Goal: Task Accomplishment & Management: Use online tool/utility

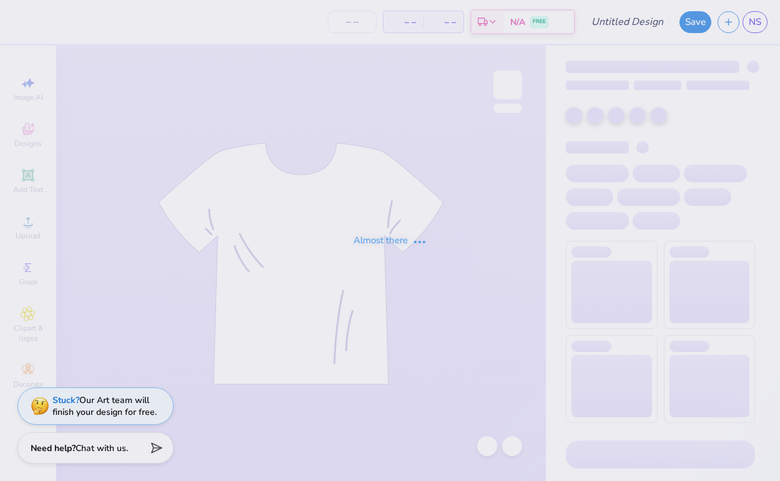
type input "CREWNECK"
type input "100"
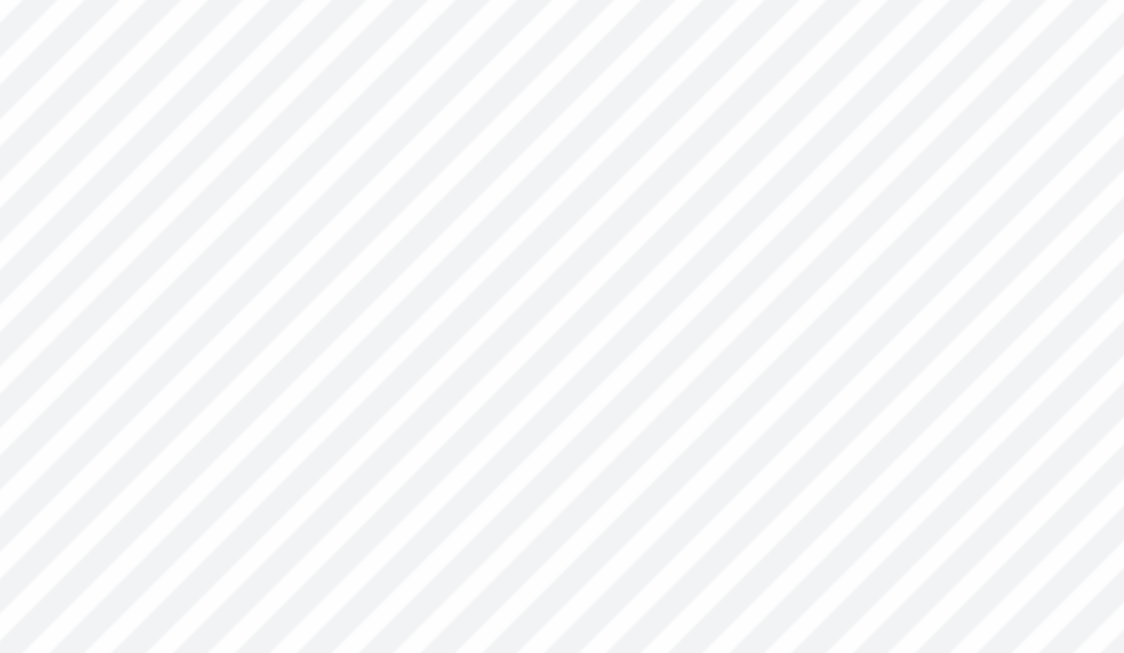
type input "3.00"
type input "5.06"
type input "2.38"
type input "3.00"
type input "4.15"
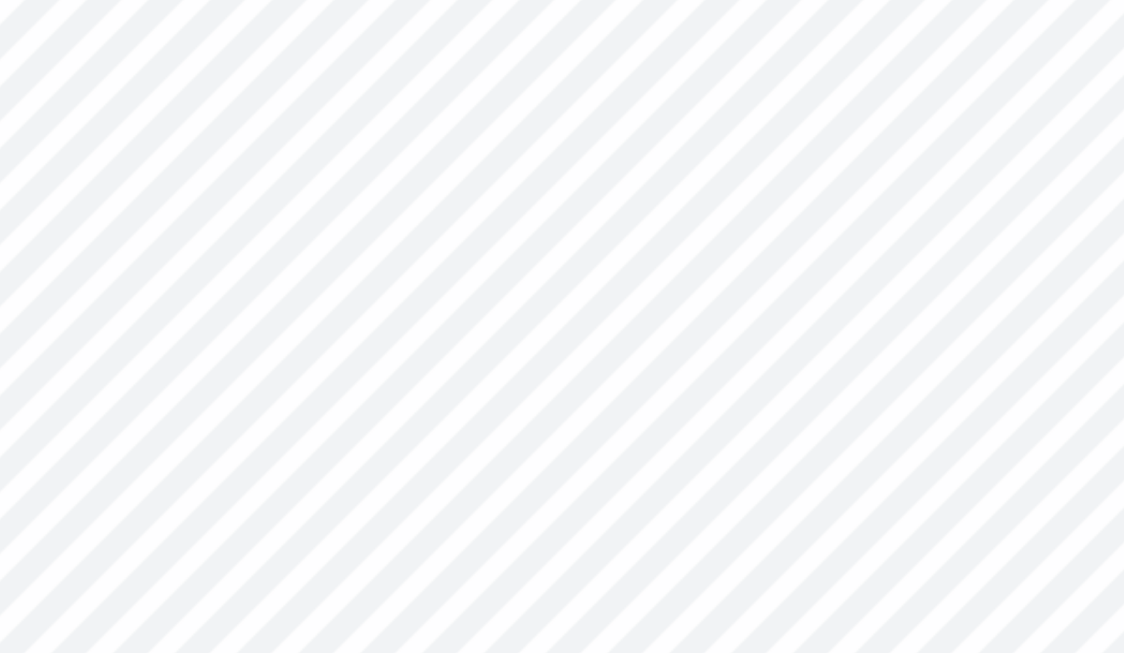
type input "1.96"
type input "3.98"
type input "4.15"
type input "1.96"
type input "3.00"
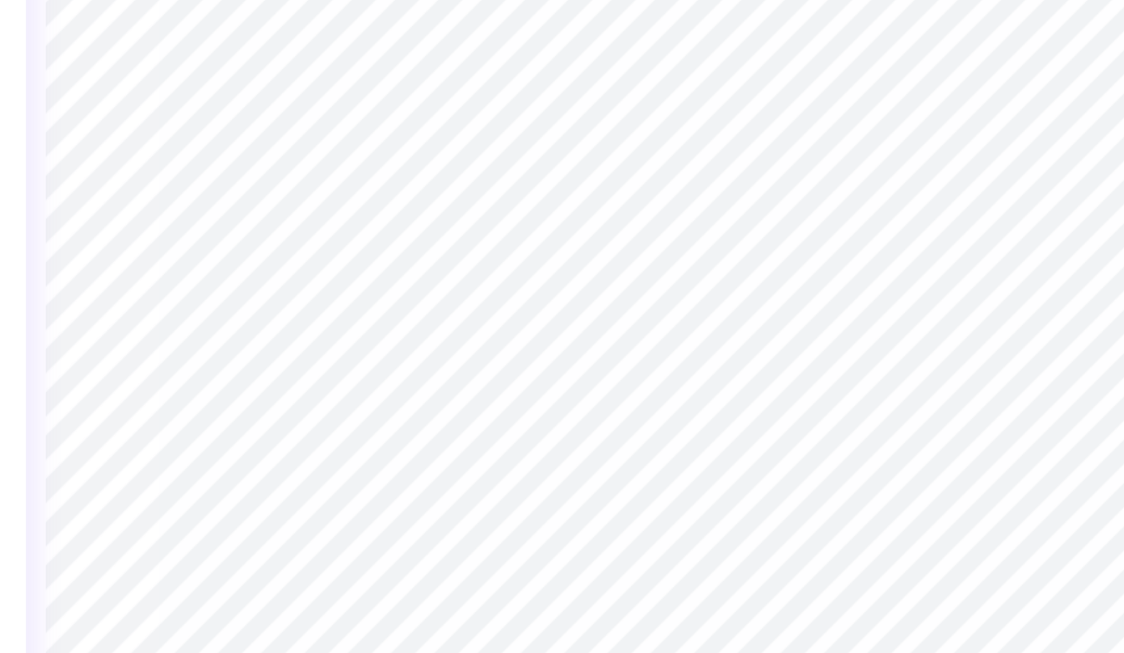
type input "3.34"
type input "3.24"
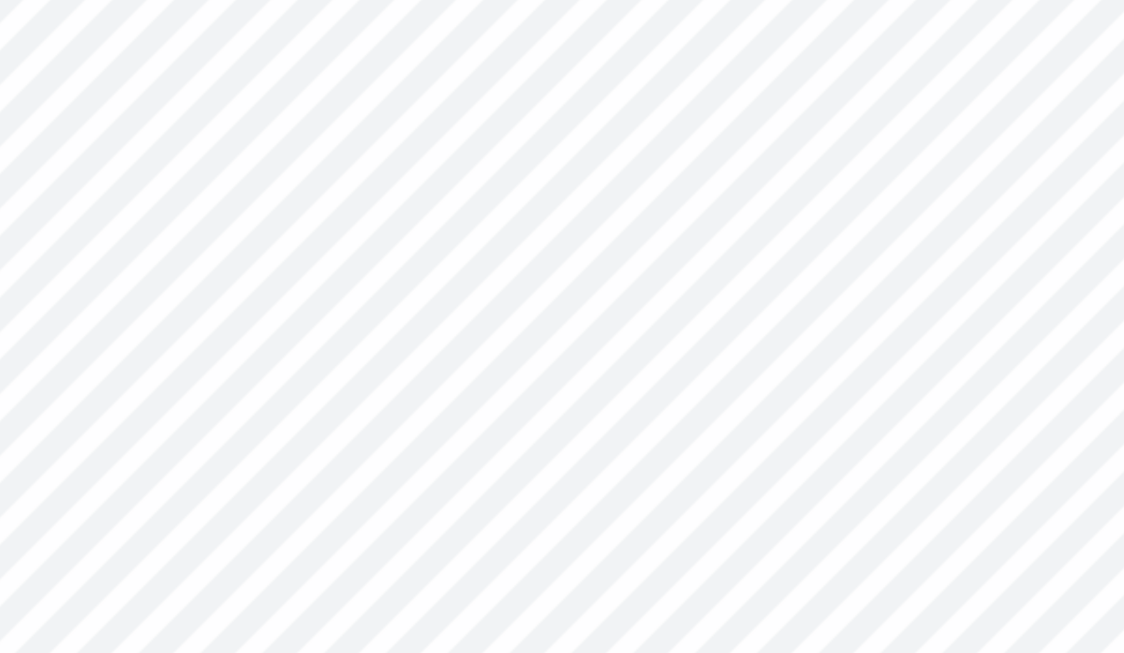
type input "3.34"
type input "3.87"
type input "2.54"
type input "3.25"
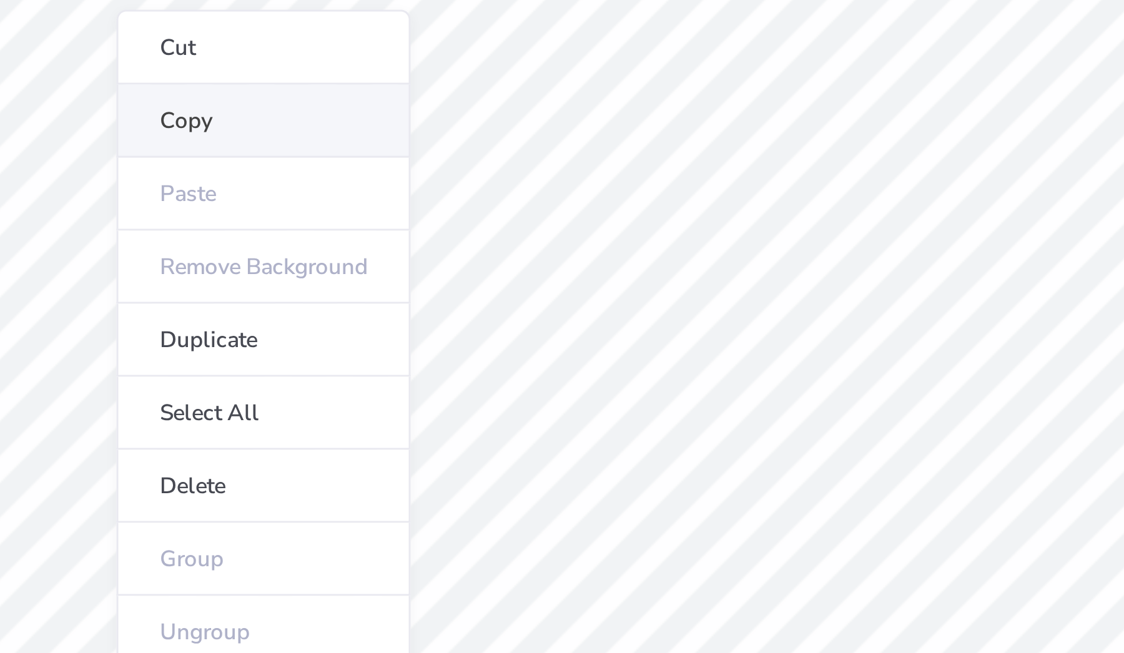
click at [405, 171] on li "Copy" at bounding box center [454, 183] width 98 height 24
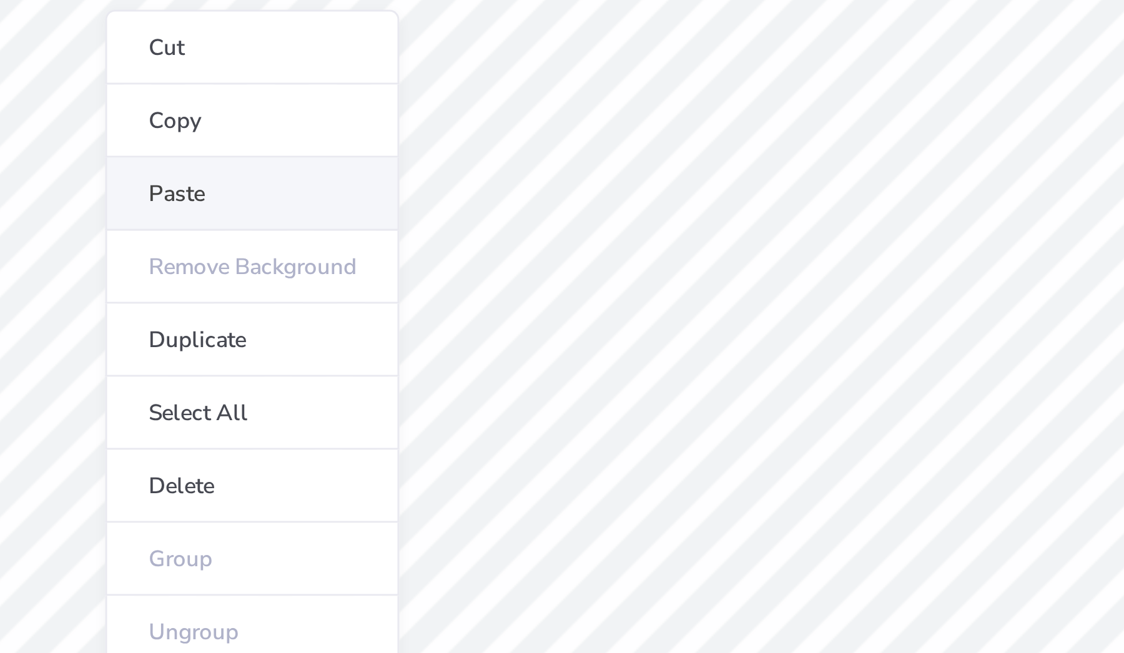
click at [401, 195] on li "Paste" at bounding box center [450, 207] width 98 height 24
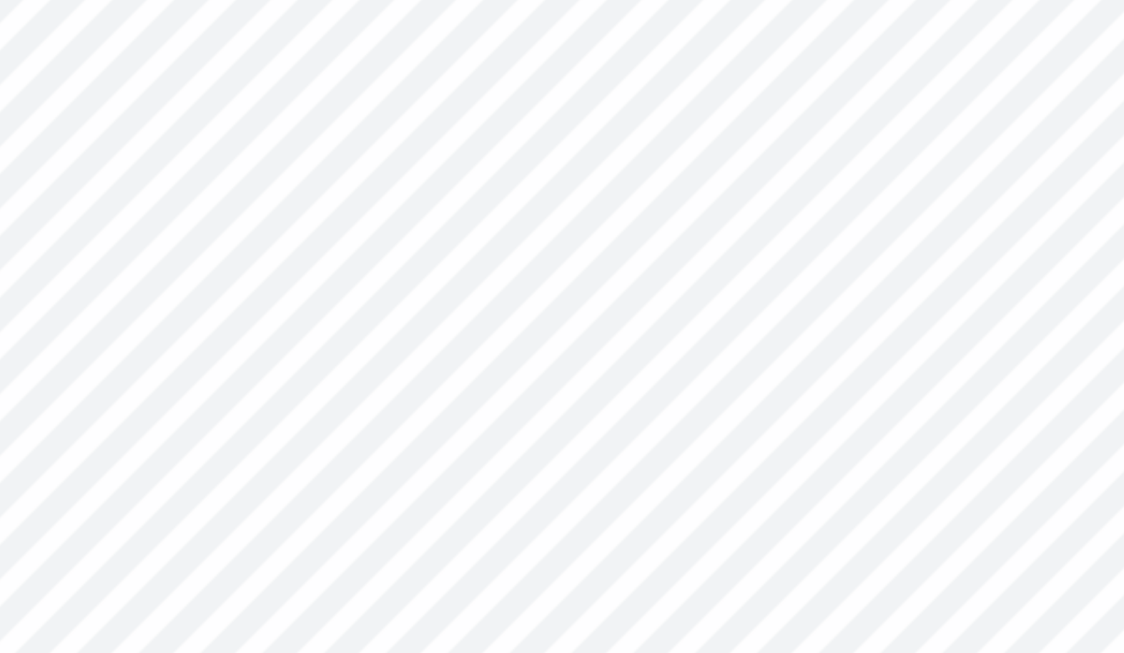
type input "5.17"
type textarea "WEEKEND"
type input "2.54"
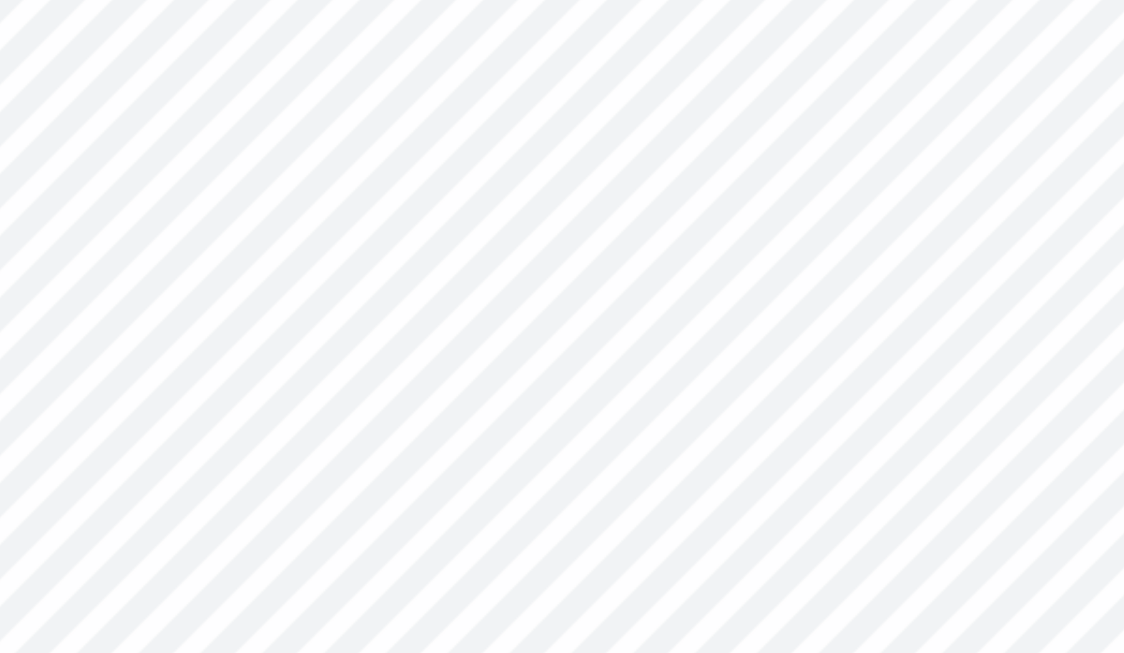
type textarea "PARENTS"
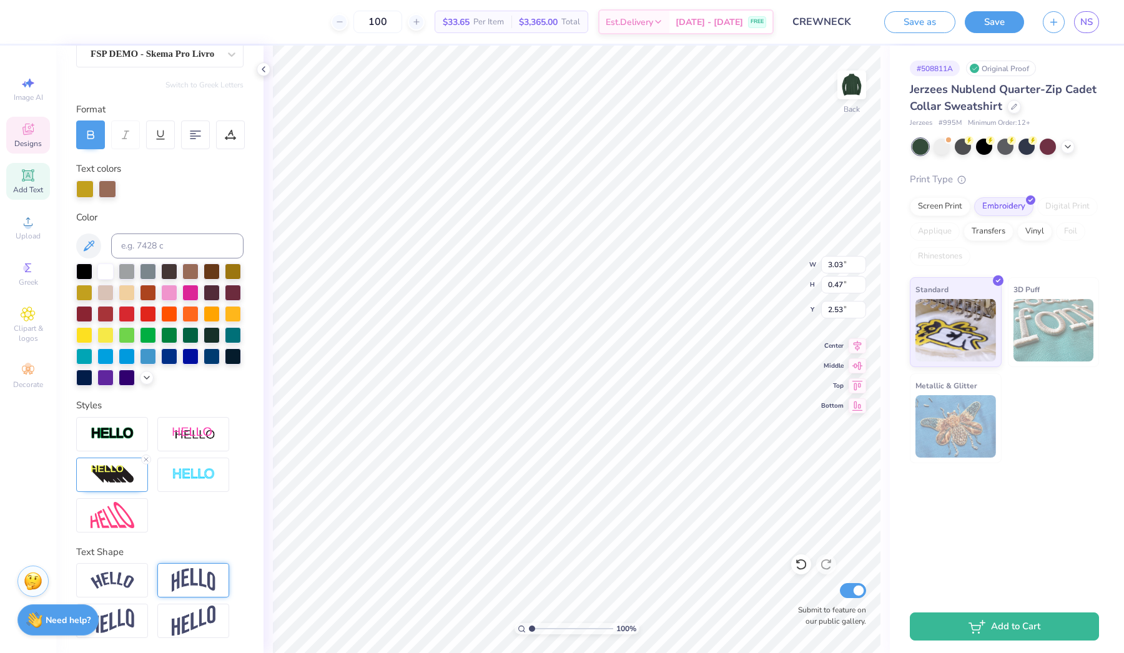
scroll to position [121, 0]
click at [195, 481] on img at bounding box center [194, 580] width 44 height 24
type input "1.11"
type input "2.23"
click at [105, 481] on img at bounding box center [113, 580] width 44 height 17
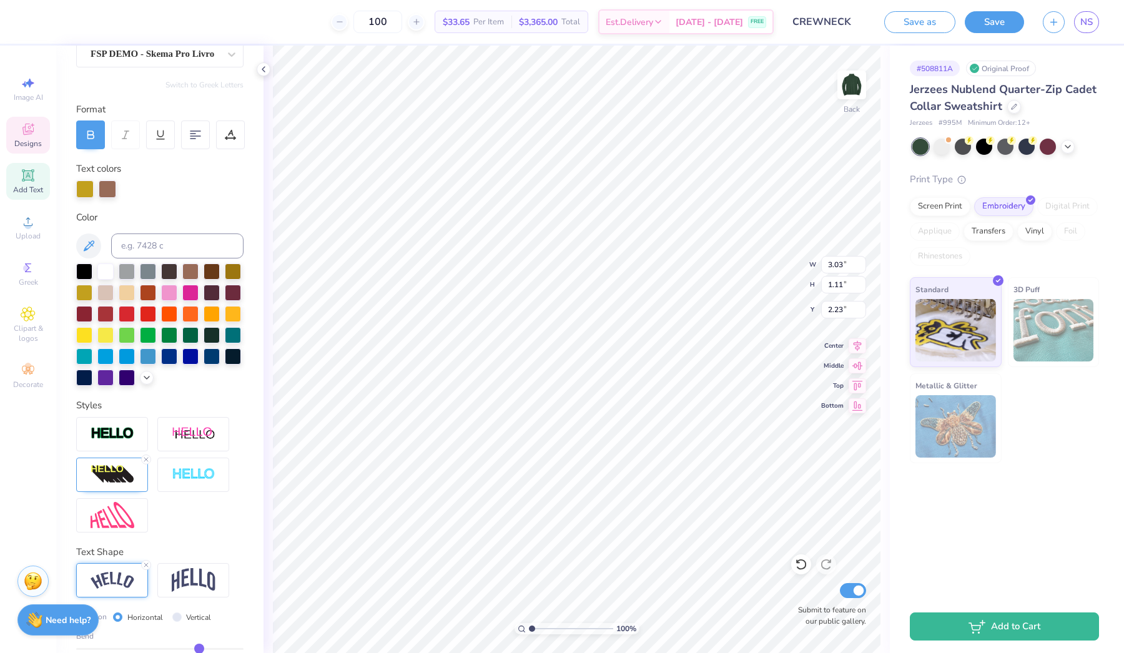
type input "3.62"
type input "0.92"
type input "2.32"
type input "0.48"
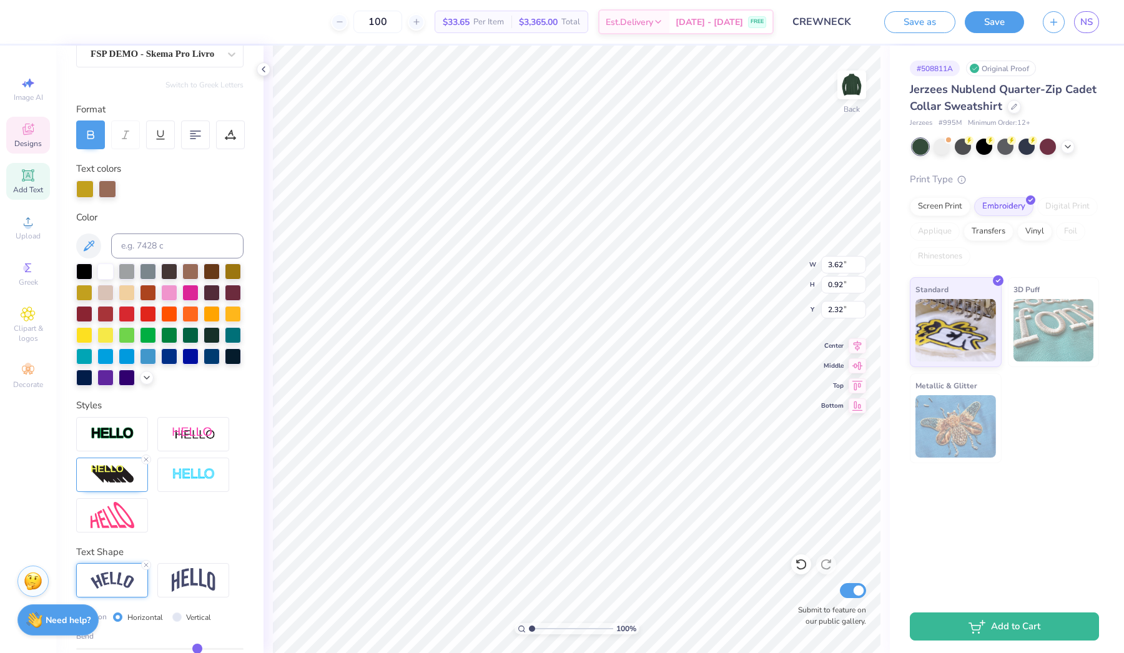
type input "0.47"
type input "0.46"
type input "0.45"
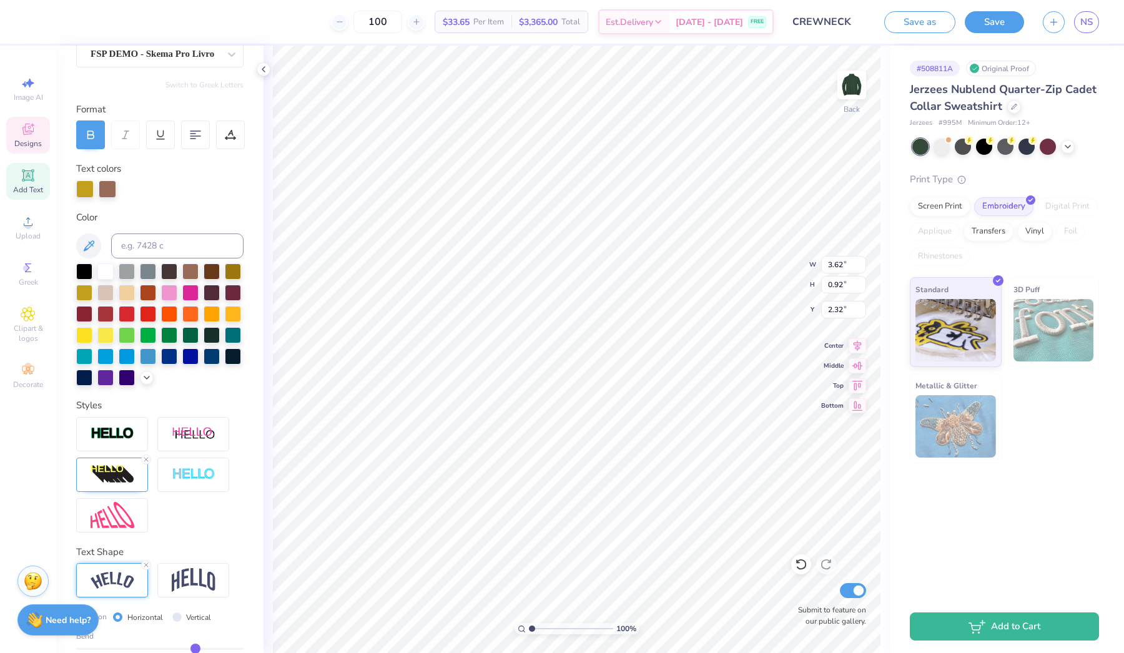
type input "0.45"
type input "0.44"
type input "0.43"
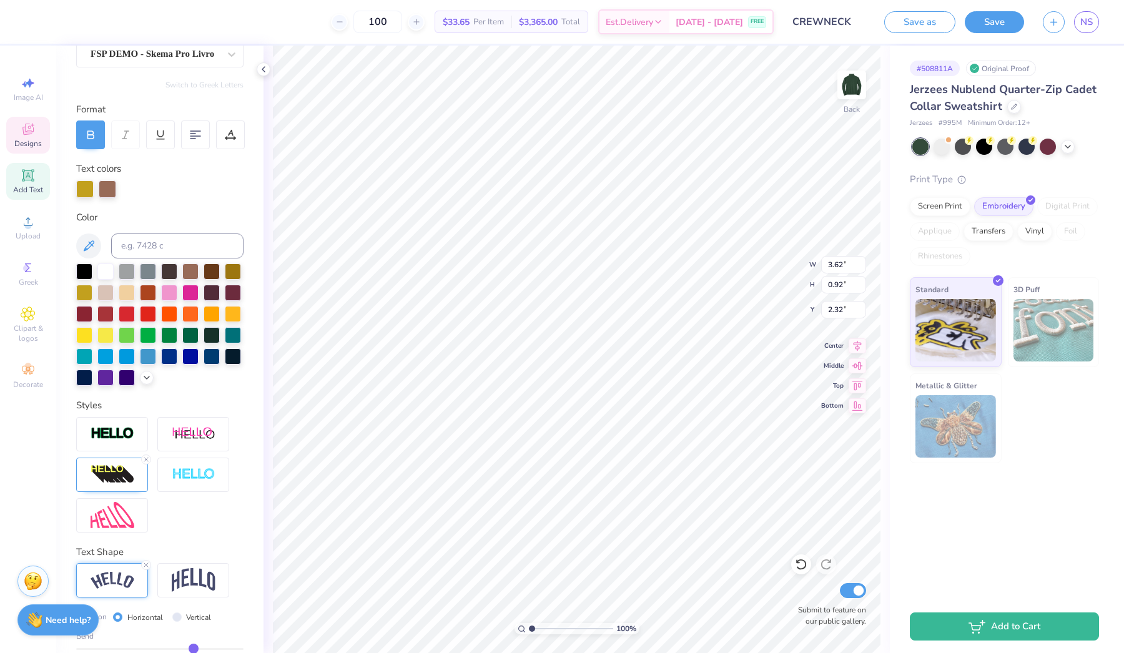
type input "0.42"
type input "0.41"
type input "0.4"
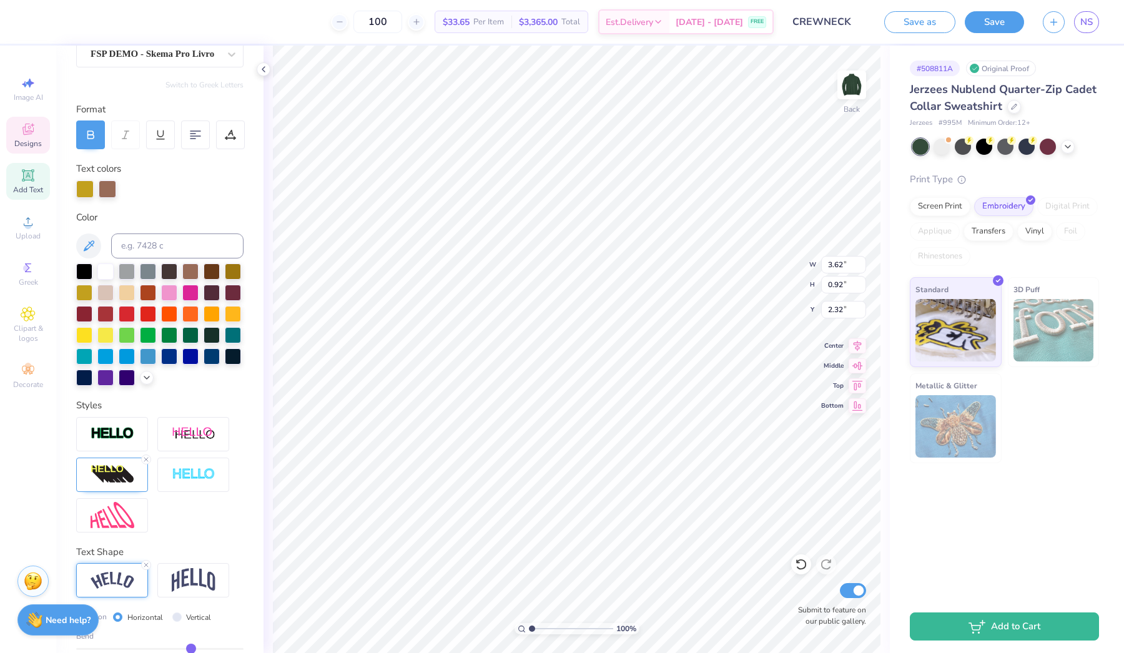
type input "0.40"
type input "0.39"
type input "0.38"
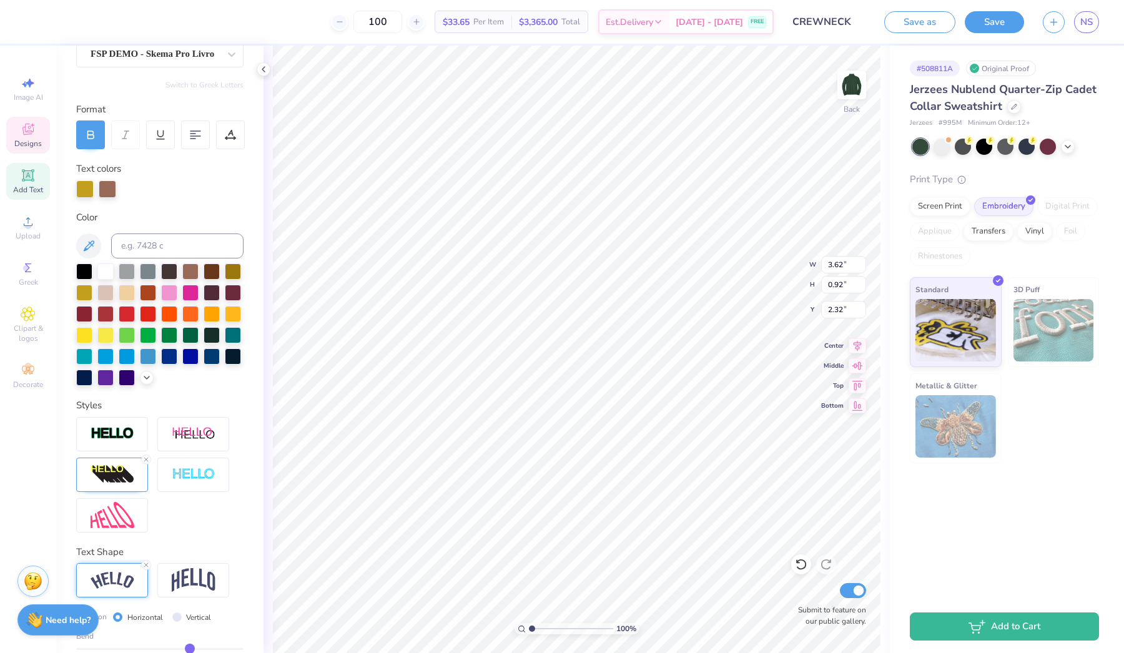
type input "0.37"
type input "0.36"
type input "0.35"
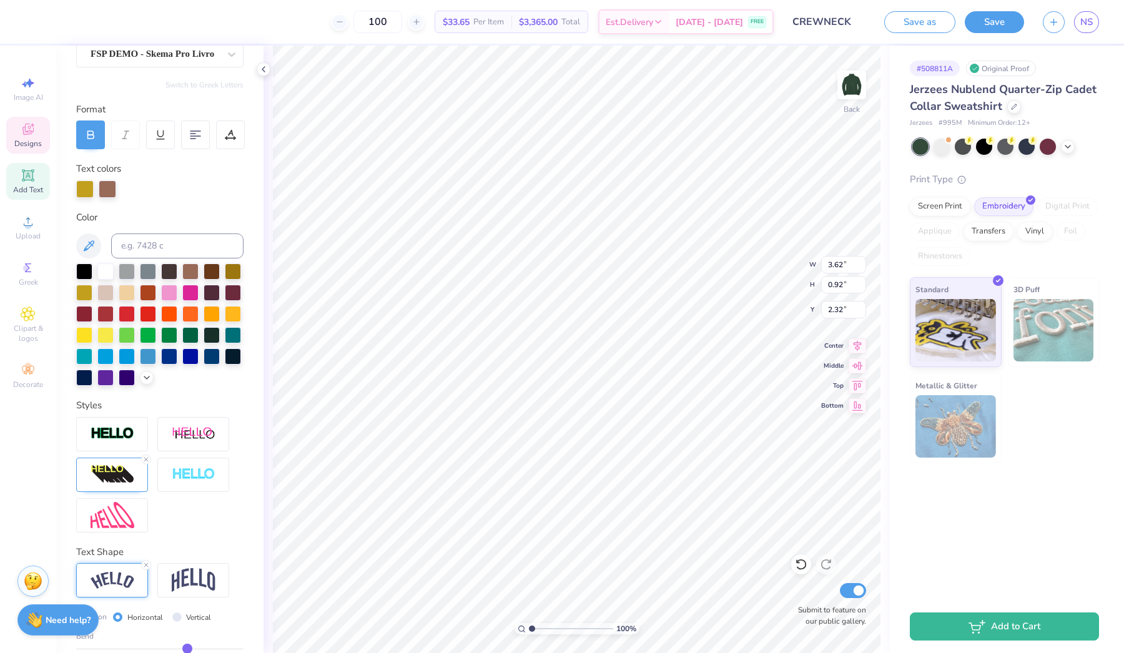
type input "0.35"
type input "0.34"
type input "0.33"
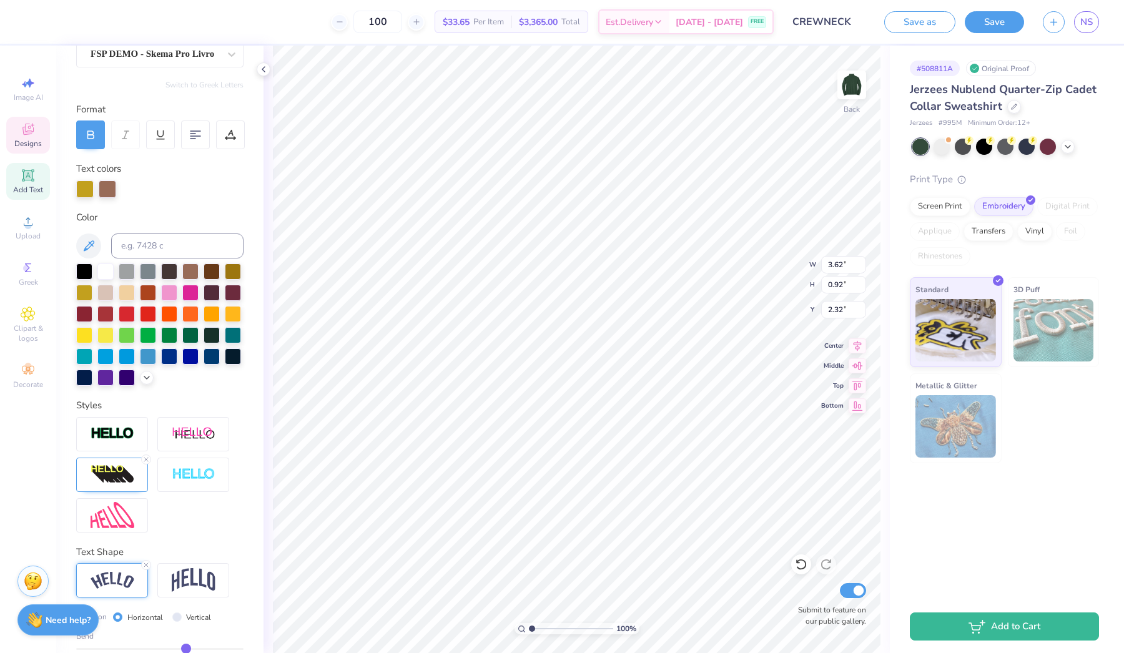
type input "0.32"
type input "0.31"
type input "0.3"
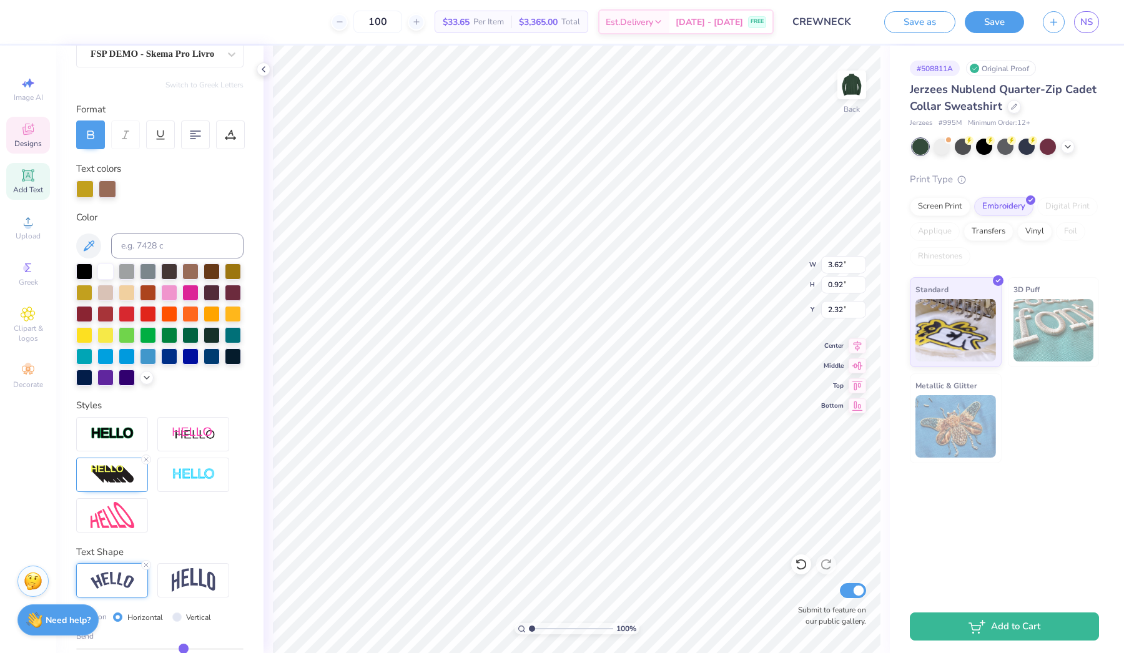
type input "0.30"
type input "0.29"
type input "0.28"
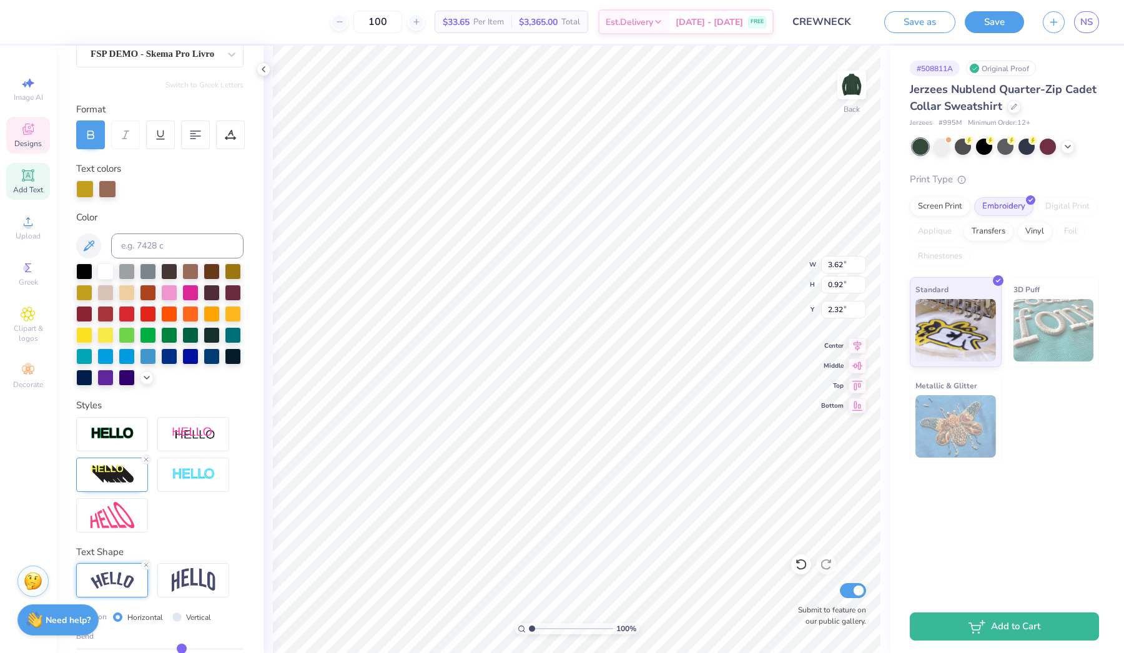
type input "0.27"
type input "0.26"
drag, startPoint x: 198, startPoint y: 646, endPoint x: 180, endPoint y: 648, distance: 17.5
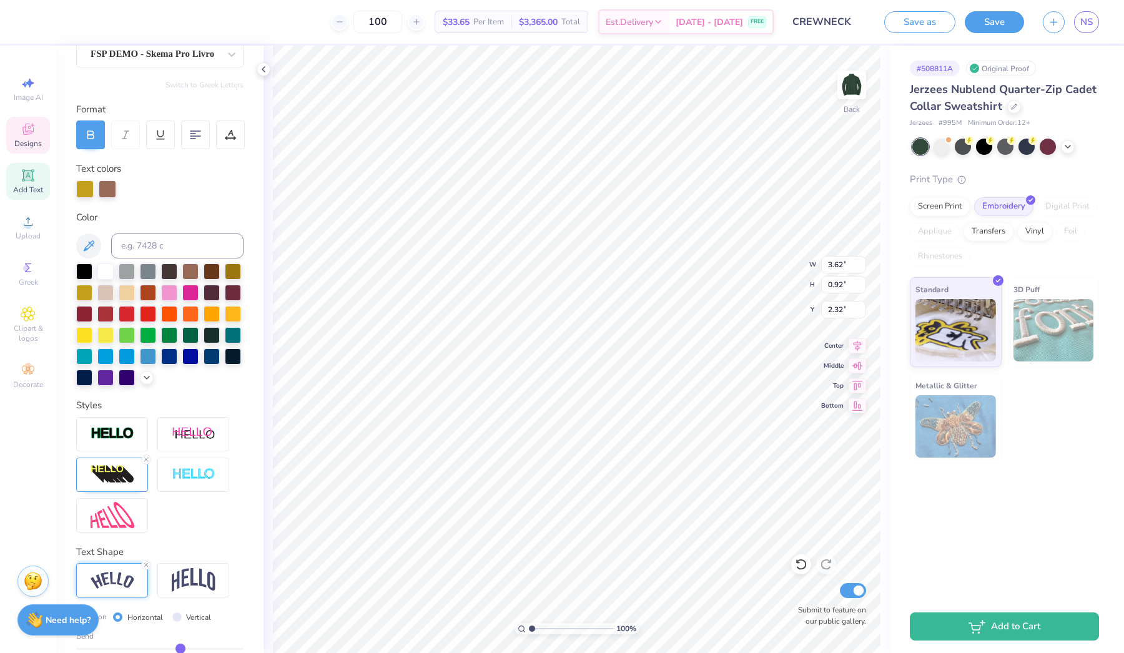
type input "0.26"
click at [180, 481] on input "range" at bounding box center [159, 649] width 167 height 2
type input "3.35"
type input "0.59"
type input "2.48"
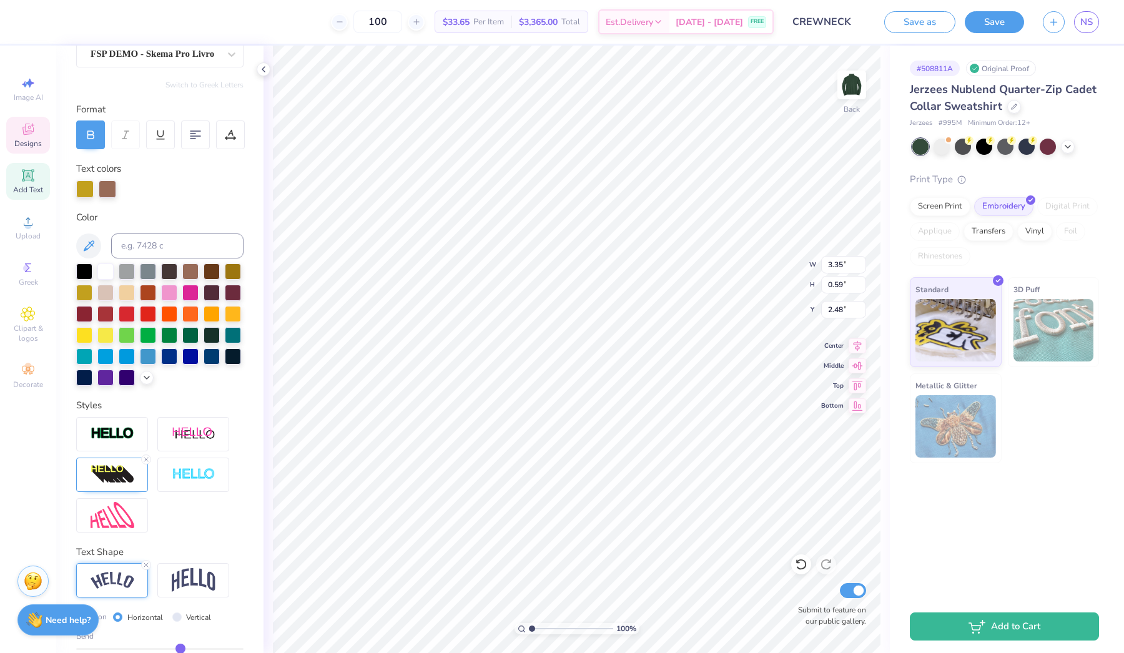
type input "0.27"
type input "0.28"
type input "0.29"
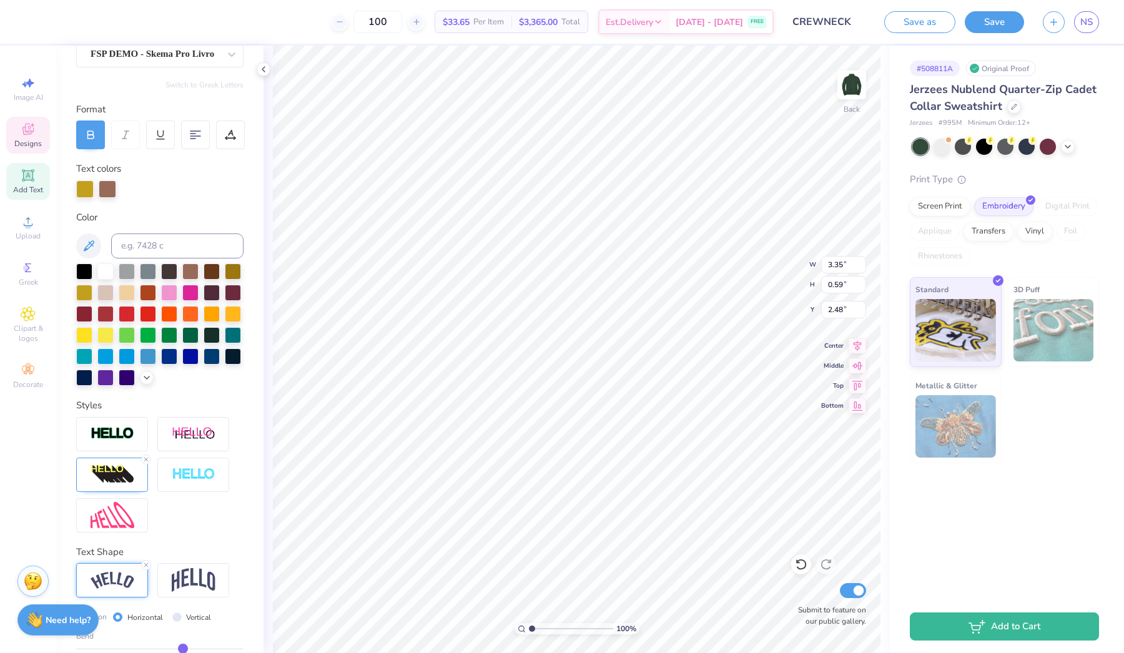
type input "0.29"
type input "0.3"
type input "0.30"
type input "0.31"
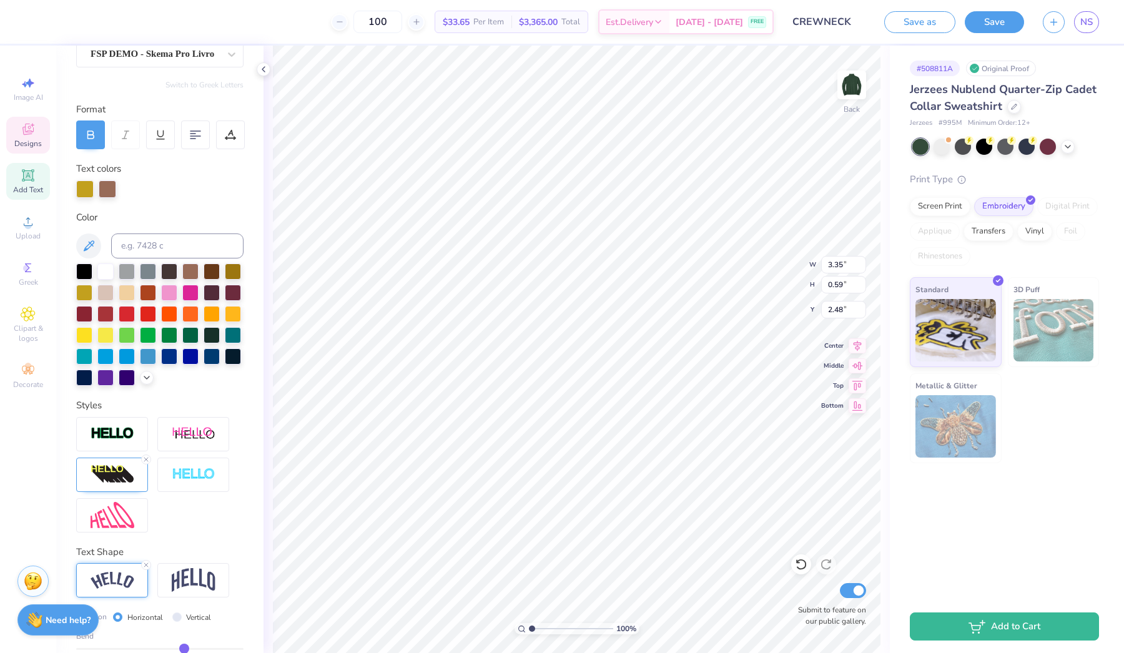
type input "0.32"
type input "0.33"
type input "0.34"
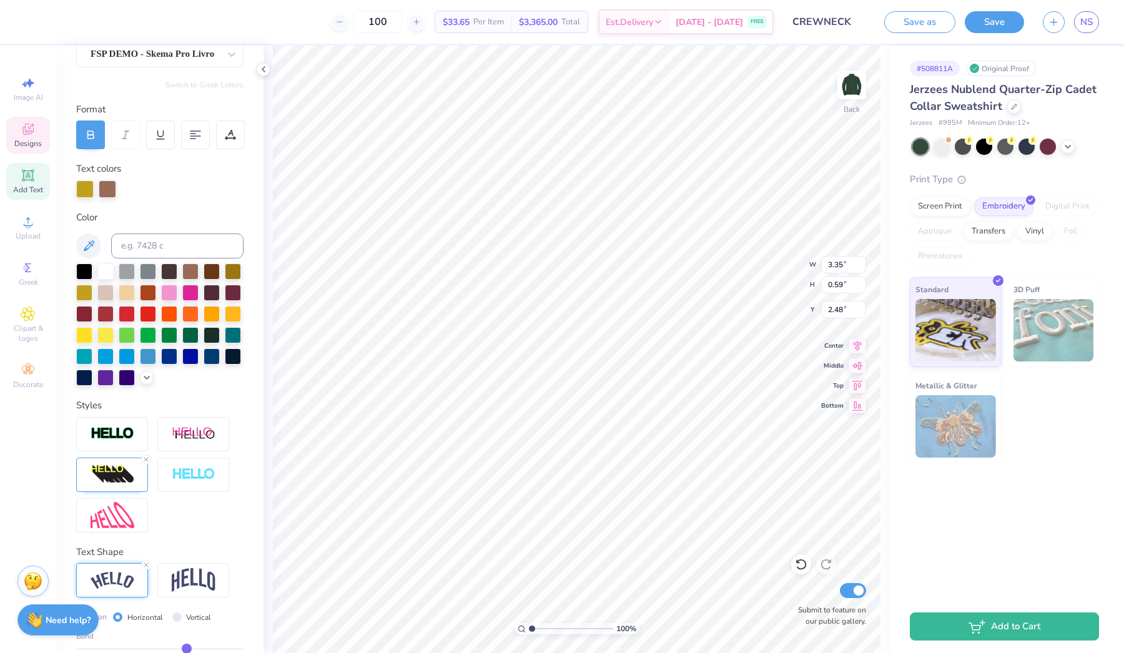
type input "0.34"
type input "0.35"
type input "0.36"
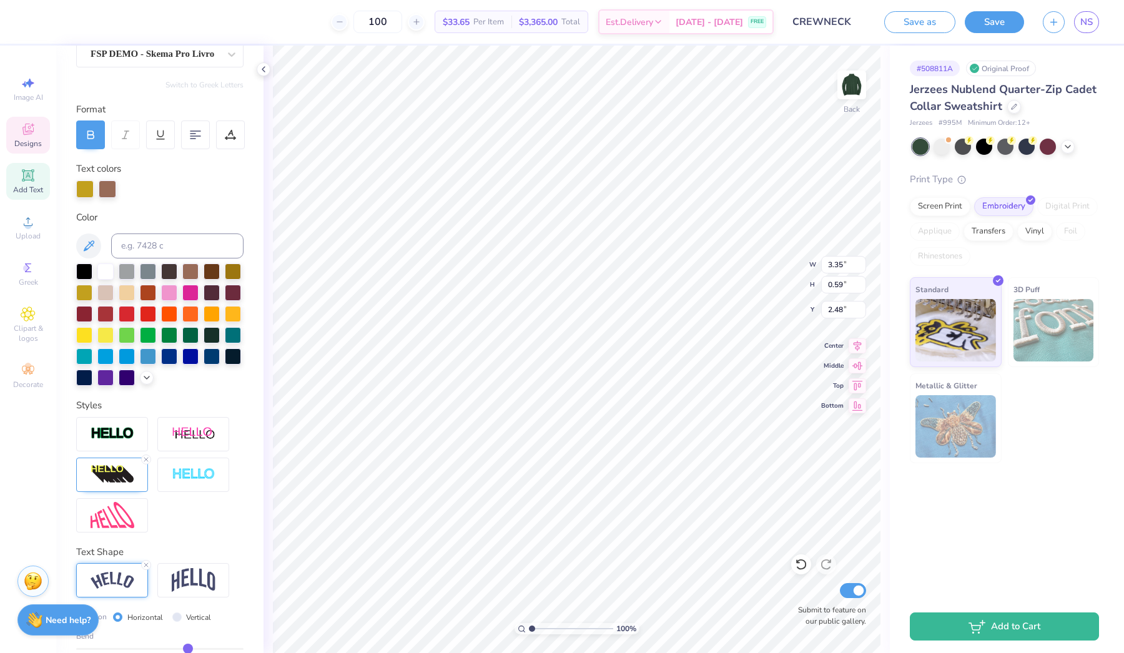
type input "0.37"
type input "0.38"
type input "0.39"
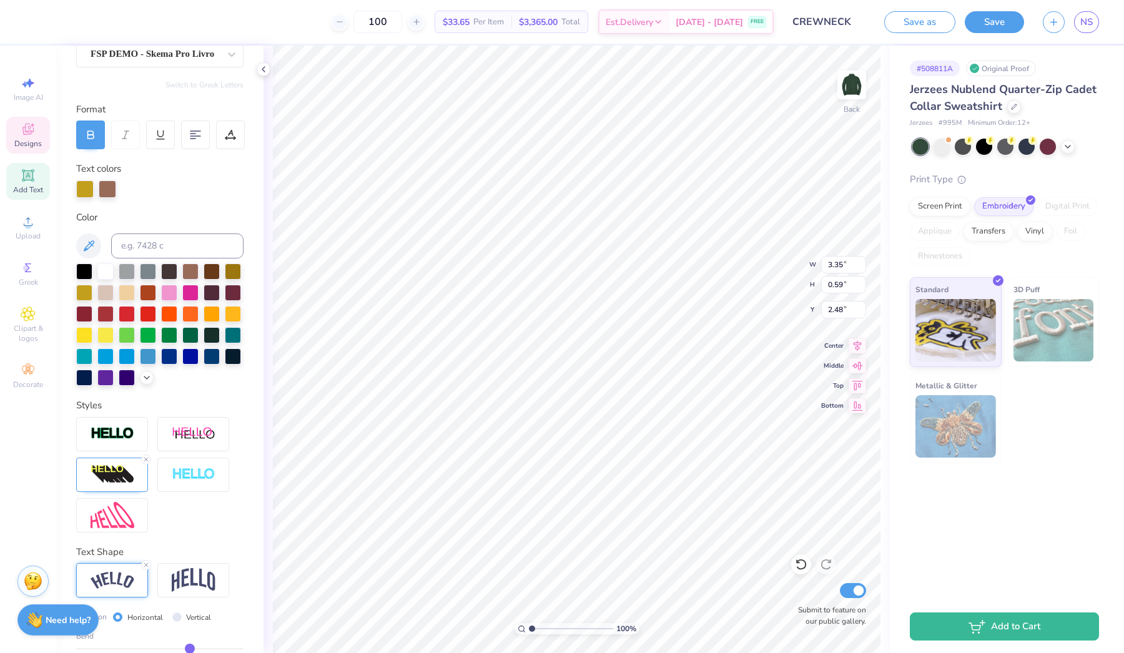
type input "0.39"
type input "0.4"
type input "0.40"
type input "0.41"
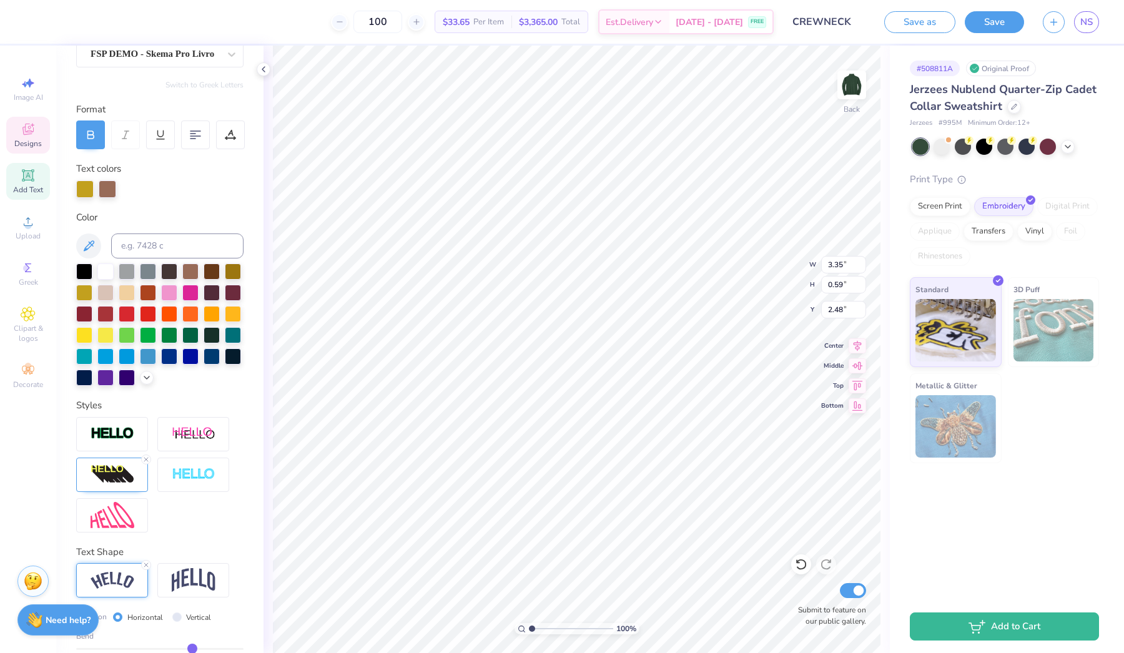
type input "0.42"
type input "0.43"
type input "0.44"
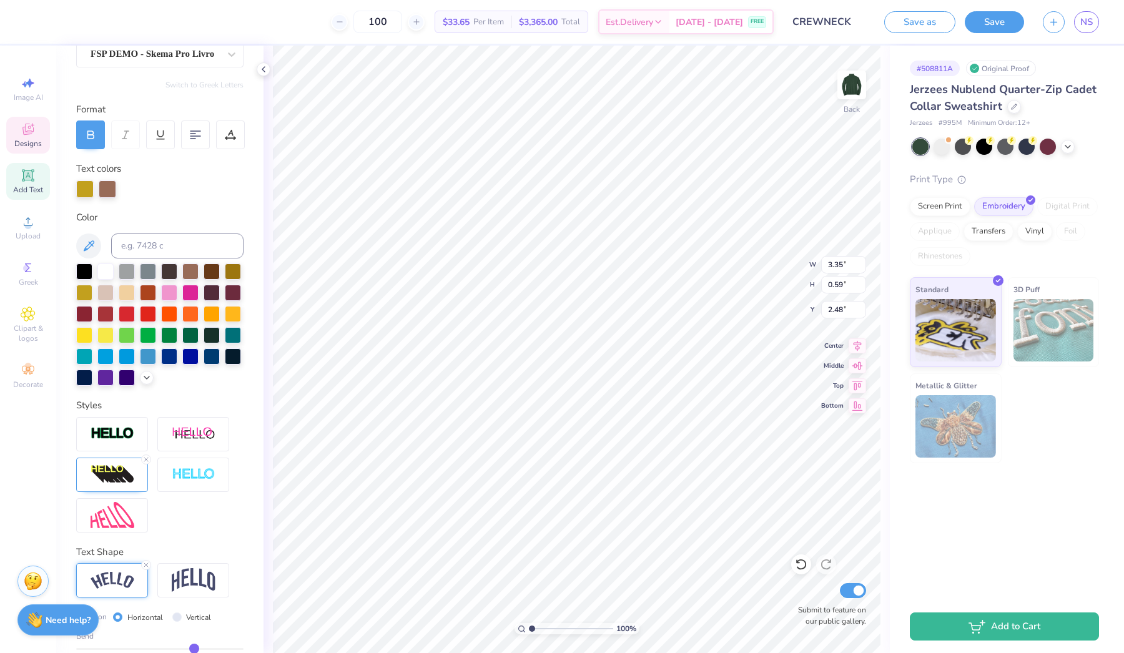
type input "0.44"
drag, startPoint x: 180, startPoint y: 648, endPoint x: 195, endPoint y: 647, distance: 14.4
type input "0.44"
click at [195, 481] on input "range" at bounding box center [159, 649] width 167 height 2
type input "3.56"
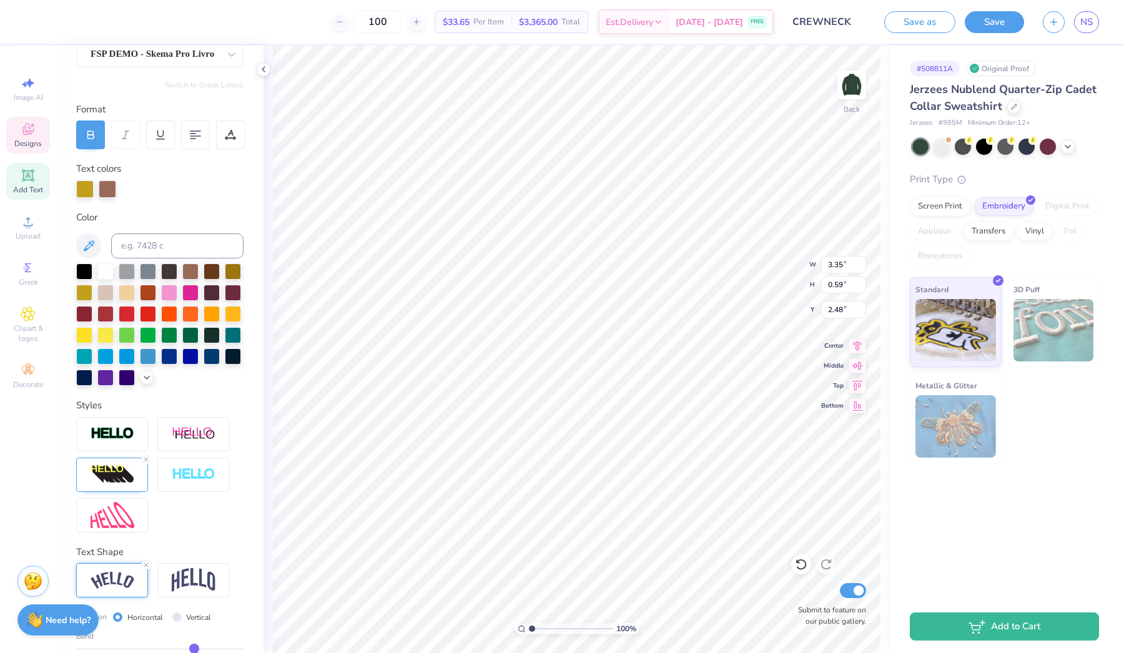
type input "0.82"
type input "2.37"
click at [262, 481] on div "Personalized Names Personalized Numbers Text Tool Add Font Font FSP DEMO - Skem…" at bounding box center [159, 350] width 207 height 608
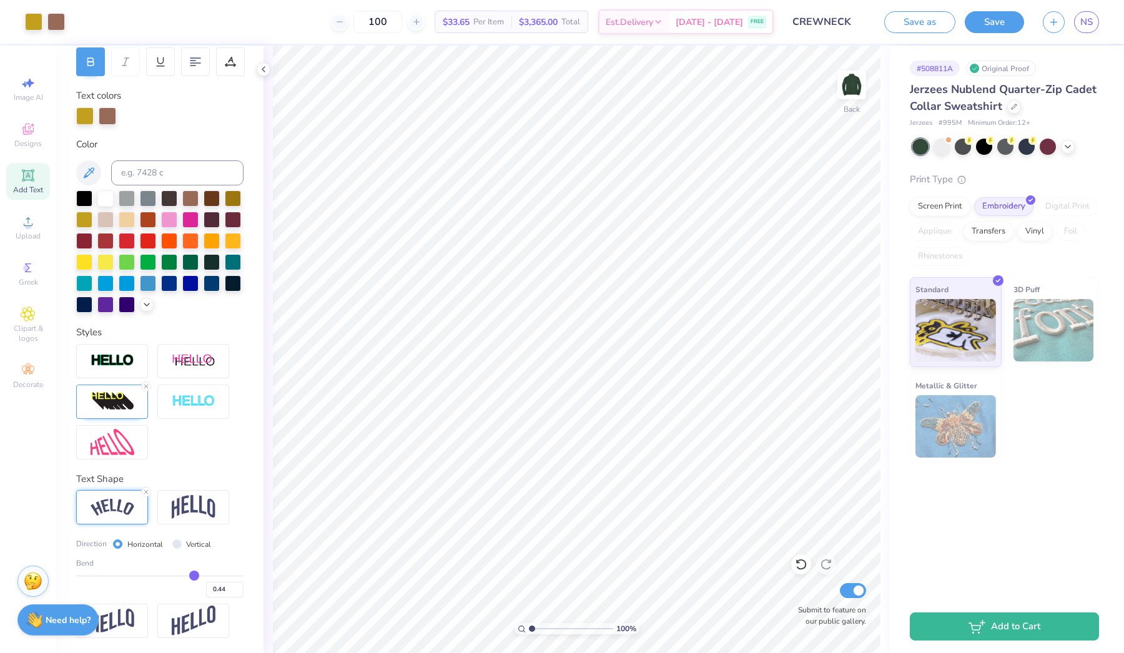
scroll to position [194, 0]
click at [212, 481] on img at bounding box center [194, 507] width 44 height 24
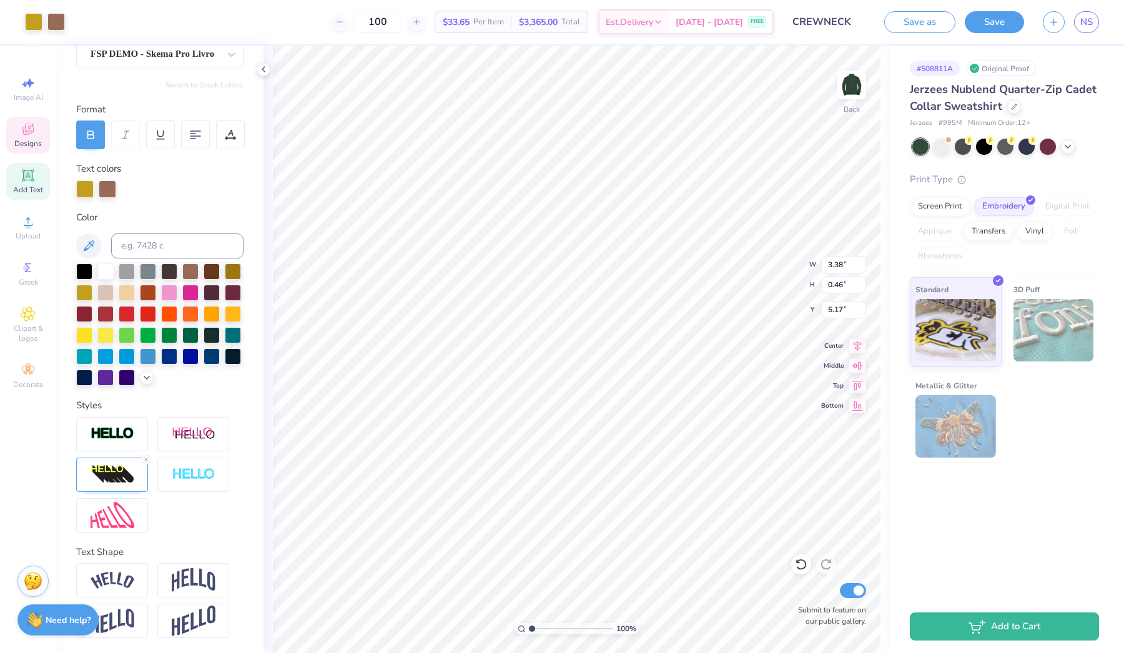
scroll to position [121, 0]
click at [209, 481] on img at bounding box center [194, 580] width 44 height 24
type input "1.04"
type input "4.89"
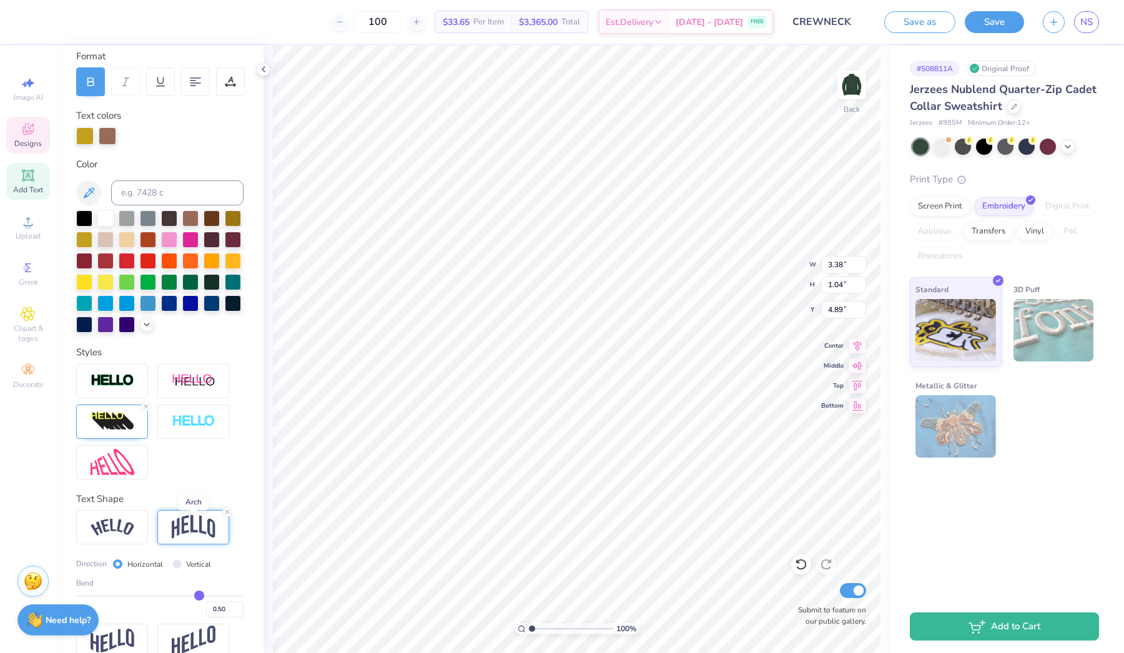
scroll to position [177, 0]
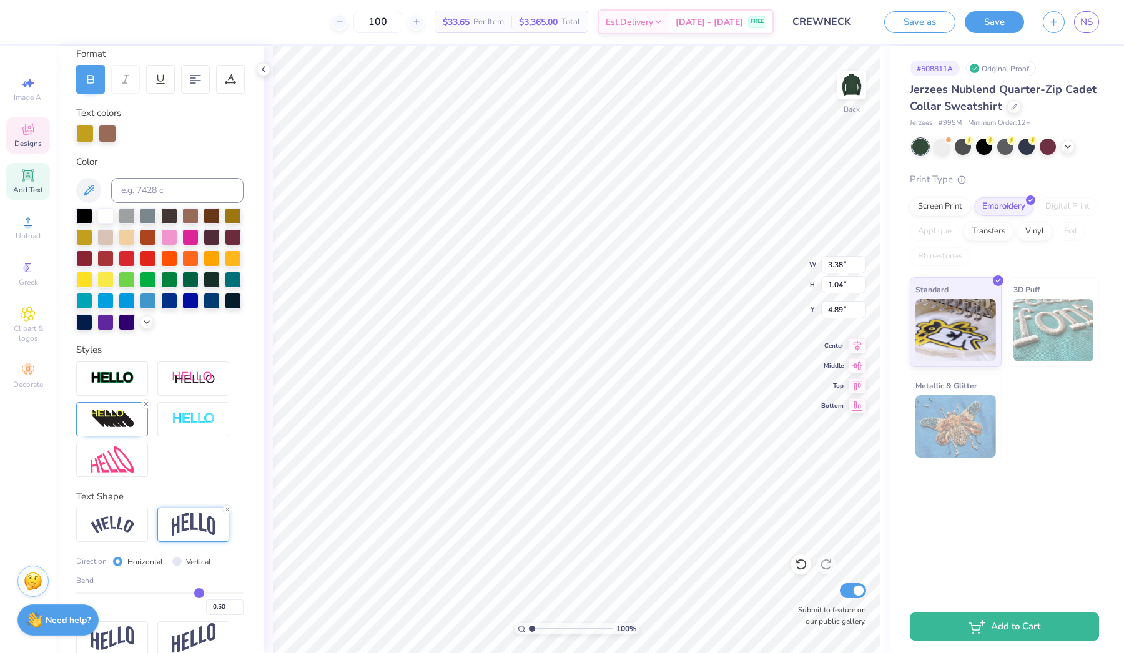
type input "0.51"
type input "0.5"
type input "0.50"
type input "0.48"
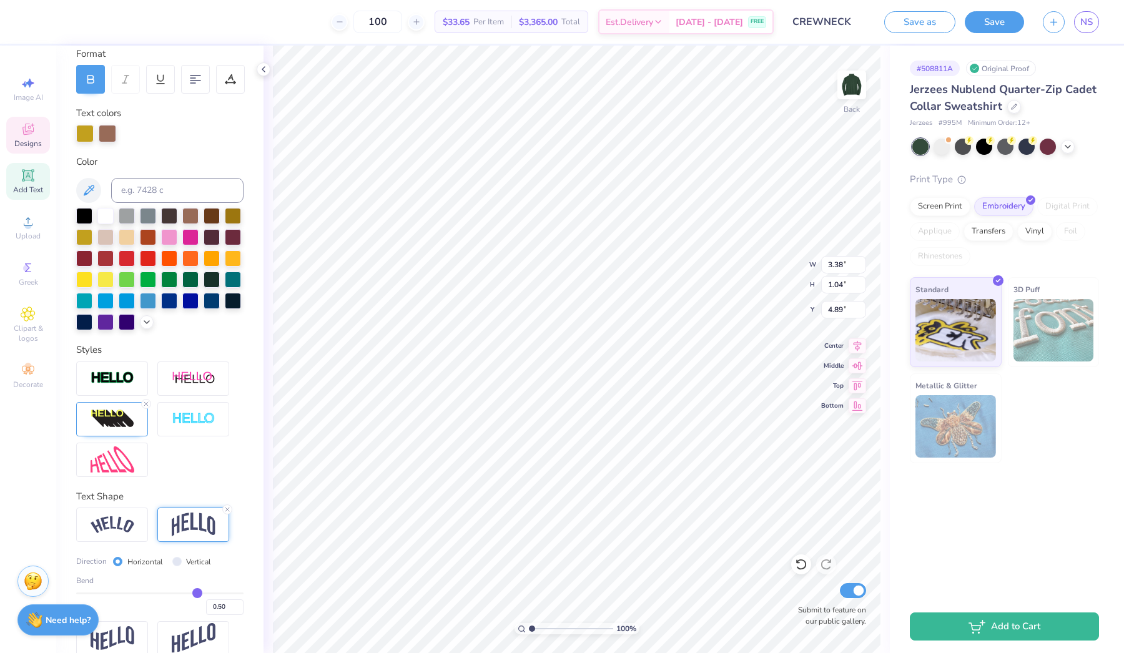
type input "0.48"
type input "0.45"
type input "0.41"
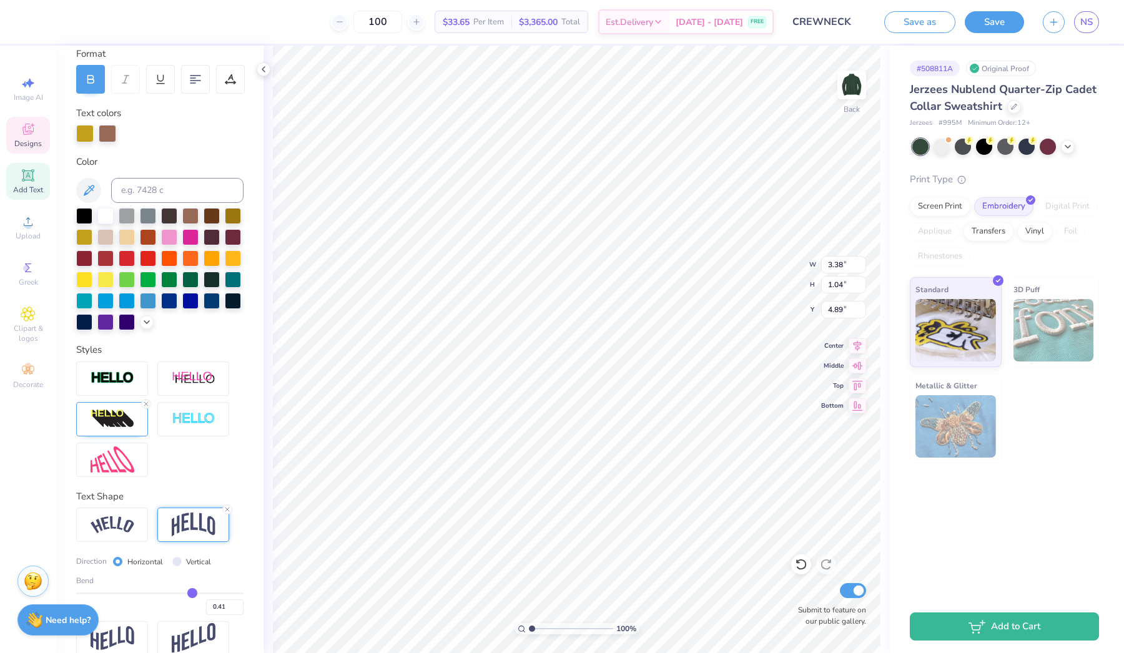
type input "0.38"
type input "0.36"
type input "0.33"
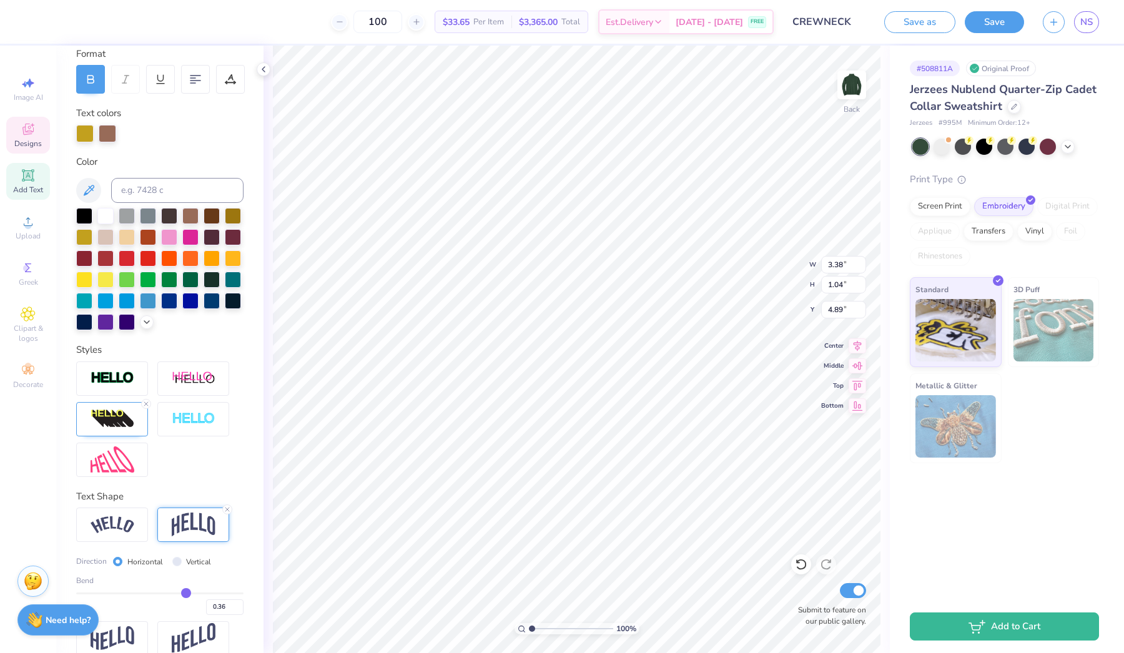
type input "0.33"
type input "0.3"
type input "0.30"
type input "0.27"
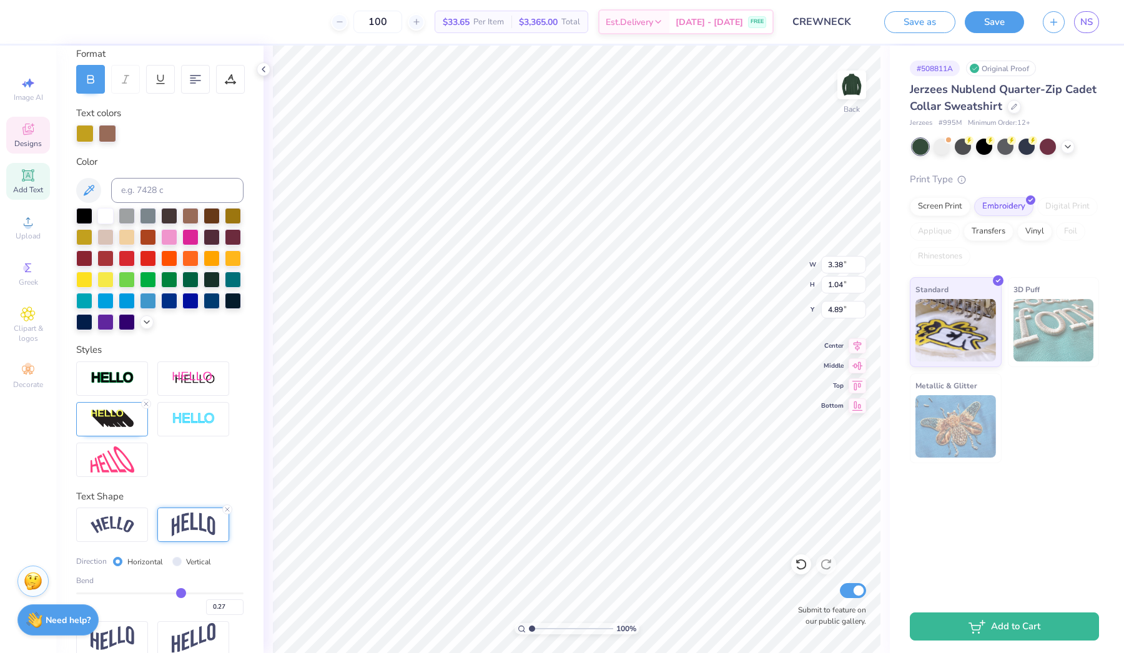
type input "0.24"
type input "0.21"
type input "0.17"
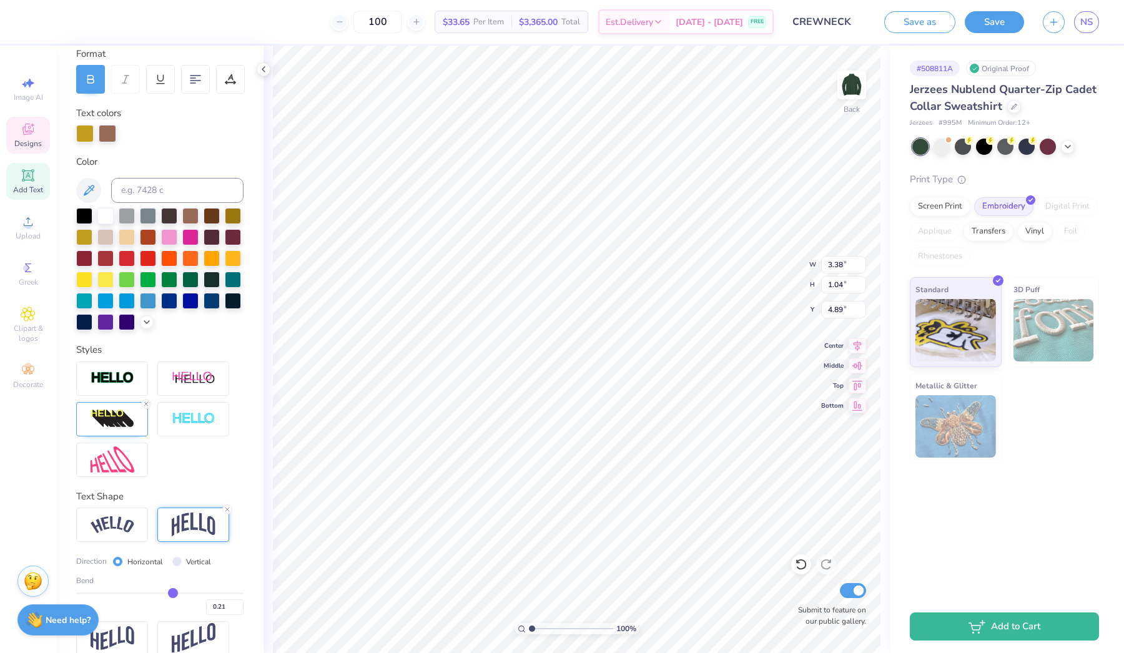
type input "0.17"
type input "0.15"
type input "0.13"
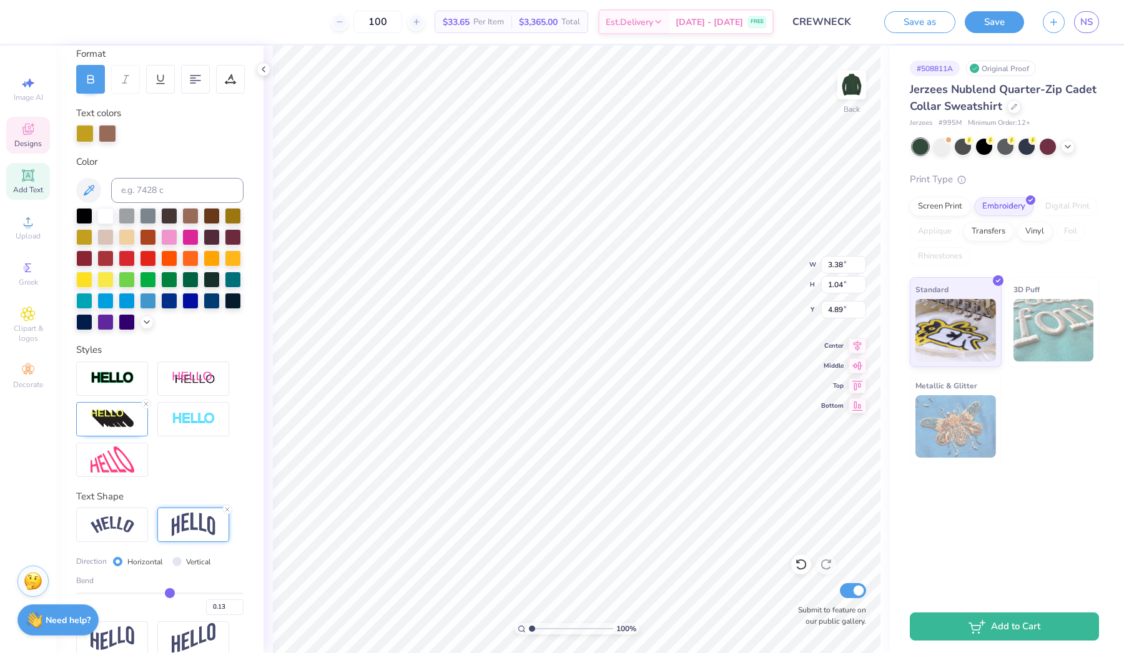
type input "0.1"
type input "0.10"
type input "0.09"
type input "0.07"
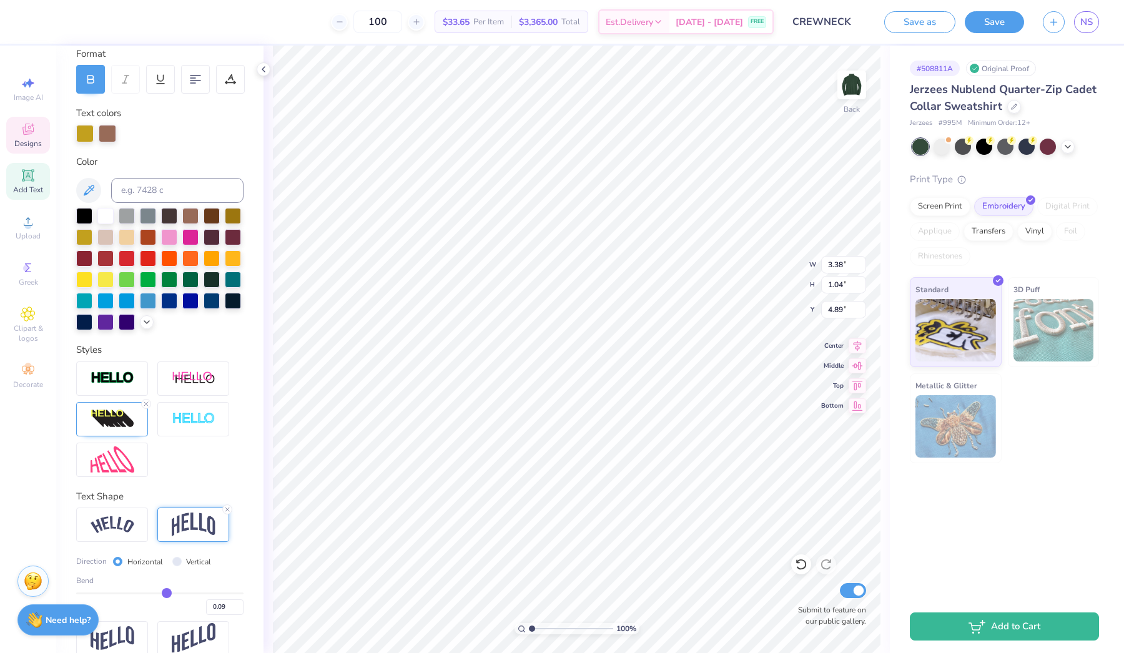
type input "0.07"
type input "0.06"
type input "0.04"
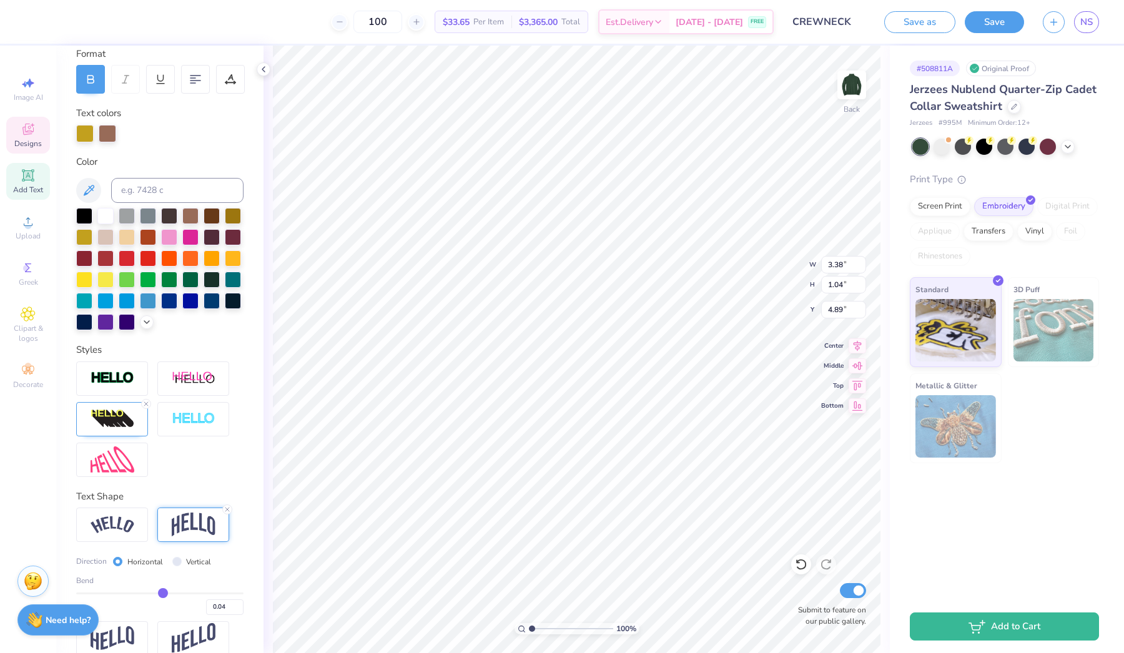
type input "0.02"
type input "0"
type input "0.00"
type input "-0.01"
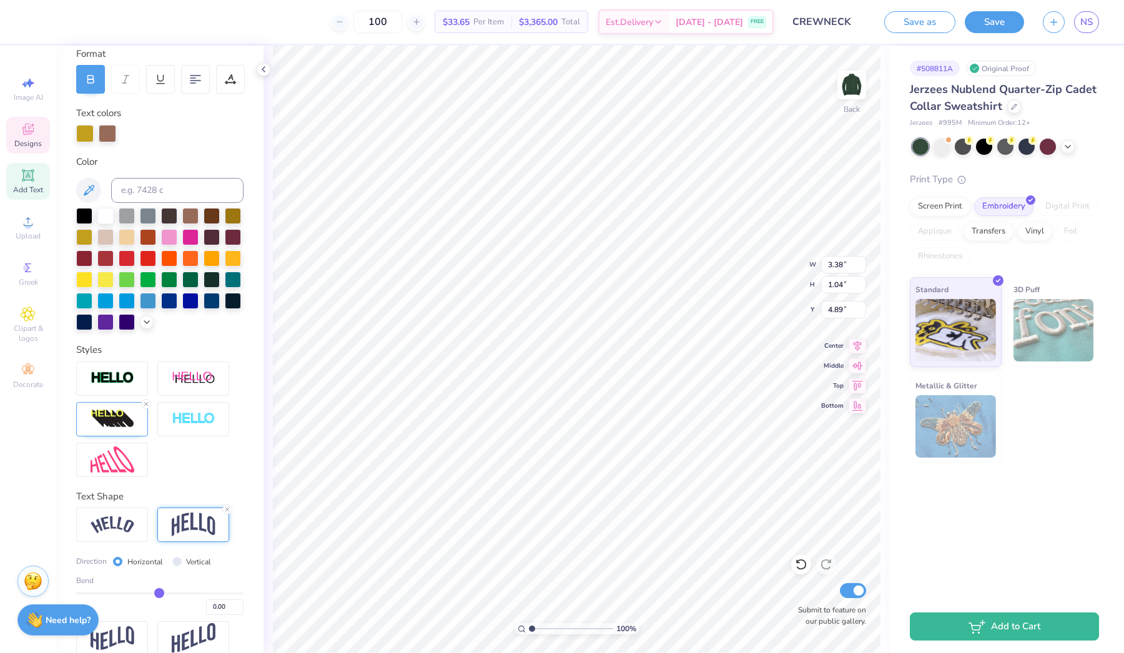
type input "-0.01"
type input "-0.02"
type input "-0.04"
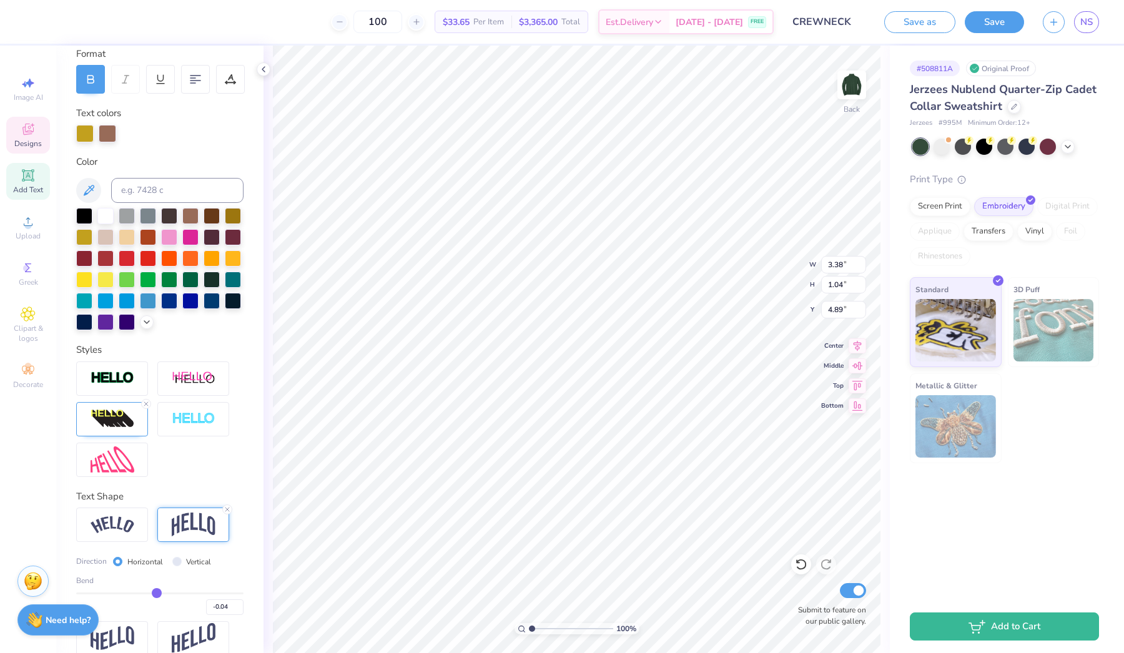
type input "-0.05"
type input "-0.06"
type input "-0.07"
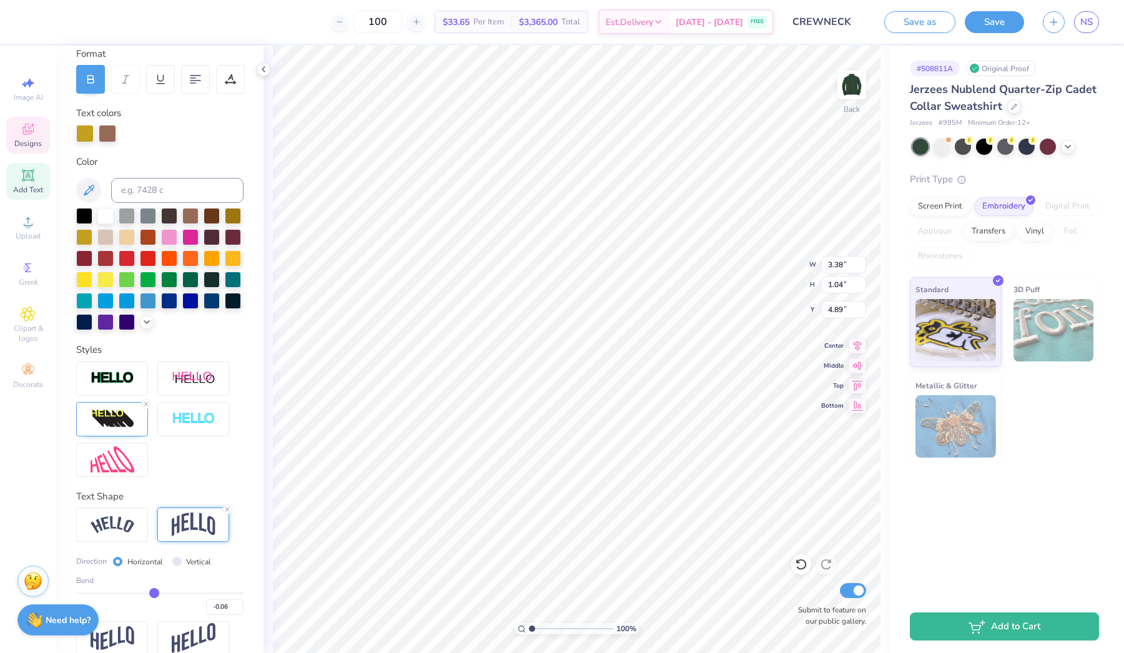
type input "-0.07"
type input "-0.08"
type input "-0.09"
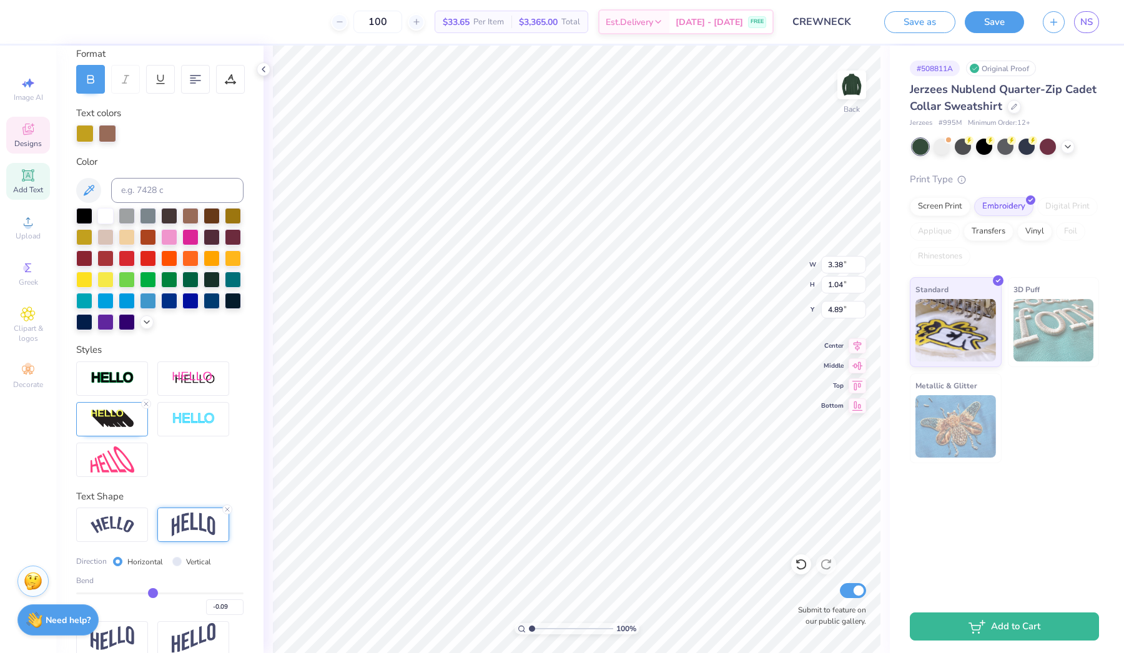
type input "-0.1"
type input "-0.10"
type input "-0.11"
type input "-0.12"
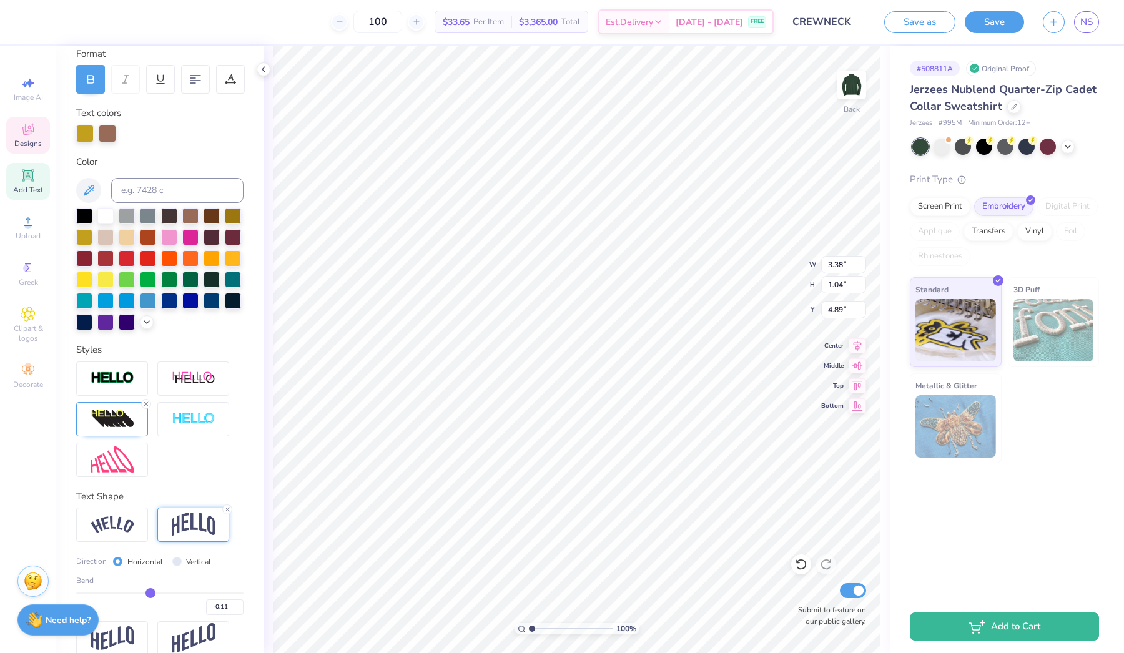
type input "-0.12"
type input "-0.13"
type input "-0.14"
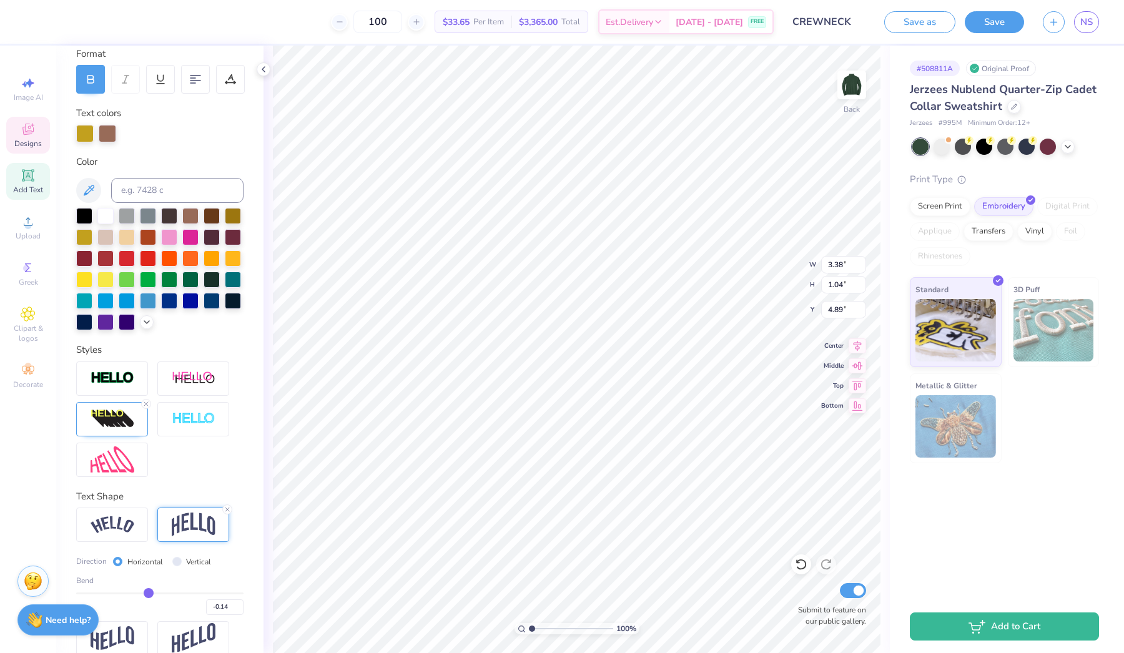
type input "-0.16"
type input "-0.17"
type input "-0.18"
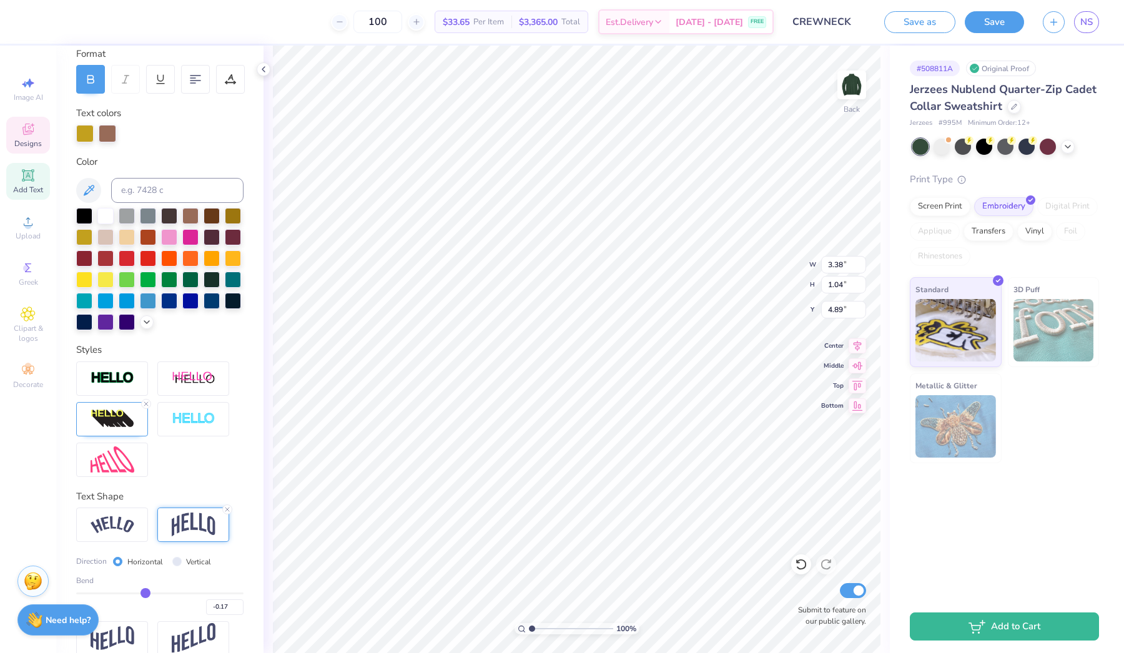
type input "-0.18"
type input "-0.19"
type input "-0.2"
type input "-0.20"
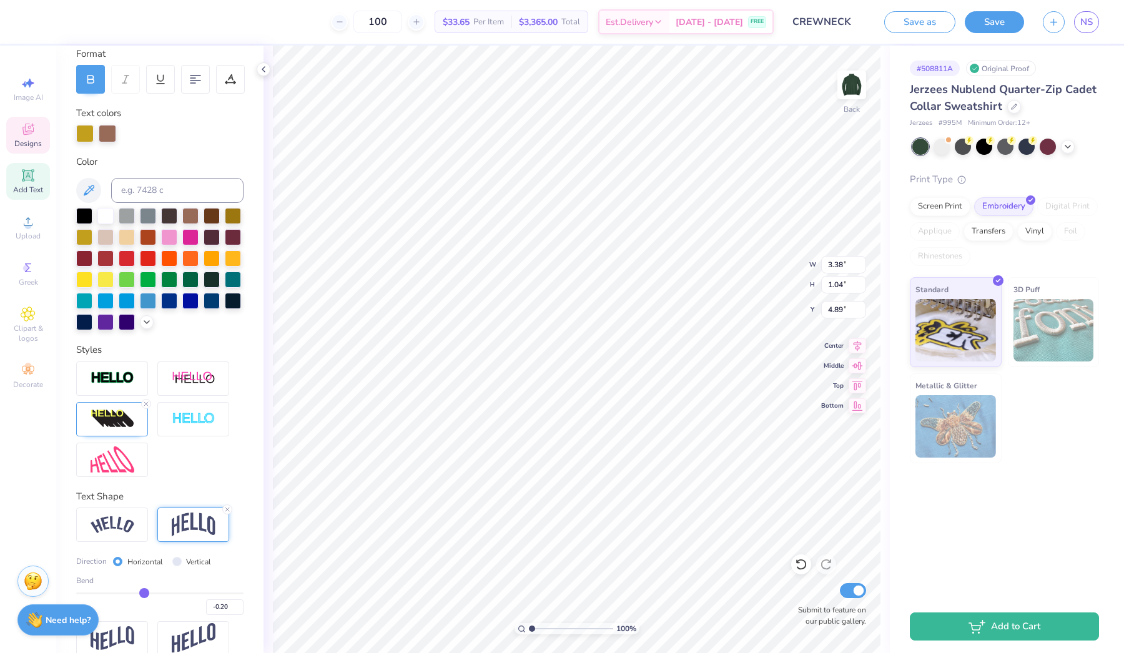
type input "-0.21"
drag, startPoint x: 200, startPoint y: 591, endPoint x: 128, endPoint y: 587, distance: 71.9
click at [128, 481] on div "Bend -0.40" at bounding box center [159, 595] width 167 height 40
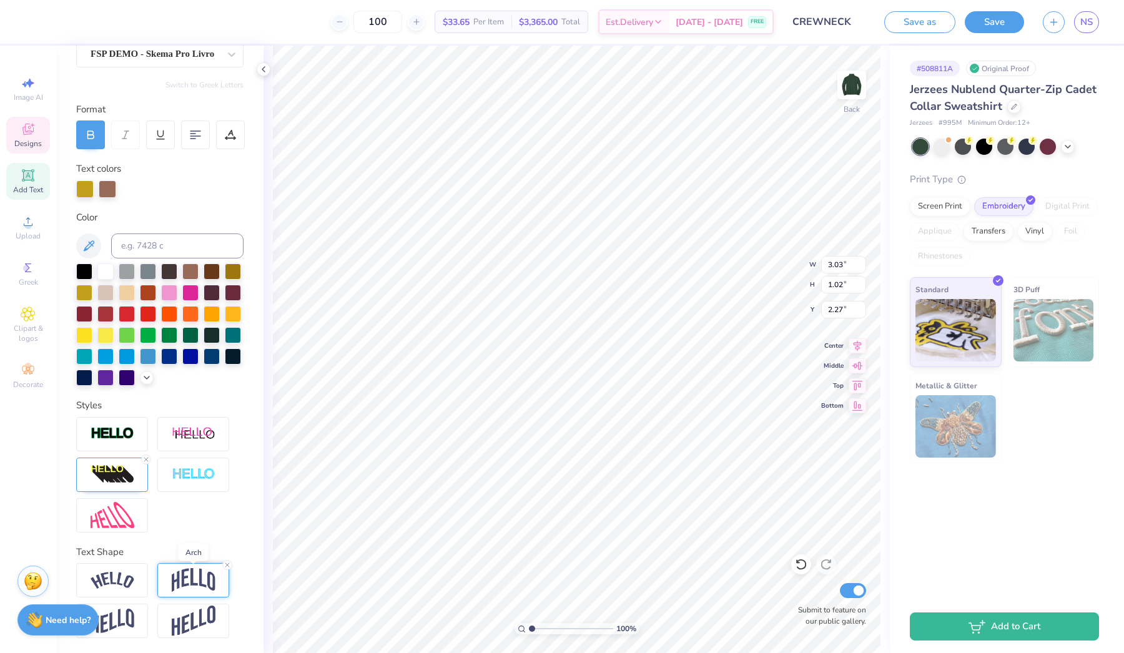
click at [195, 481] on img at bounding box center [194, 580] width 44 height 24
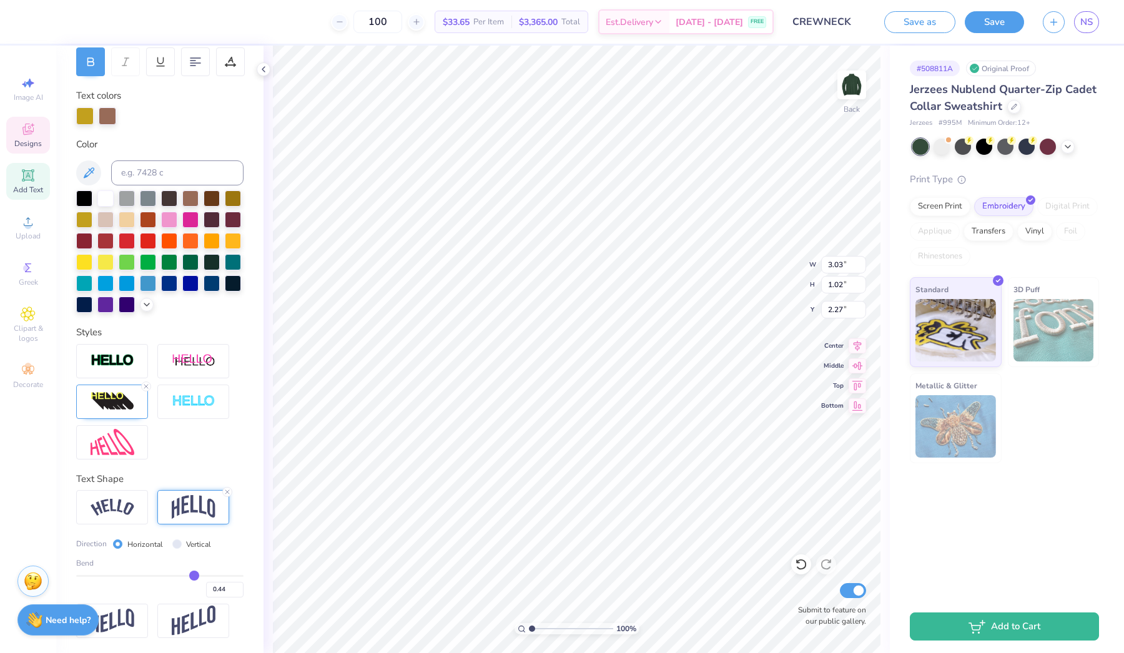
scroll to position [194, 0]
click at [192, 481] on input "range" at bounding box center [159, 576] width 167 height 2
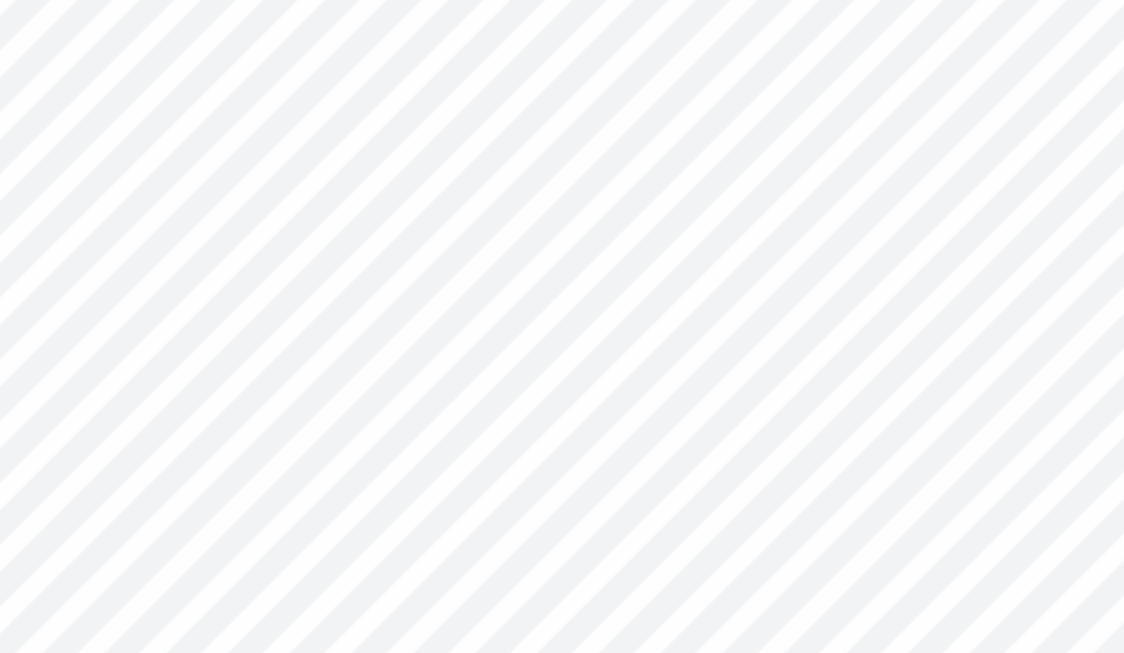
scroll to position [121, 0]
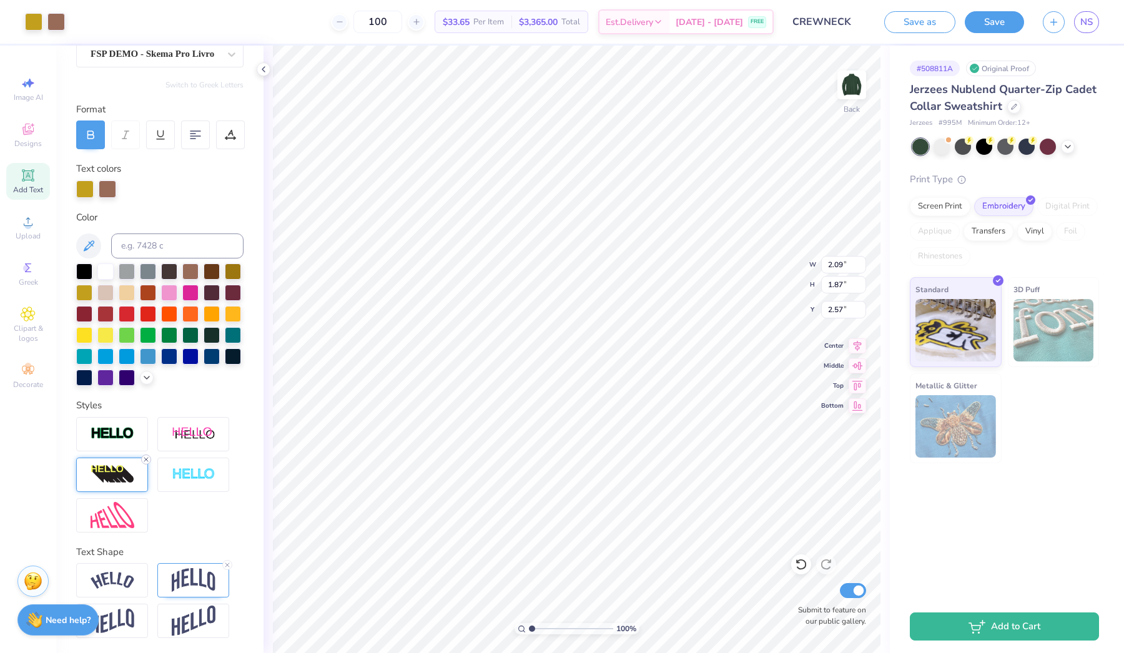
click at [147, 460] on icon at bounding box center [145, 459] width 7 height 7
click at [244, 477] on div "Personalized Names Personalized Numbers Text Tool Add Font Font FSP DEMO - Skem…" at bounding box center [159, 350] width 207 height 608
click at [146, 457] on icon at bounding box center [145, 459] width 7 height 7
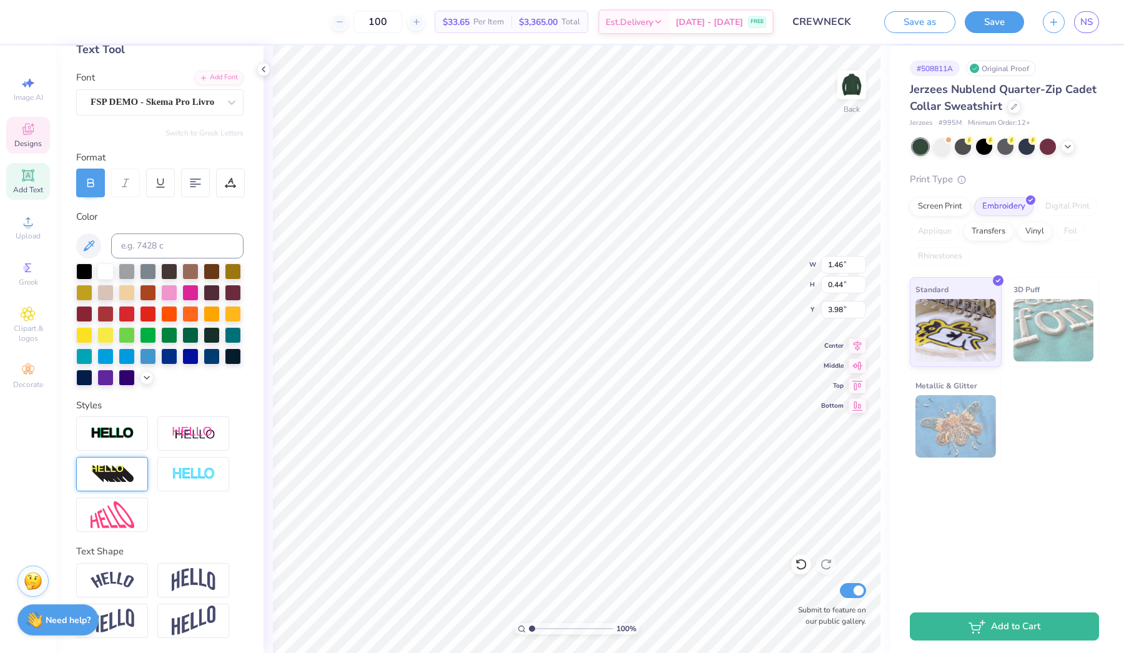
scroll to position [73, 0]
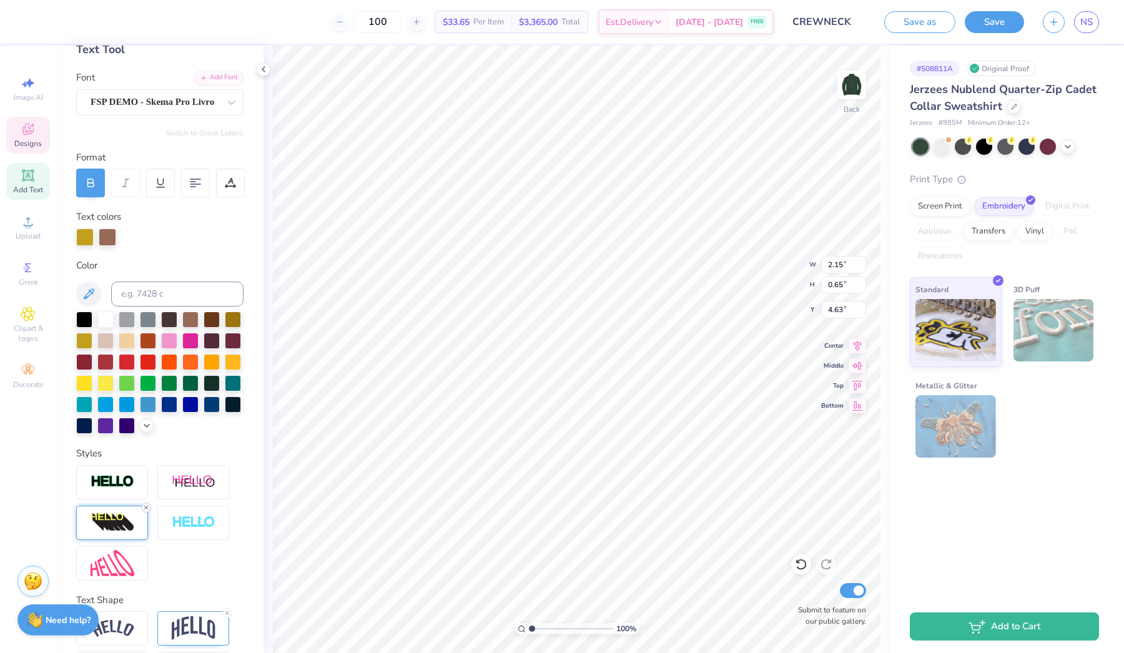
click at [144, 481] on icon at bounding box center [145, 507] width 7 height 7
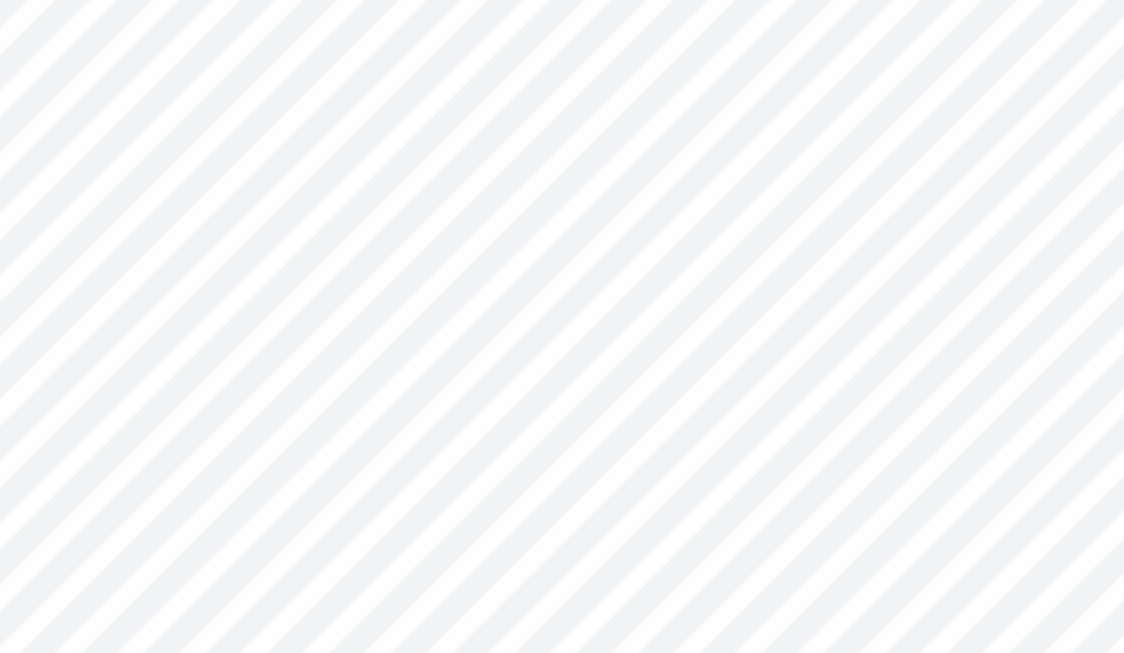
scroll to position [0, 0]
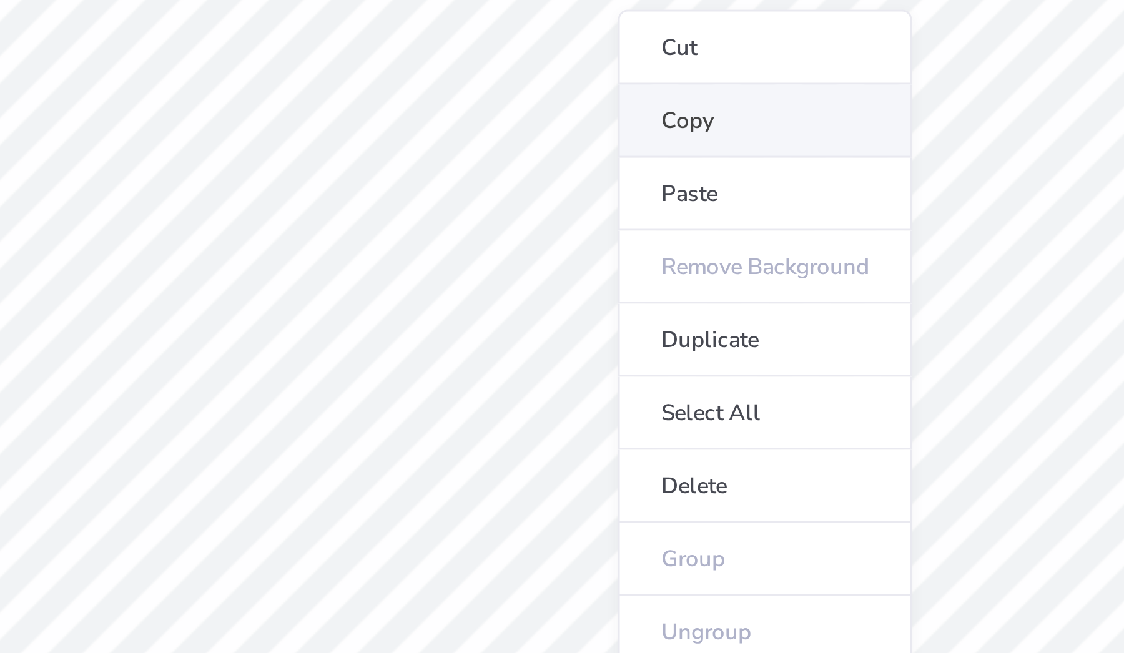
click at [633, 161] on li "Copy" at bounding box center [682, 173] width 98 height 24
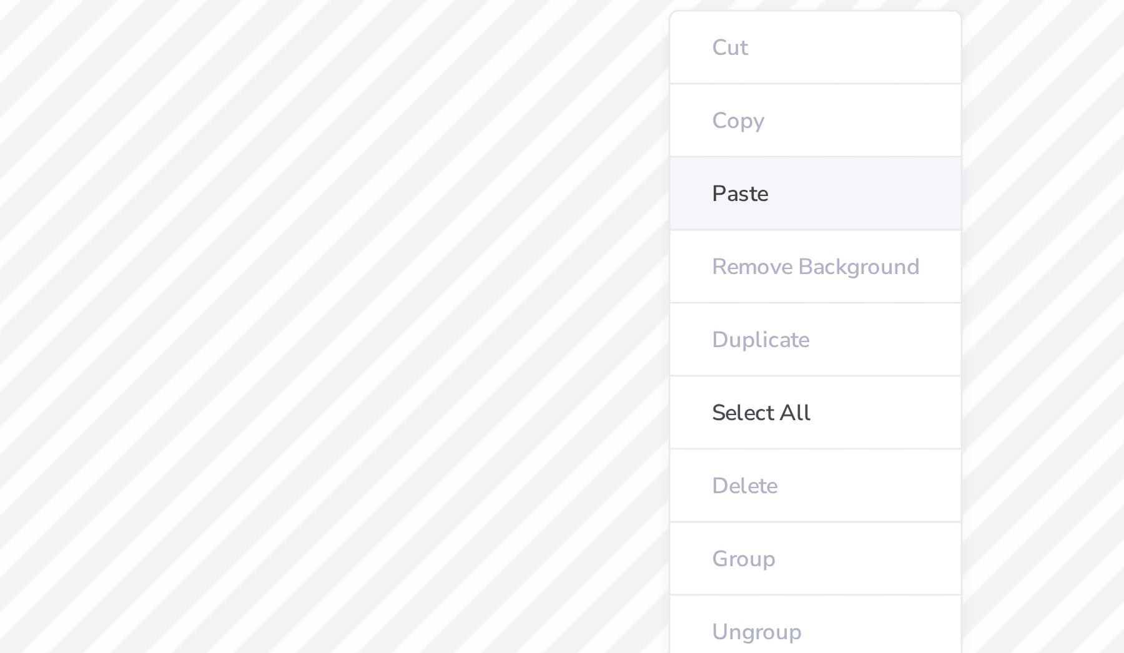
click at [649, 185] on li "Paste" at bounding box center [698, 197] width 98 height 24
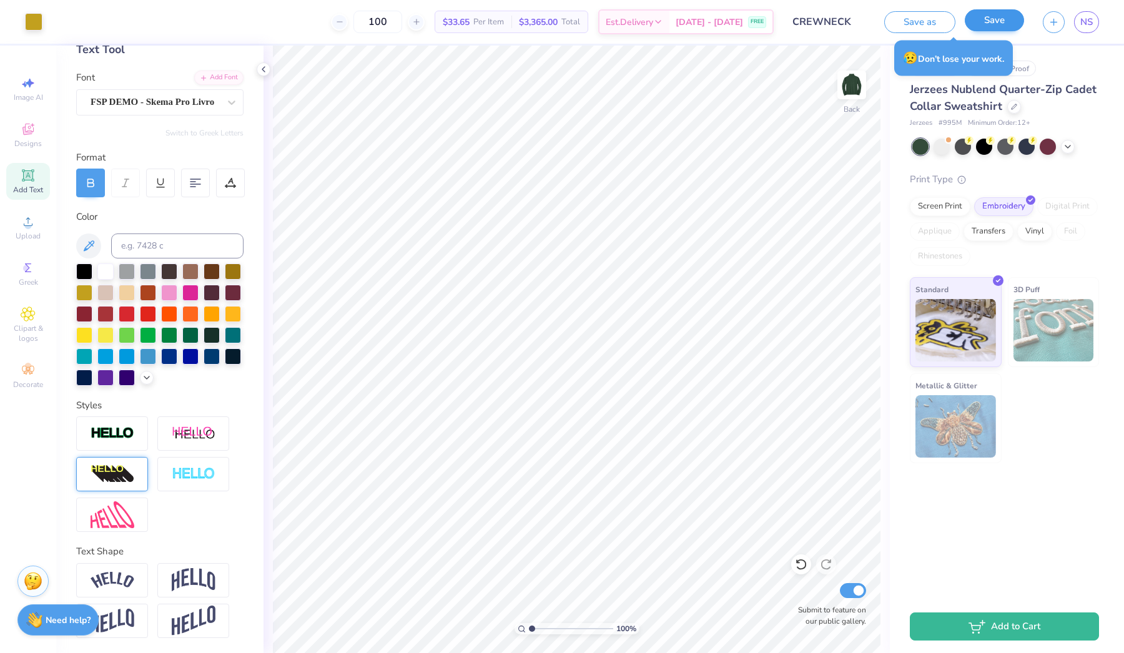
click at [779, 17] on button "Save" at bounding box center [994, 20] width 59 height 22
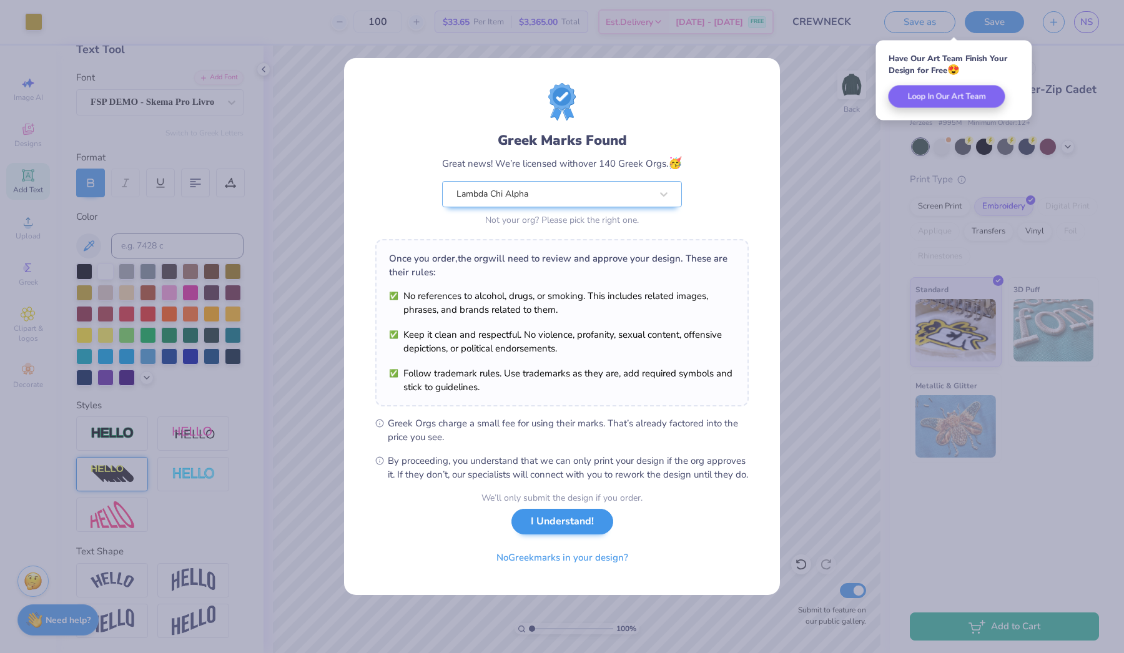
click at [580, 481] on button "I Understand!" at bounding box center [562, 522] width 102 height 26
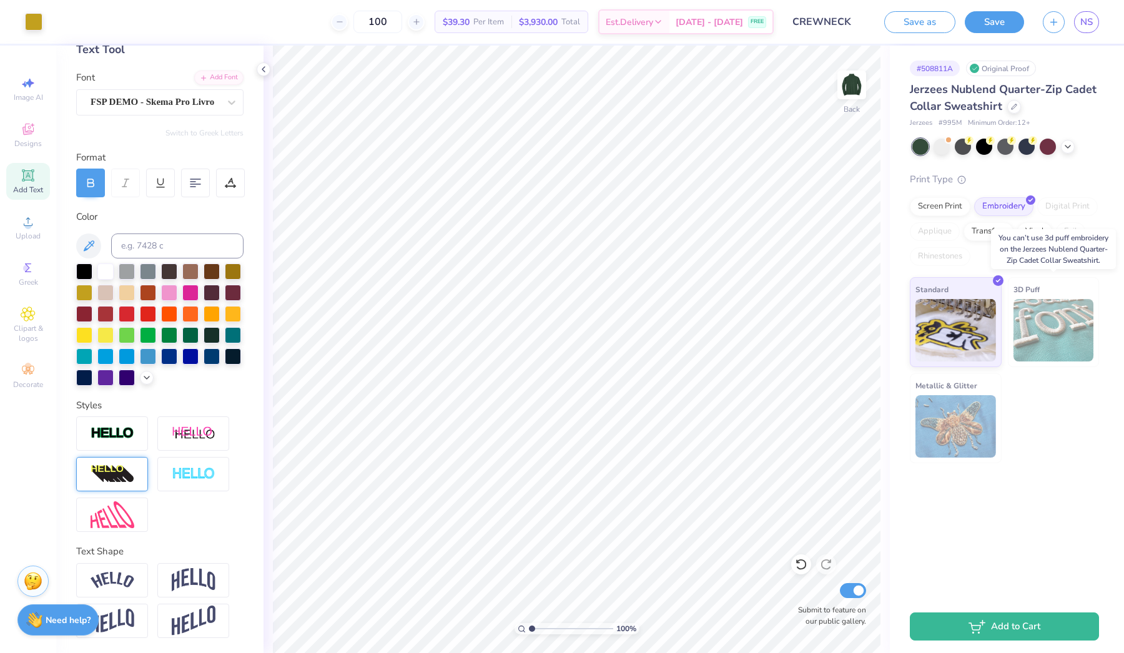
click at [779, 303] on img at bounding box center [1054, 330] width 81 height 62
click at [779, 277] on icon at bounding box center [998, 279] width 6 height 6
click at [421, 21] on icon at bounding box center [416, 21] width 9 height 9
click at [384, 23] on input "101" at bounding box center [377, 22] width 49 height 22
click at [372, 21] on div "101" at bounding box center [378, 22] width 94 height 22
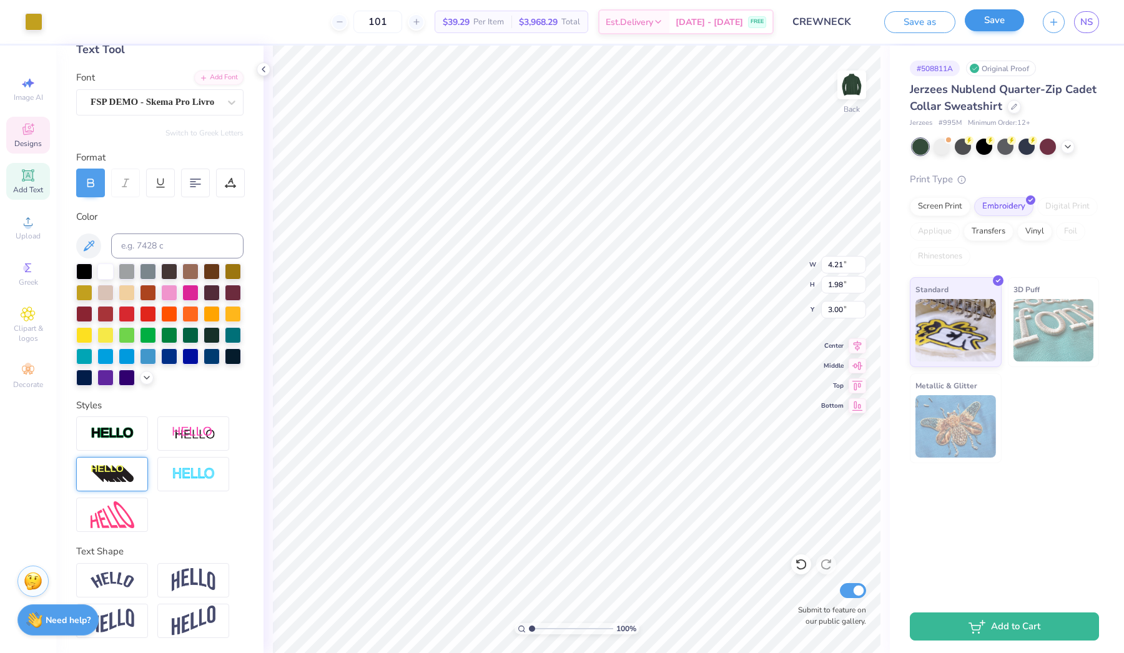
click at [779, 32] on div "Save" at bounding box center [994, 22] width 59 height 22
click at [779, 26] on button "Save" at bounding box center [994, 20] width 59 height 22
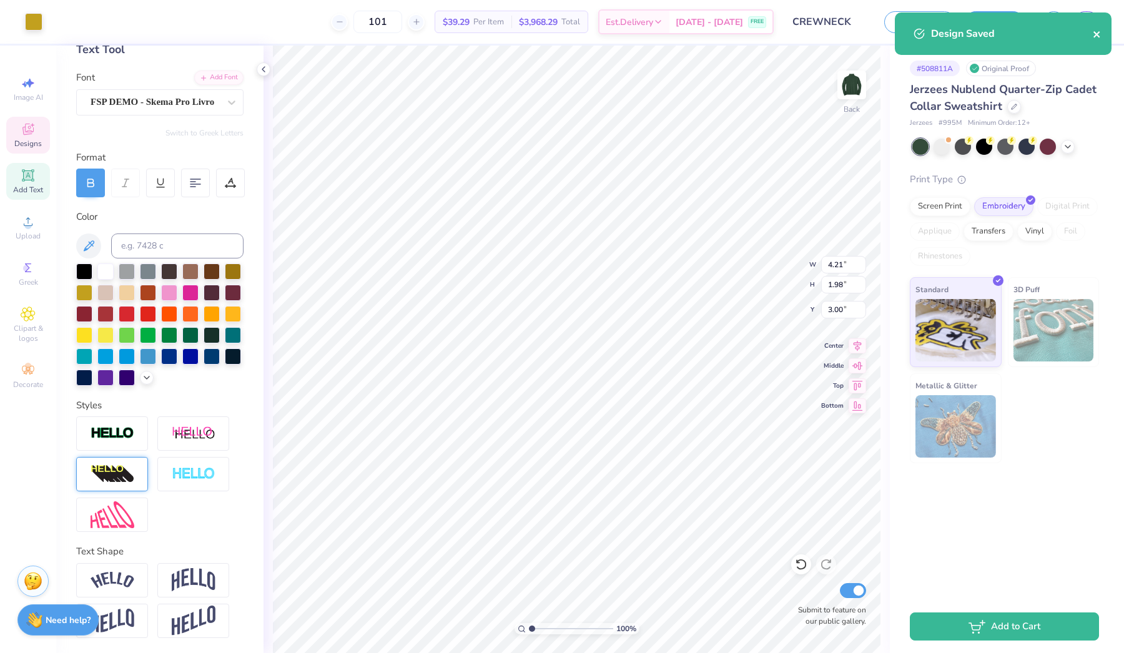
click at [779, 36] on icon "close" at bounding box center [1096, 34] width 6 height 6
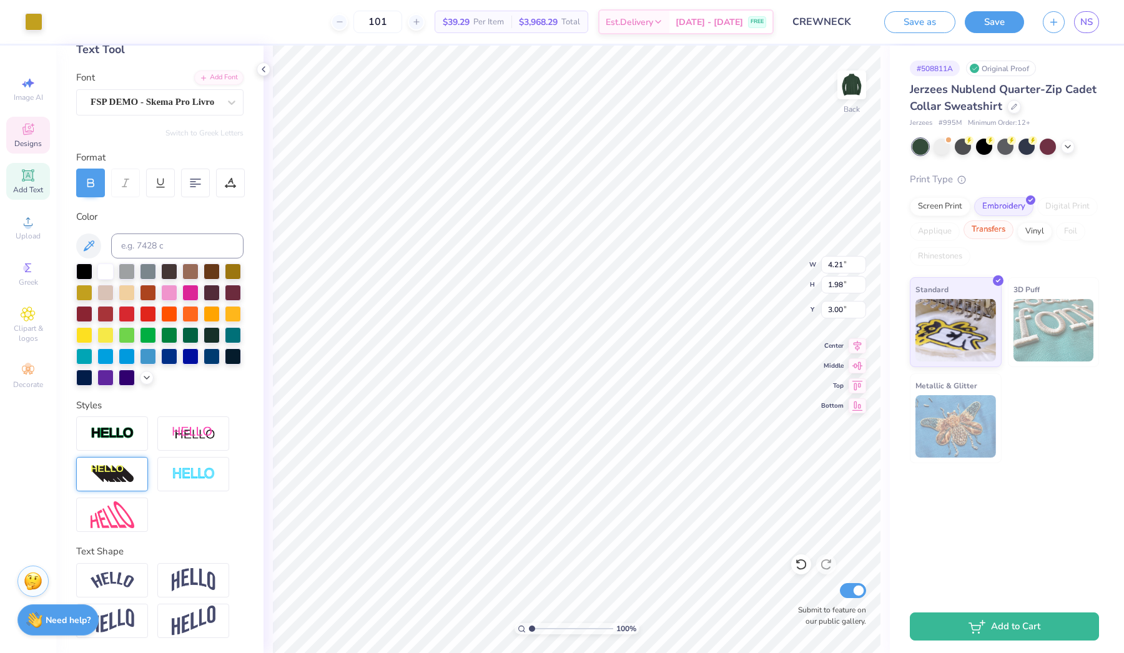
click at [779, 231] on div "Transfers" at bounding box center [989, 229] width 50 height 19
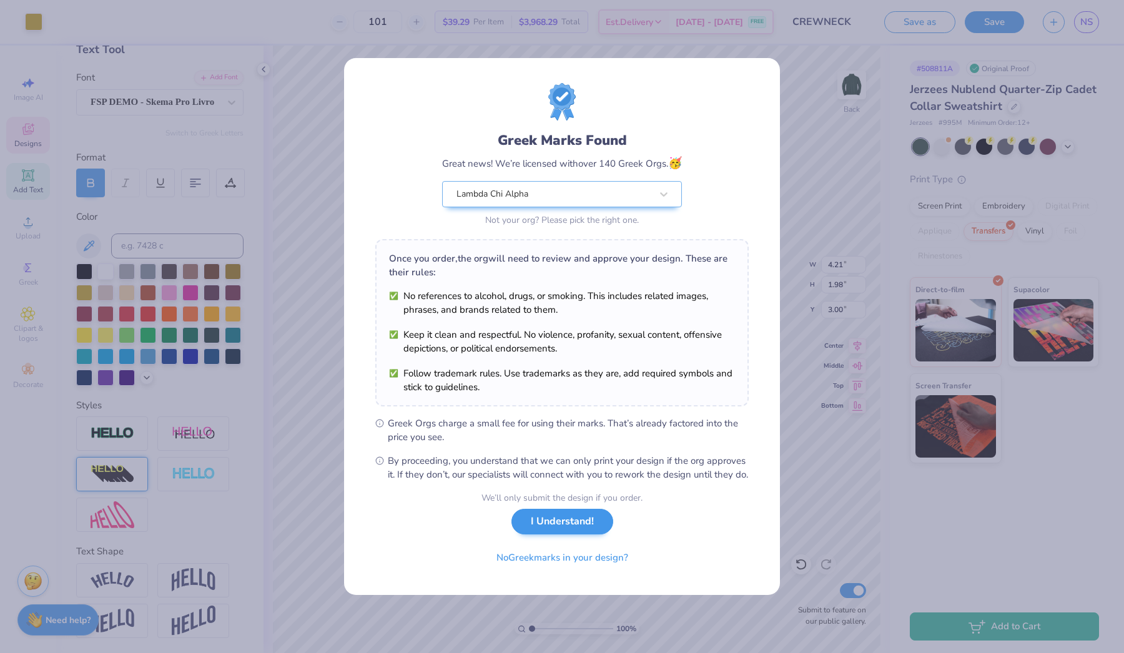
click at [576, 481] on button "I Understand!" at bounding box center [562, 522] width 102 height 26
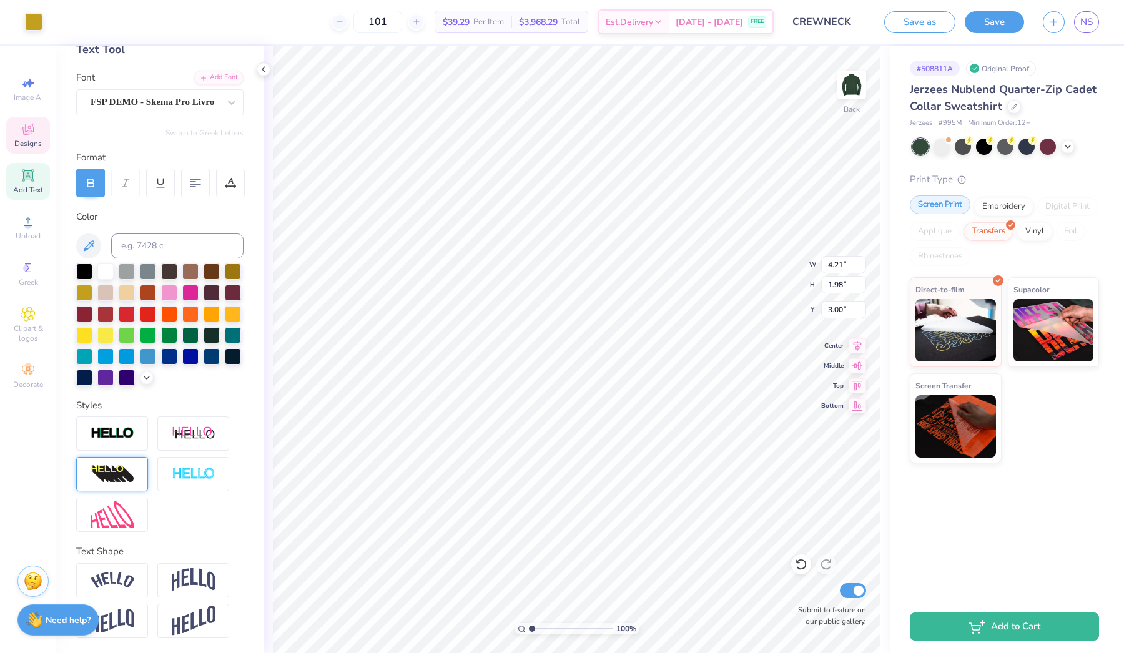
click at [779, 209] on div "Screen Print" at bounding box center [940, 204] width 61 height 19
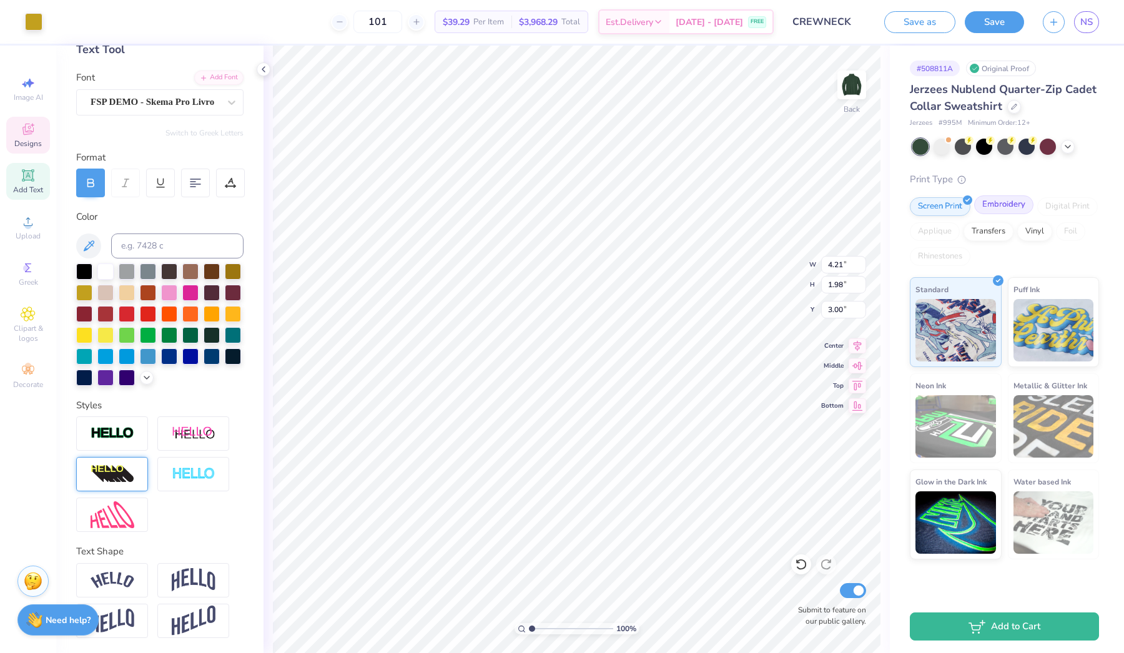
click at [779, 197] on div "Embroidery" at bounding box center [1003, 204] width 59 height 19
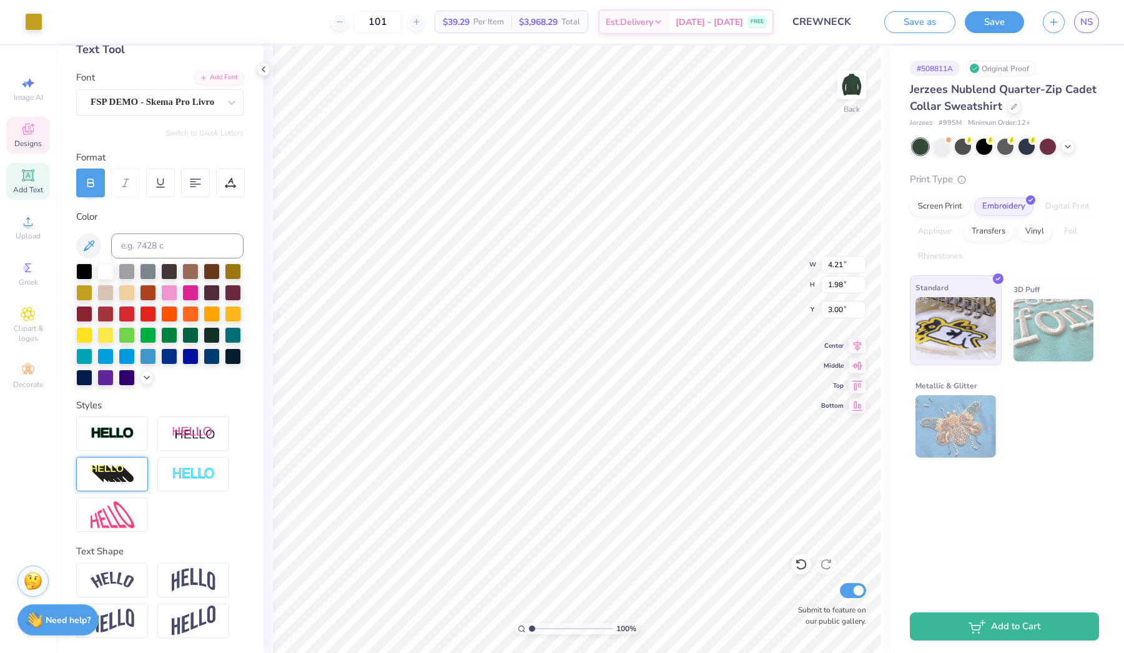
click at [779, 298] on img at bounding box center [955, 328] width 81 height 62
click at [402, 22] on input "101" at bounding box center [377, 22] width 49 height 22
click at [500, 31] on div "$39.30 Per Item" at bounding box center [473, 21] width 76 height 21
click at [470, 22] on span "$39.30" at bounding box center [456, 22] width 27 height 13
click at [779, 211] on div "Screen Print" at bounding box center [940, 204] width 61 height 19
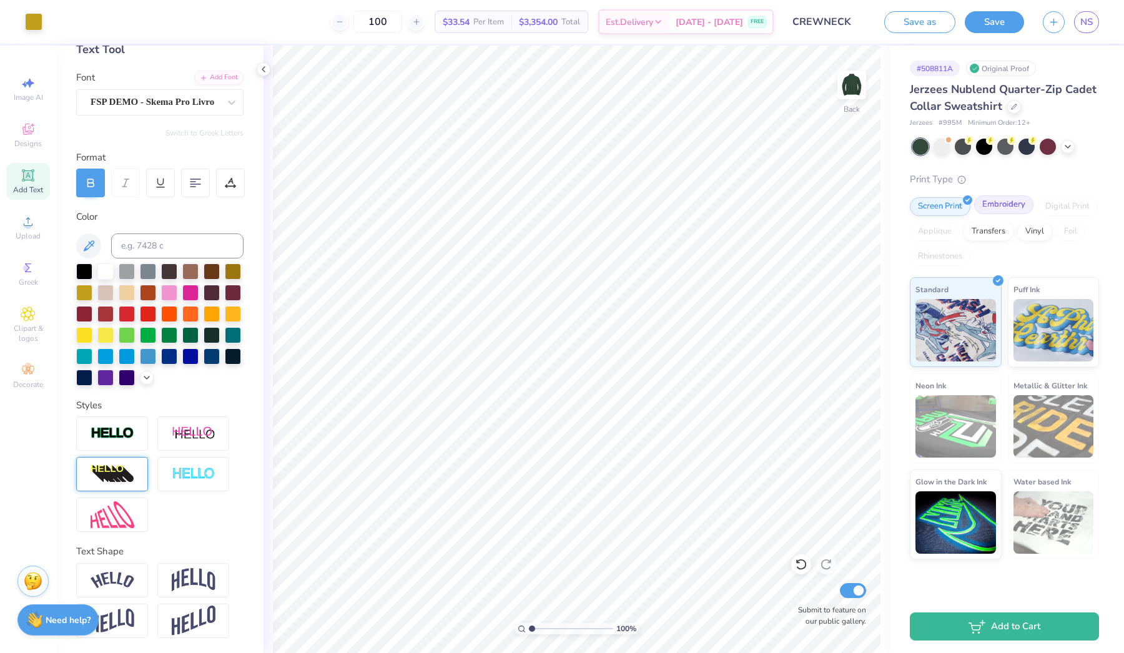
click at [779, 204] on div "Embroidery" at bounding box center [1003, 204] width 59 height 19
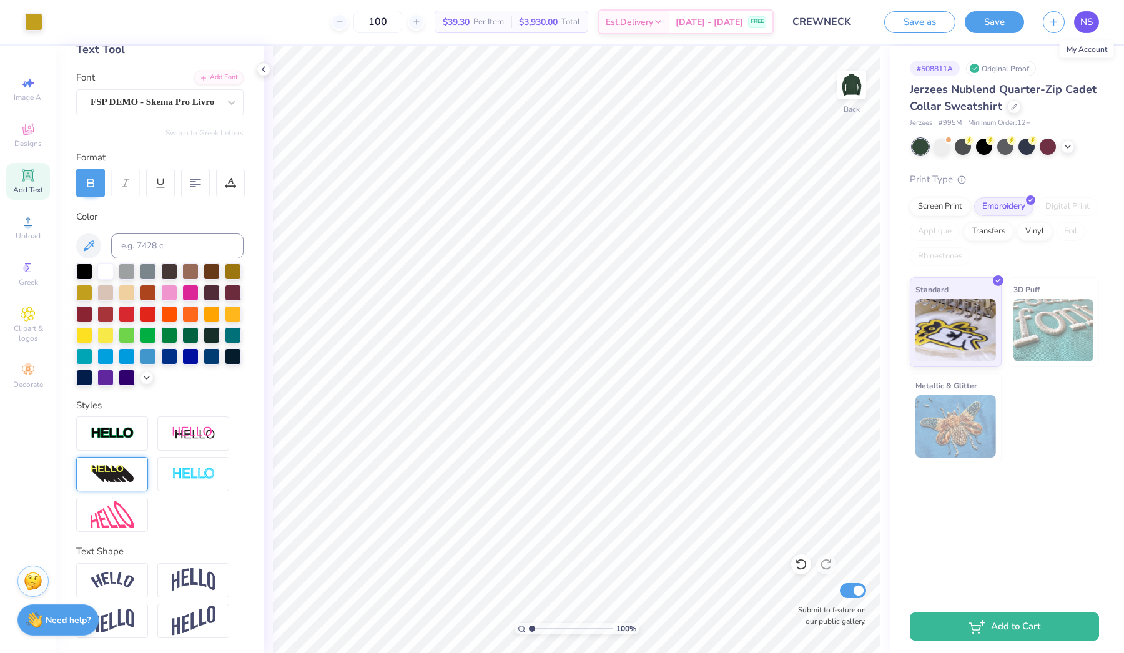
click at [779, 16] on span "NS" at bounding box center [1086, 22] width 12 height 14
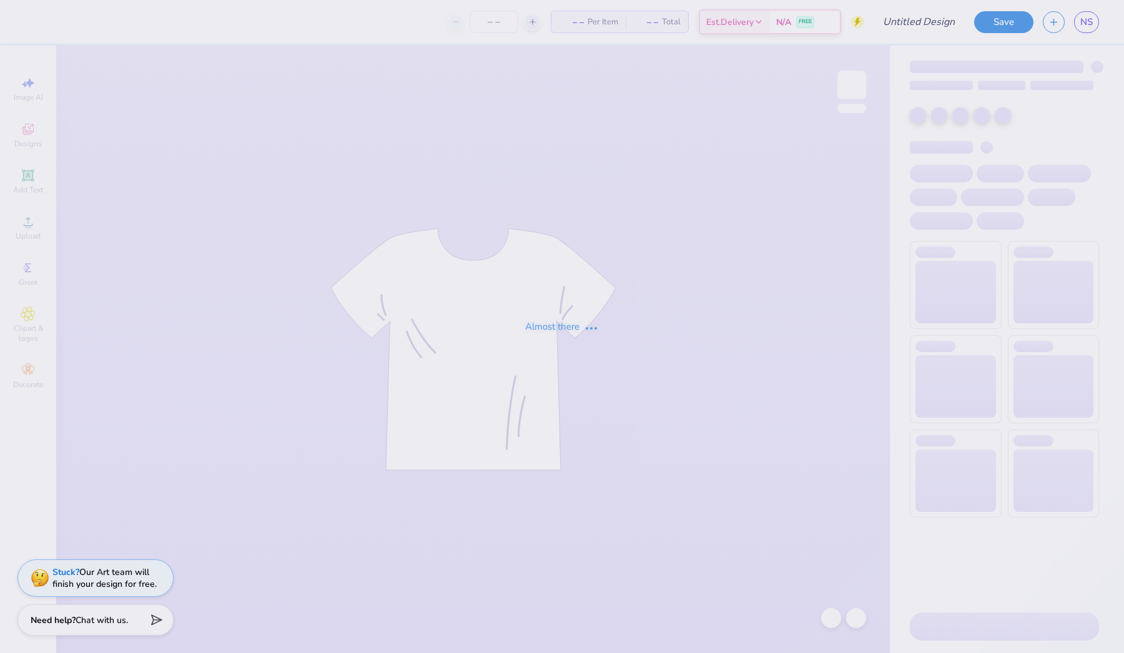
type input "AGGIE DAY"
type input "155"
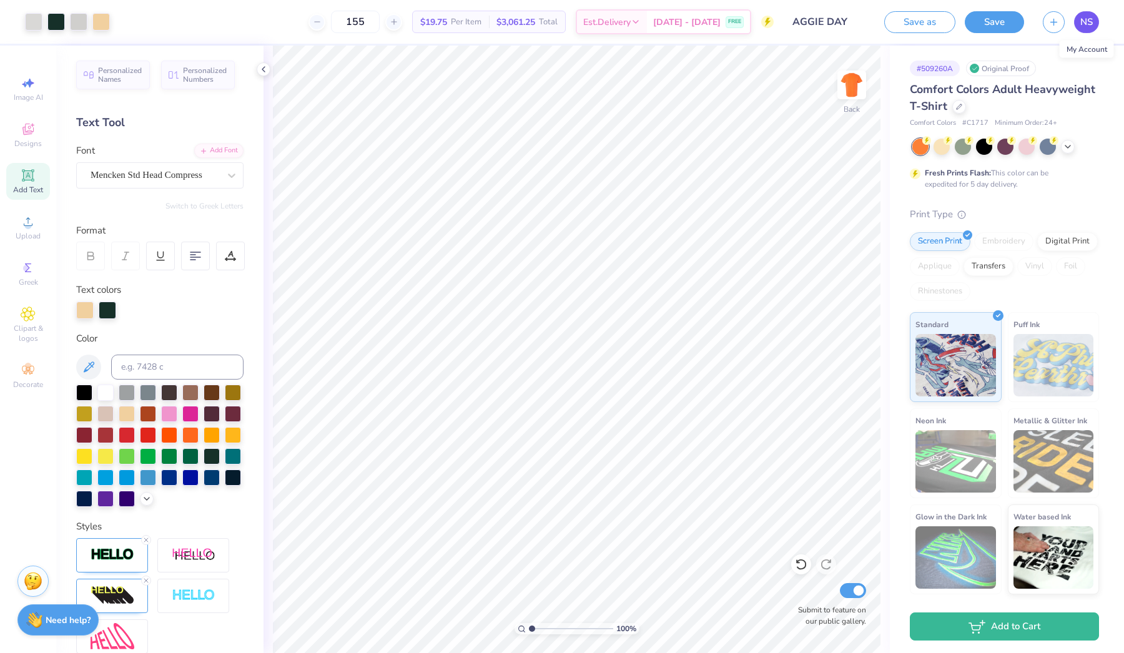
click at [1082, 19] on span "NS" at bounding box center [1086, 22] width 12 height 14
click at [985, 21] on button "Save" at bounding box center [994, 20] width 59 height 22
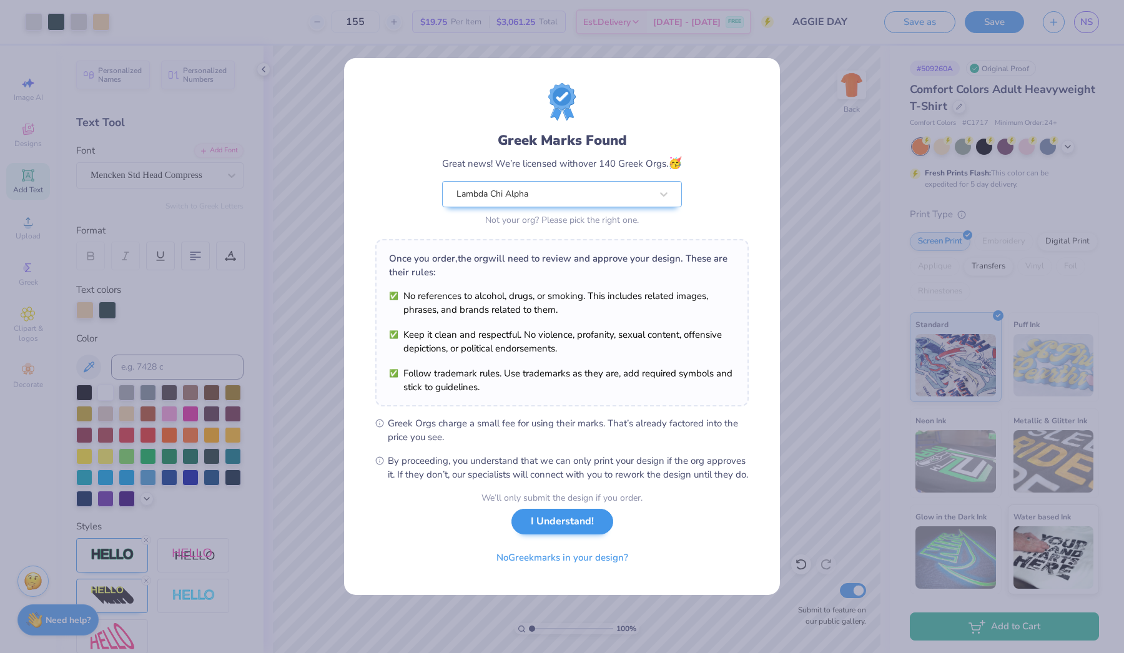
click at [528, 532] on button "I Understand!" at bounding box center [562, 522] width 102 height 26
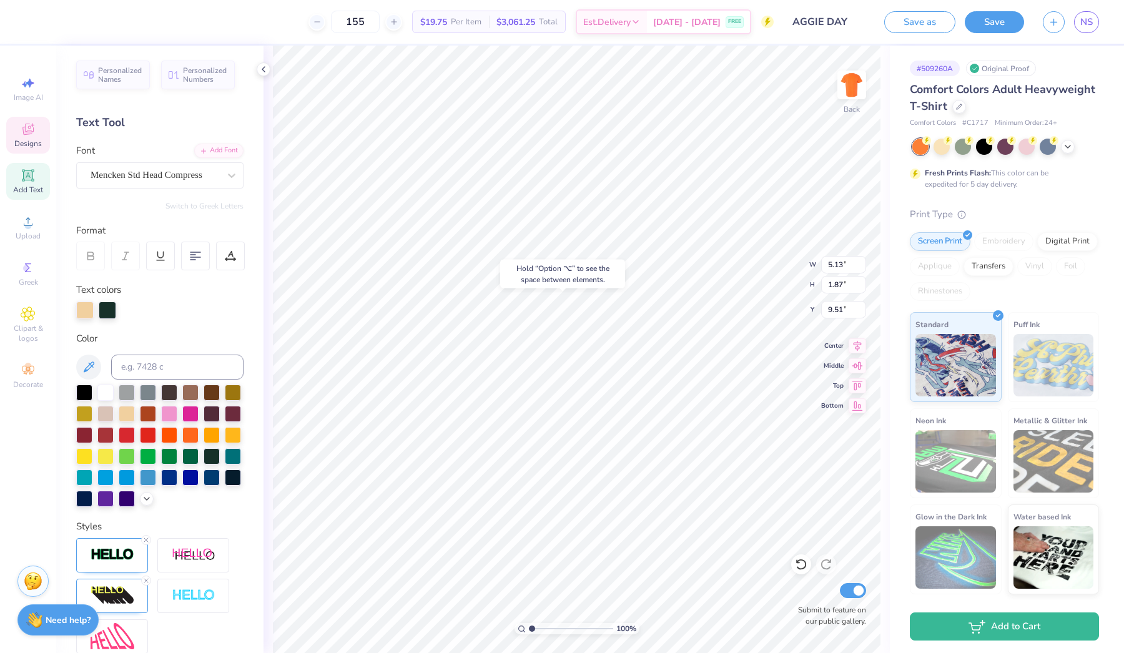
type input "9.01"
type textarea "CANVAS STADIUM 9 . 6 . 25"
type textarea "CANVAS STADIUM"
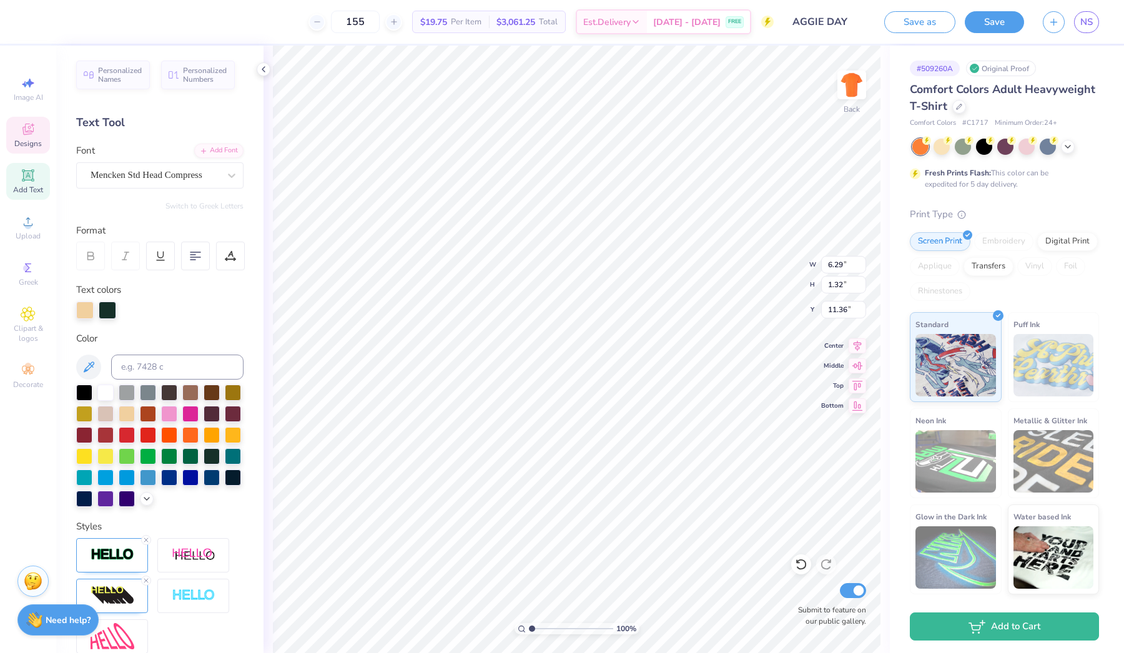
scroll to position [0, 5]
type input "11.05"
type input "5.13"
type input "1.87"
type input "9.01"
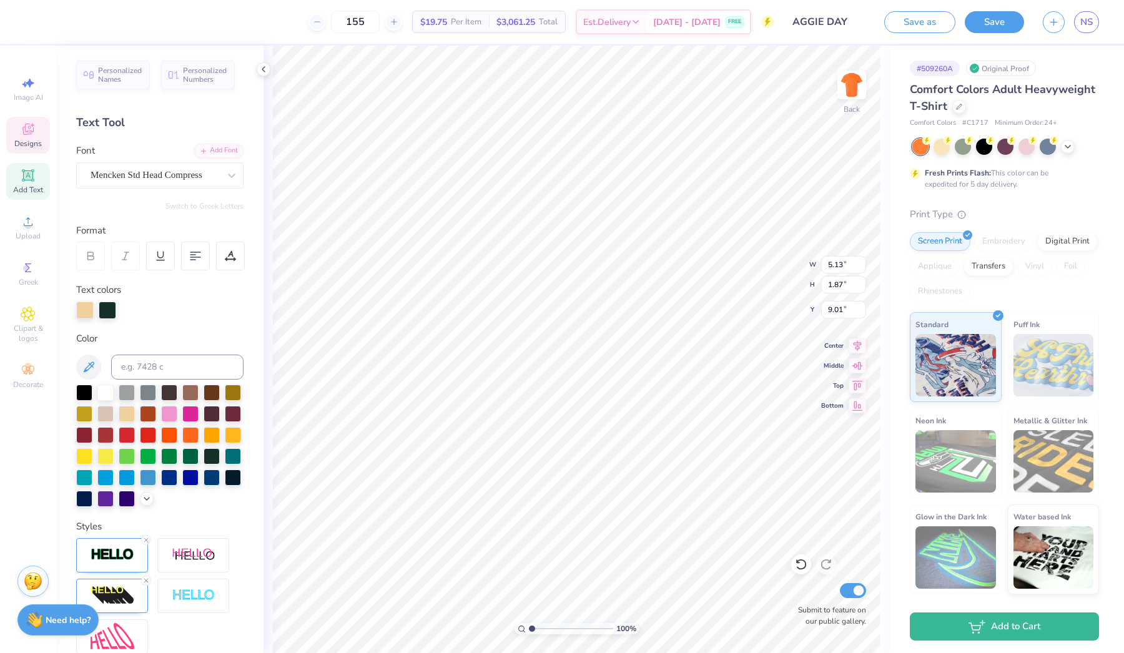
type input "12.65"
type input "6.97"
type input "2.97"
type input "5.29"
type input "2.52"
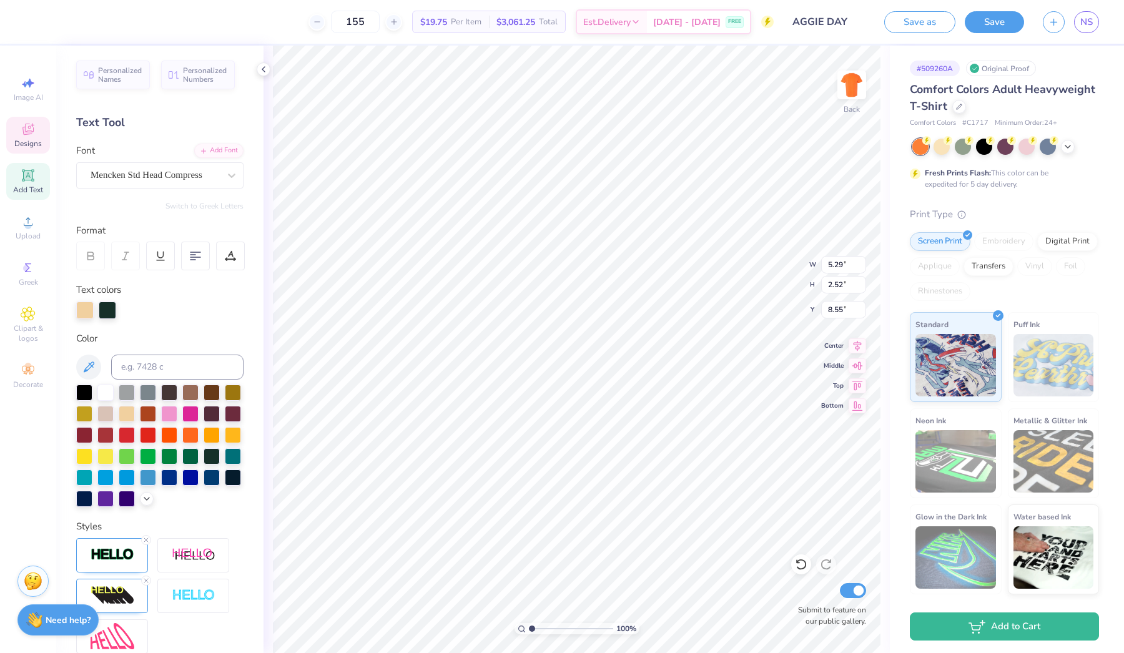
type input "8.87"
type input "5.24"
type input "3.06"
type input "8.60"
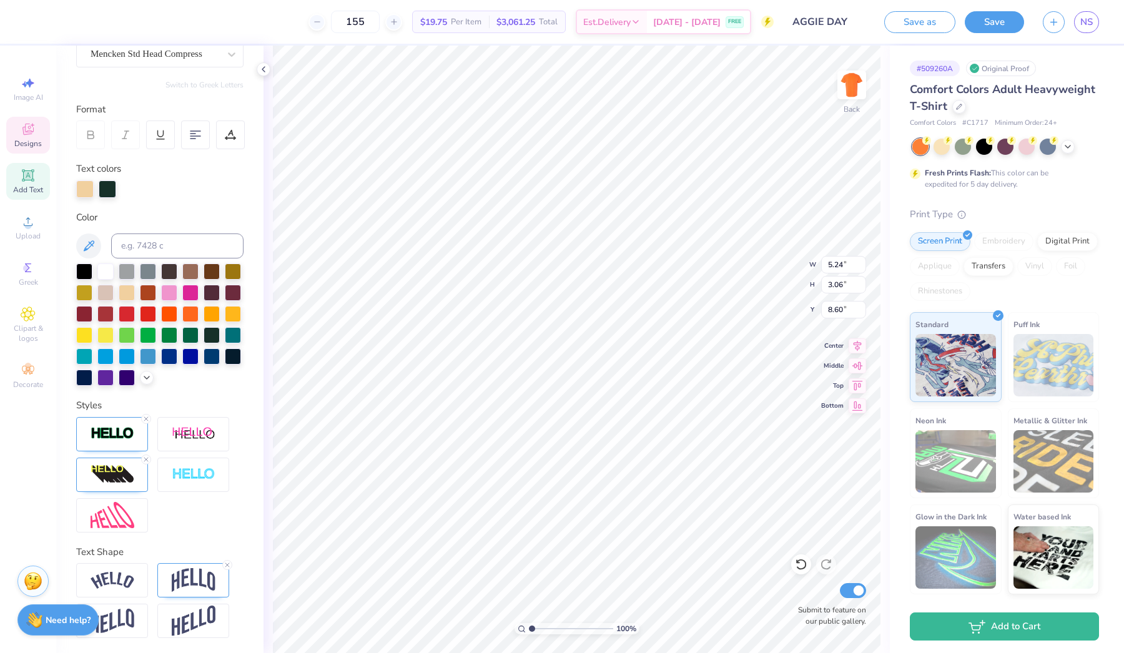
scroll to position [121, 0]
click at [108, 576] on img at bounding box center [113, 580] width 44 height 17
type input "5.64"
type input "3.18"
type input "8.71"
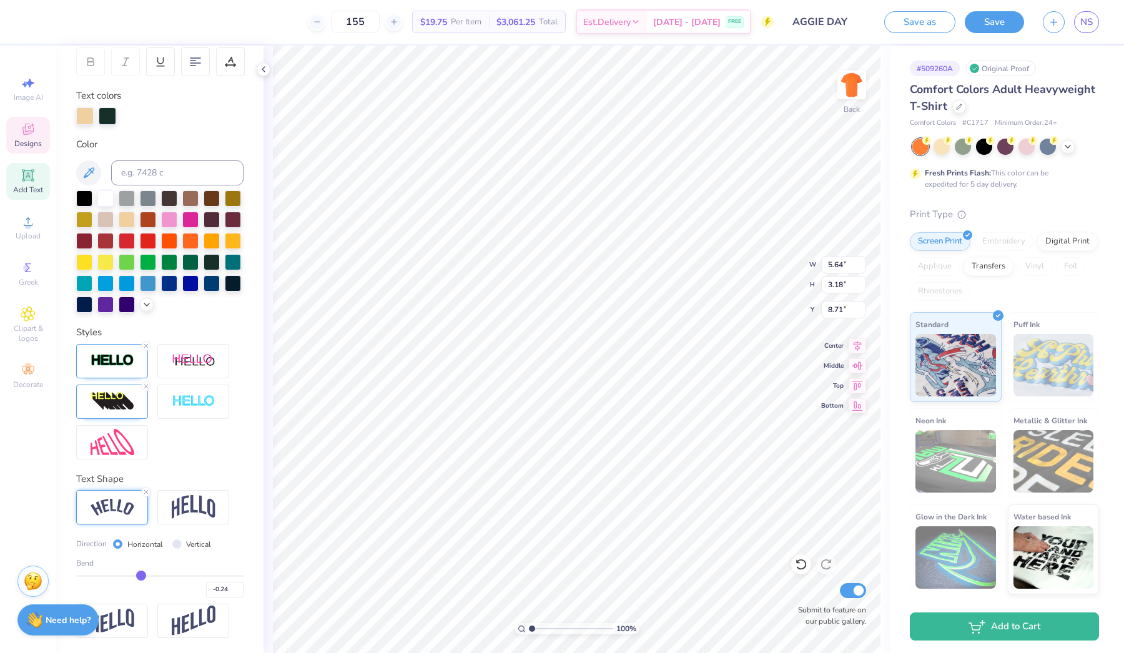
scroll to position [194, 0]
type input "-0.22"
type input "-0.23"
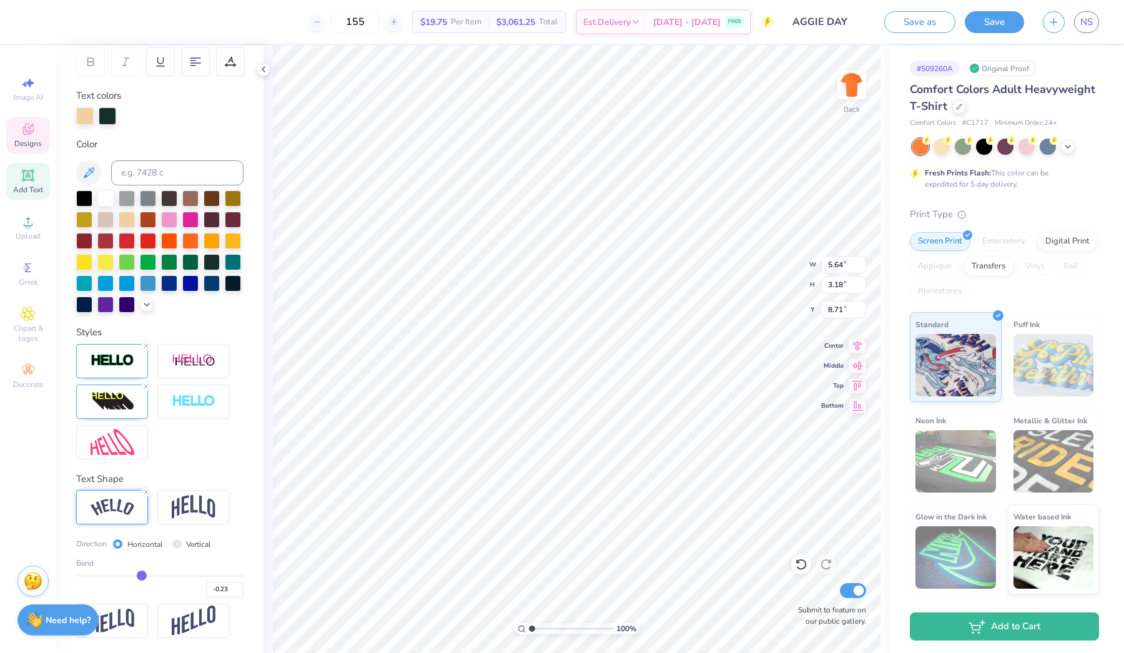
type input "-0.24"
type input "-0.25"
type input "-0.26"
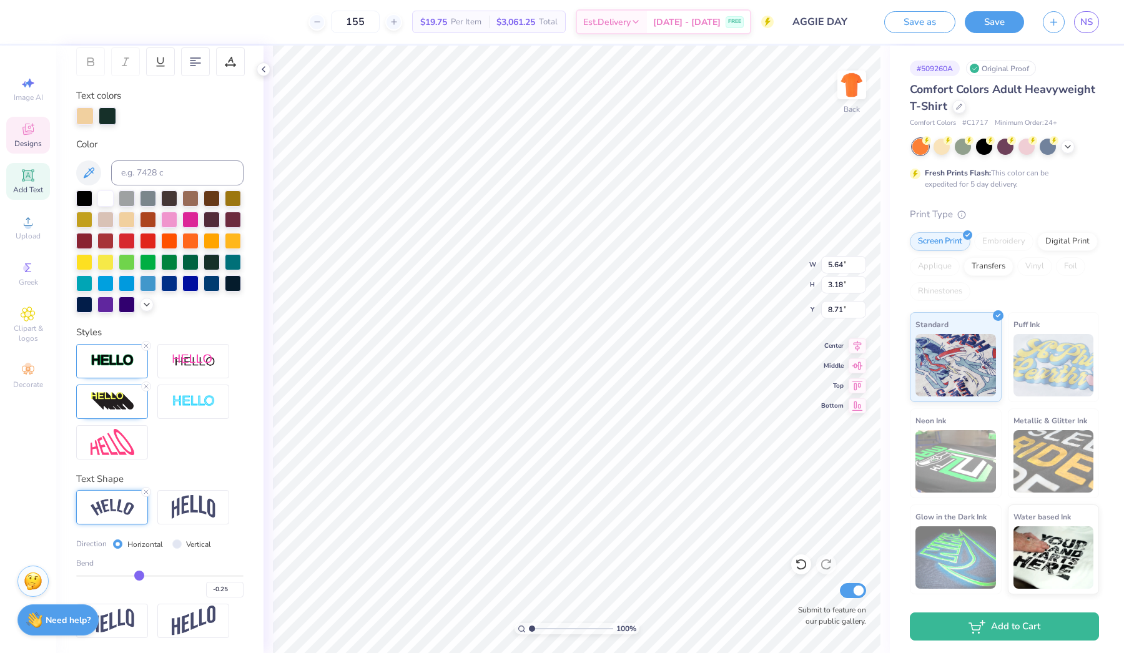
type input "-0.26"
type input "-0.27"
type input "-0.28"
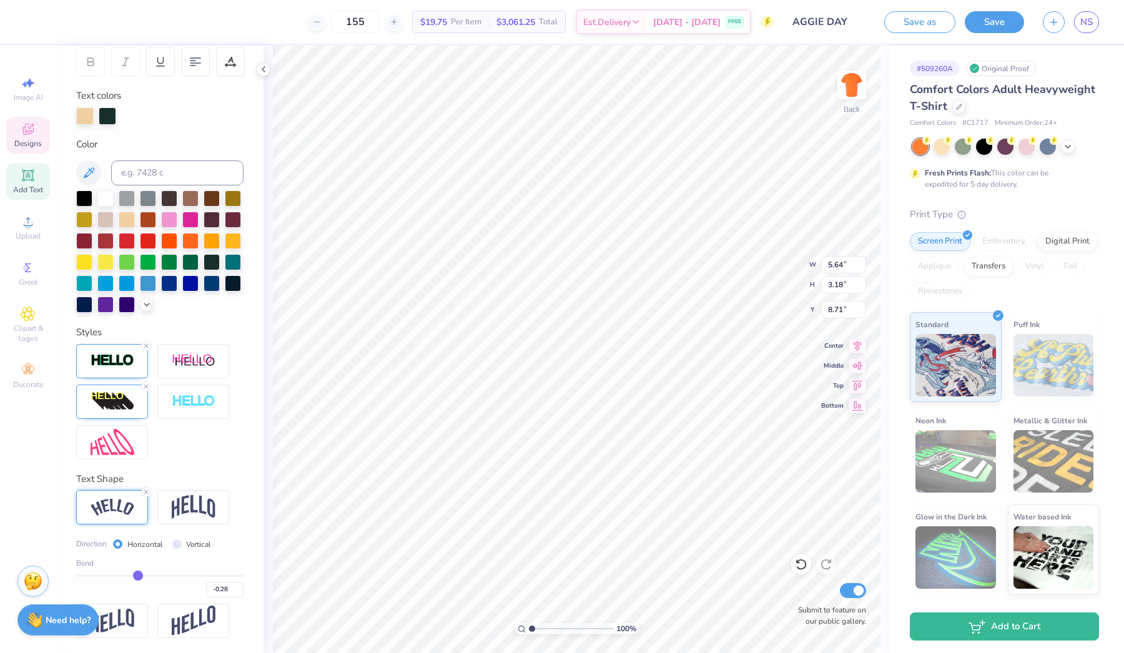
type input "-0.29"
type input "-0.3"
type input "-0.30"
type input "-0.31"
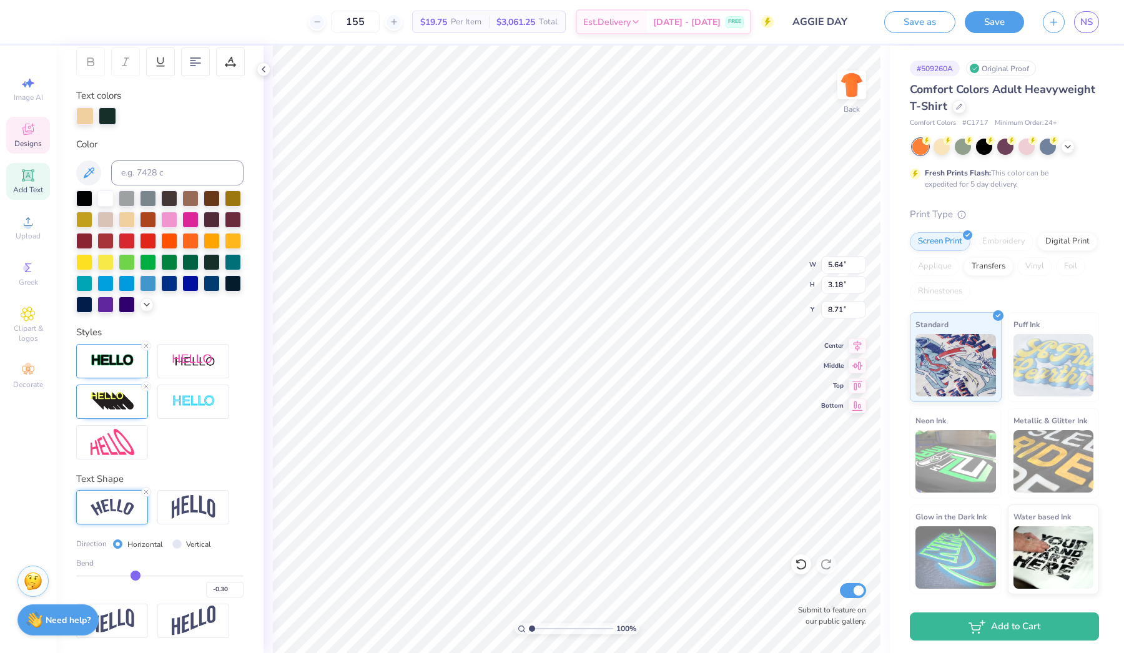
type input "-0.31"
type input "-0.32"
type input "-0.33"
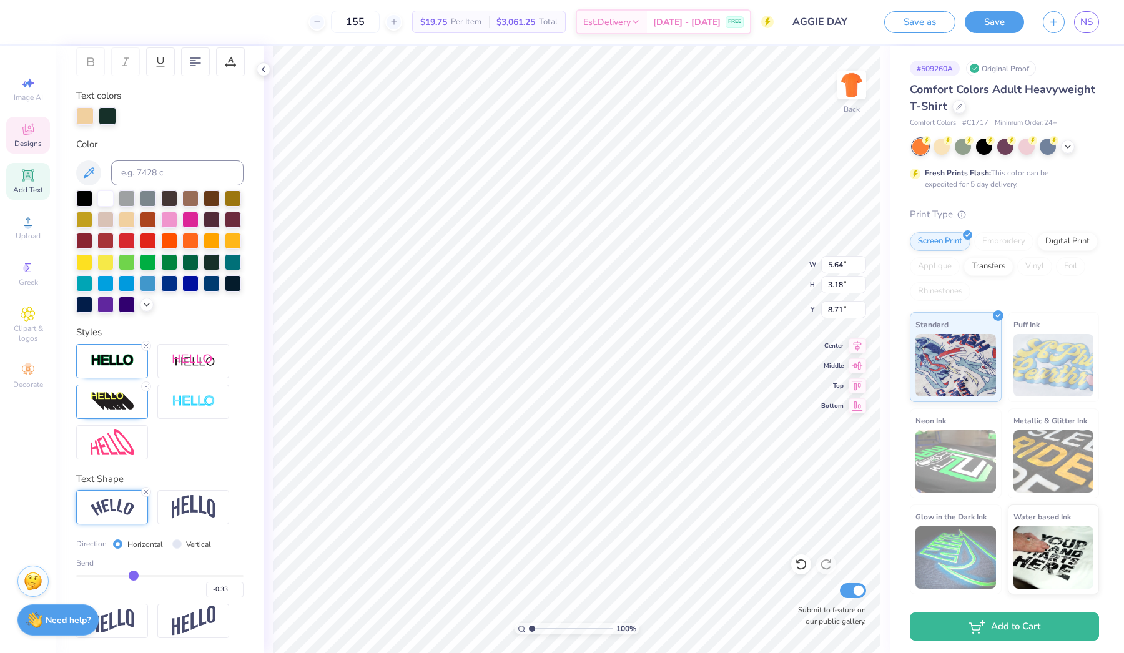
type input "-0.34"
type input "-0.35"
type input "-0.36"
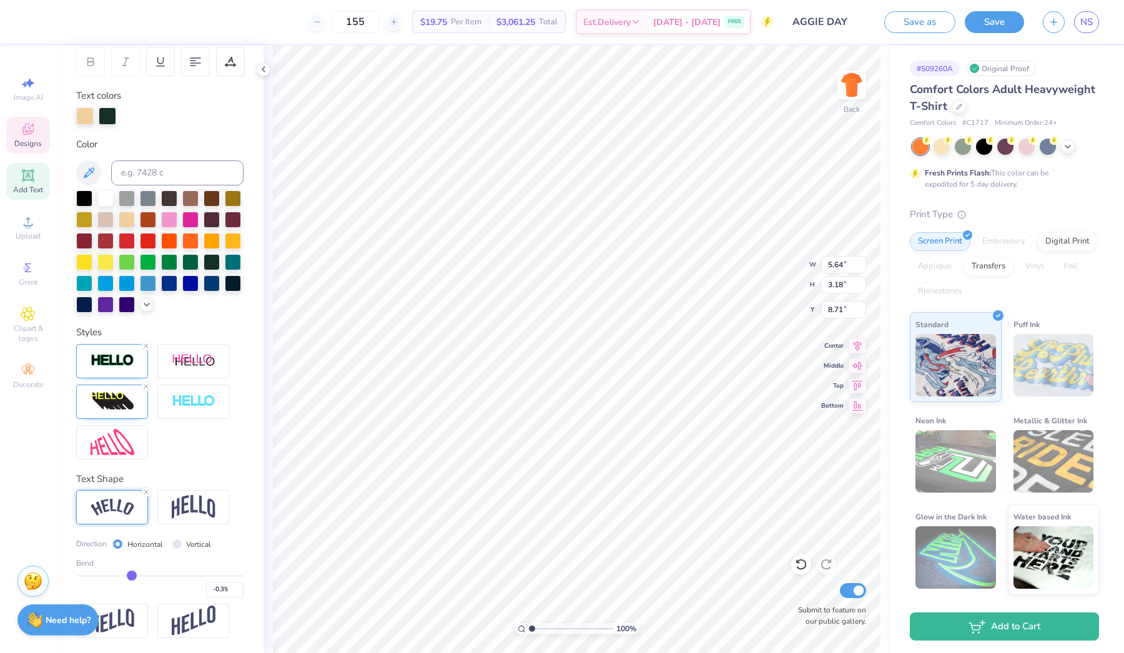
type input "-0.36"
type input "-0.37"
type input "-0.38"
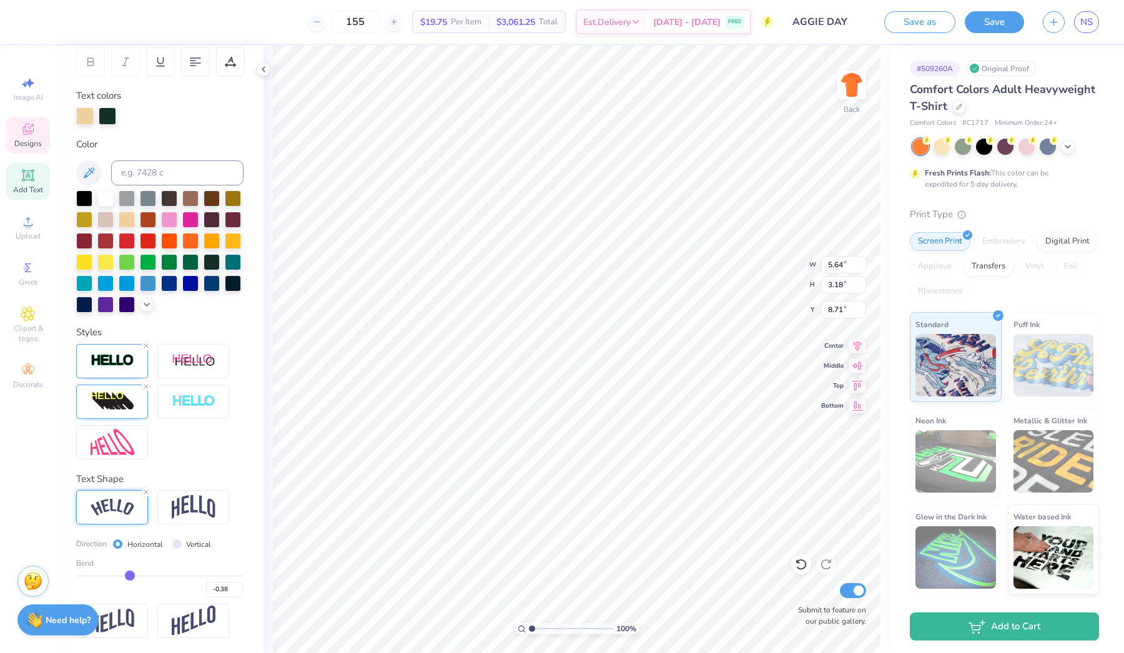
type input "-0.39"
type input "-0.4"
type input "-0.40"
type input "-0.41"
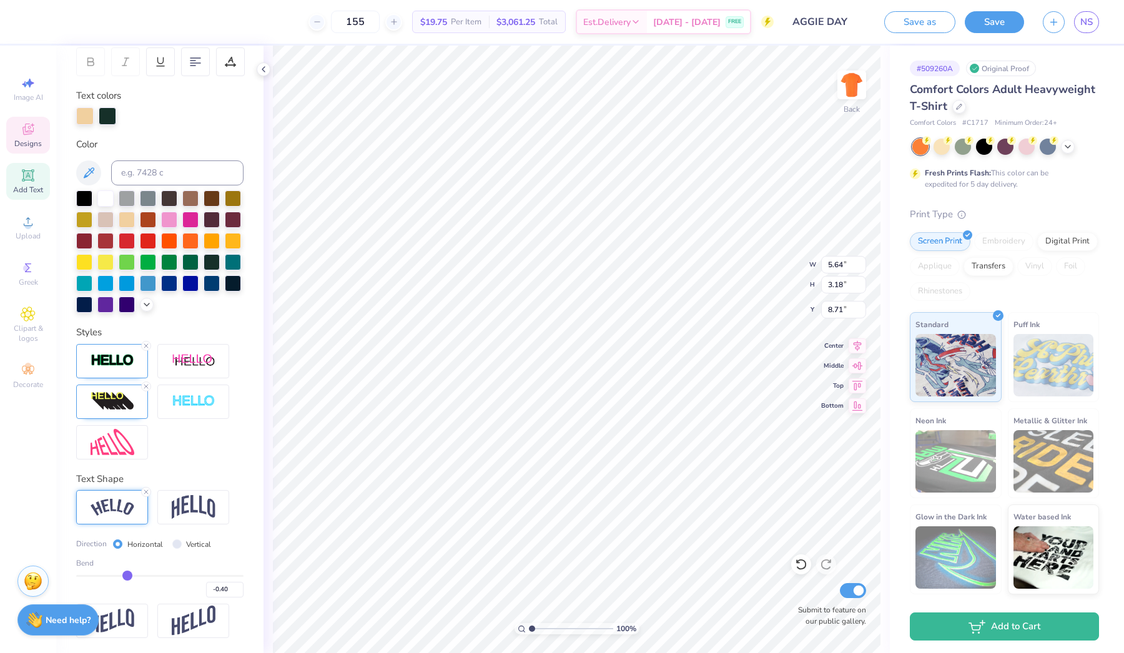
type input "-0.41"
type input "-0.42"
type input "-0.43"
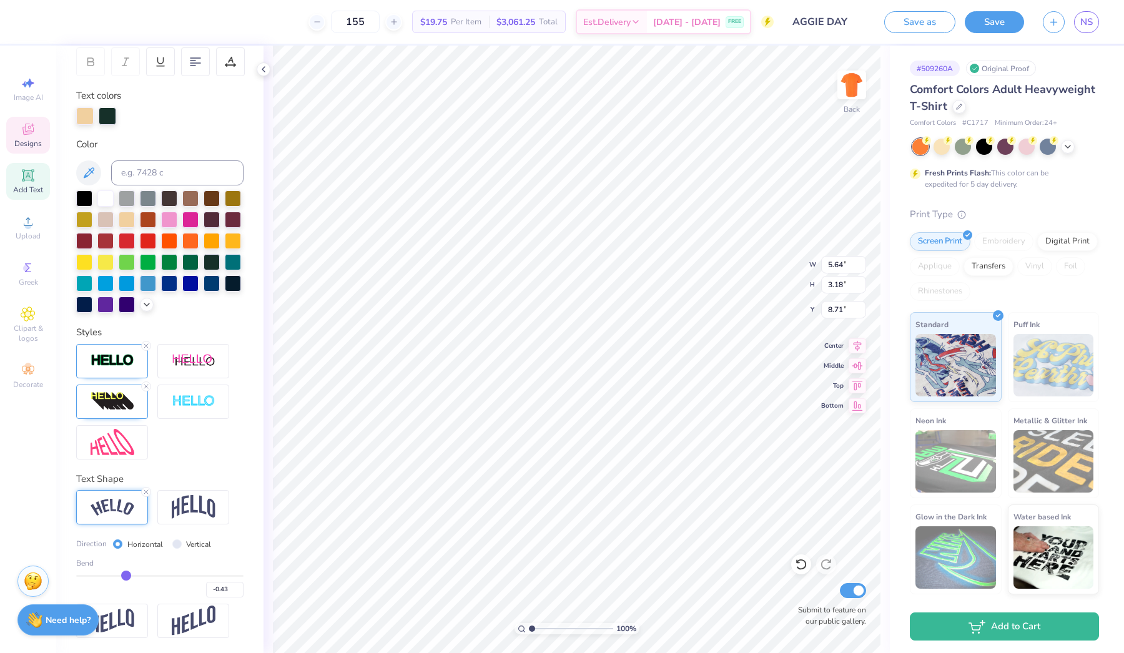
type input "-0.44"
type input "-0.46"
type input "-0.47"
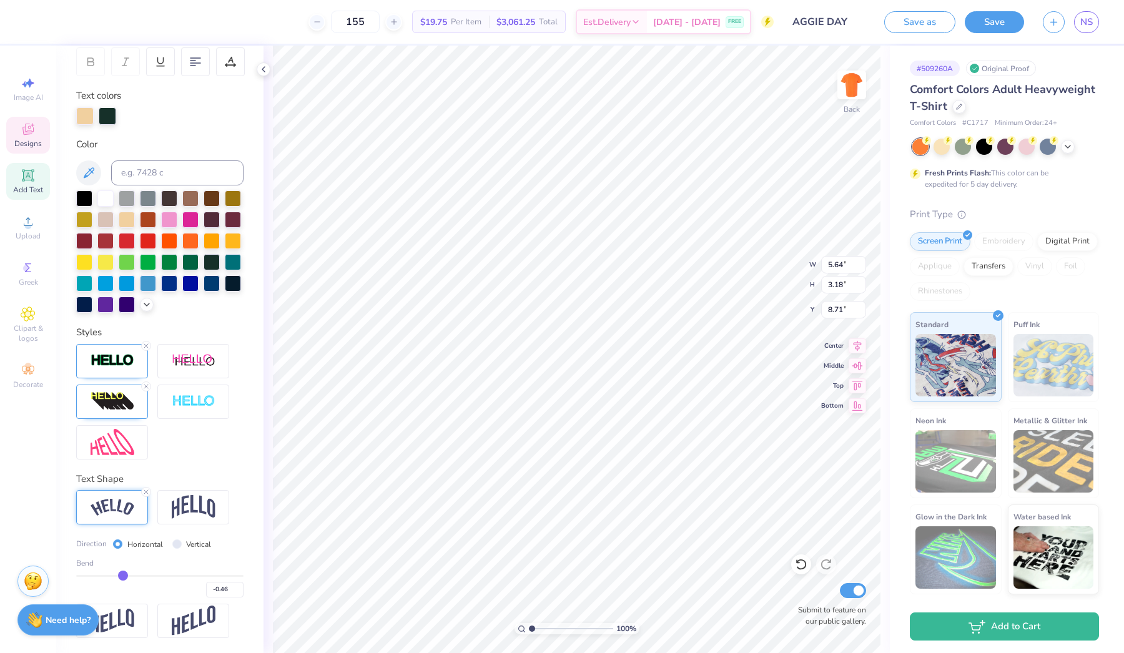
type input "-0.47"
type input "-0.48"
type input "-0.49"
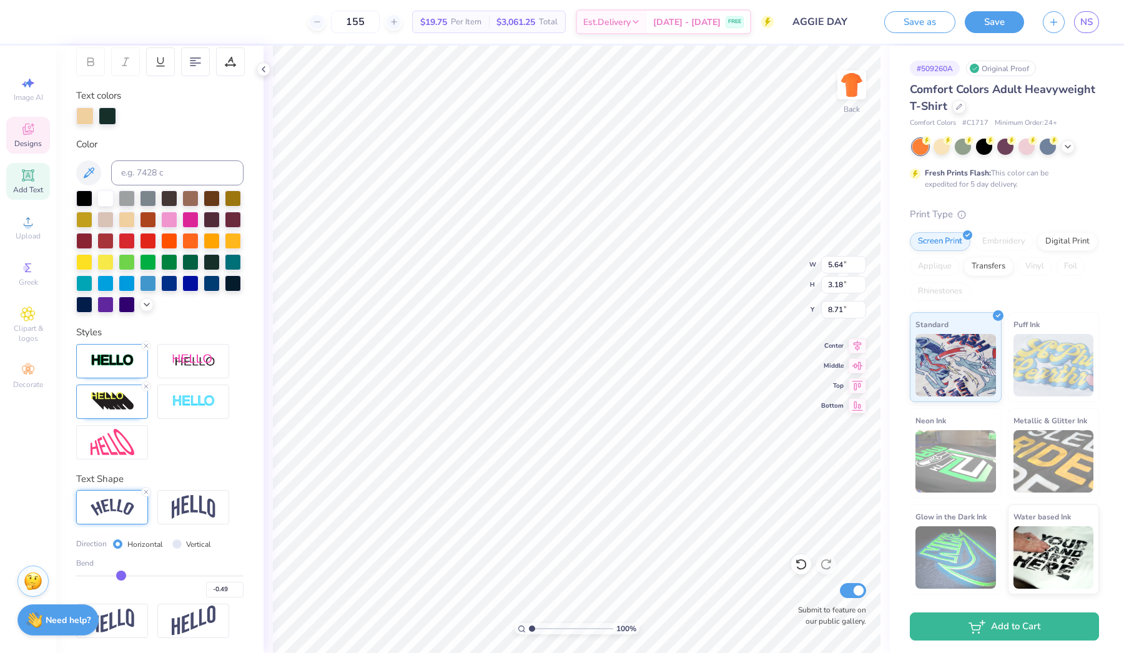
drag, startPoint x: 142, startPoint y: 577, endPoint x: 121, endPoint y: 576, distance: 21.3
type input "-0.49"
click at [121, 576] on input "range" at bounding box center [159, 576] width 167 height 2
type input "6.14"
type input "3.22"
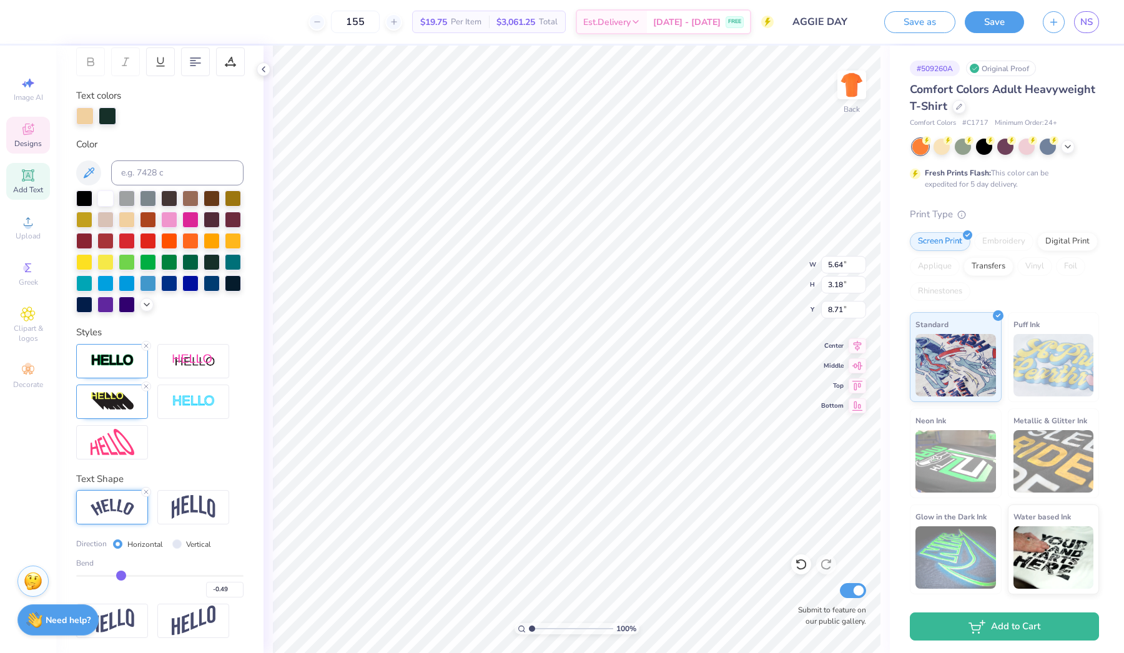
type input "8.56"
type input "-0.24"
type input "9.45"
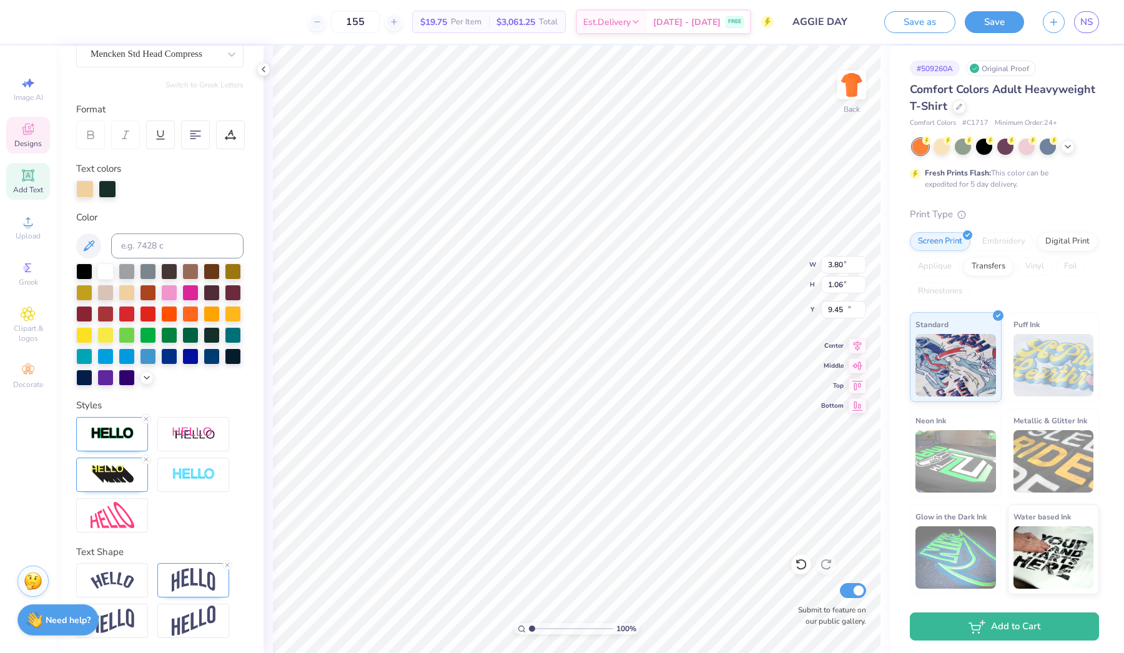
type input "3.80"
type input "1.06"
type input "11.11"
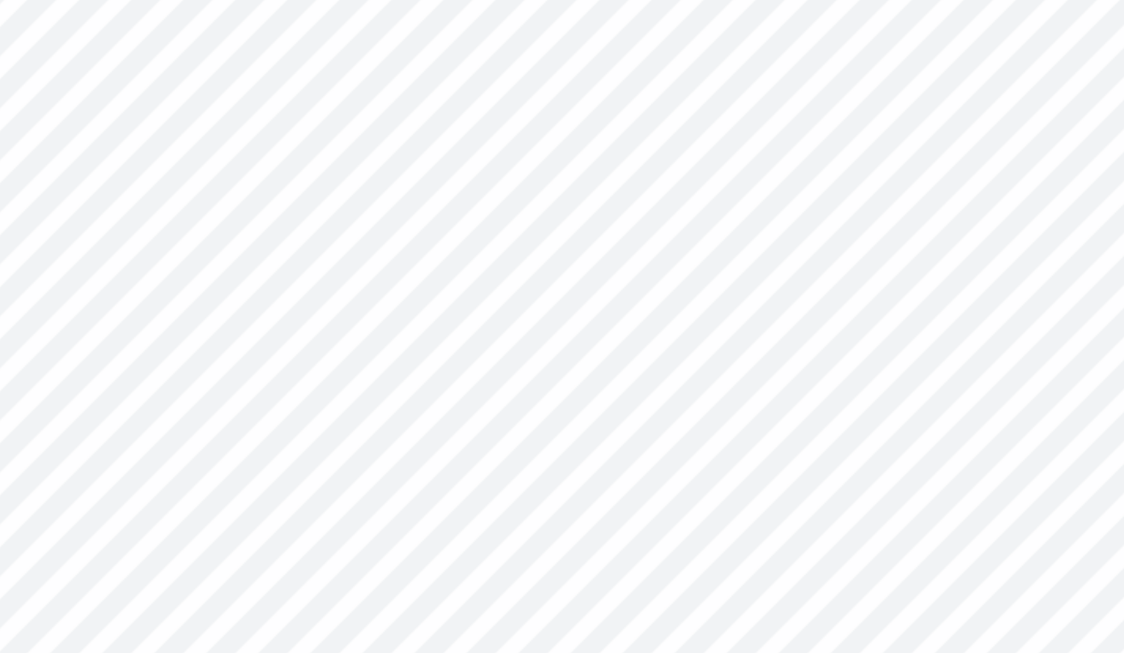
type input "11.44"
type input "5.13"
type input "1.87"
type input "9.57"
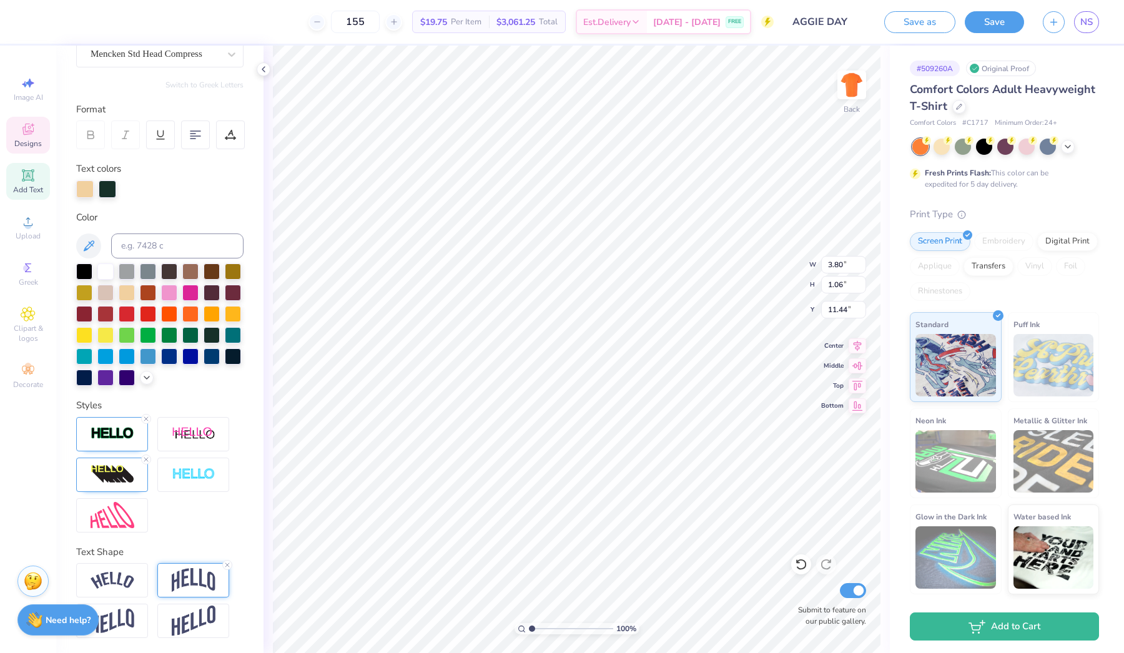
click at [189, 567] on div at bounding box center [193, 580] width 72 height 34
type input "-0.29"
type input "-0.3"
type input "-0.30"
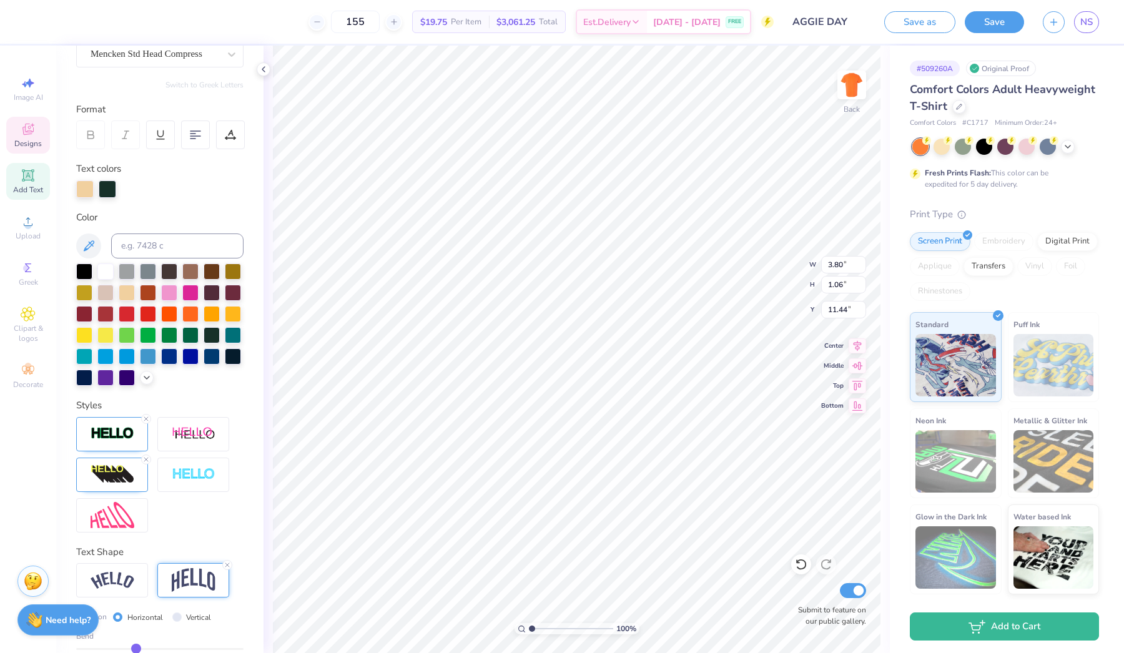
type input "-0.29"
type input "-0.28"
type input "-0.27"
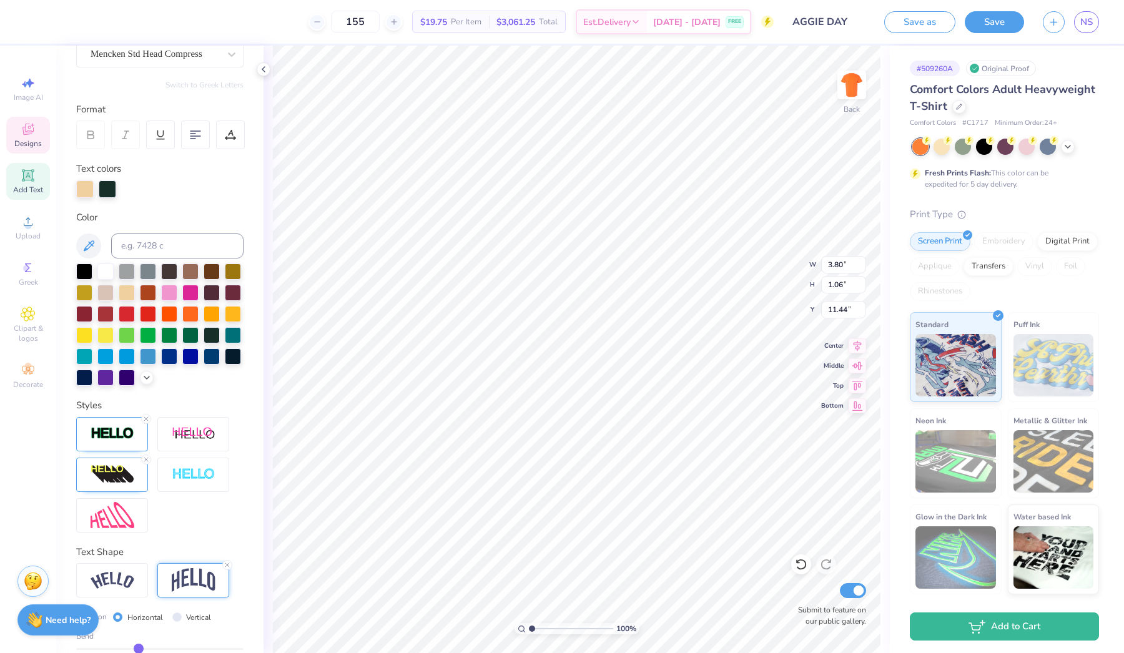
type input "-0.27"
type input "-0.26"
type input "-0.25"
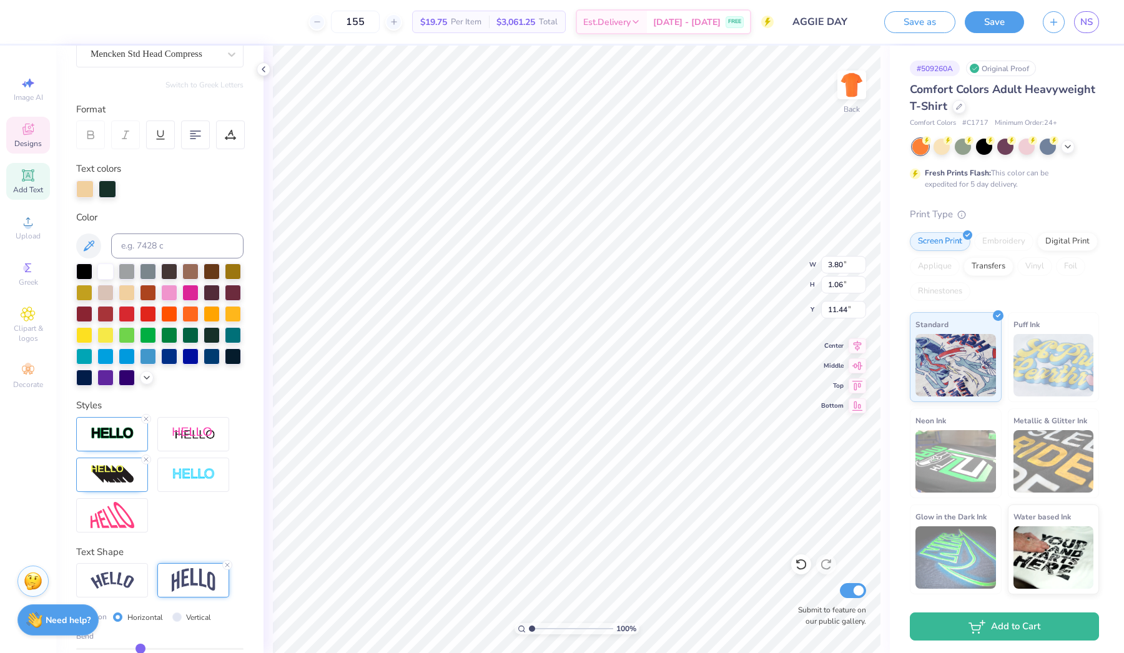
type input "-0.24"
type input "-0.23"
type input "-0.22"
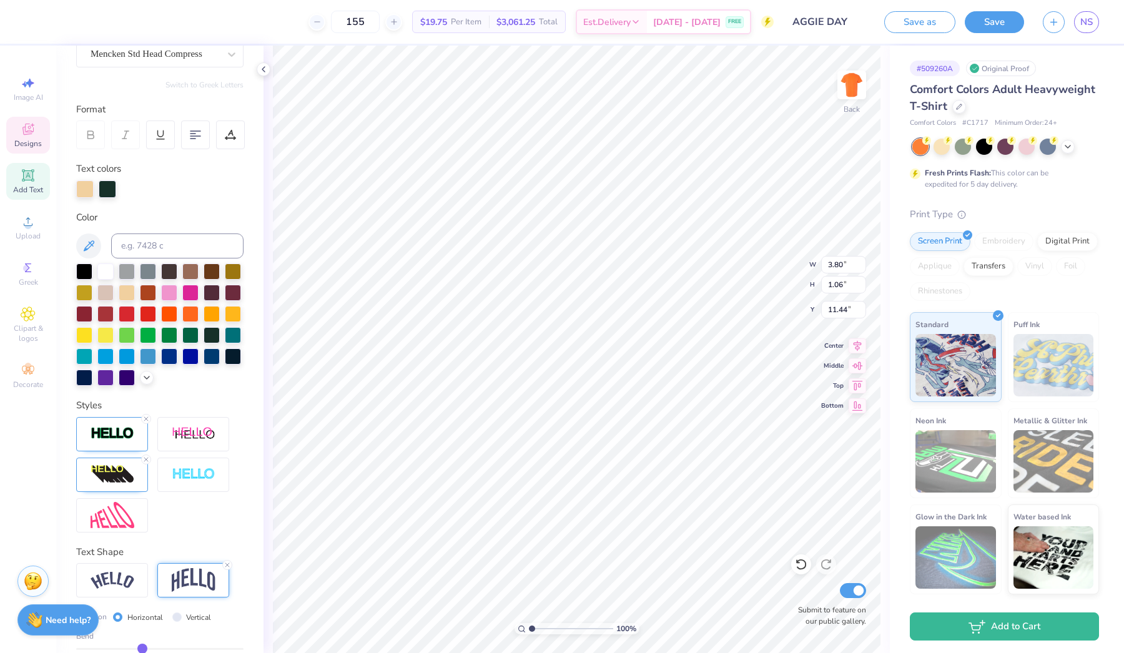
type input "-0.22"
type input "-0.21"
type input "-0.2"
type input "-0.20"
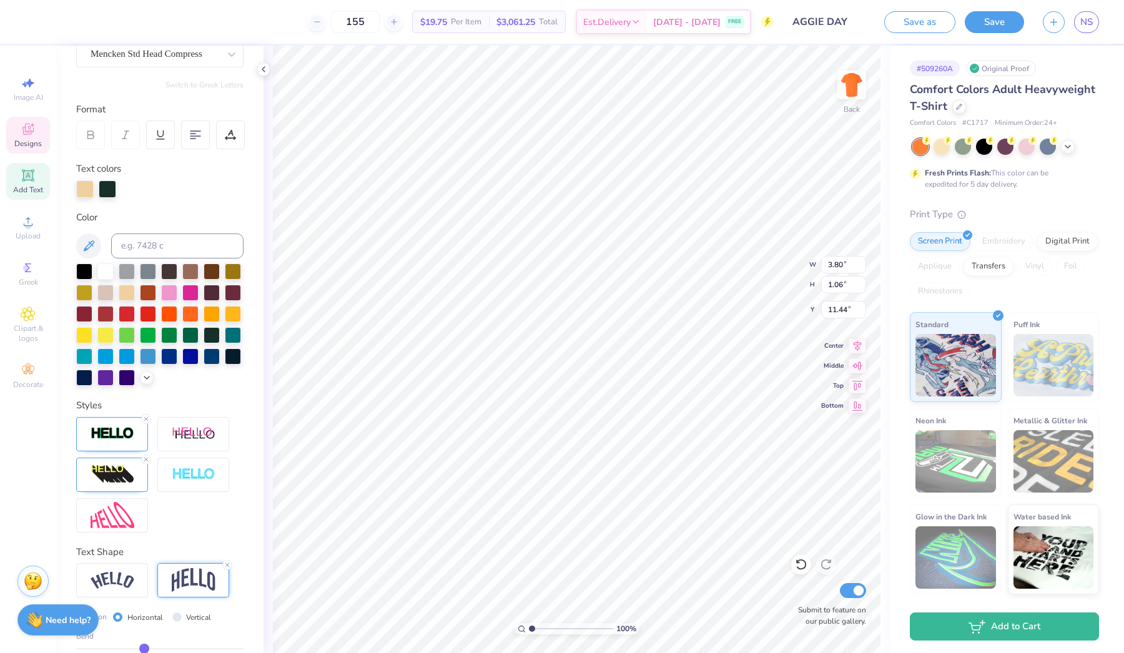
type input "-0.19"
type input "-0.18"
type input "-0.17"
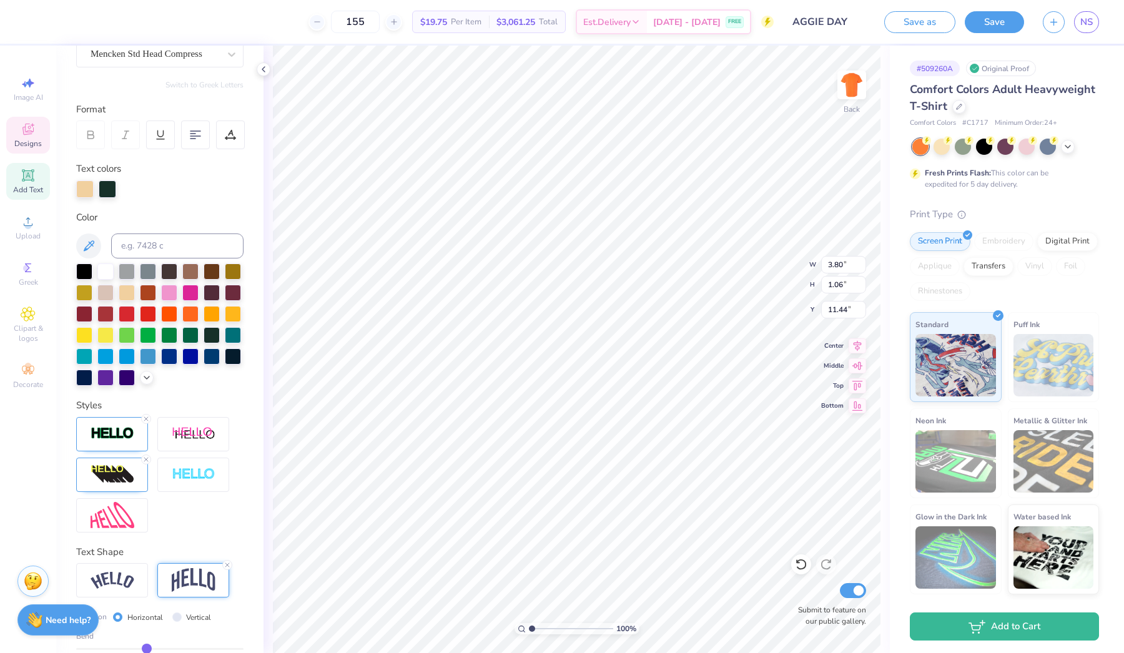
type input "-0.17"
drag, startPoint x: 137, startPoint y: 646, endPoint x: 147, endPoint y: 646, distance: 9.4
type input "-0.17"
click at [147, 648] on input "range" at bounding box center [159, 649] width 167 height 2
type input "0.90"
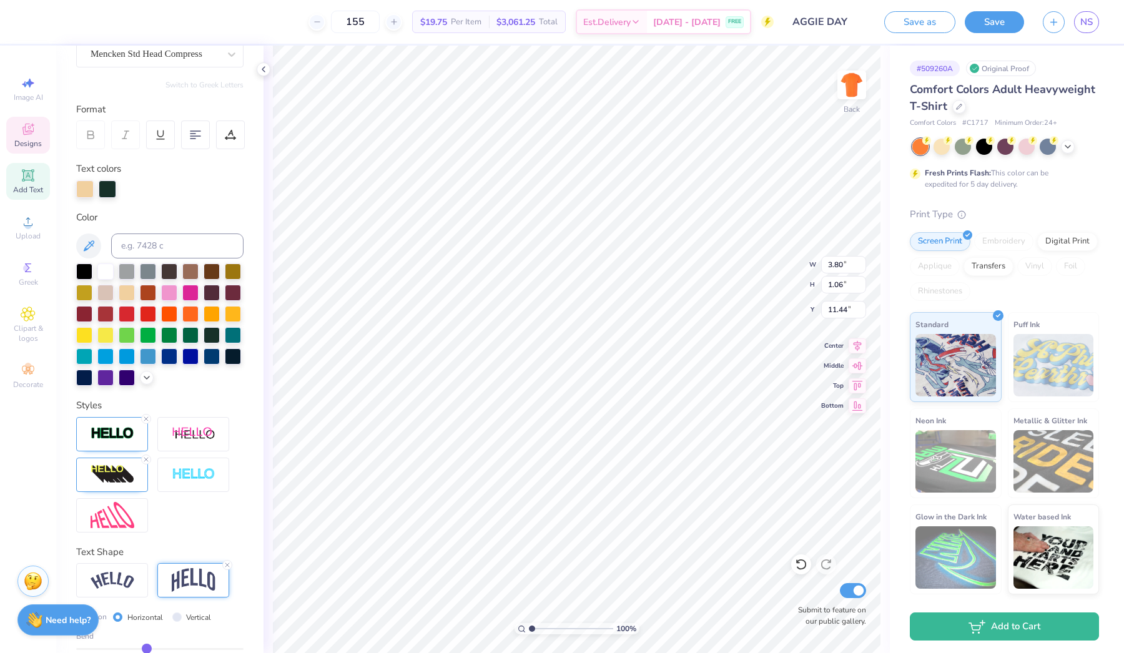
type input "11.52"
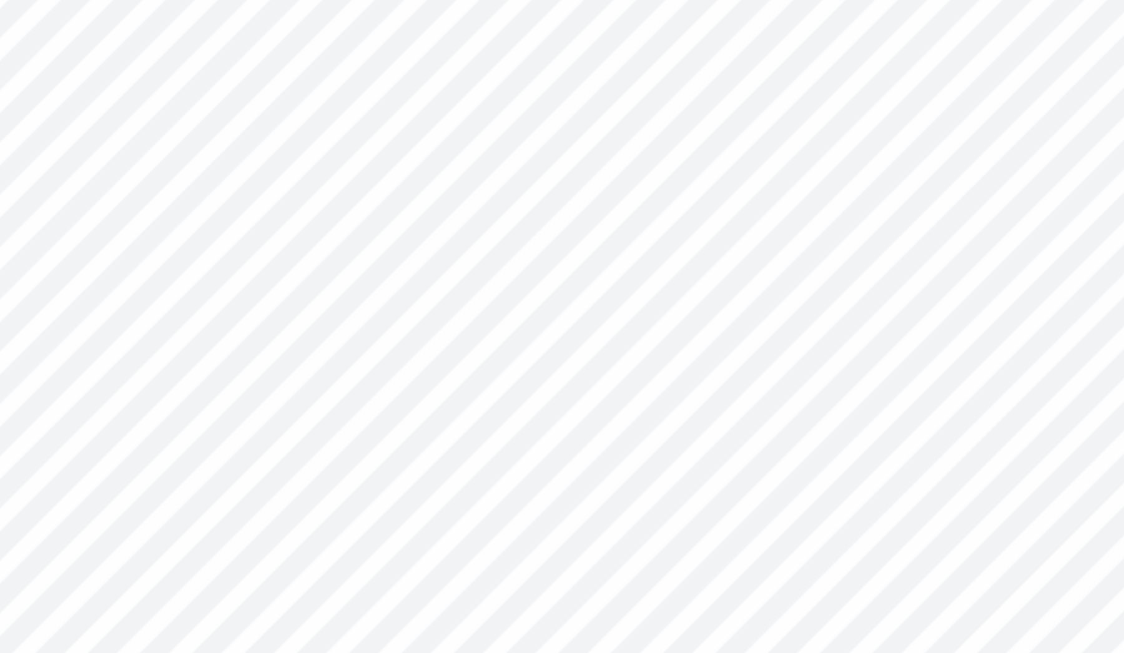
type input "11.44"
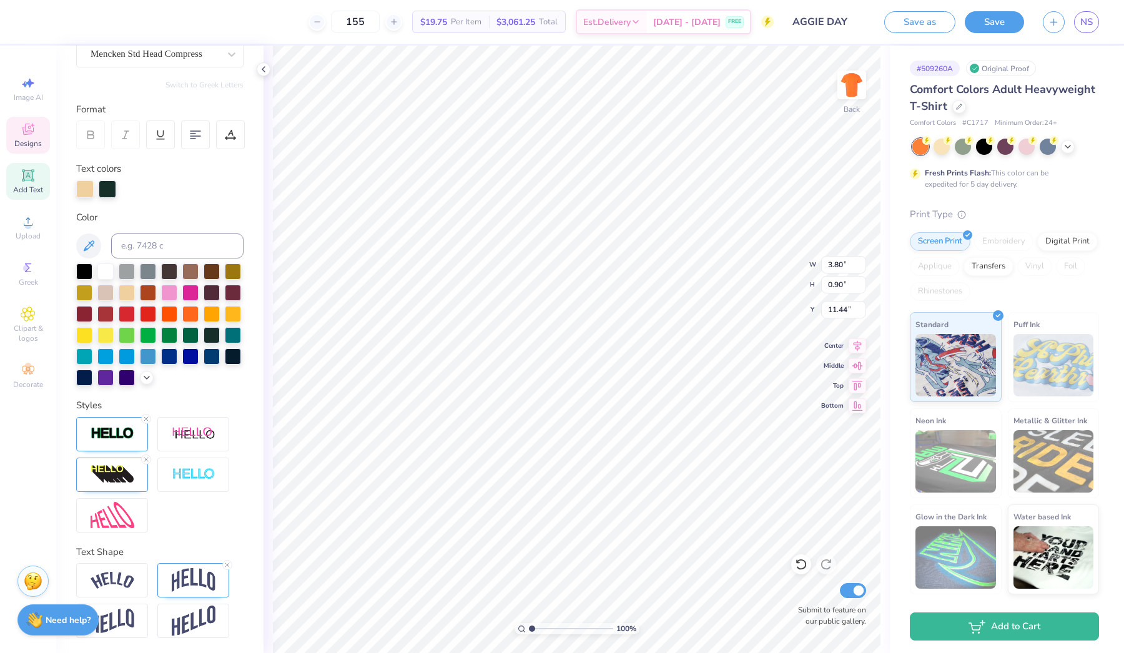
type input "9.75"
type input "3.73"
type input "1.83"
type input "8.58"
type input "5.13"
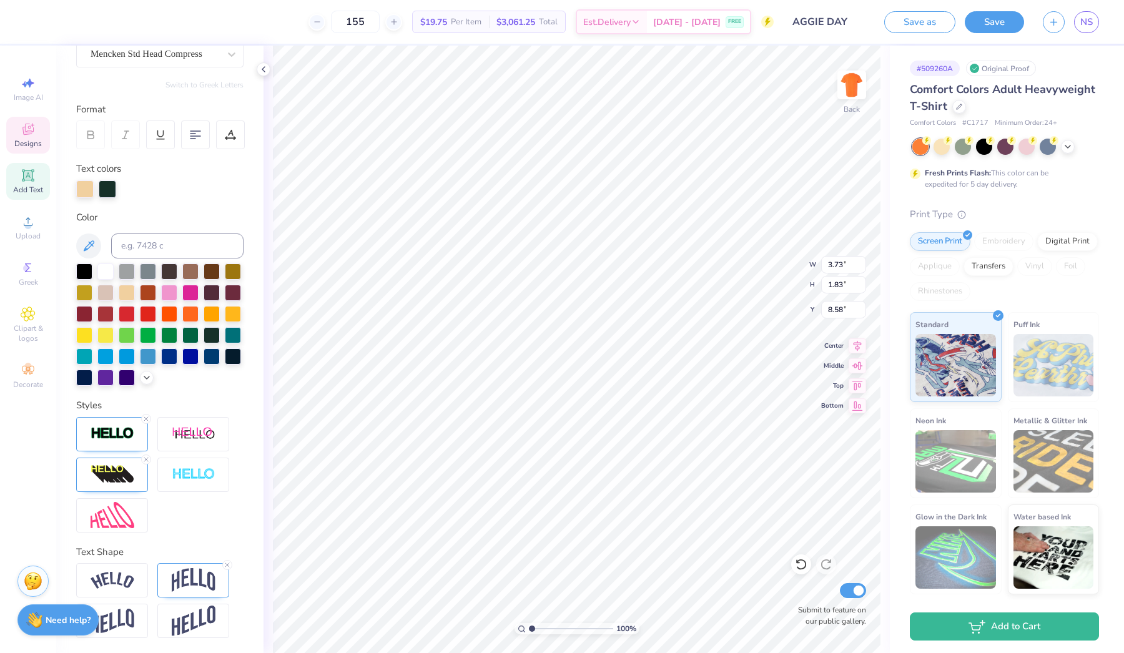
type input "1.87"
type input "9.01"
type input "5.27"
type input "2.88"
type input "8.37"
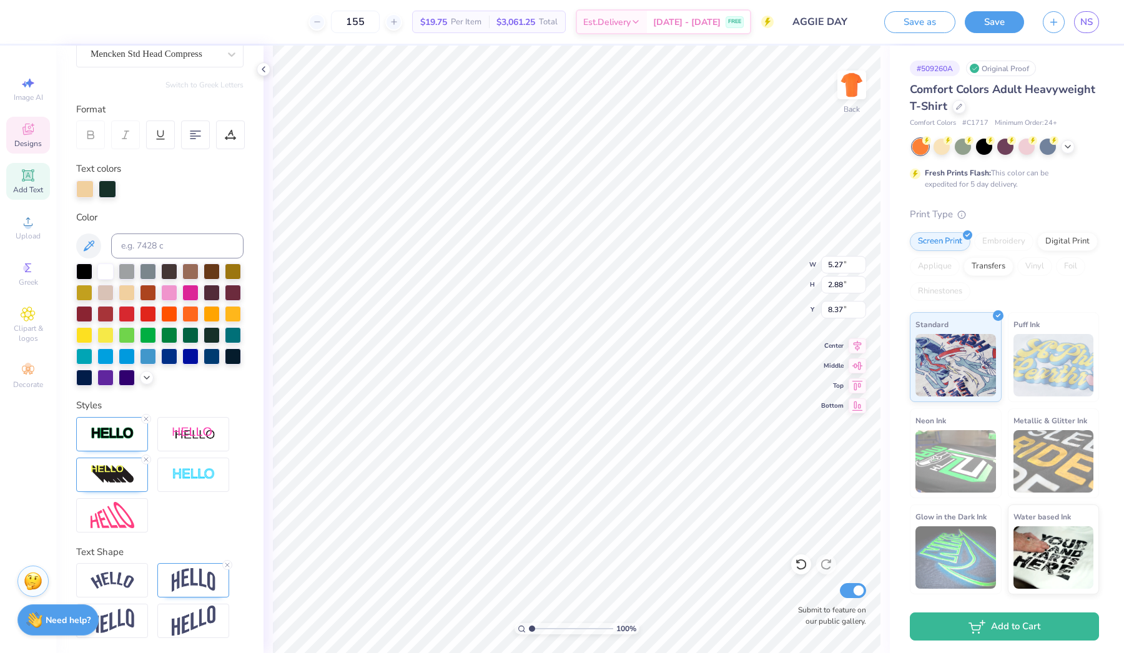
type input "3.73"
type input "2.04"
type input "8.32"
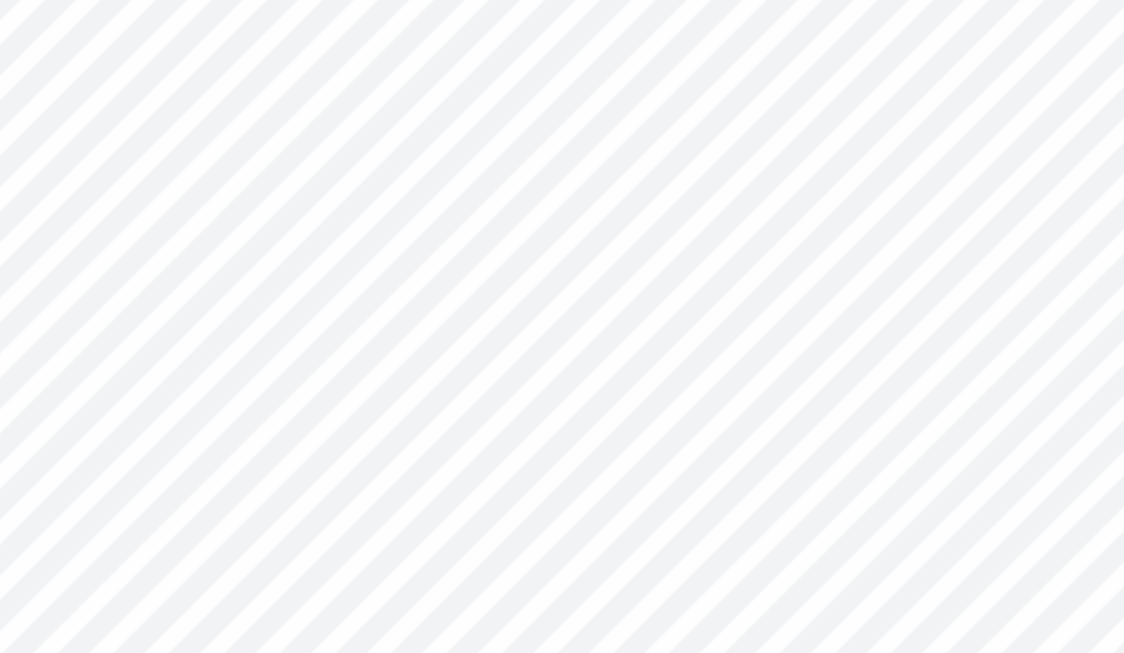
type input "2.42"
type input "1.32"
type input "8.83"
type input "2.38"
type input "1.50"
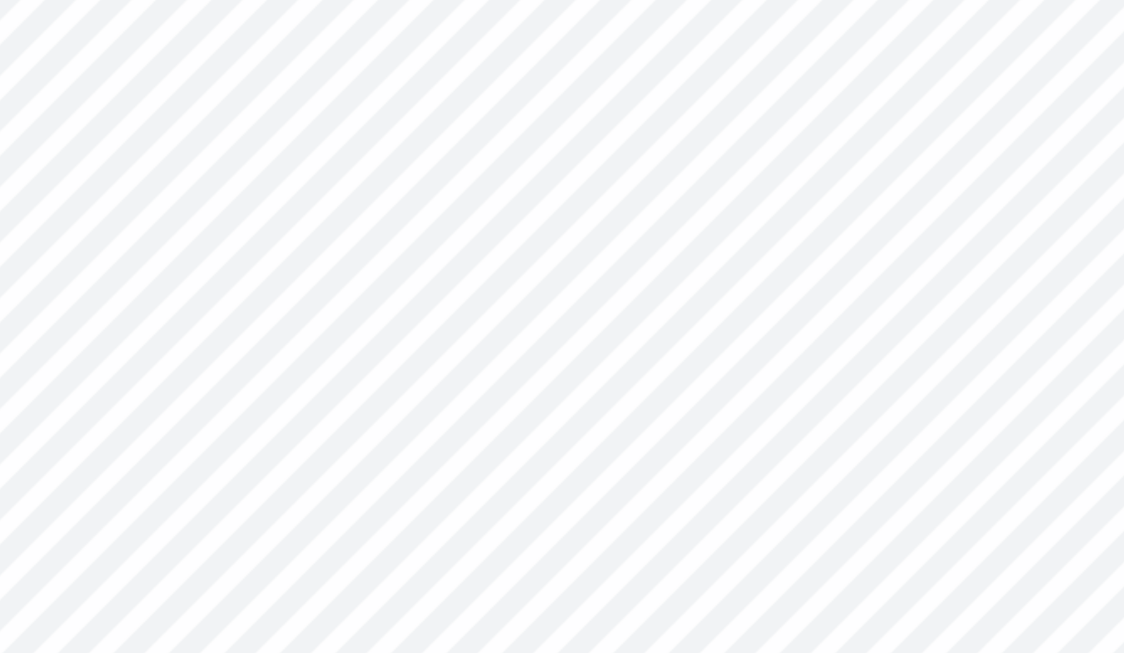
type input "8.90"
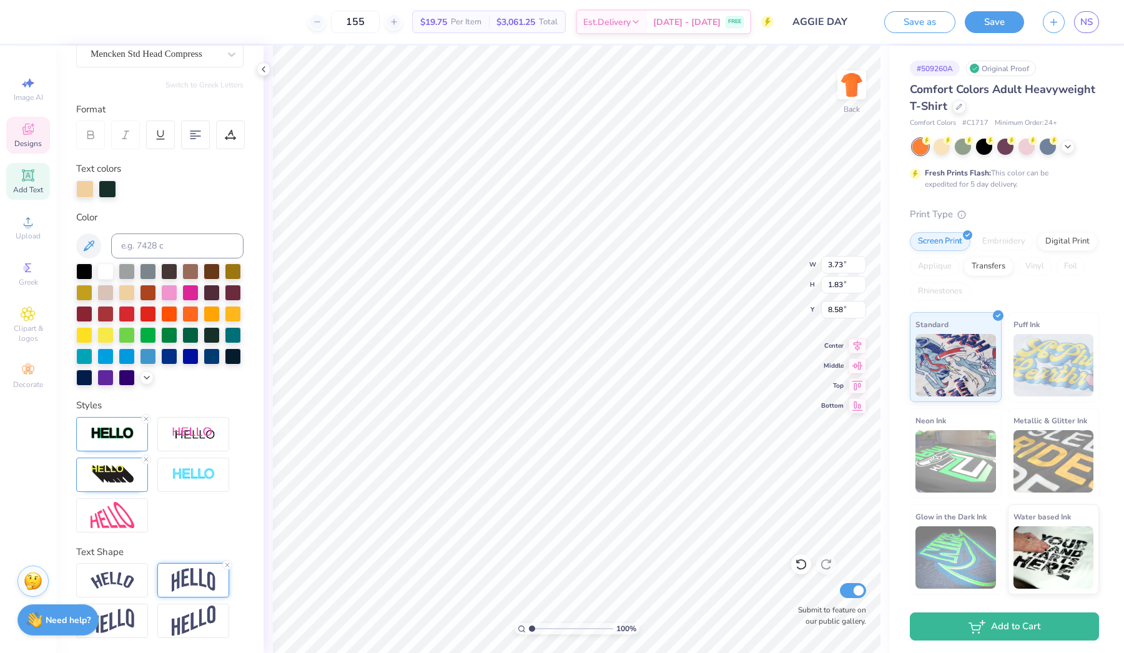
click at [188, 589] on img at bounding box center [194, 580] width 44 height 24
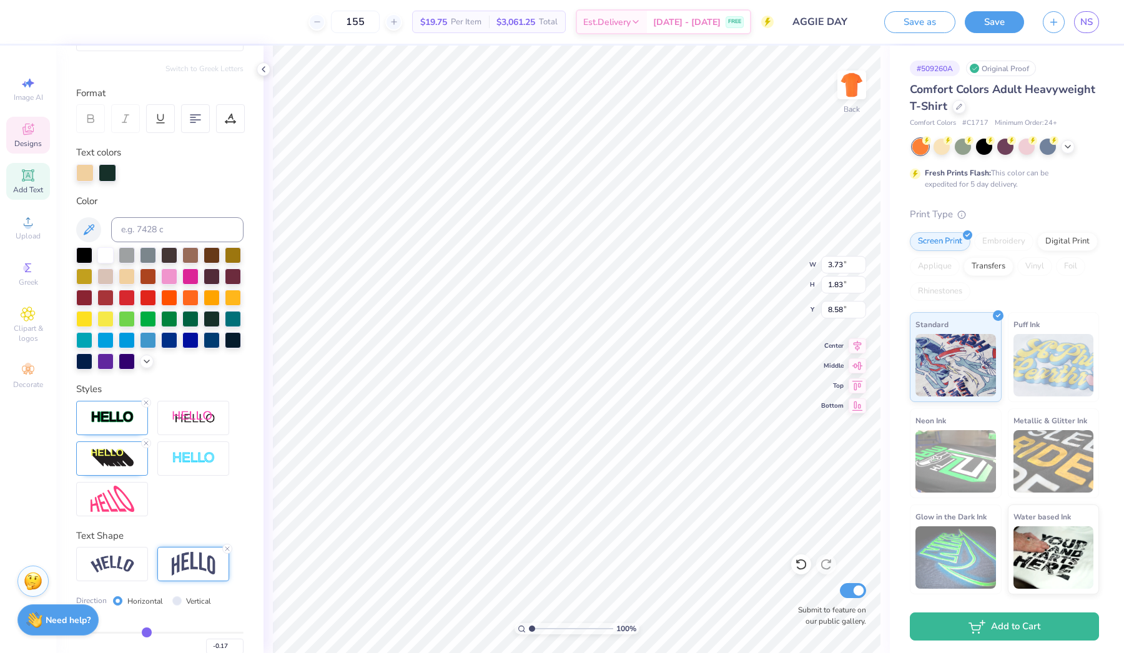
scroll to position [101, 0]
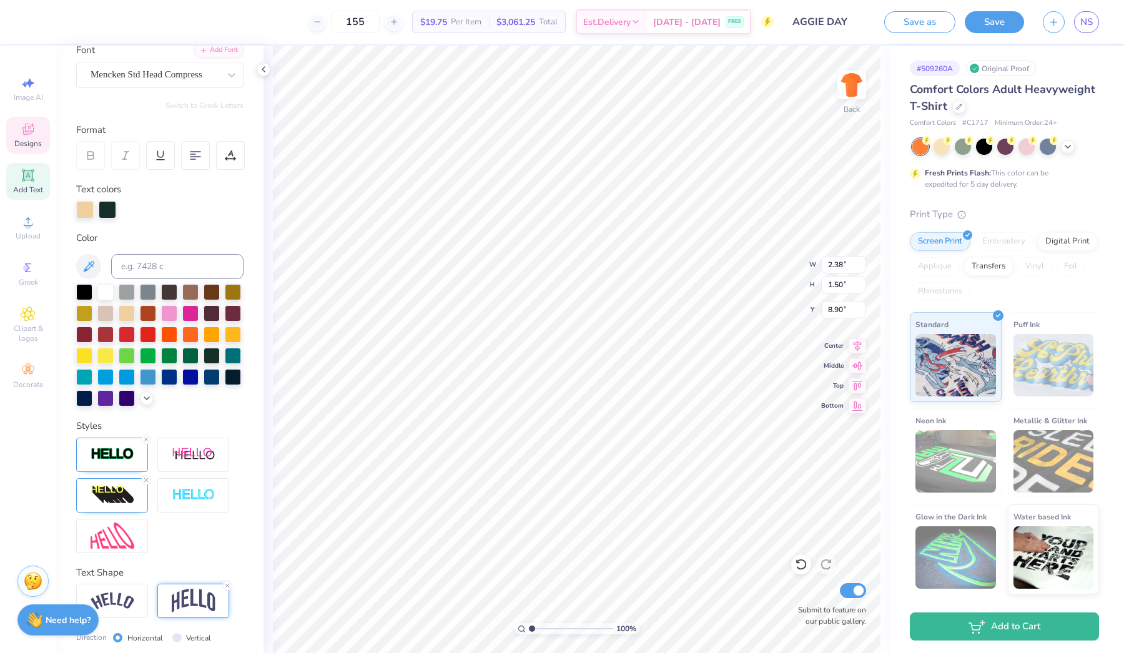
type input "2.38"
type input "1.50"
type input "8.90"
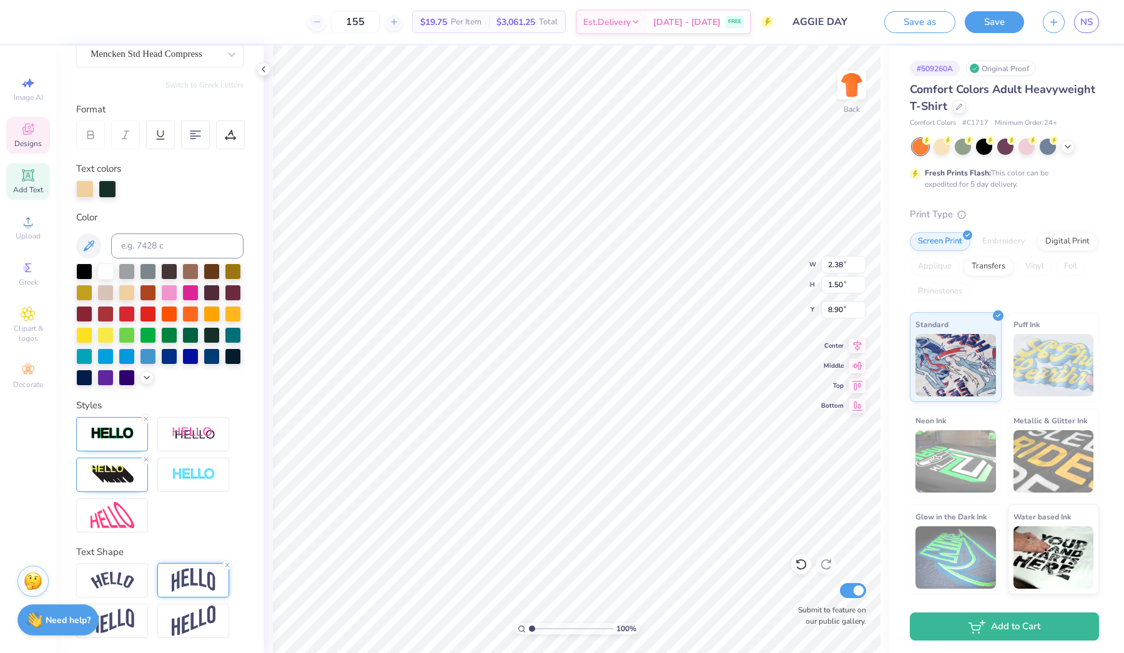
scroll to position [121, 0]
click at [170, 585] on div at bounding box center [193, 580] width 72 height 34
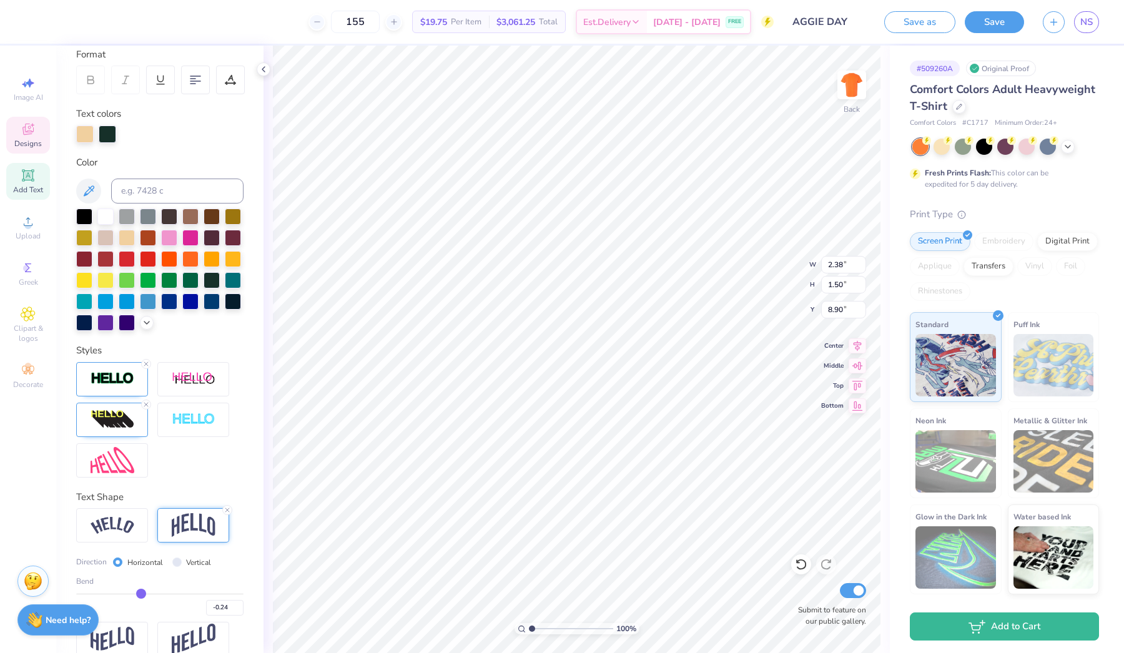
scroll to position [186, 0]
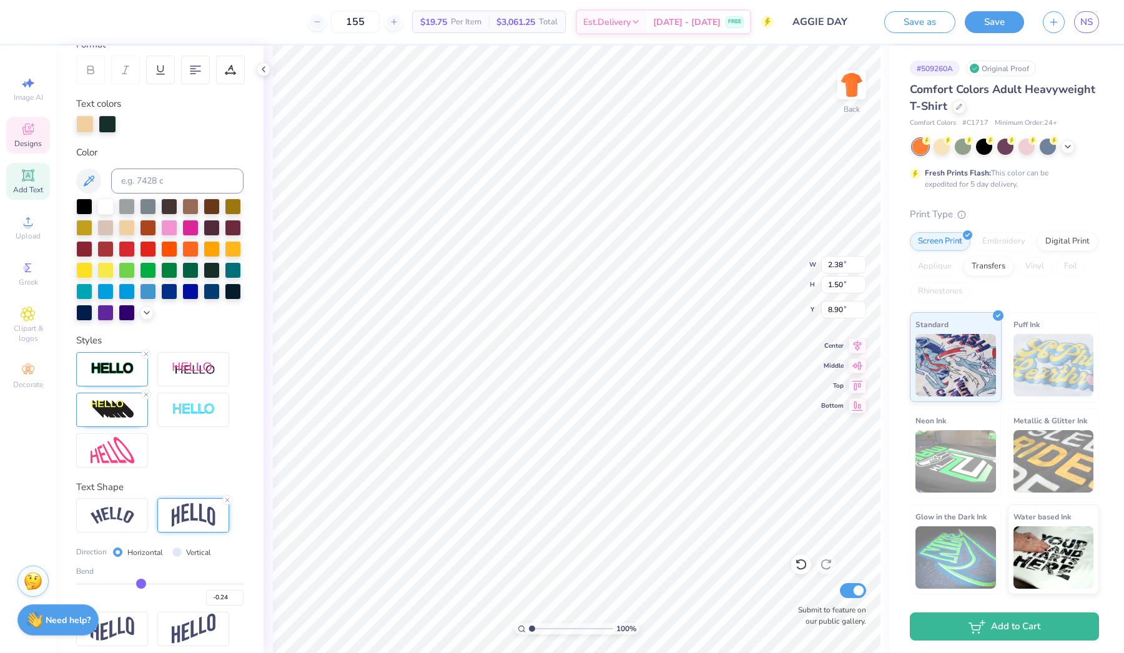
type input "-0.25"
type input "-0.26"
type input "-0.27"
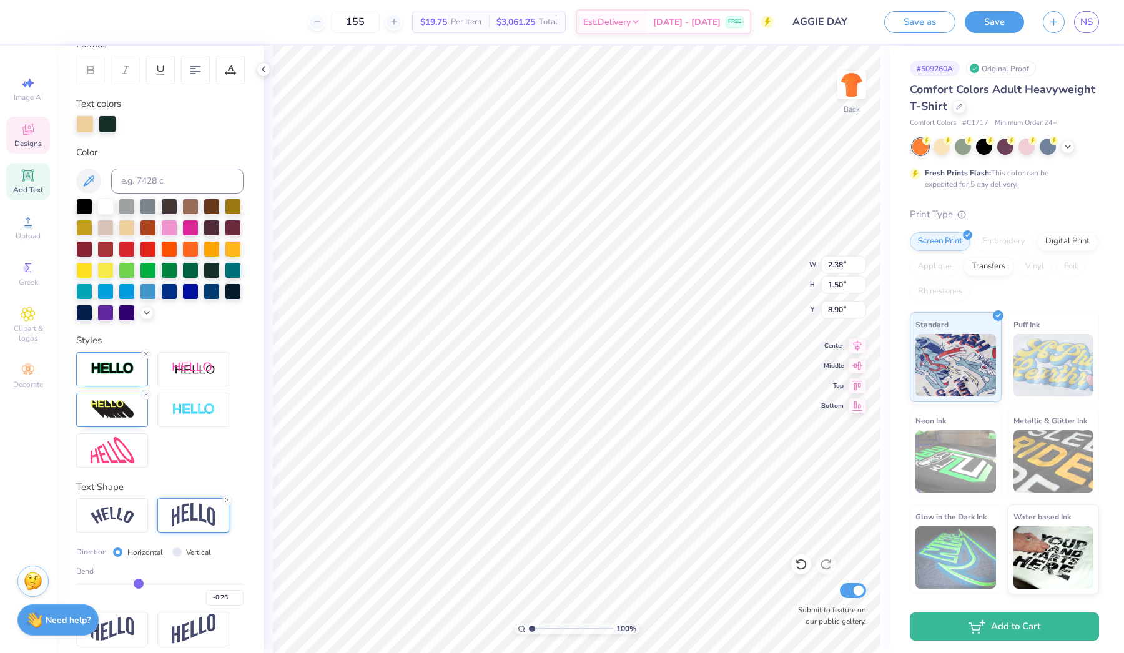
type input "-0.27"
type input "-0.28"
type input "-0.29"
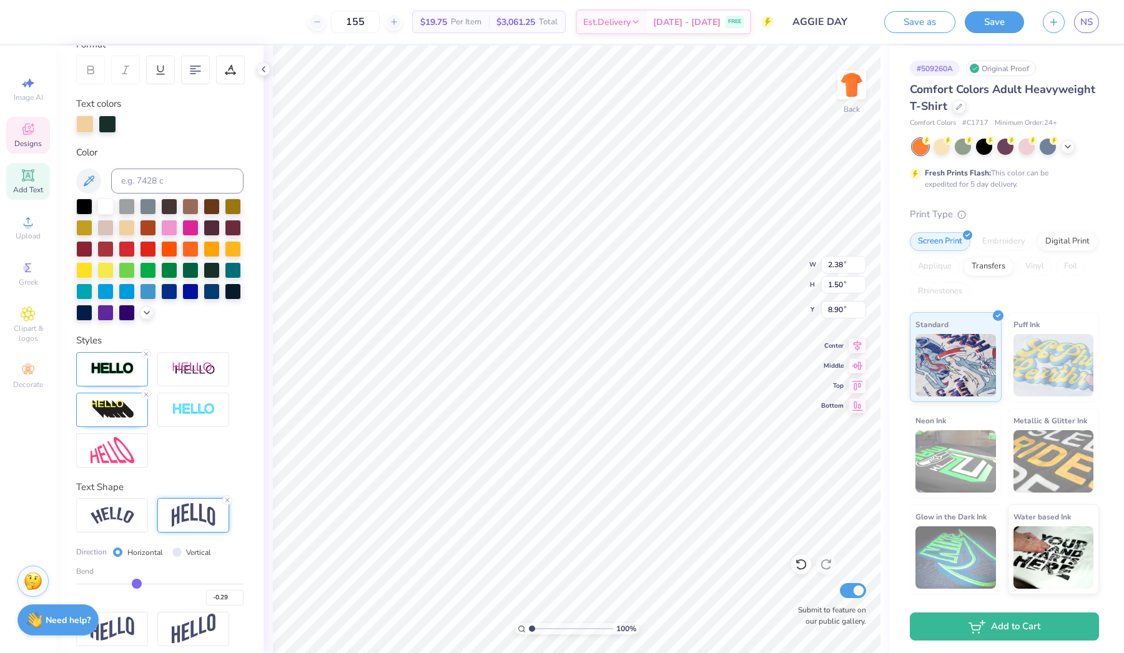
type input "-0.28"
type input "-0.27"
type input "-0.26"
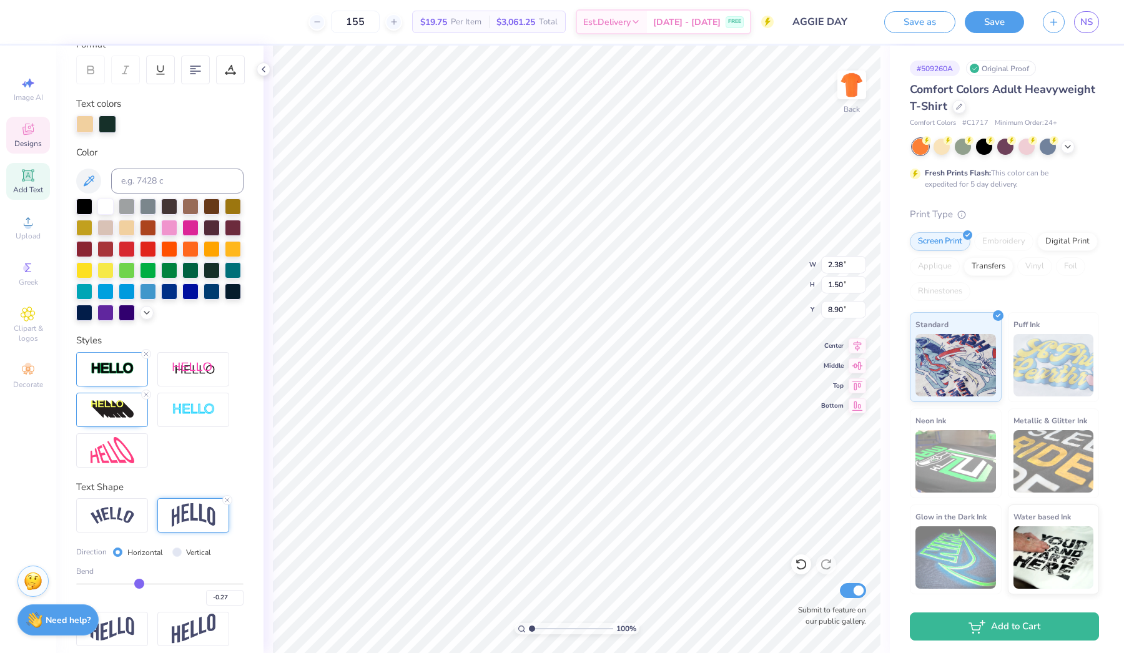
type input "-0.26"
type input "-0.25"
type input "-0.24"
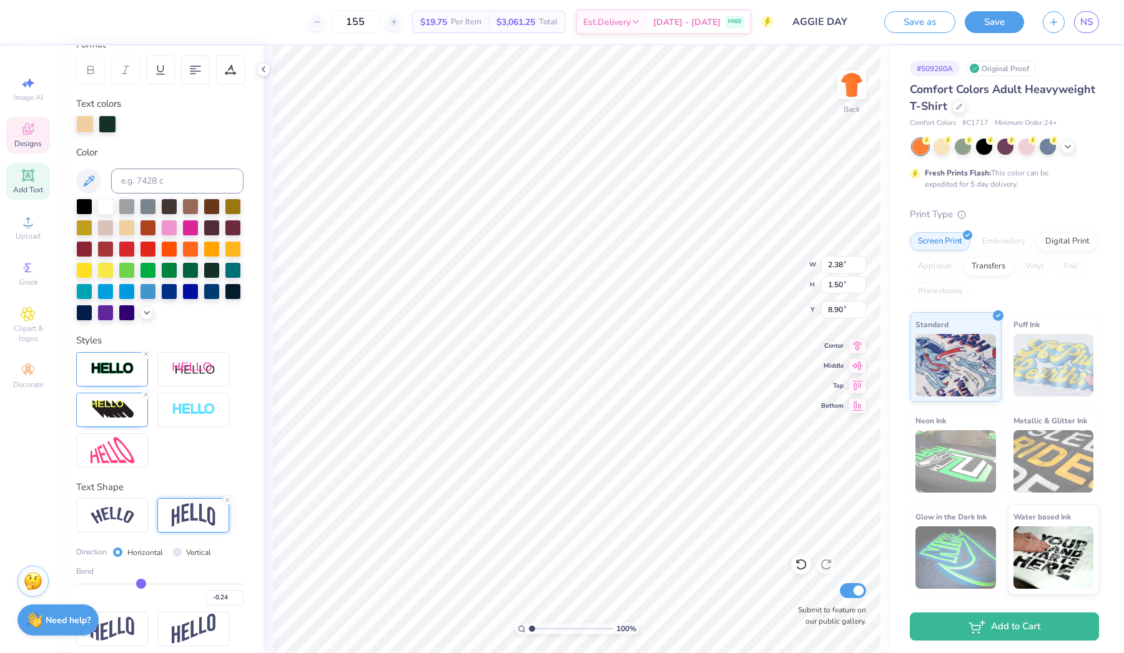
type input "-0.23"
type input "-0.22"
type input "-0.21"
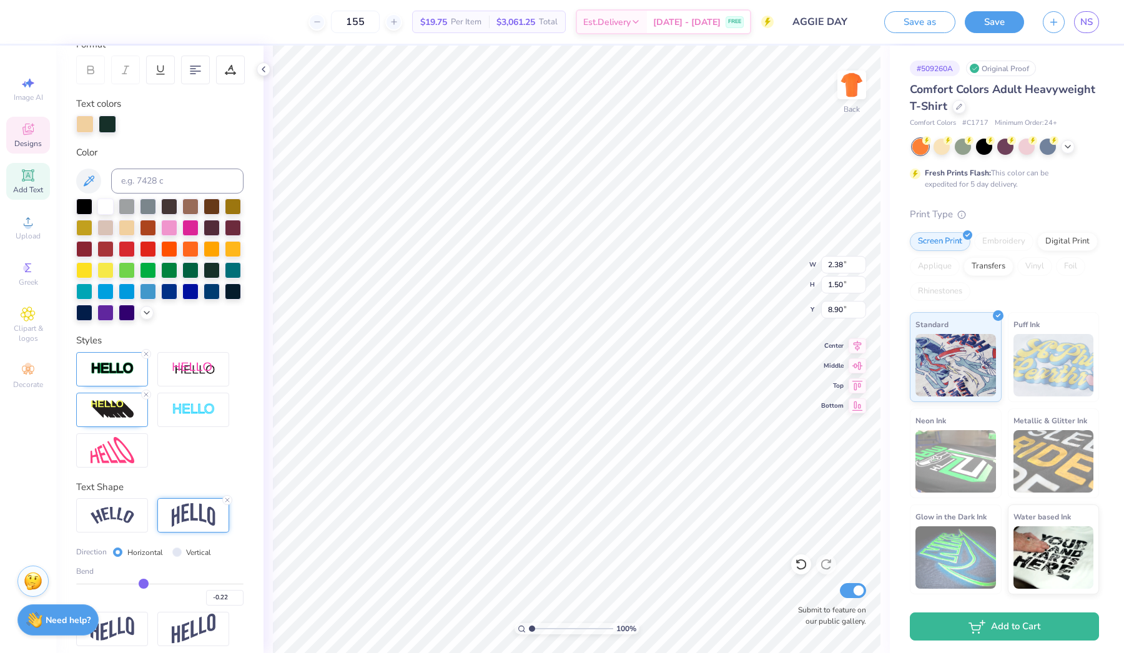
type input "-0.21"
type input "-0.2"
type input "-0.20"
type input "-0.19"
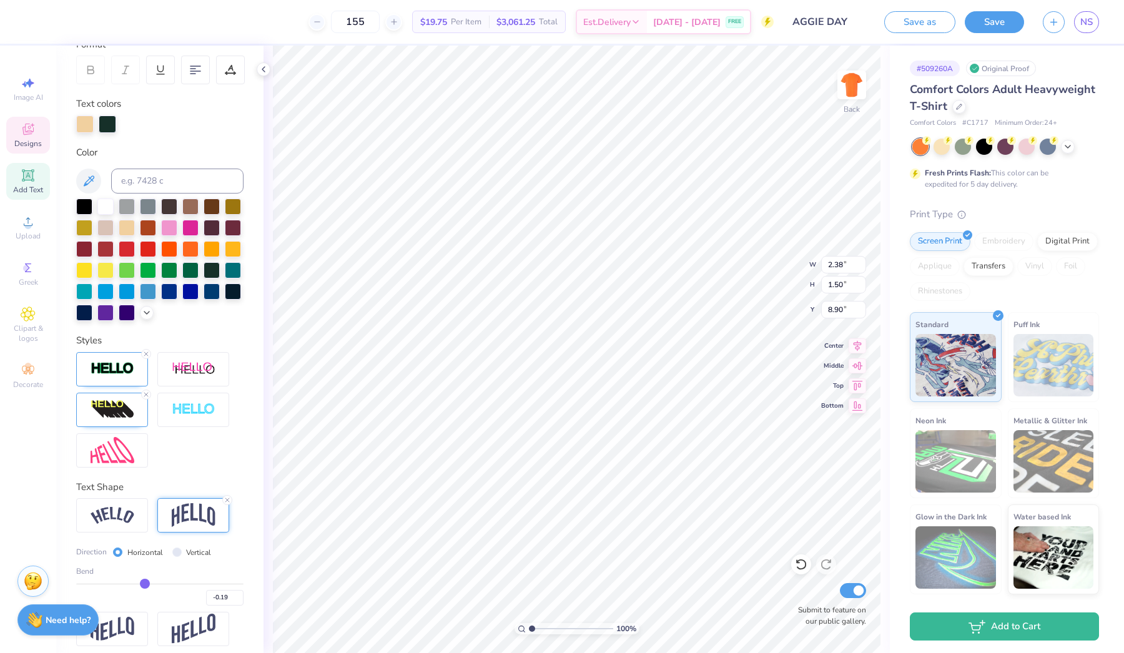
type input "-0.18"
type input "-0.17"
type input "-0.16"
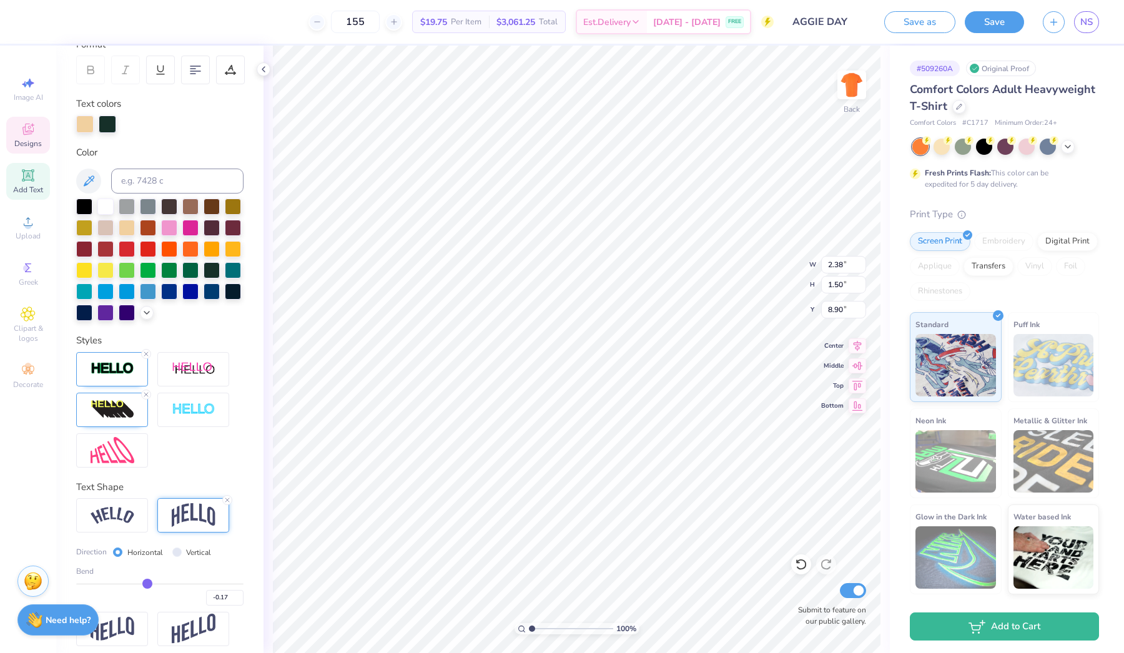
type input "-0.16"
type input "-0.15"
type input "-0.14"
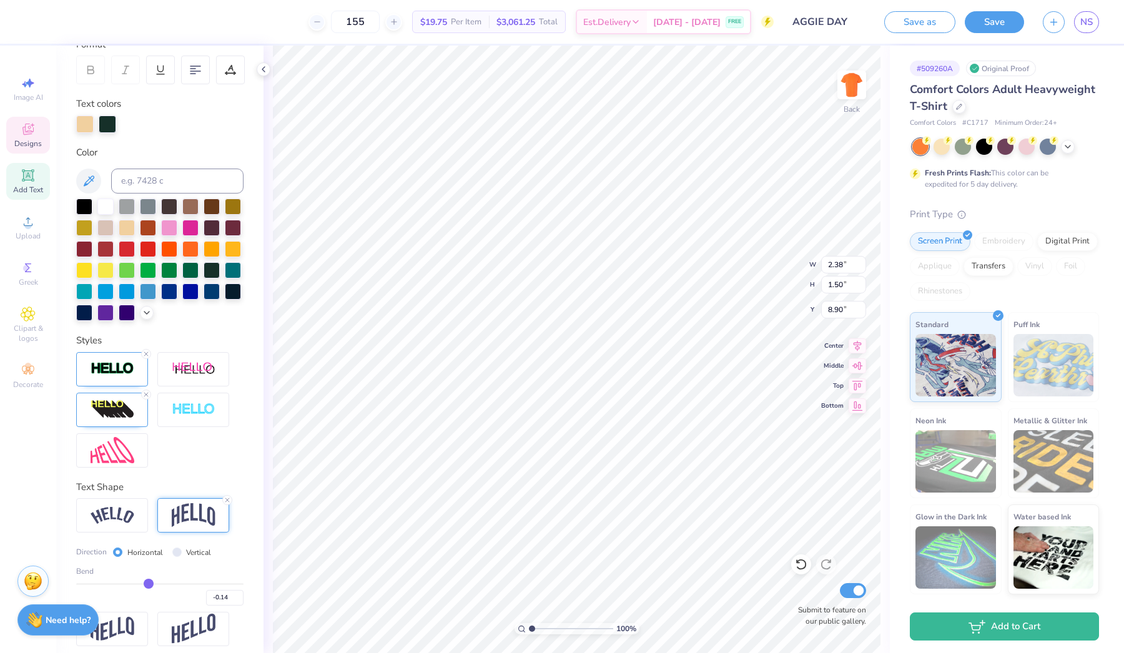
type input "-0.15"
type input "-0.16"
type input "-0.17"
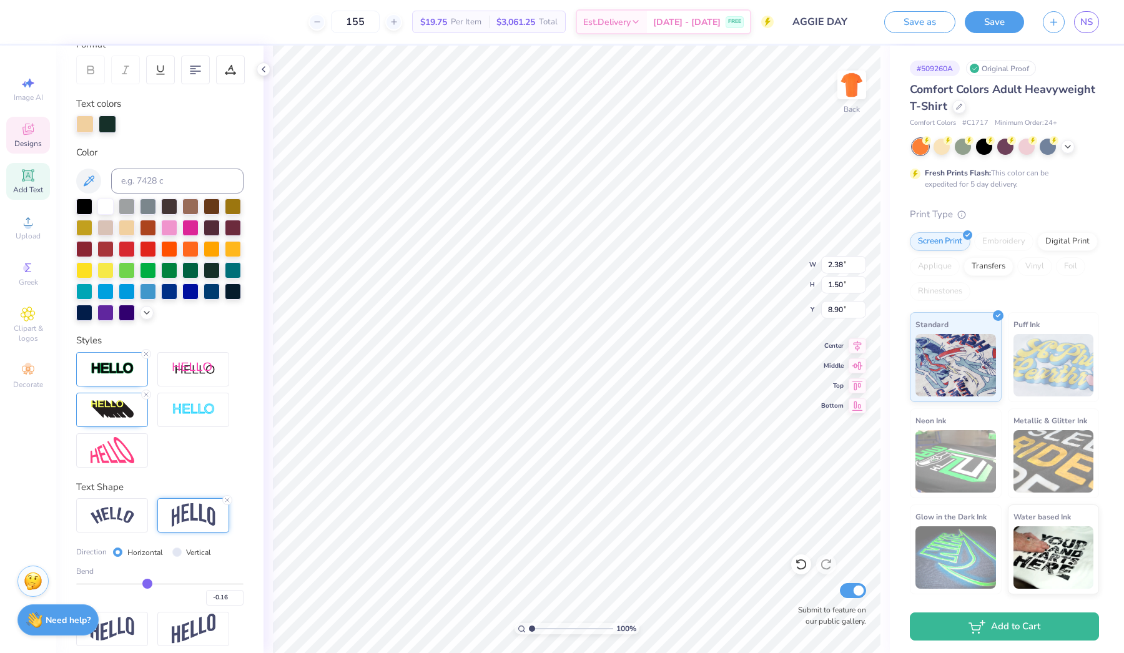
type input "-0.17"
type input "-0.18"
click at [146, 583] on input "range" at bounding box center [159, 584] width 167 height 2
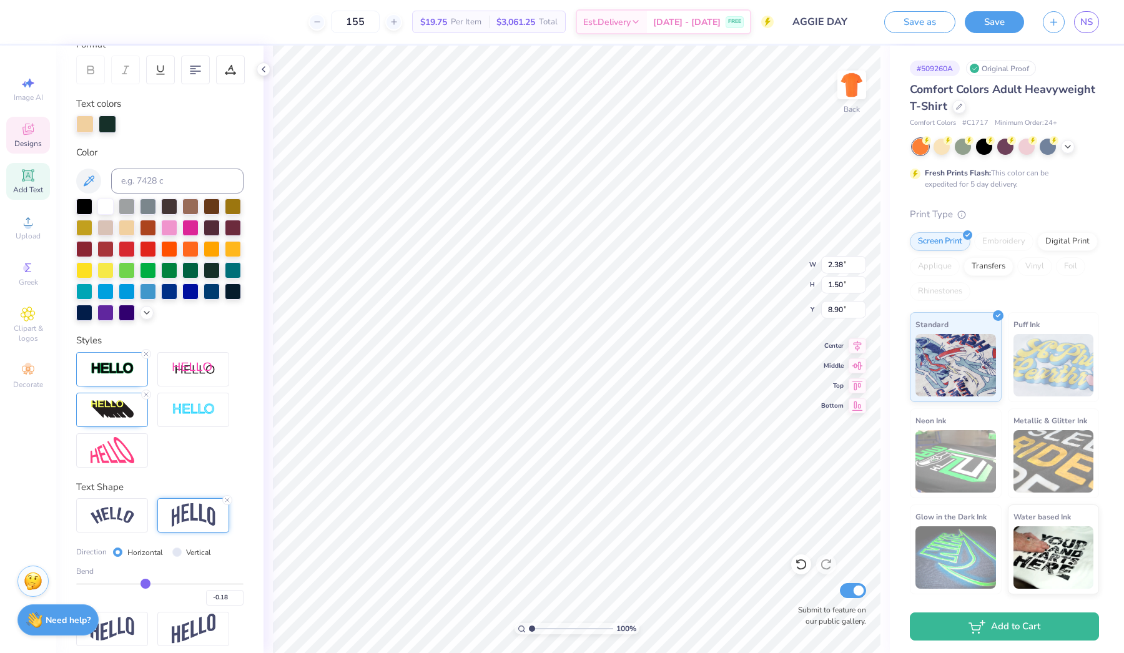
type input "8.92"
type input "8.90"
type input "2.41"
type input "1.39"
type input "8.96"
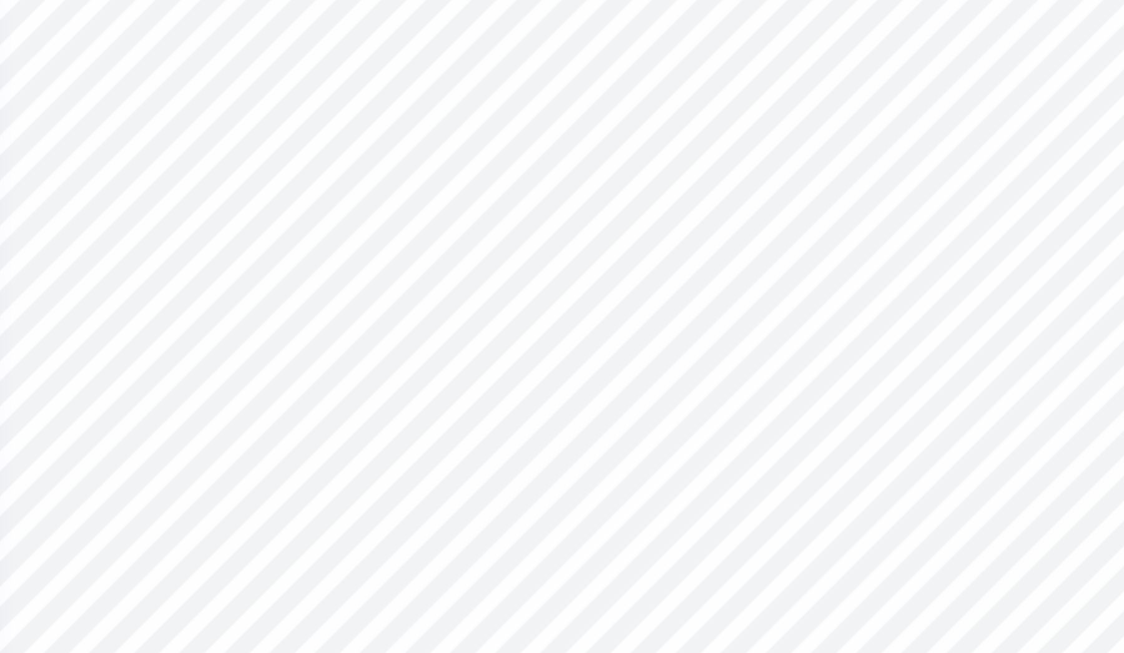
type input "8.80"
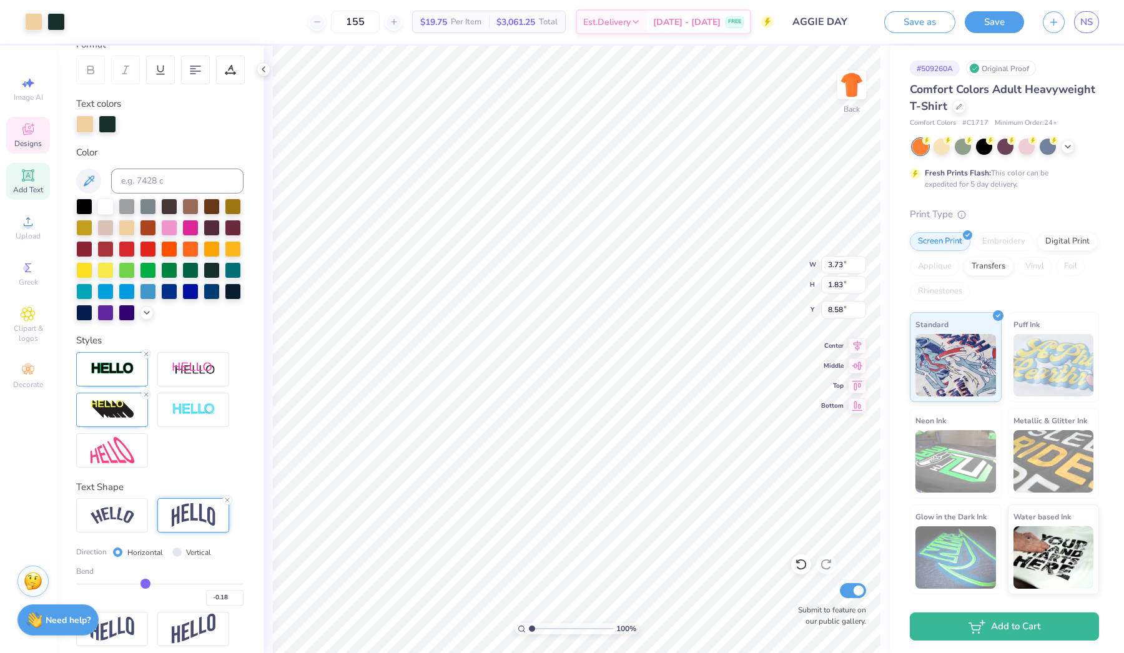
scroll to position [121, 0]
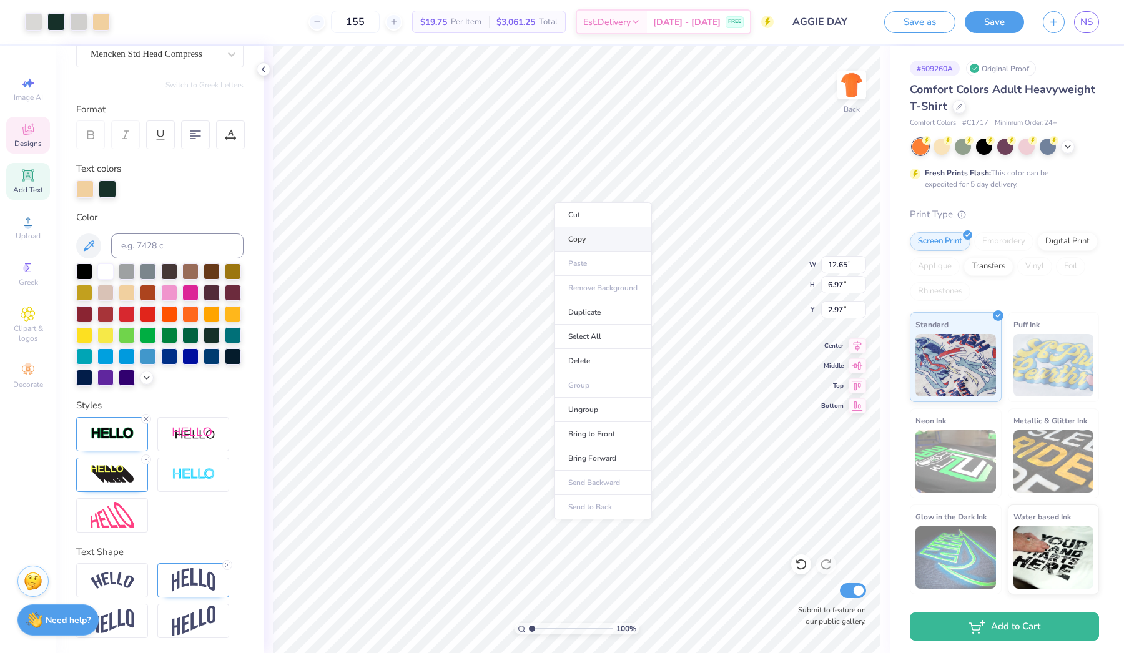
click at [575, 234] on li "Copy" at bounding box center [603, 239] width 98 height 24
click at [606, 333] on li "Paste" at bounding box center [631, 337] width 98 height 24
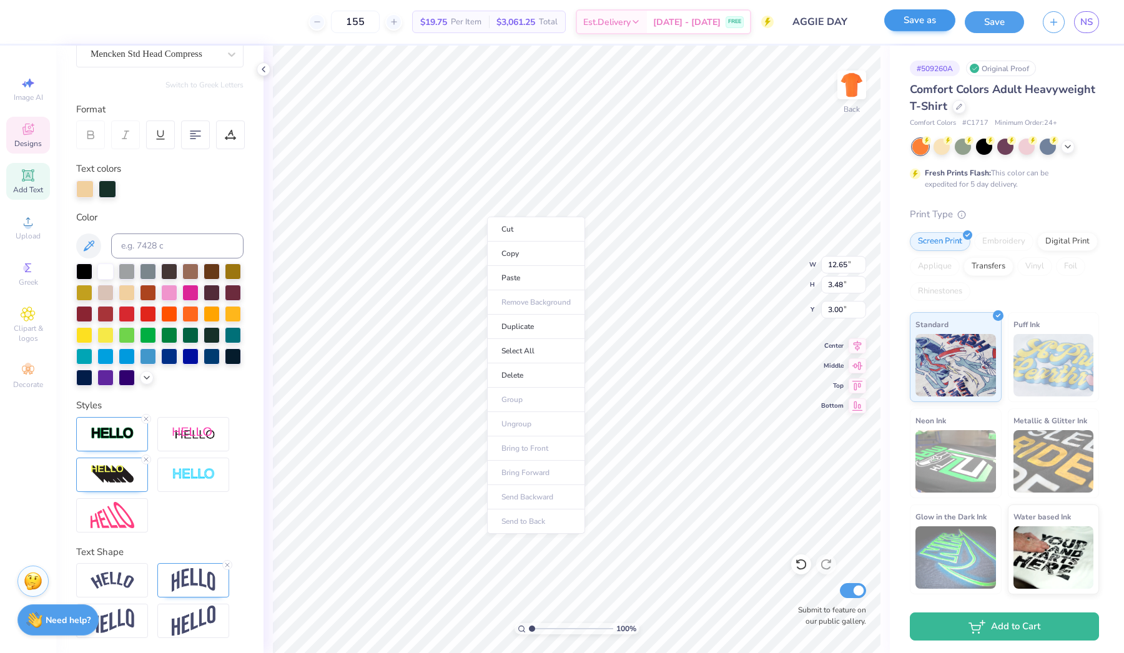
scroll to position [0, 1]
click at [505, 254] on li "Copy" at bounding box center [536, 254] width 98 height 24
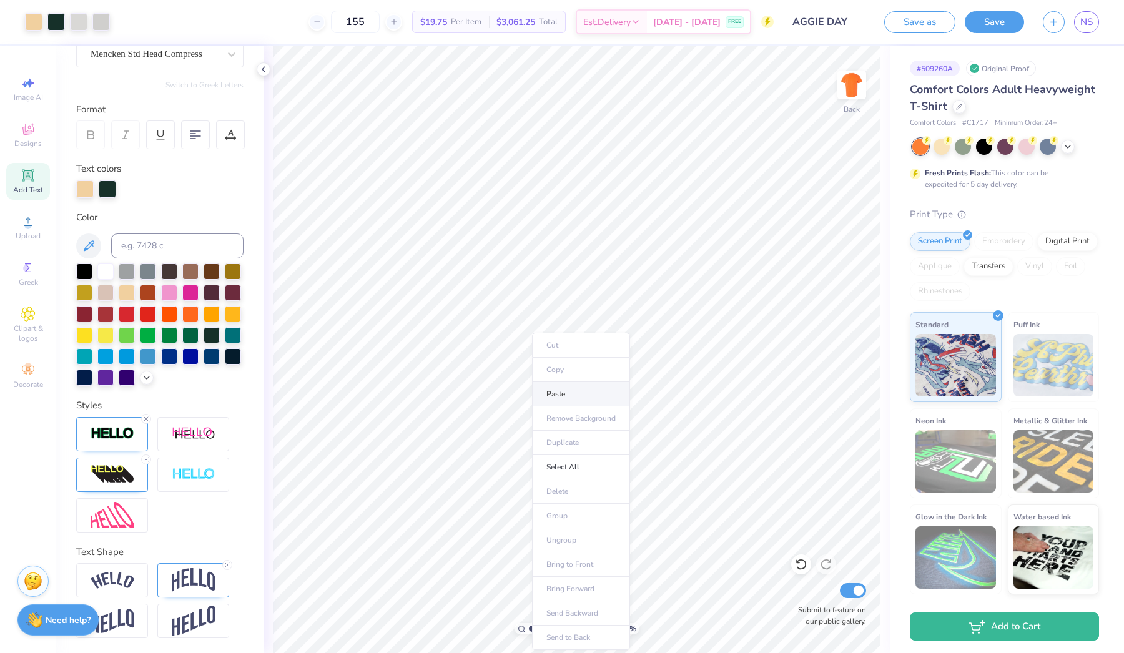
click at [552, 400] on li "Paste" at bounding box center [581, 394] width 98 height 24
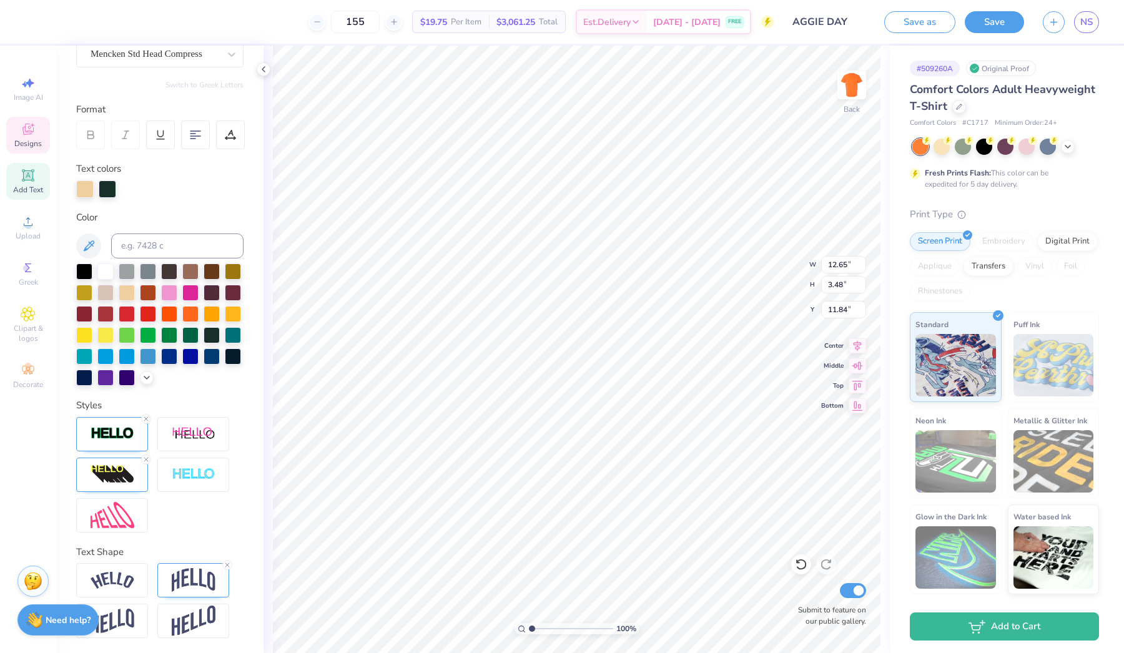
scroll to position [0, 2]
click at [183, 576] on img at bounding box center [194, 580] width 44 height 24
drag, startPoint x: 170, startPoint y: 648, endPoint x: 139, endPoint y: 648, distance: 31.2
click at [139, 648] on input "range" at bounding box center [159, 649] width 167 height 2
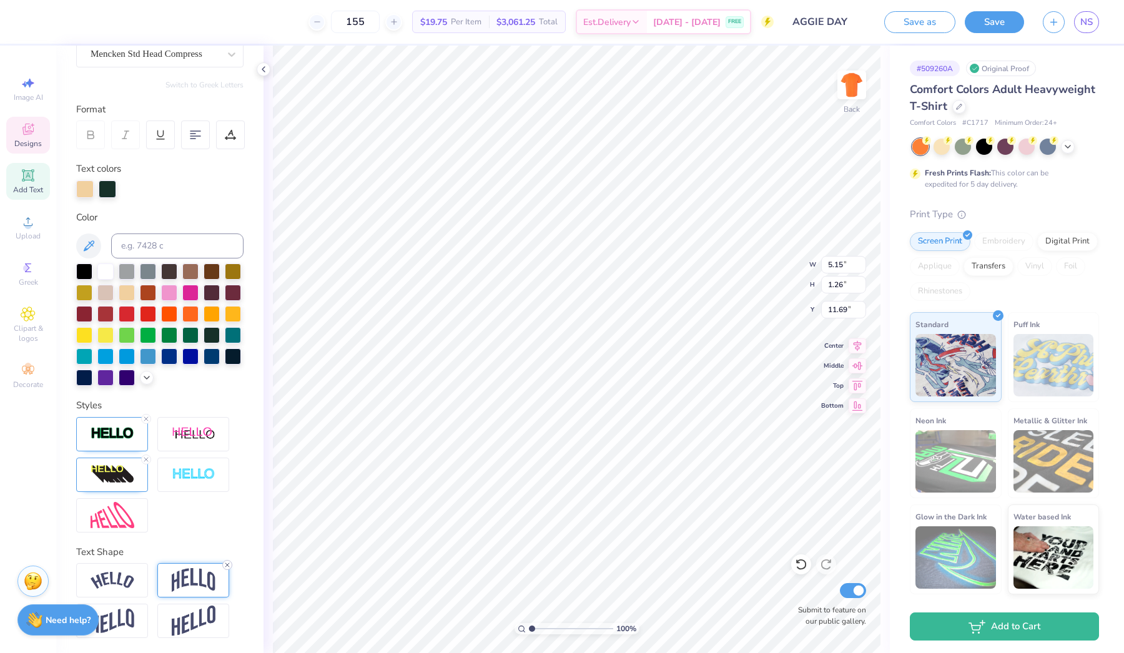
click at [225, 565] on icon at bounding box center [227, 564] width 7 height 7
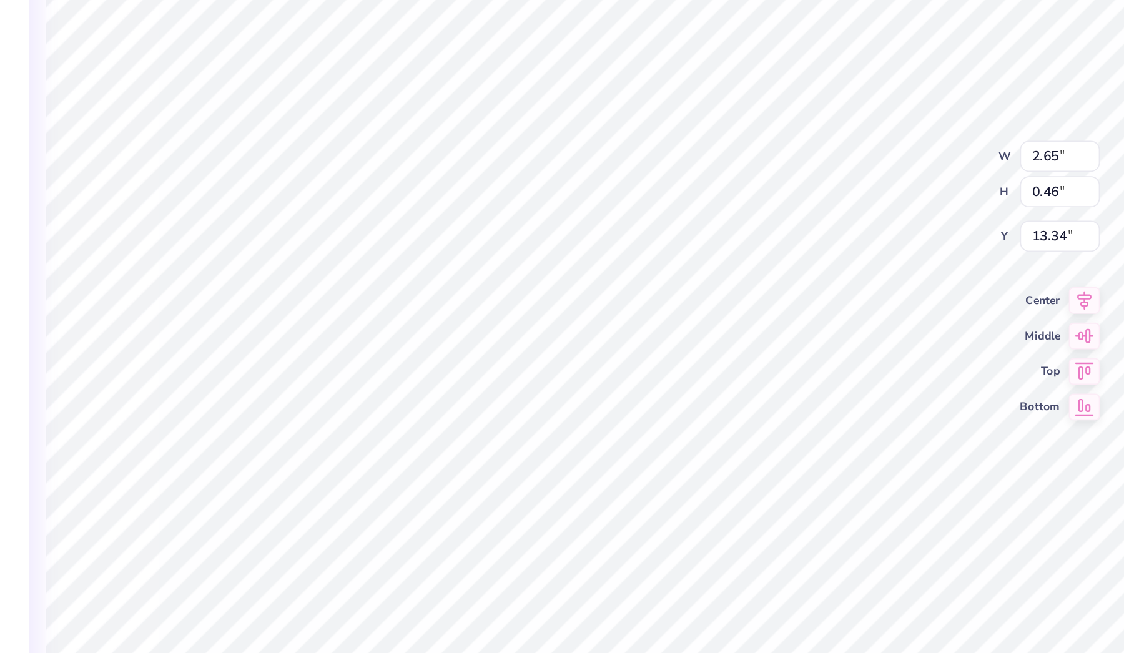
scroll to position [0, 1]
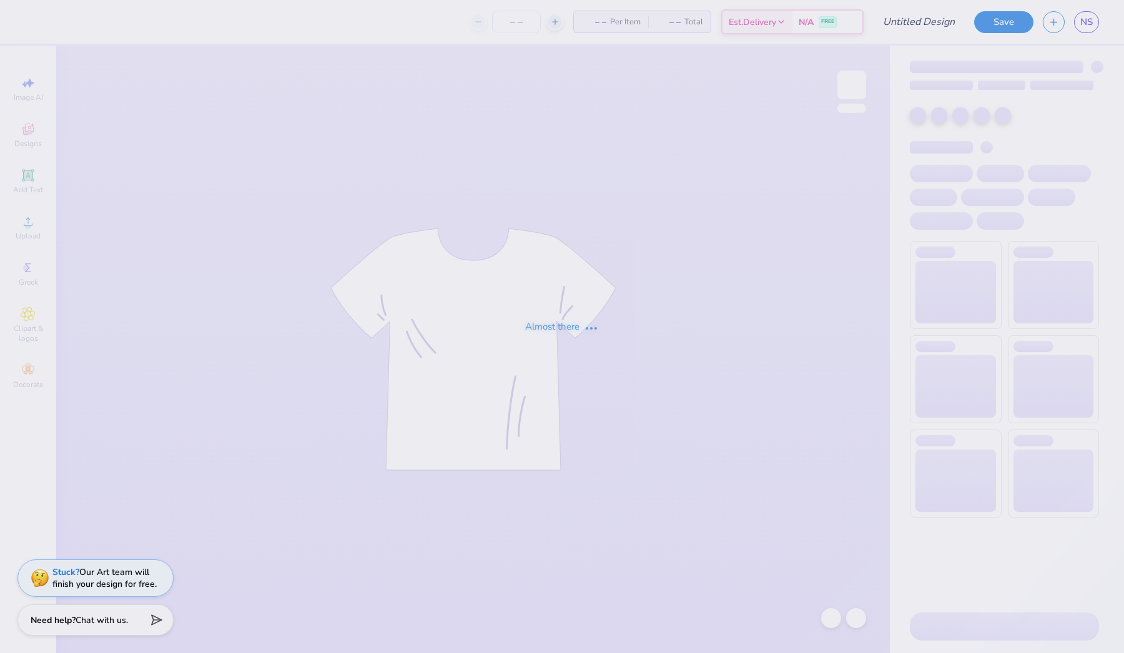
type input "CREWNECK"
type input "101"
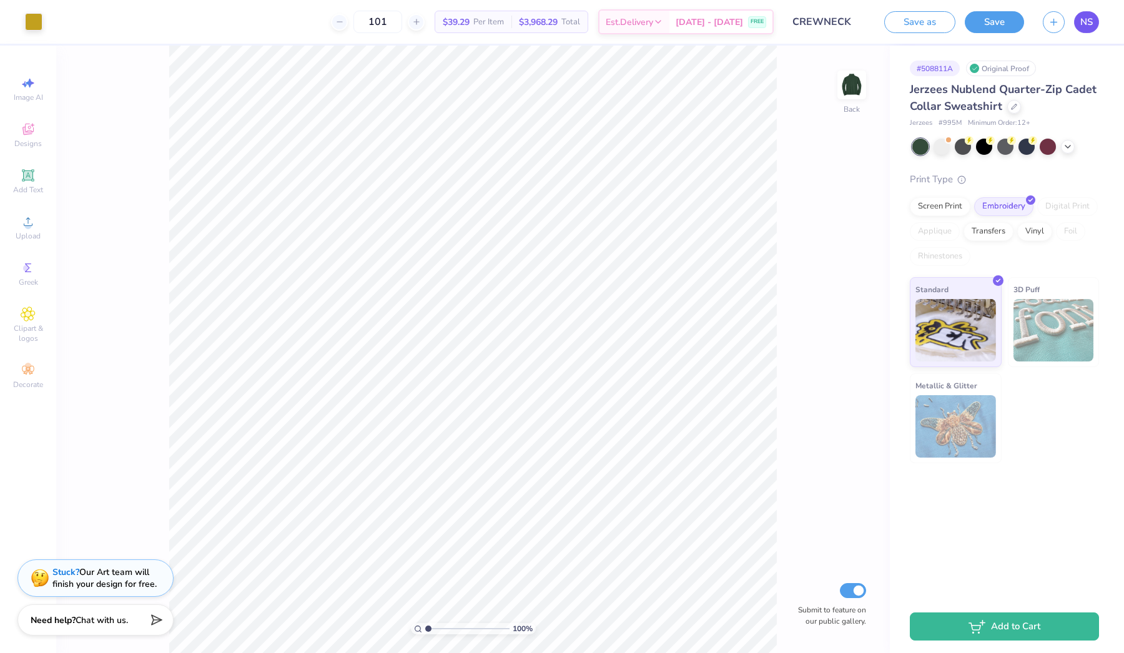
click at [1088, 18] on span "NS" at bounding box center [1086, 22] width 12 height 14
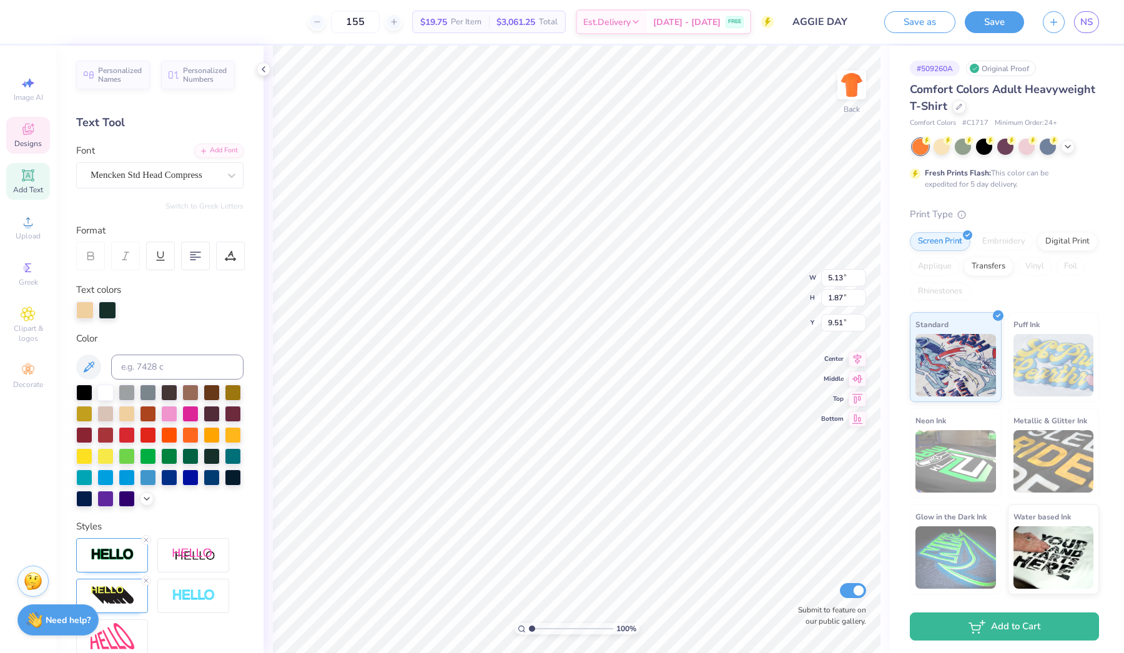
type textarea "ALPHA"
type input "9.64"
type input "4.38"
type input "2.10"
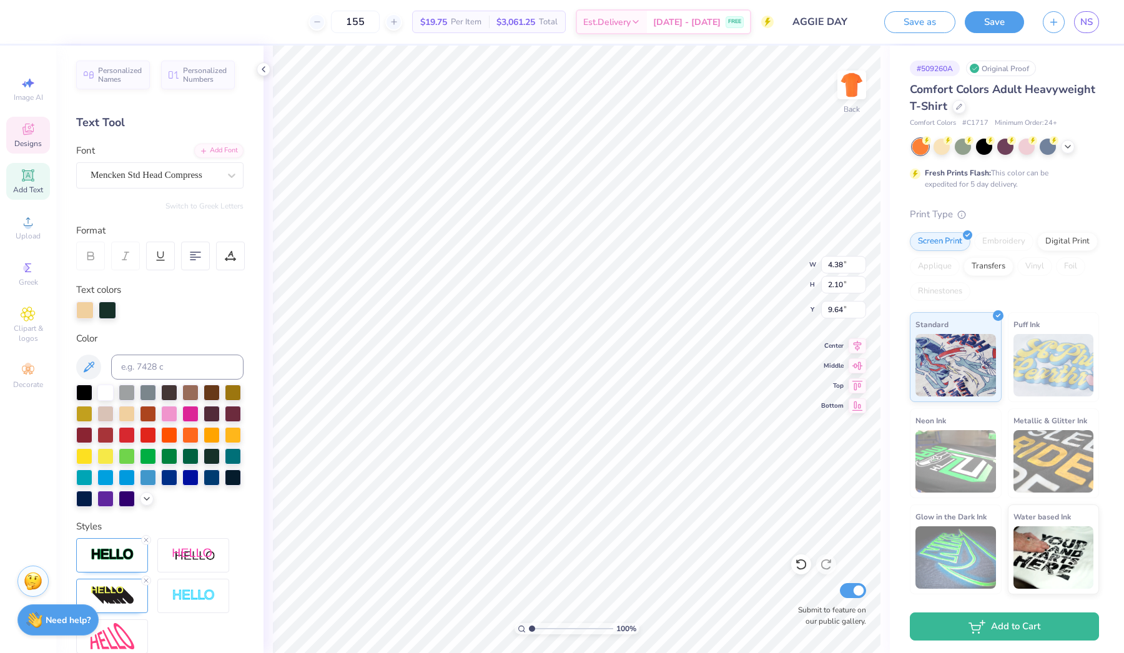
type input "9.20"
type textarea "A"
type textarea "[GEOGRAPHIC_DATA]"
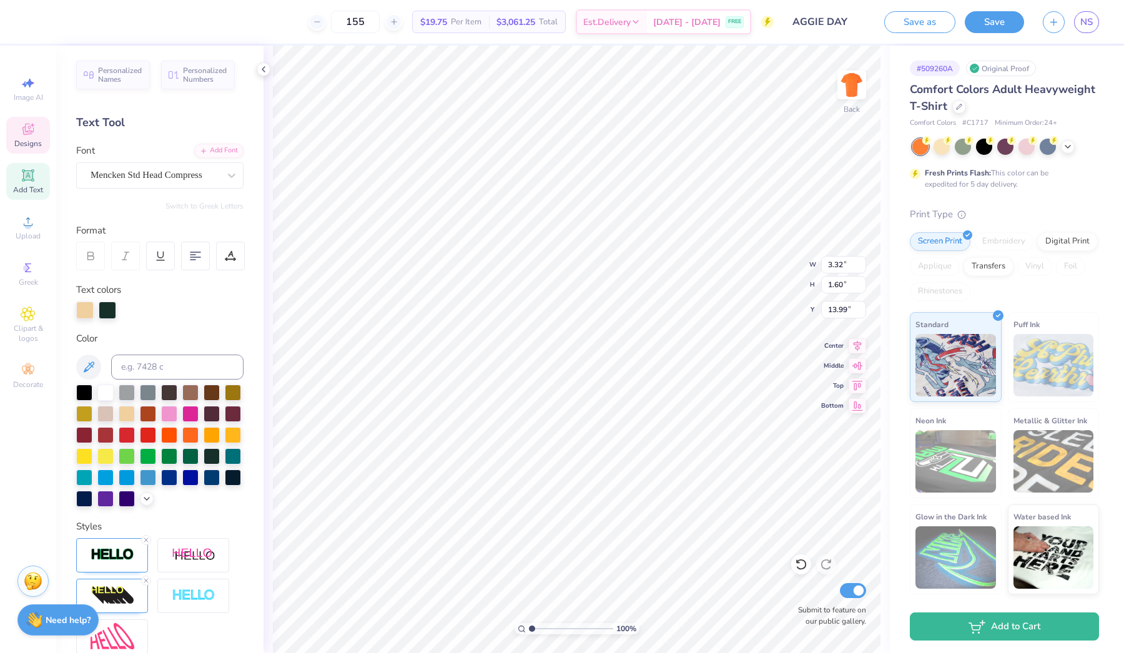
scroll to position [0, 4]
type input "15.83"
type textarea "AGGIE DAY"
type input "17.74"
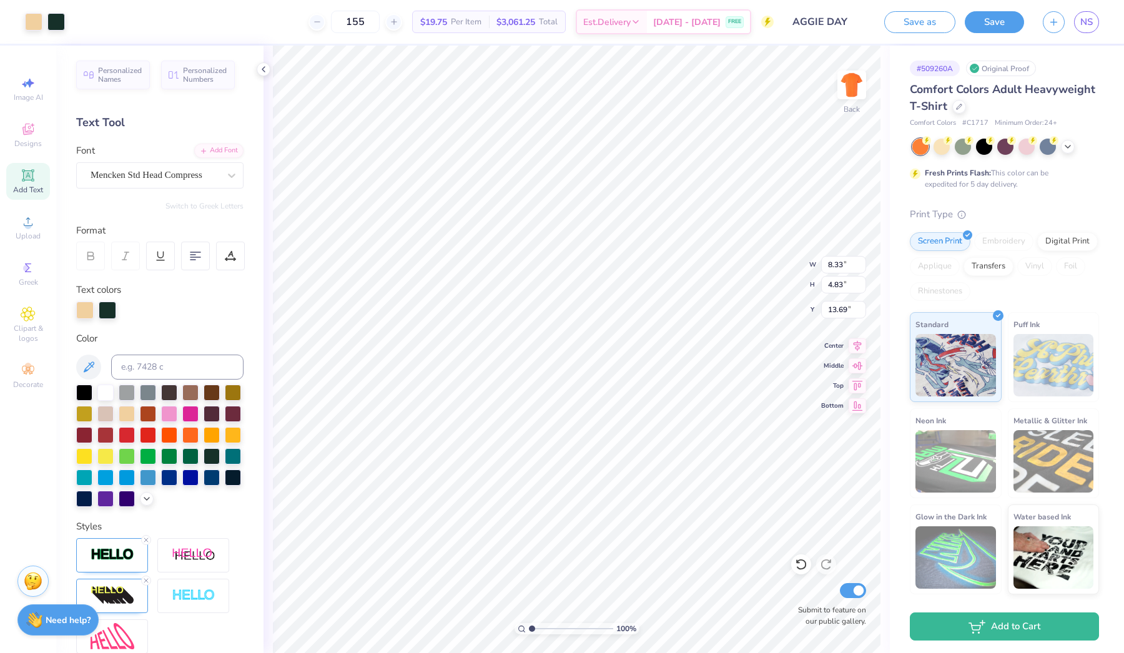
type input "12.10"
type input "6.35"
type input "3.69"
type input "11.79"
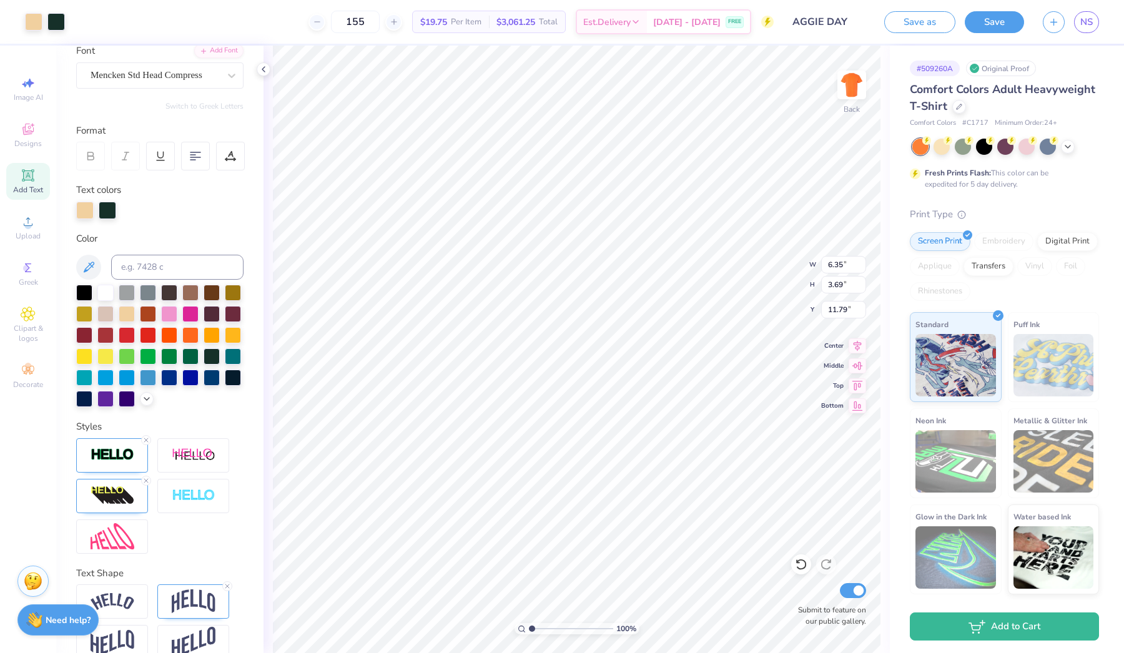
scroll to position [109, 0]
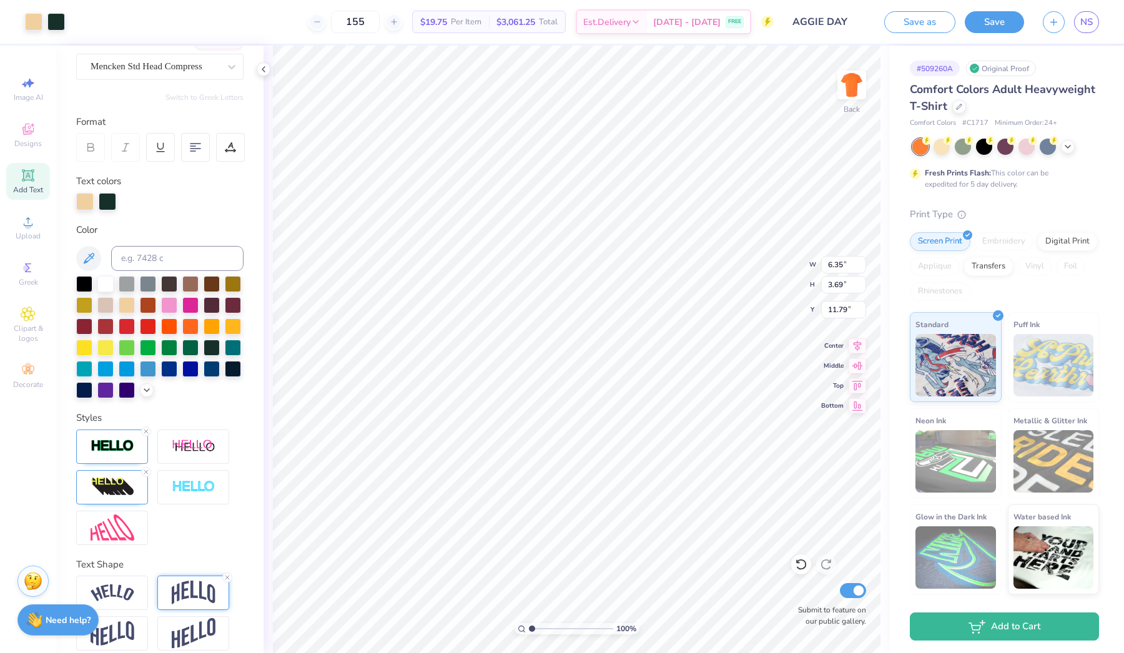
click at [198, 588] on img at bounding box center [194, 593] width 44 height 24
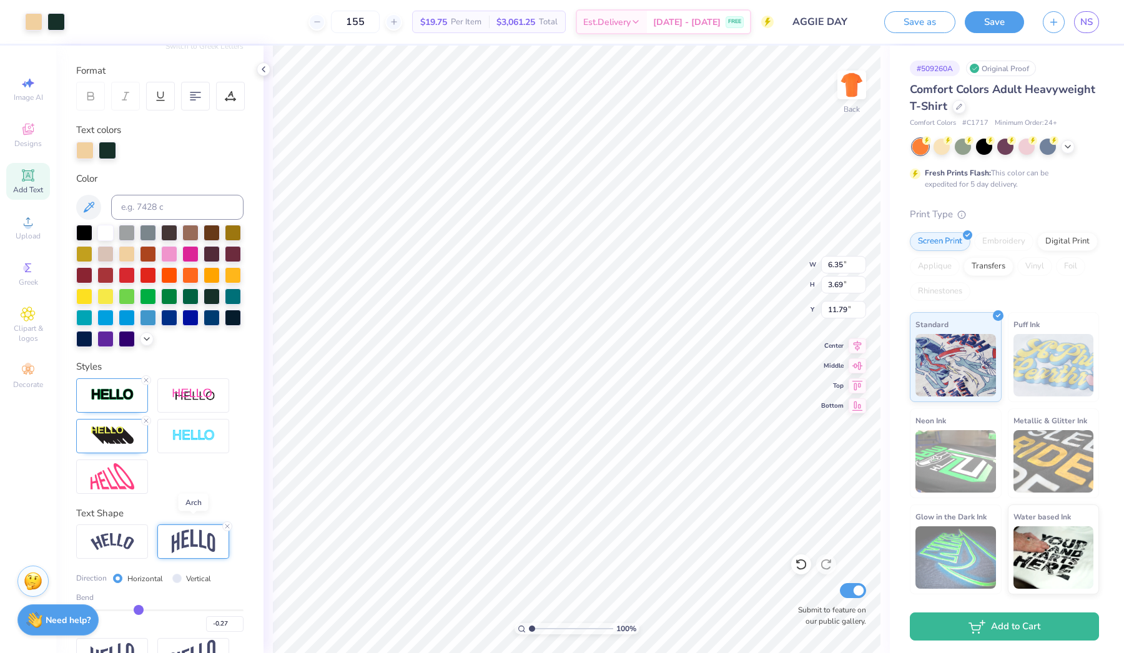
scroll to position [185, 0]
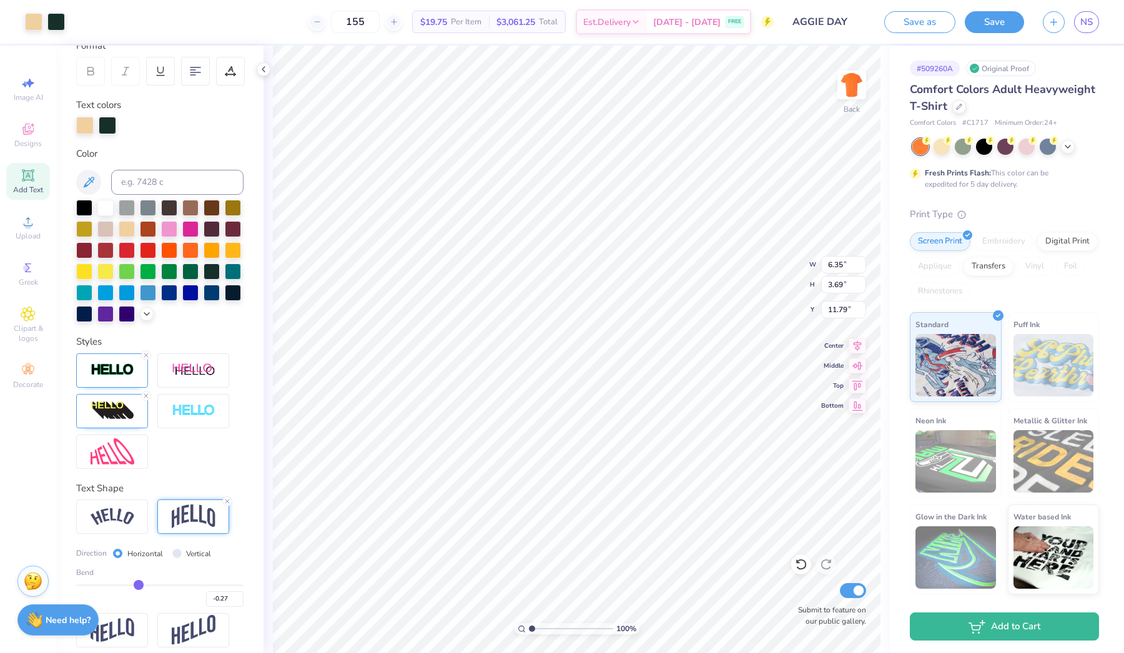
type input "-0.23"
type input "-0.24"
type input "5.14"
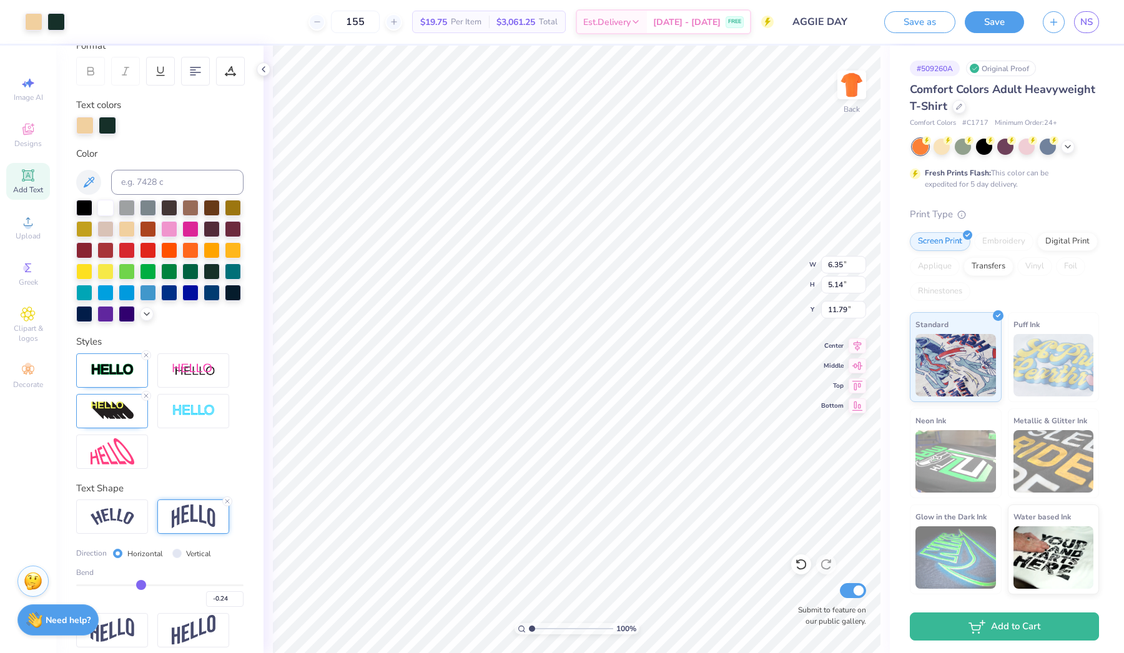
type input "-0.23"
type input "-0.22"
type input "-0.21"
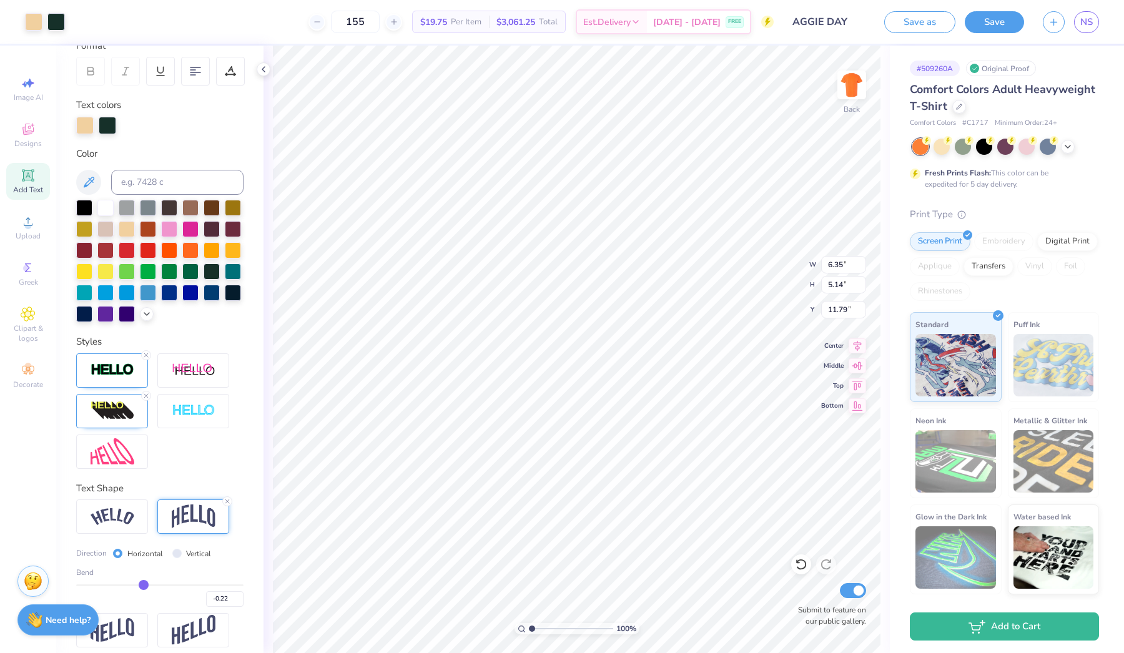
type input "-0.21"
type input "-0.2"
type input "-0.20"
type input "-0.2"
click at [144, 585] on input "range" at bounding box center [159, 586] width 167 height 2
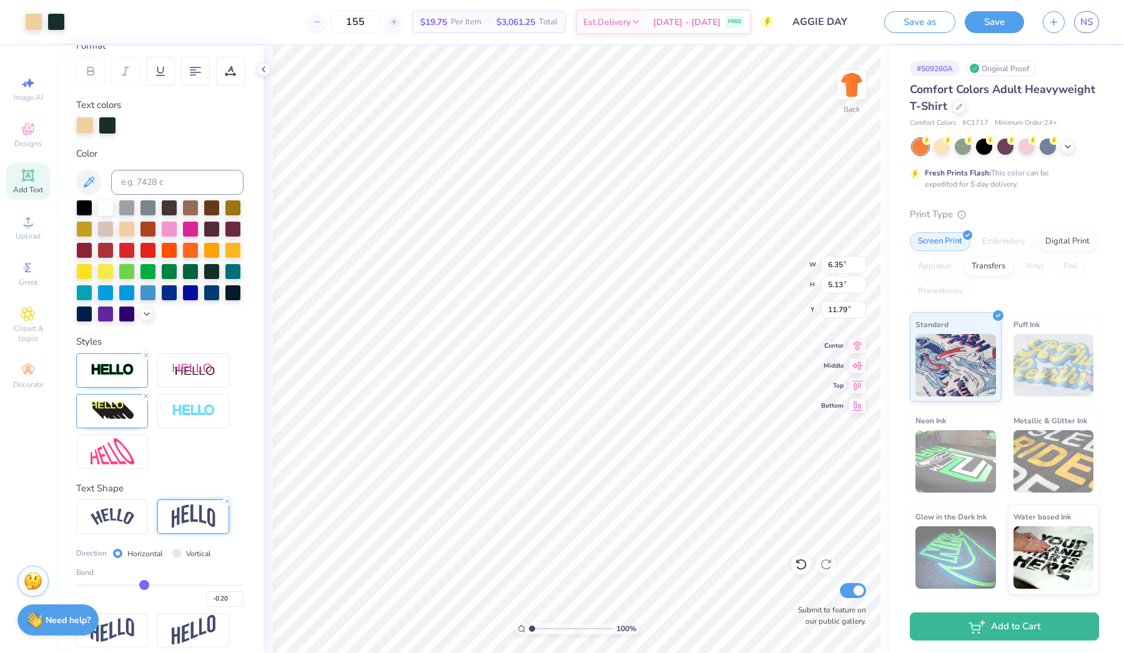
type input "5.12"
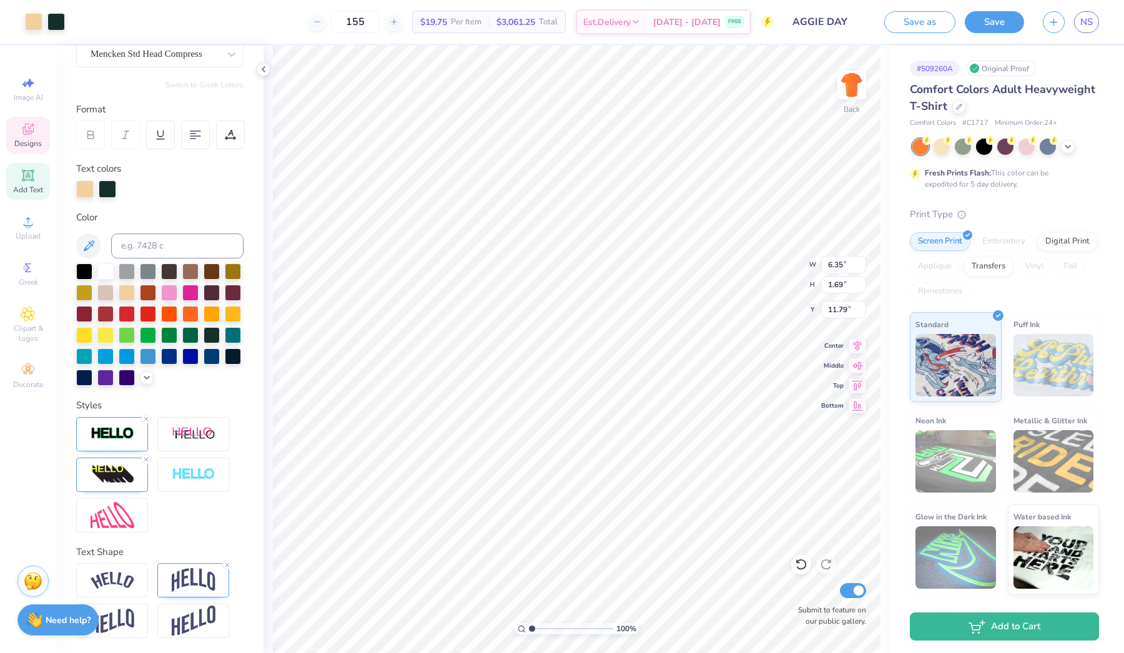
scroll to position [121, 0]
click at [192, 580] on img at bounding box center [194, 580] width 44 height 24
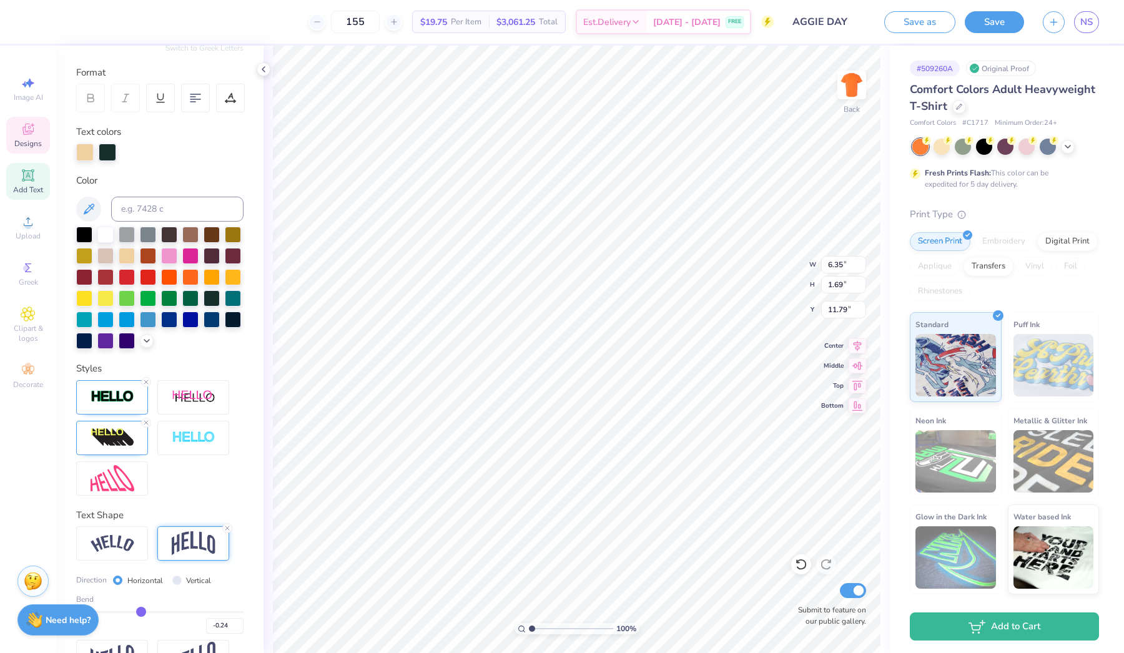
type input "-0.21"
type input "-0.2"
type input "1.61"
type input "11.82"
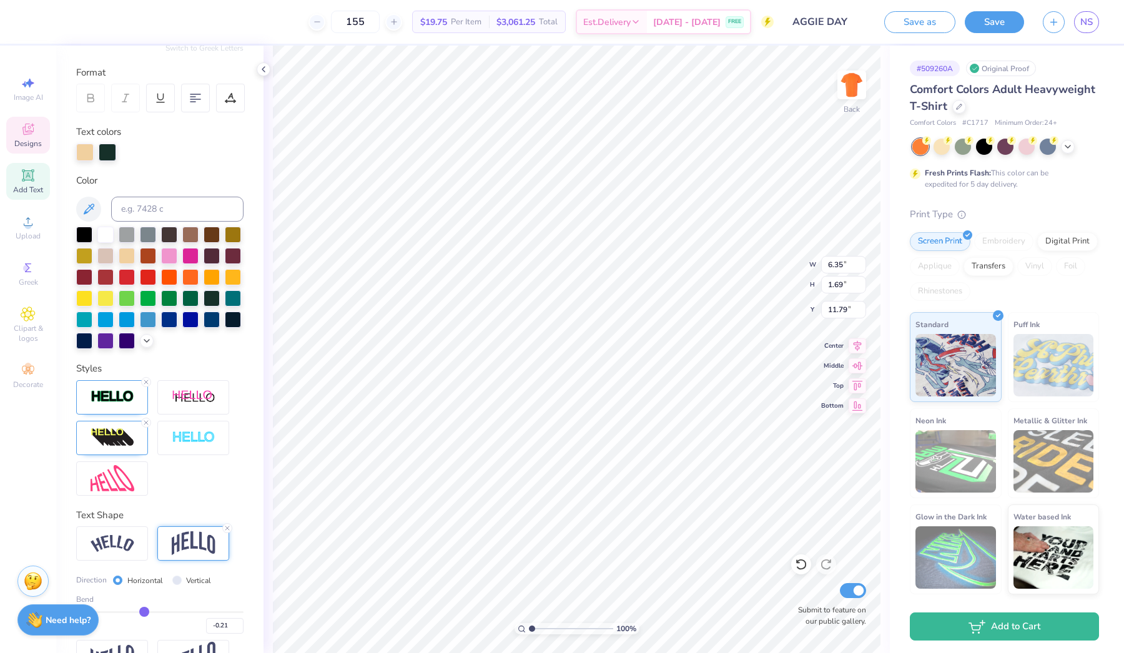
type input "-0.17"
click at [147, 613] on input "range" at bounding box center [159, 612] width 167 height 2
type input "1.50"
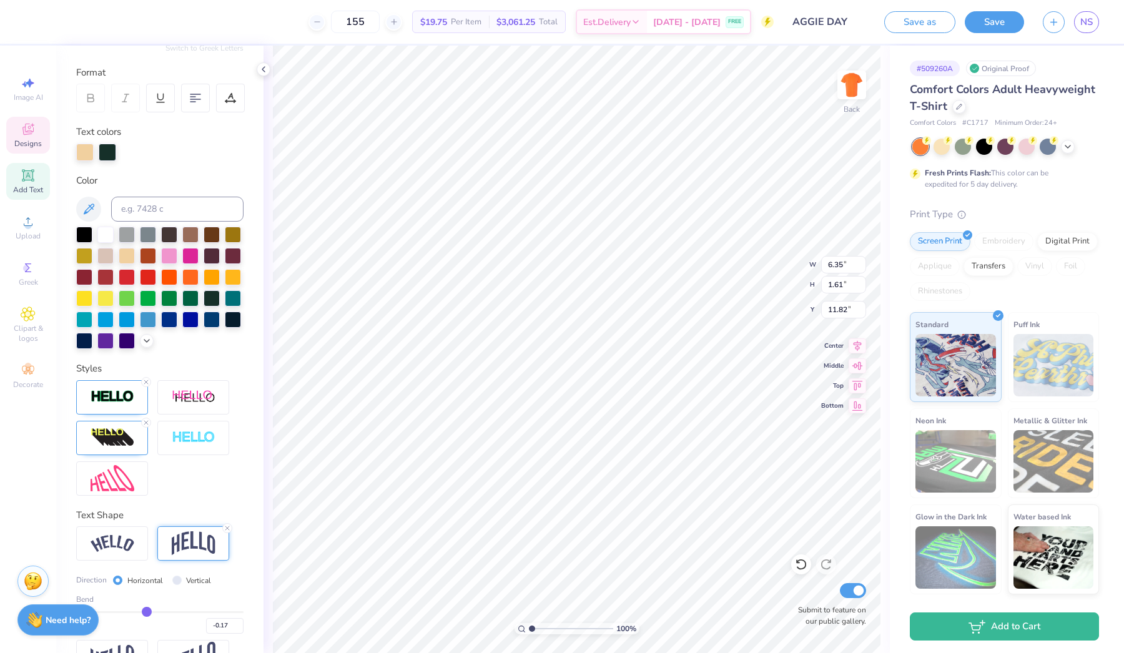
type input "11.88"
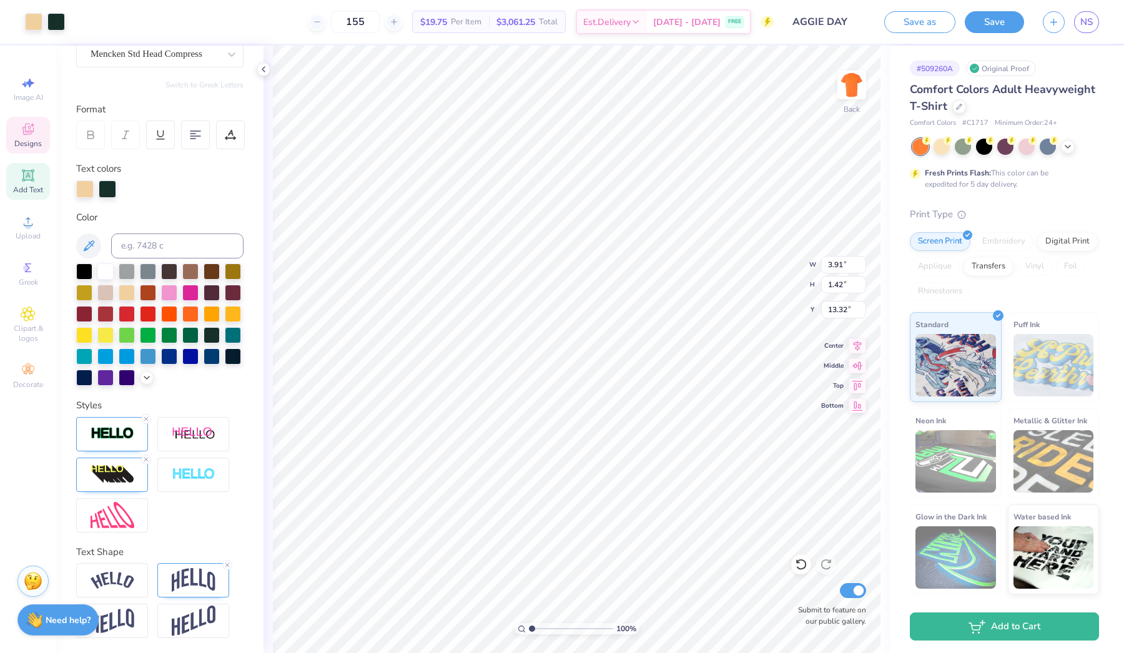
scroll to position [121, 0]
click at [194, 577] on img at bounding box center [194, 580] width 44 height 24
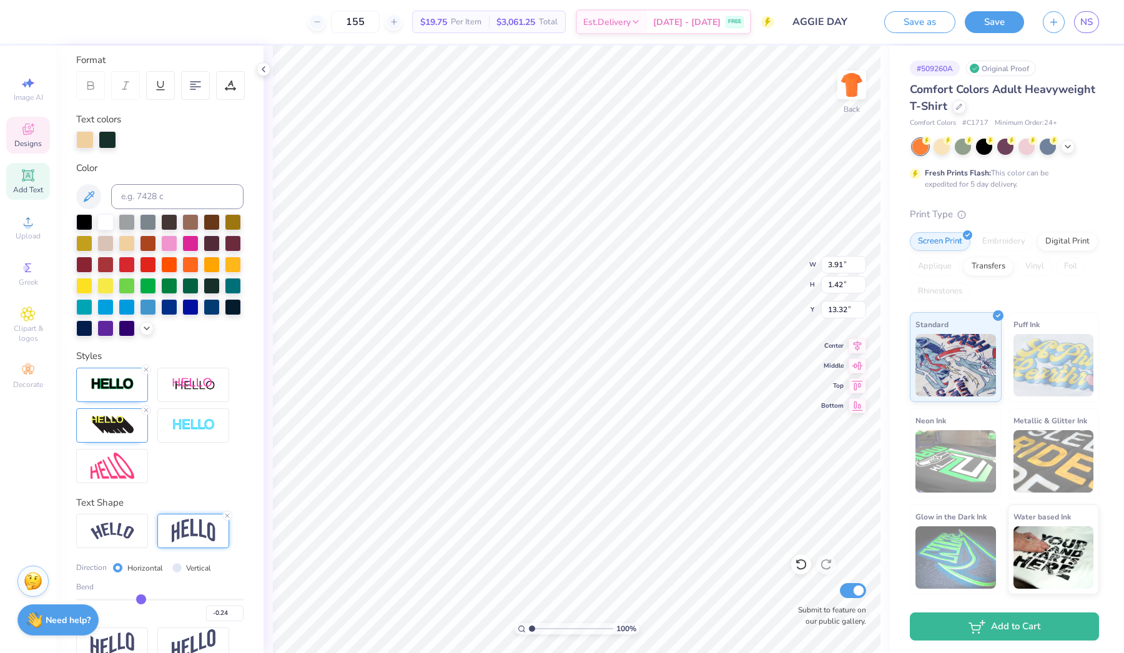
type input "-0.25"
type input "-0.26"
type input "-0.27"
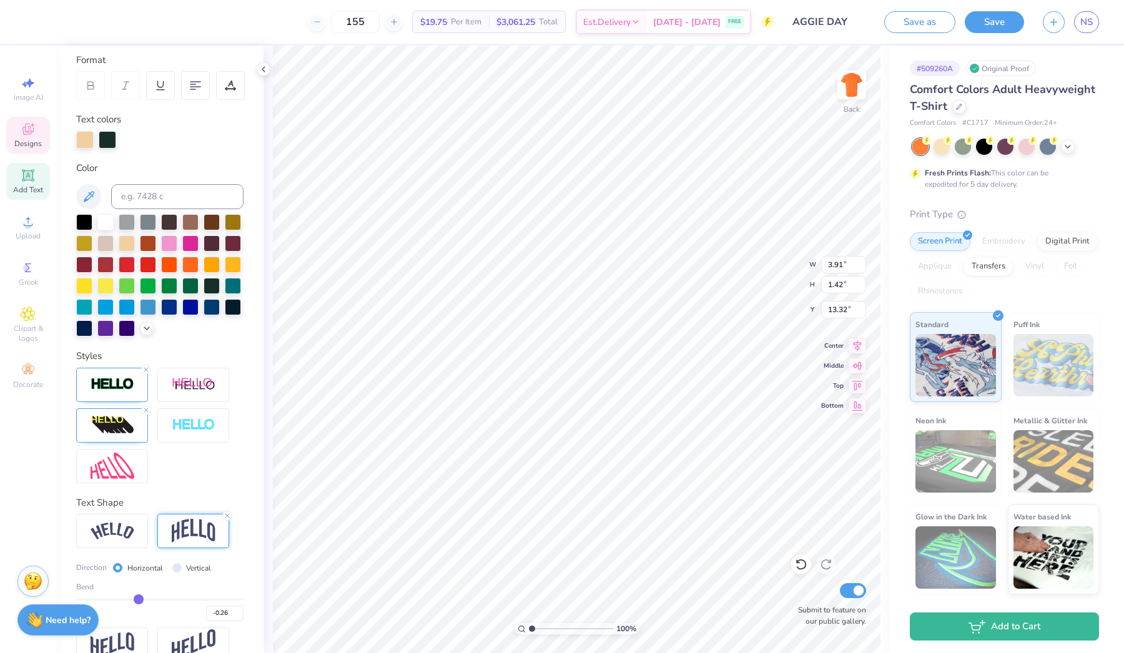
type input "-0.27"
type input "-0.28"
type input "-0.29"
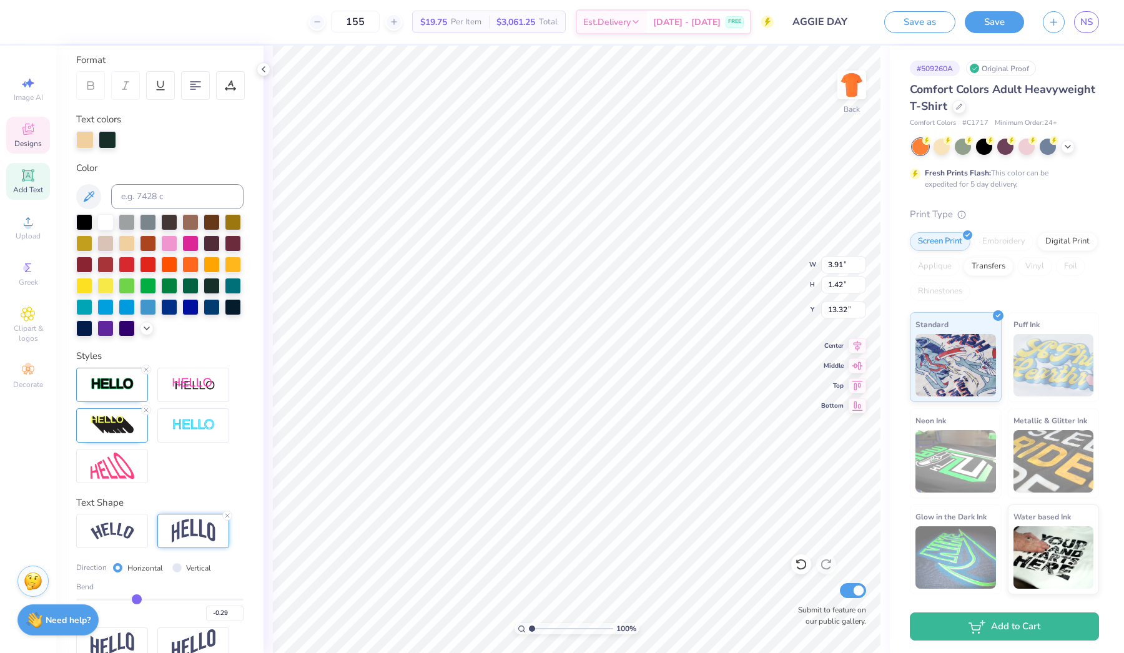
type input "-0.28"
type input "-0.27"
type input "-0.26"
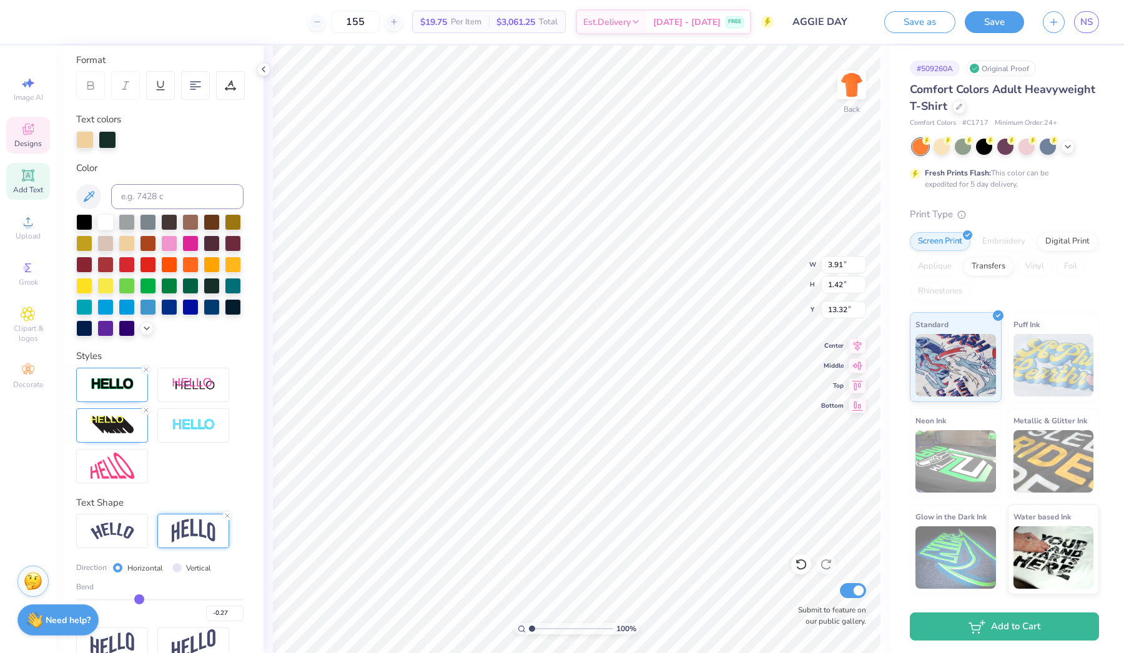
type input "-0.26"
type input "-0.25"
type input "-0.24"
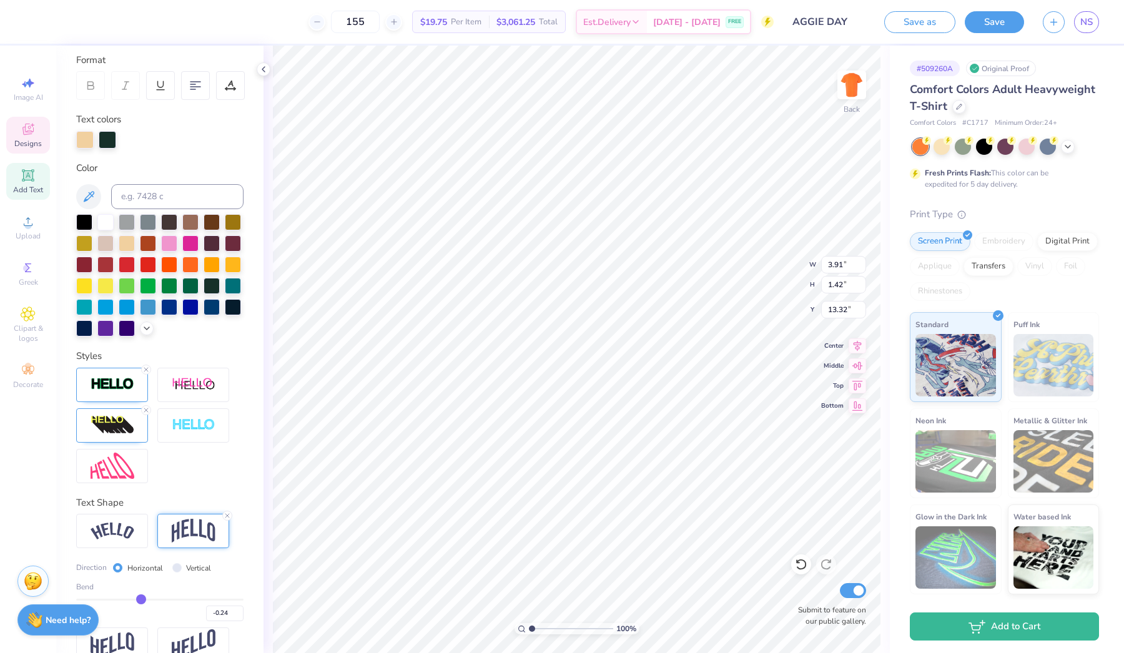
type input "-0.23"
type input "-0.22"
type input "-0.21"
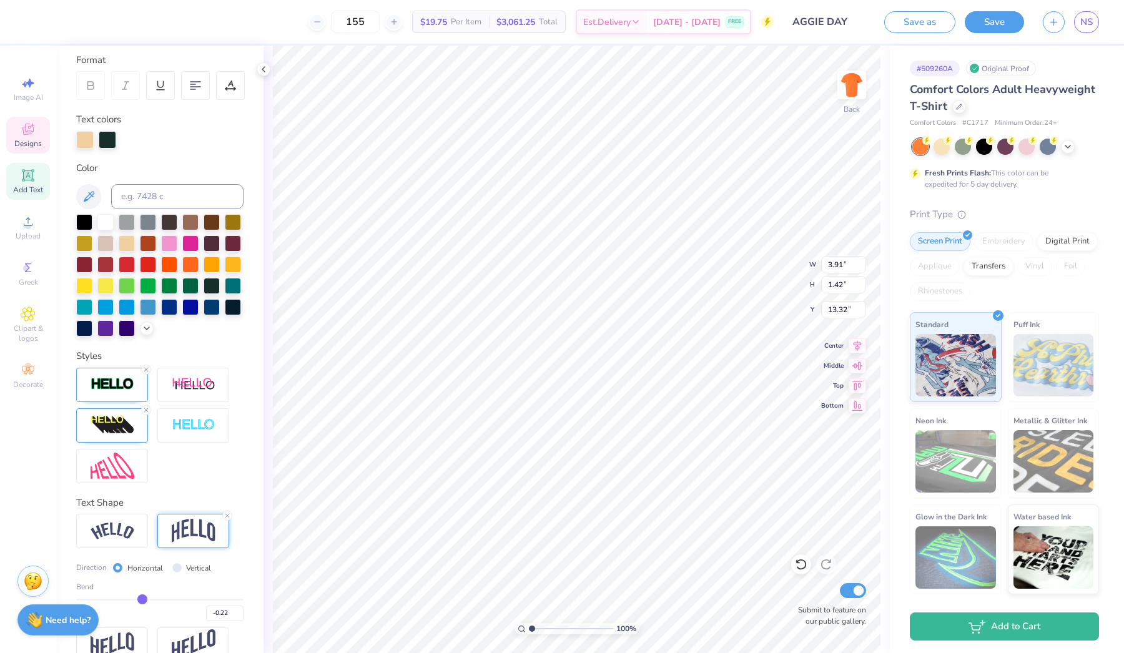
type input "-0.21"
type input "-0.2"
type input "-0.20"
type input "-0.19"
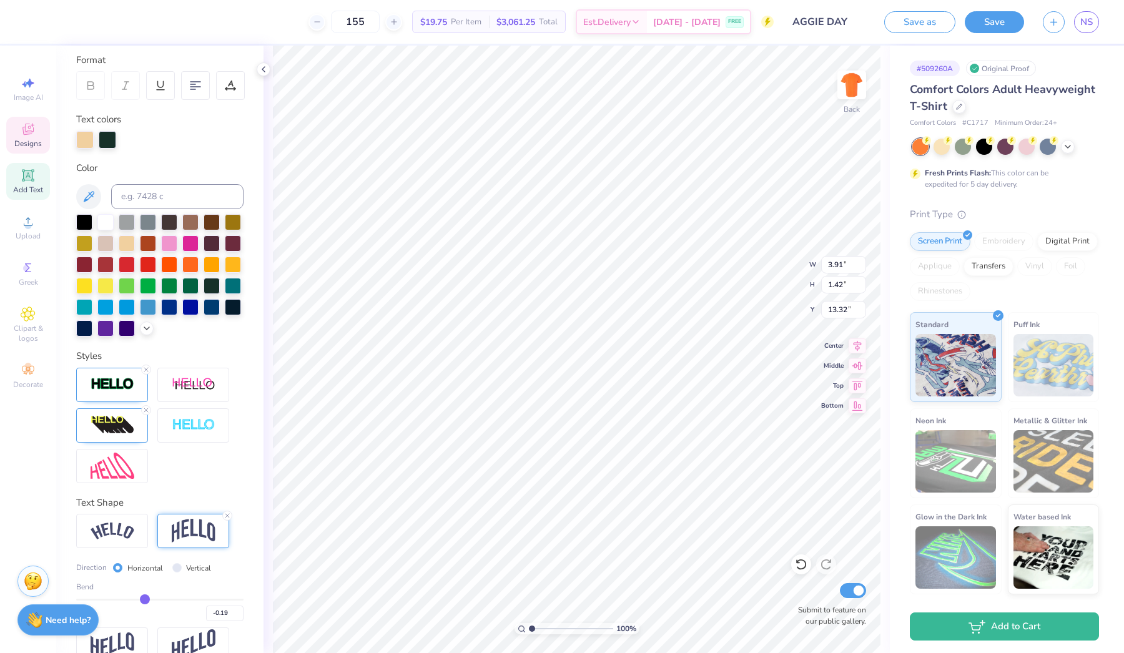
type input "-0.18"
type input "-0.17"
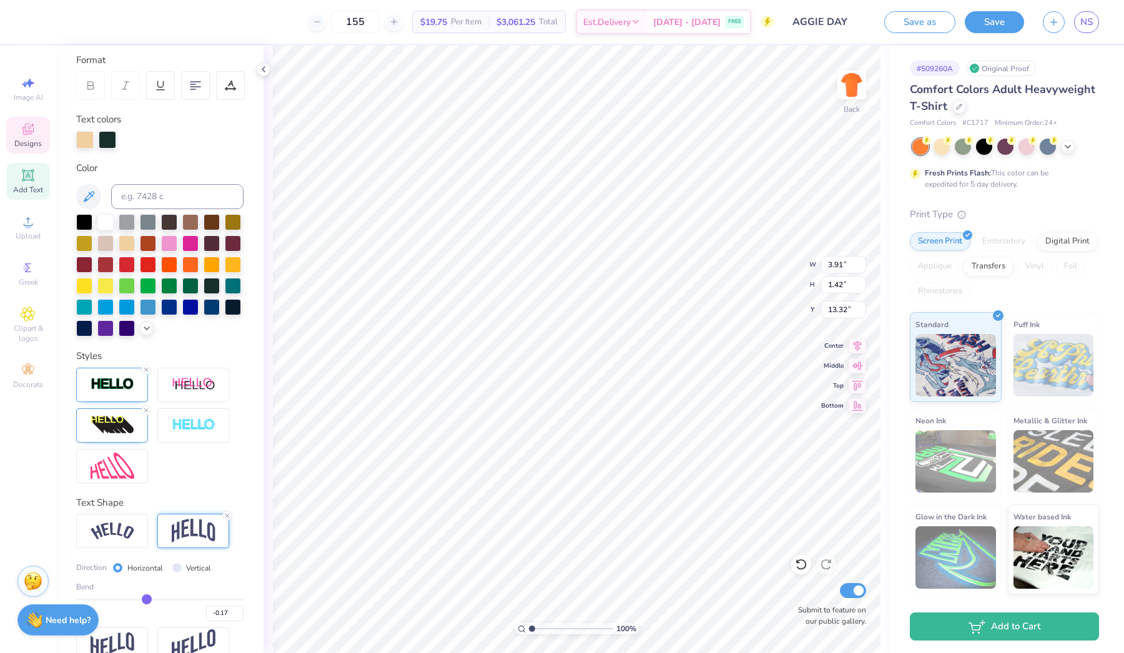
click at [147, 600] on input "range" at bounding box center [159, 600] width 167 height 2
type input "1.31"
type input "13.37"
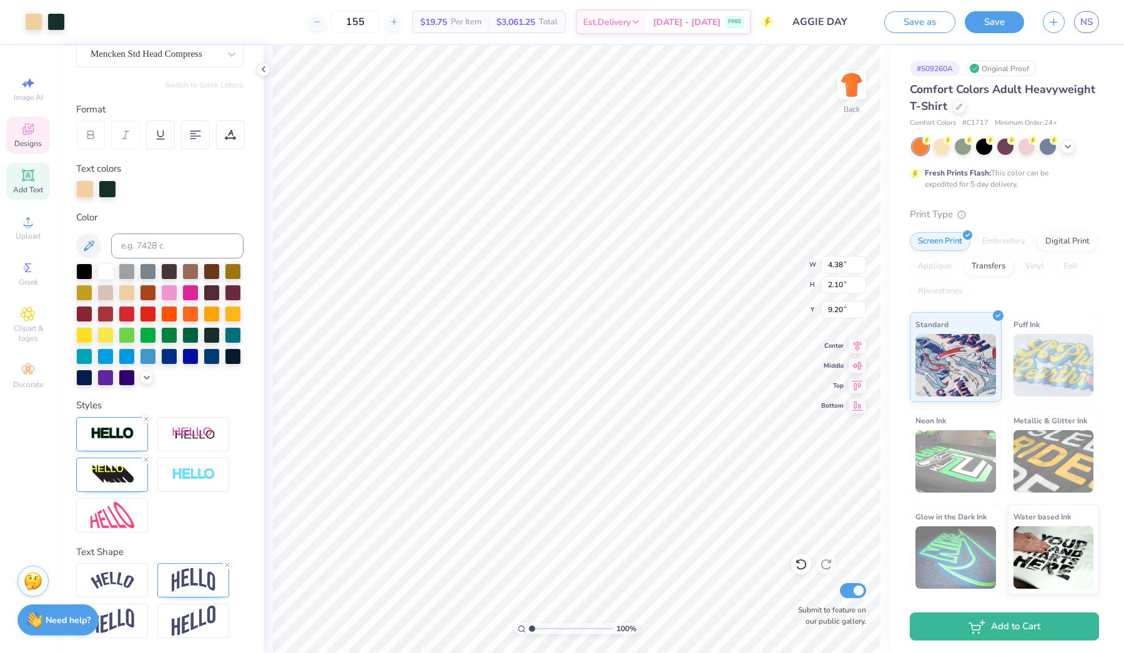
scroll to position [121, 0]
type input "8.89"
type input "12.65"
type input "6.97"
type input "2.97"
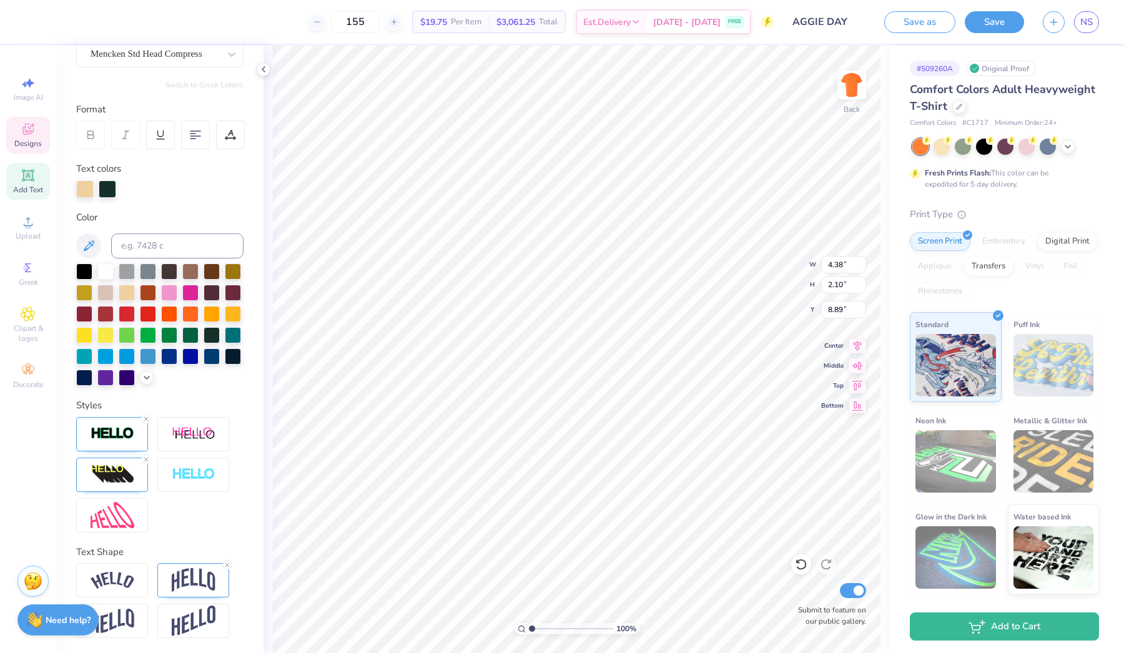
type input "5.86"
click at [214, 588] on img at bounding box center [194, 580] width 44 height 24
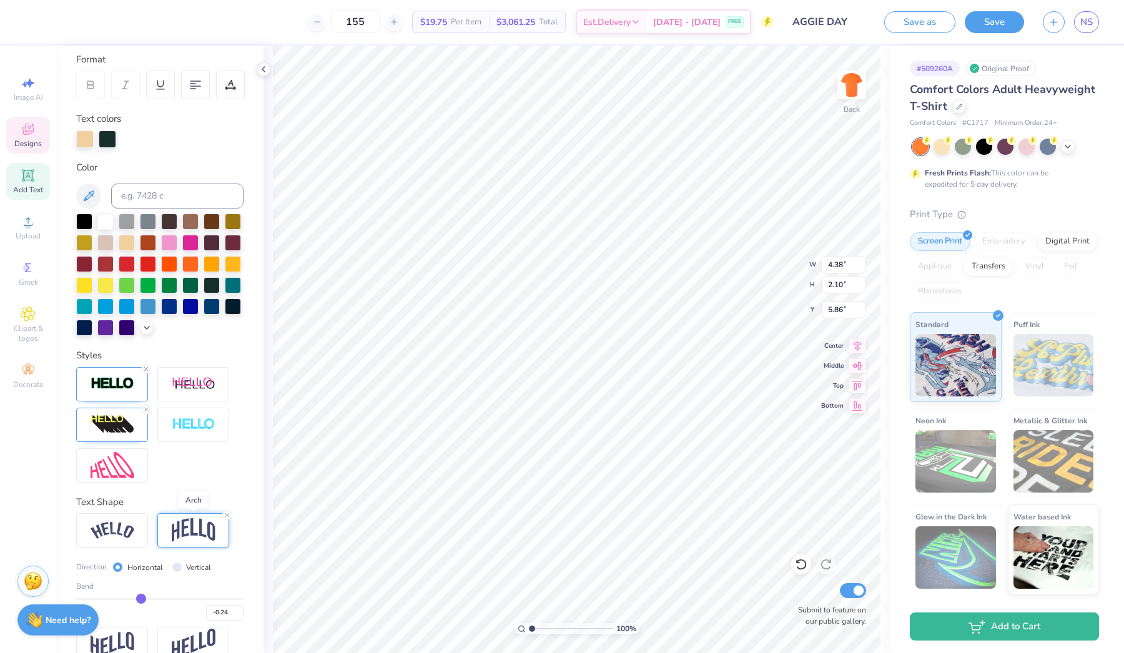
scroll to position [194, 0]
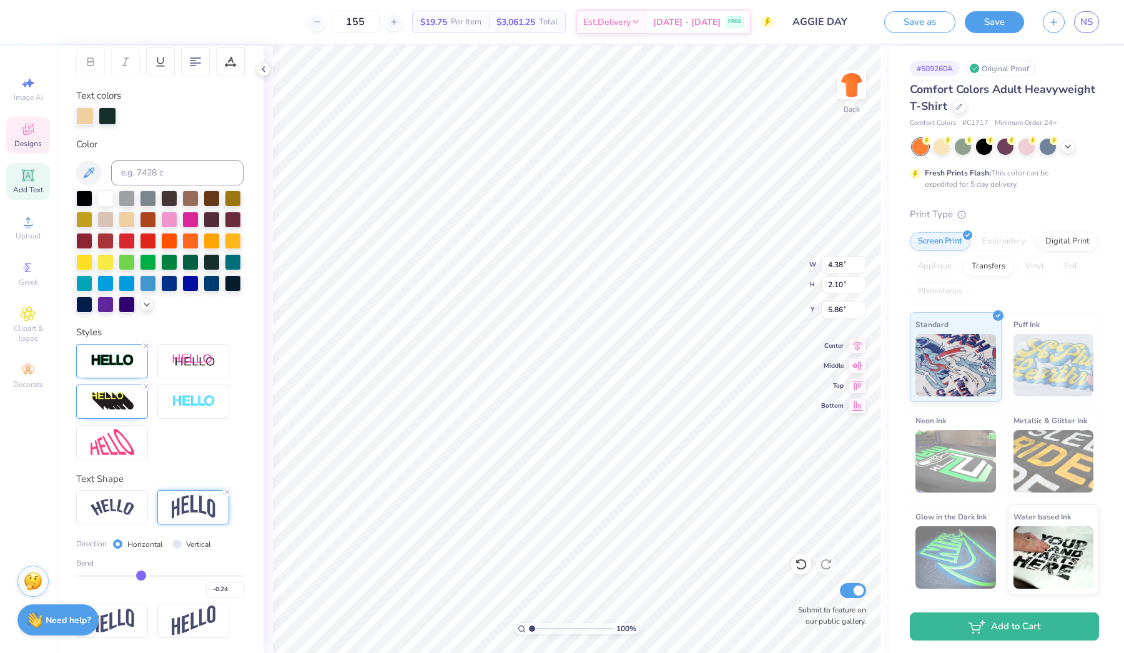
type input "-0.22"
type input "-0.21"
type input "-0.2"
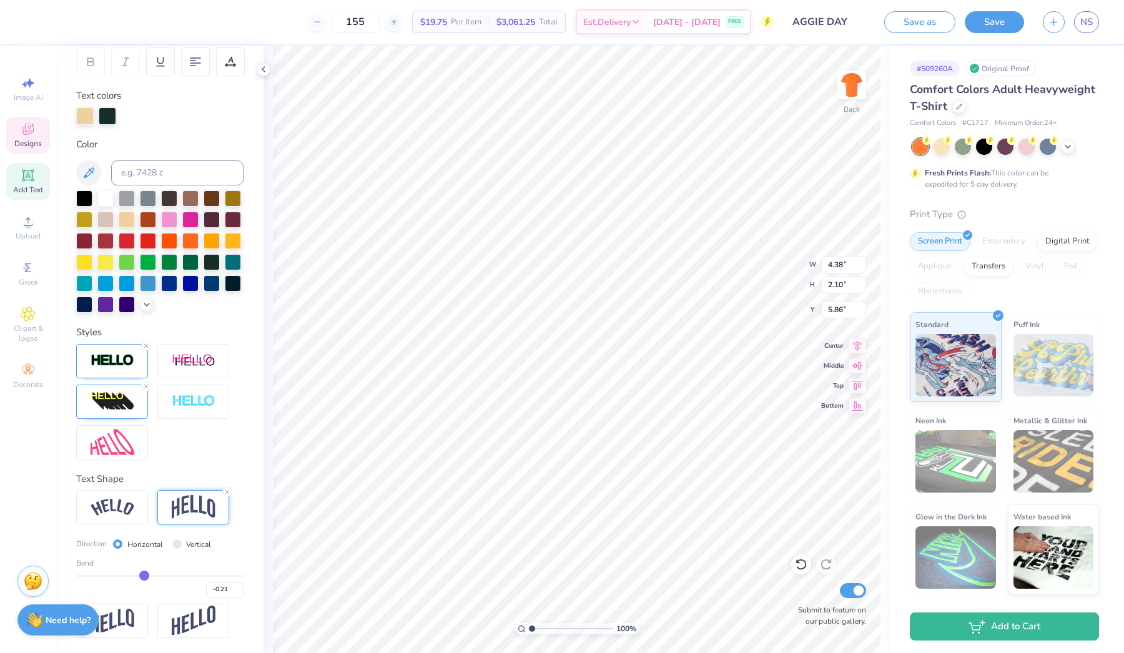
type input "-0.20"
type input "-0.19"
type input "-0.18"
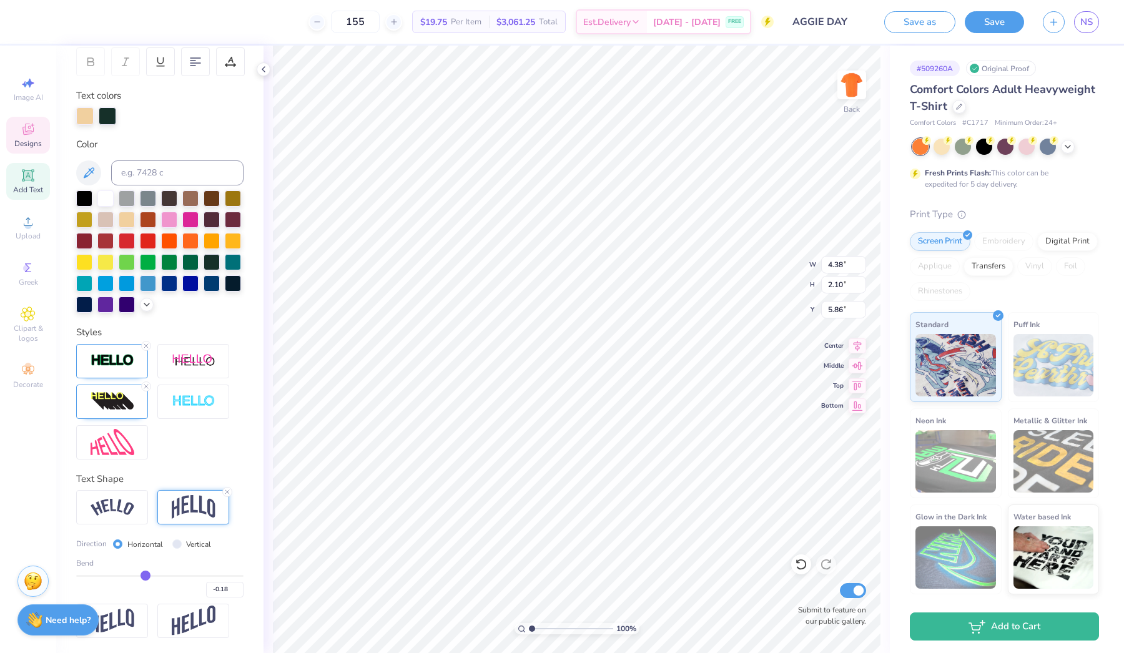
type input "-0.17"
type input "-0.16"
type input "-0.15"
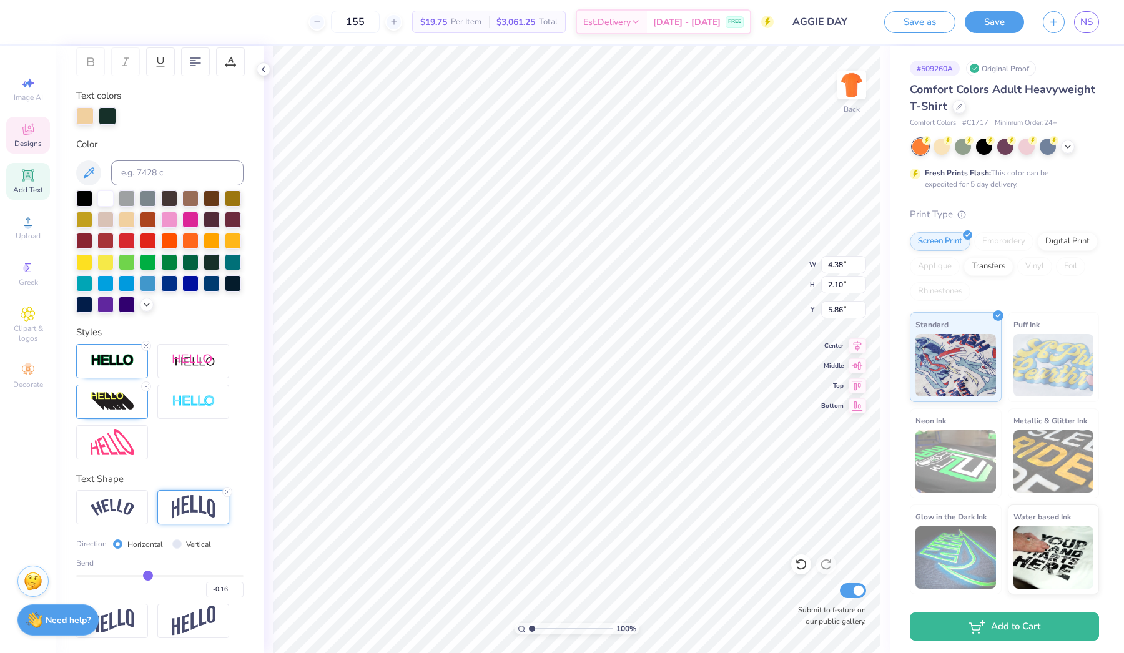
type input "-0.15"
type input "-0.14"
type input "-0.13"
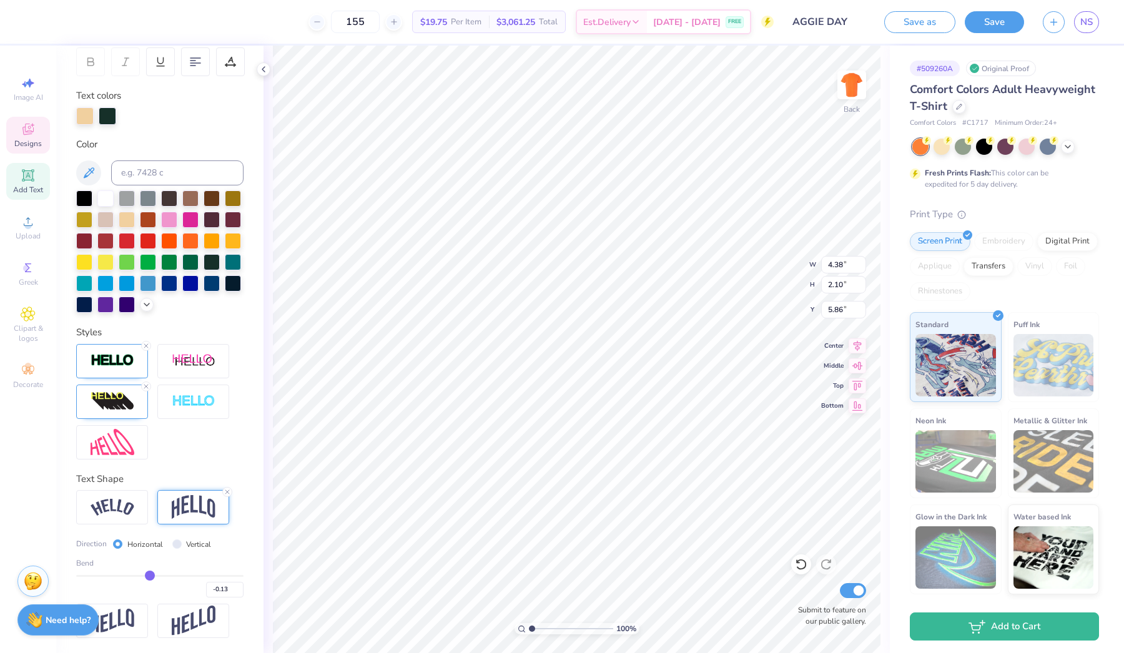
type input "-0.12"
type input "-0.11"
type input "-0.1"
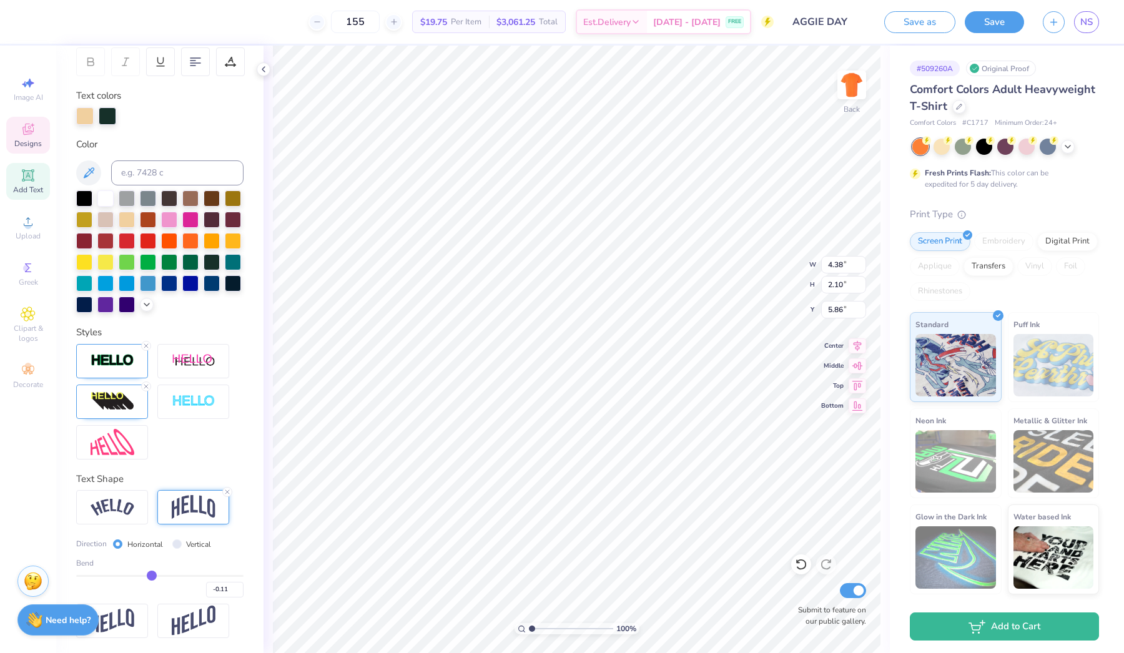
type input "-0.10"
type input "-0.09"
type input "-0.08"
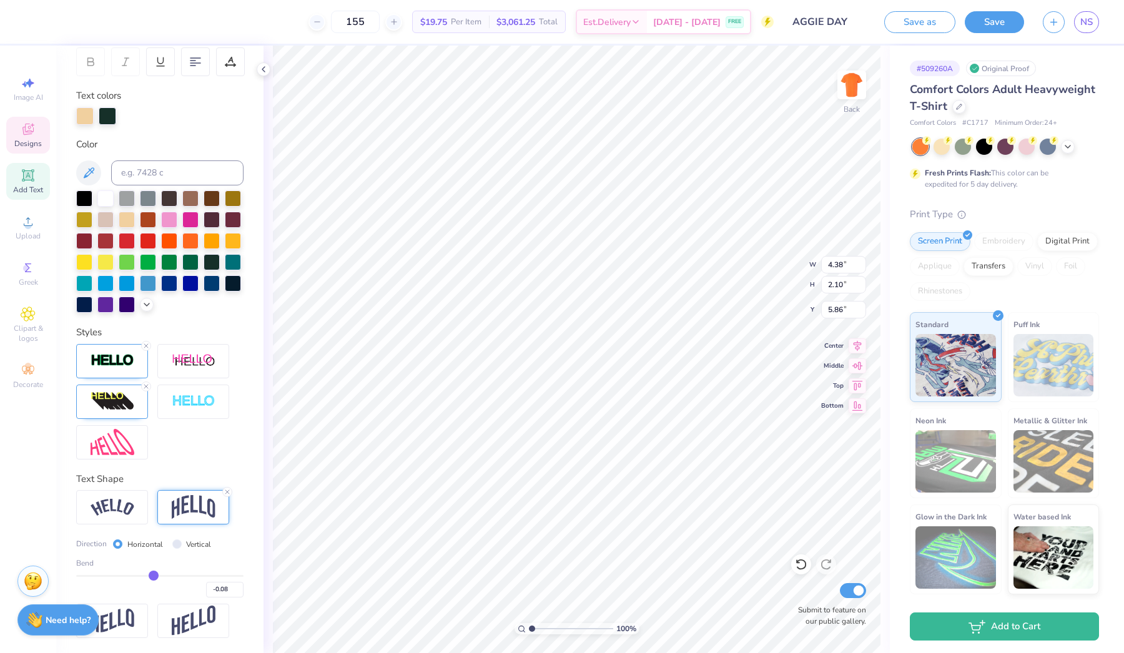
type input "-0.07"
type input "-0.06"
type input "-0.05"
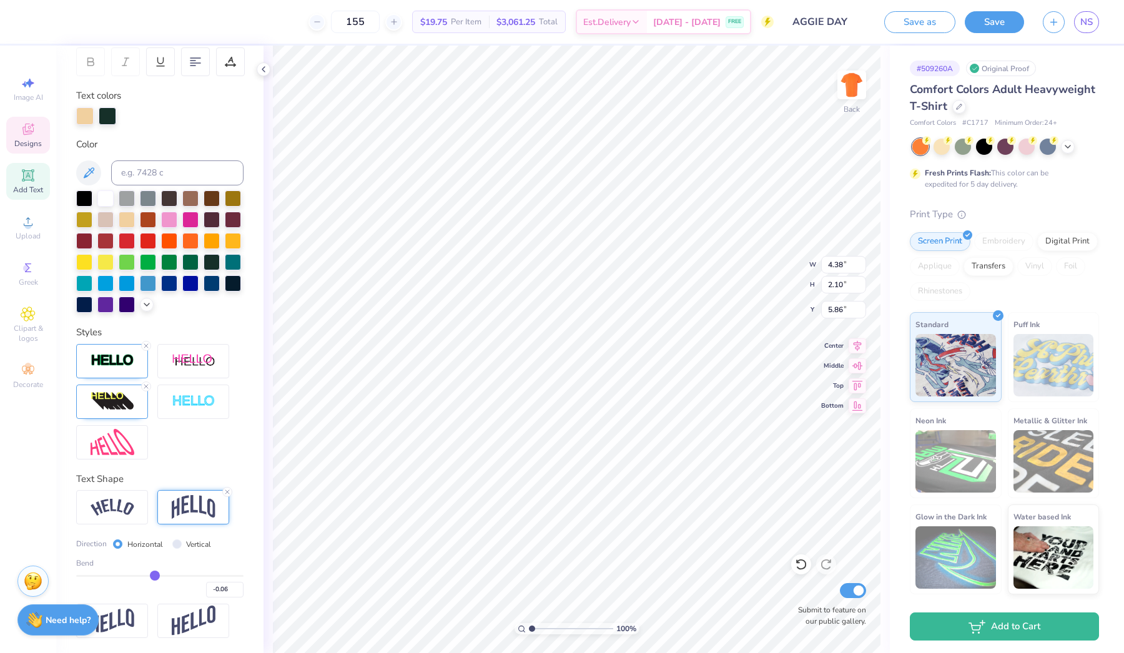
type input "-0.05"
type input "-0.04"
type input "-0.03"
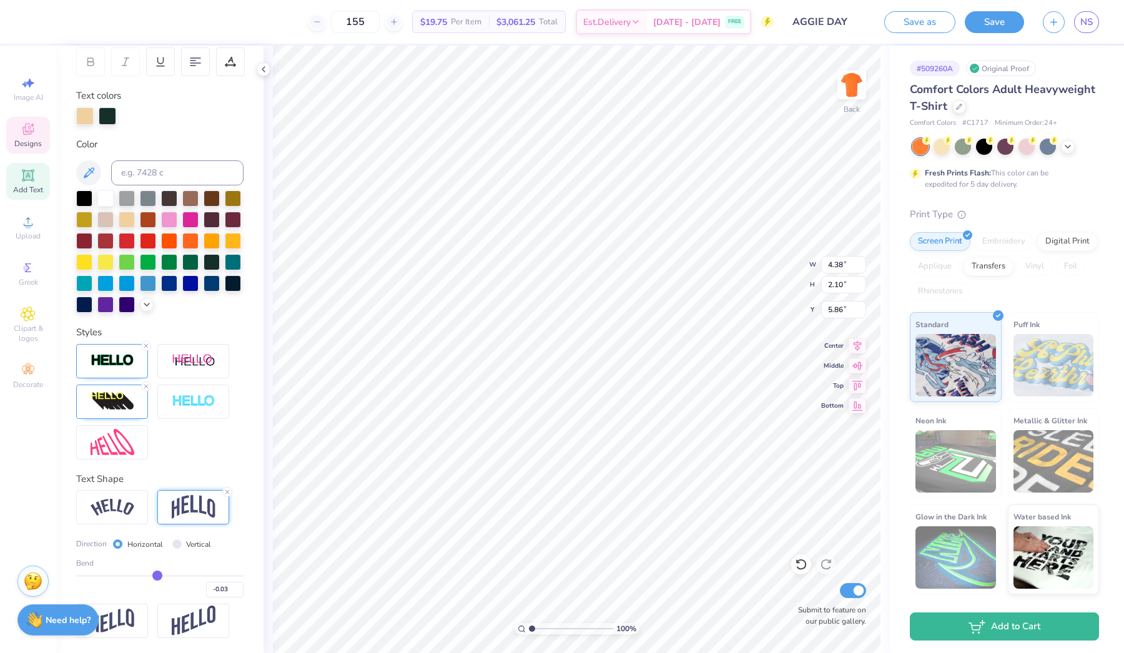
type input "-0.02"
type input "-0.01"
type input "0"
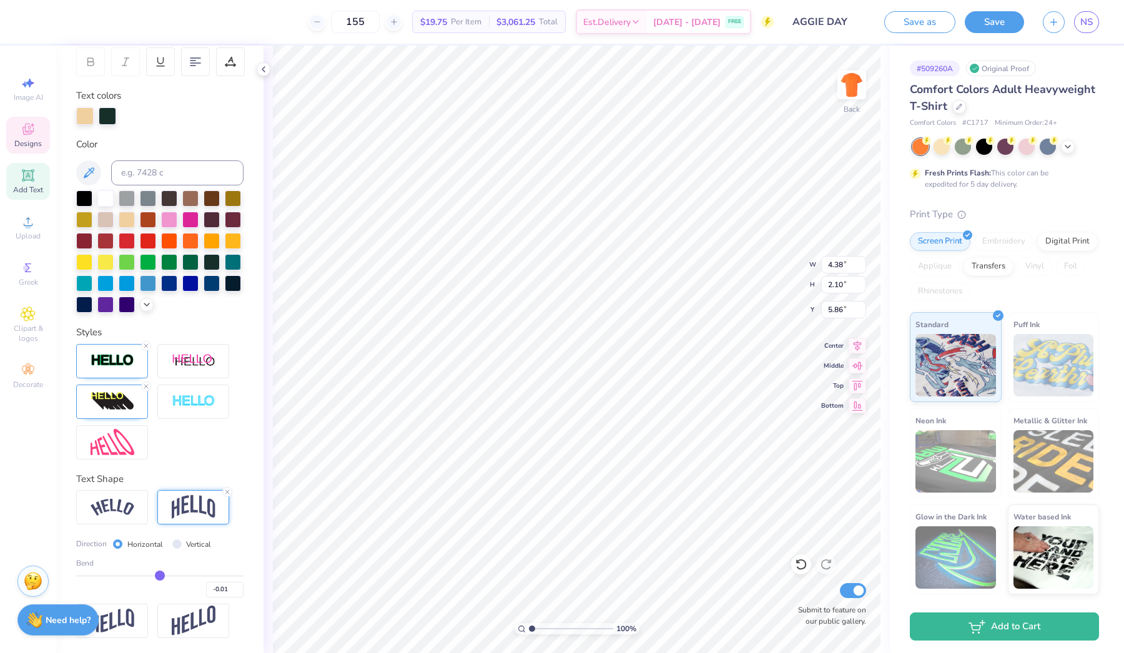
type input "0.00"
type input "0.01"
type input "0.02"
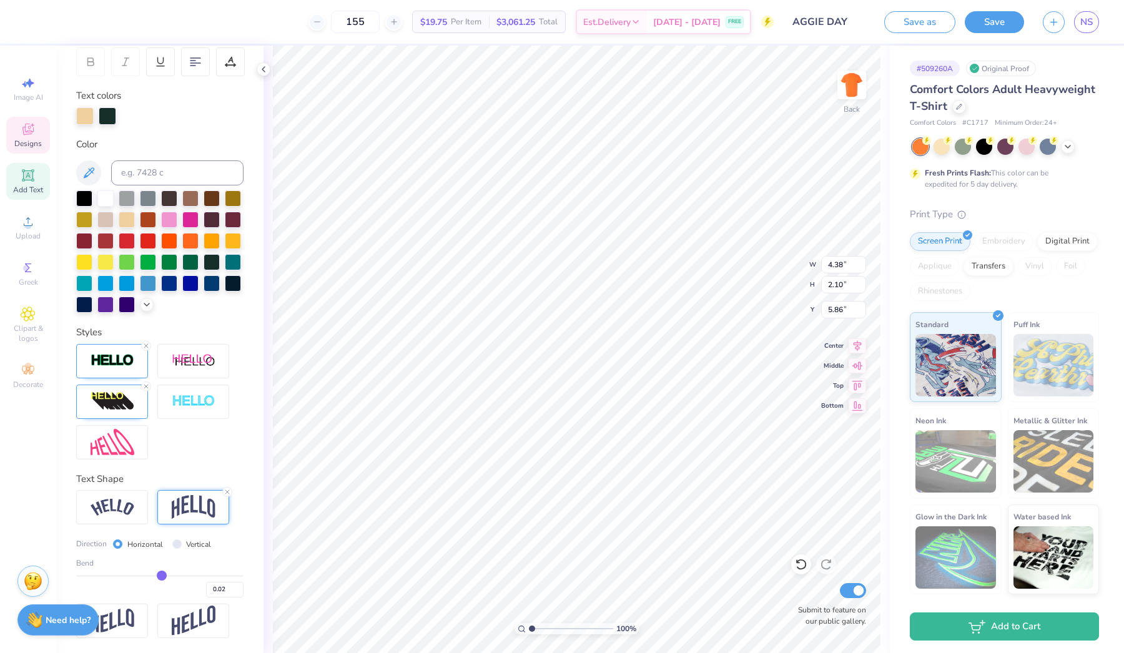
type input "0.03"
type input "0.04"
type input "0.05"
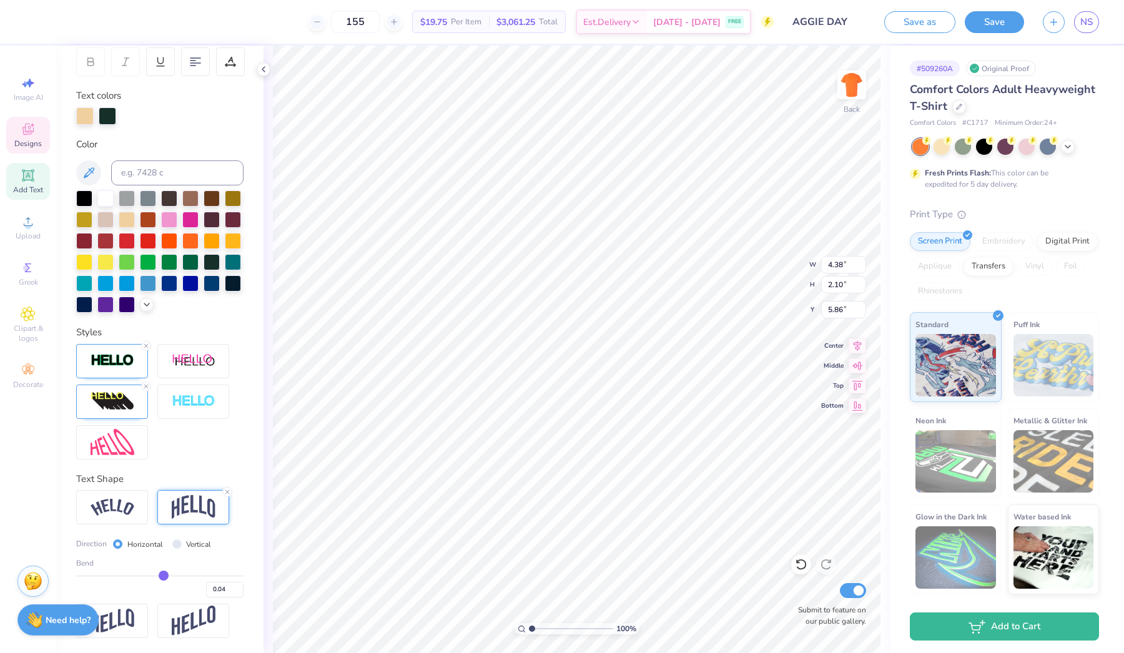
type input "0.05"
type input "0.06"
type input "0.08"
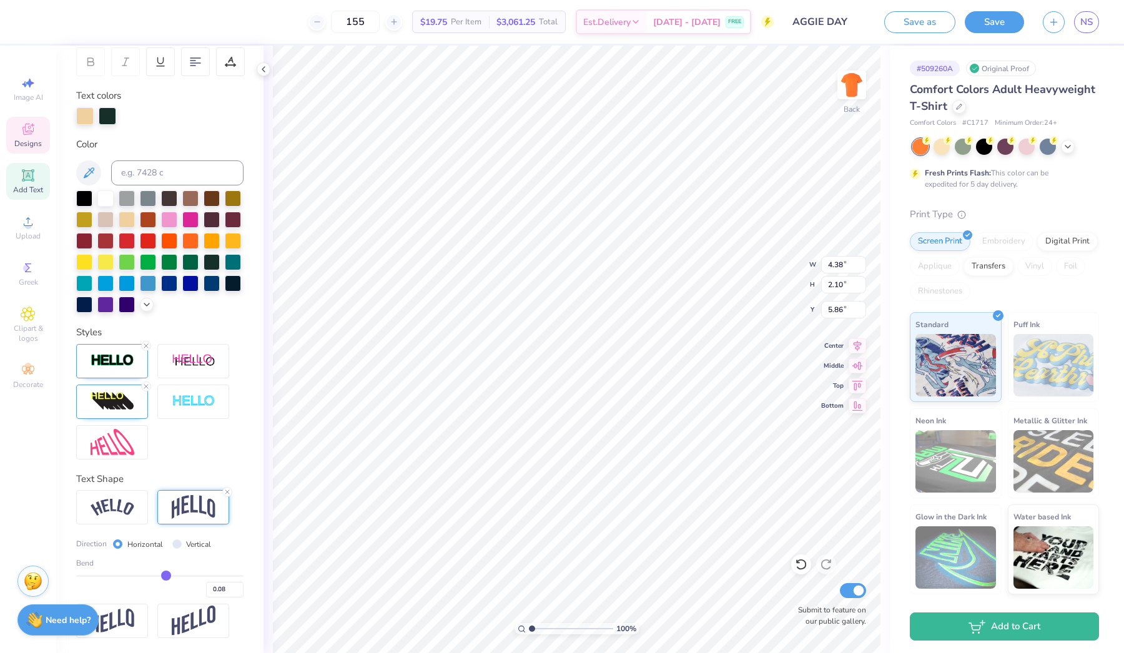
type input "0.09"
type input "0.1"
type input "0.10"
type input "0.11"
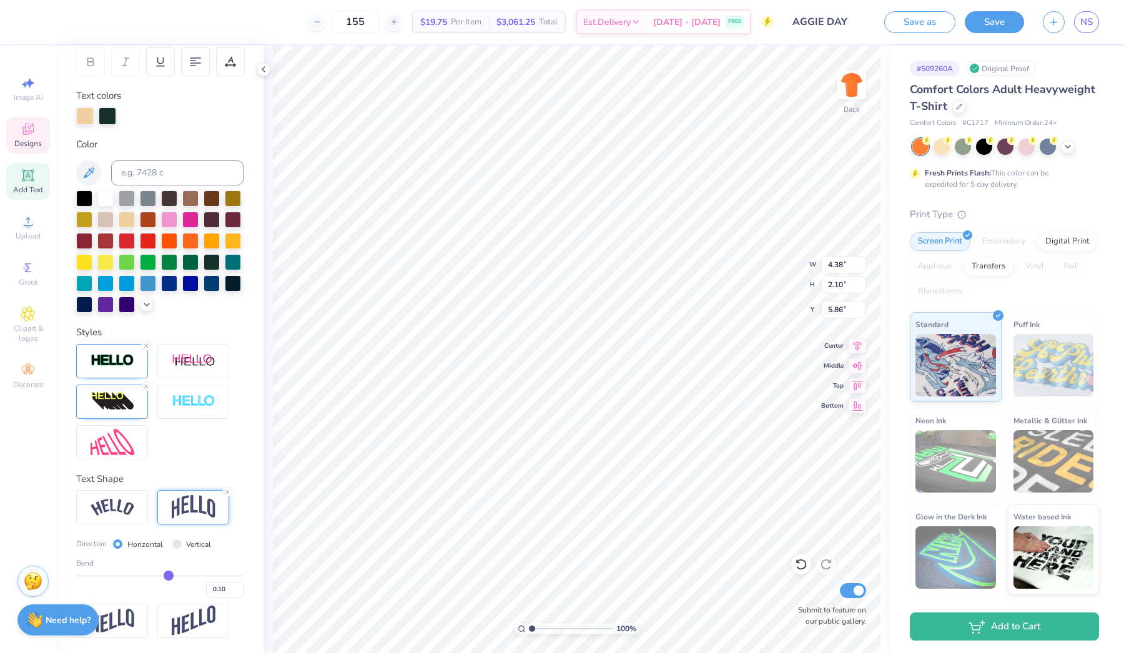
type input "0.11"
type input "0.12"
type input "0.13"
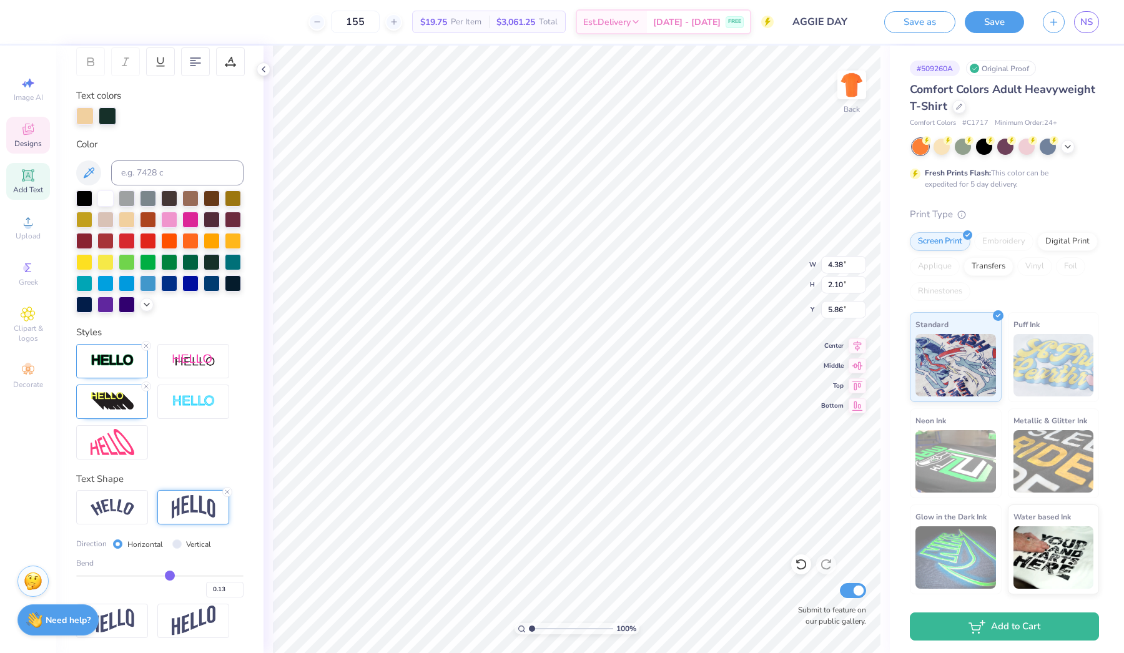
type input "0.14"
type input "0.15"
type input "0.16"
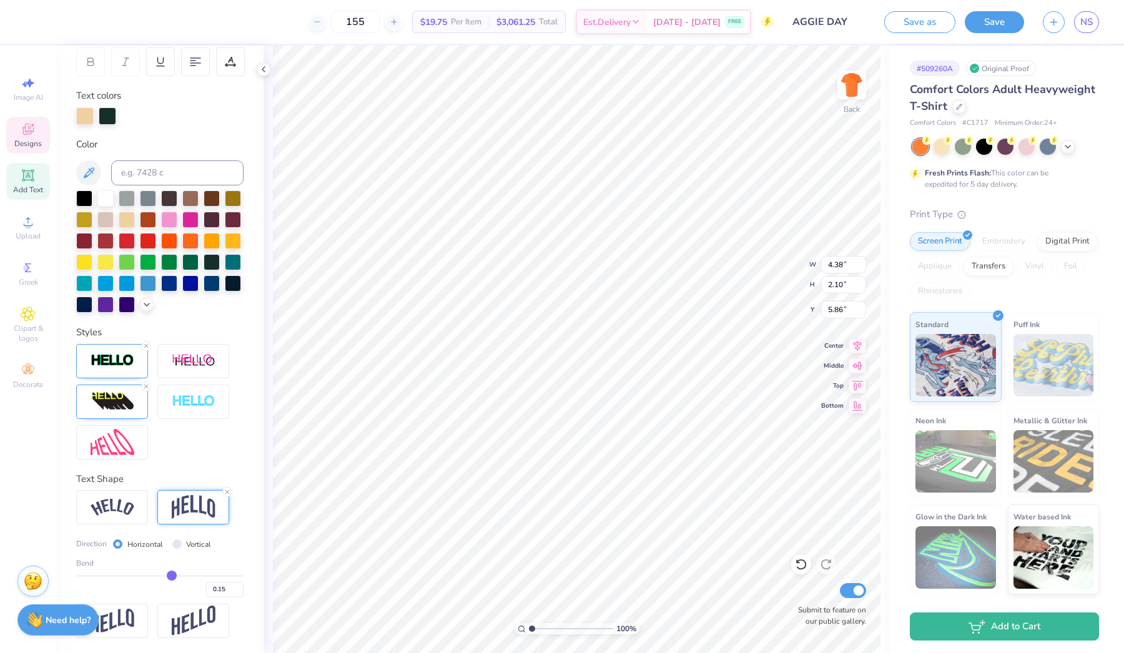
type input "0.16"
type input "0.17"
type input "0.18"
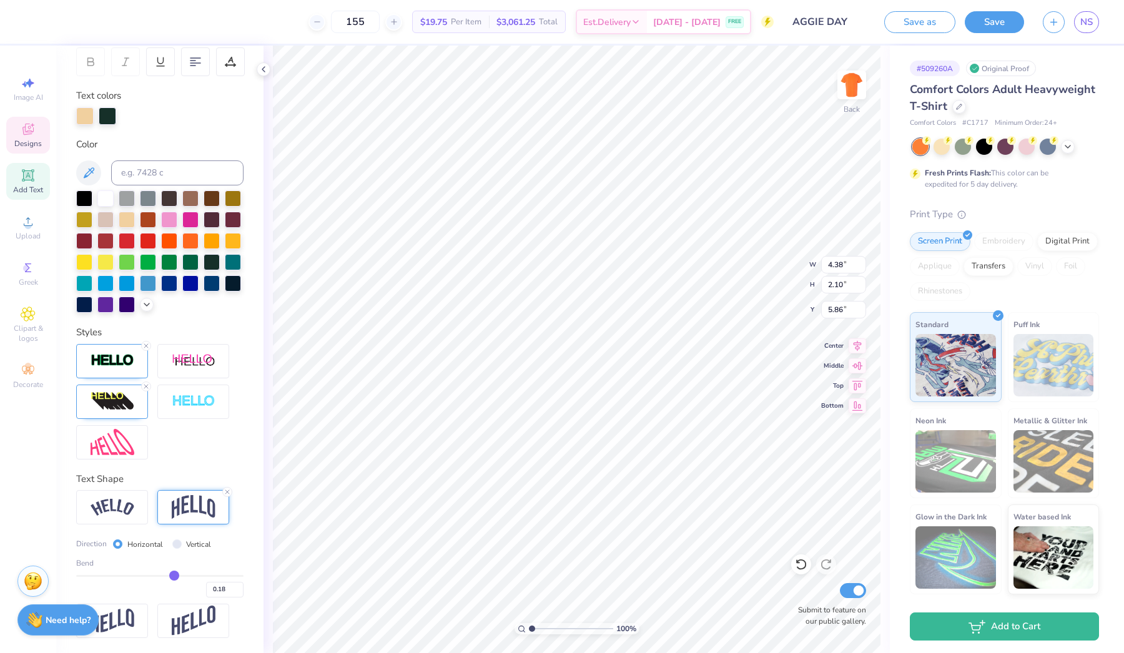
type input "0.19"
type input "0.2"
type input "0.20"
type input "0.21"
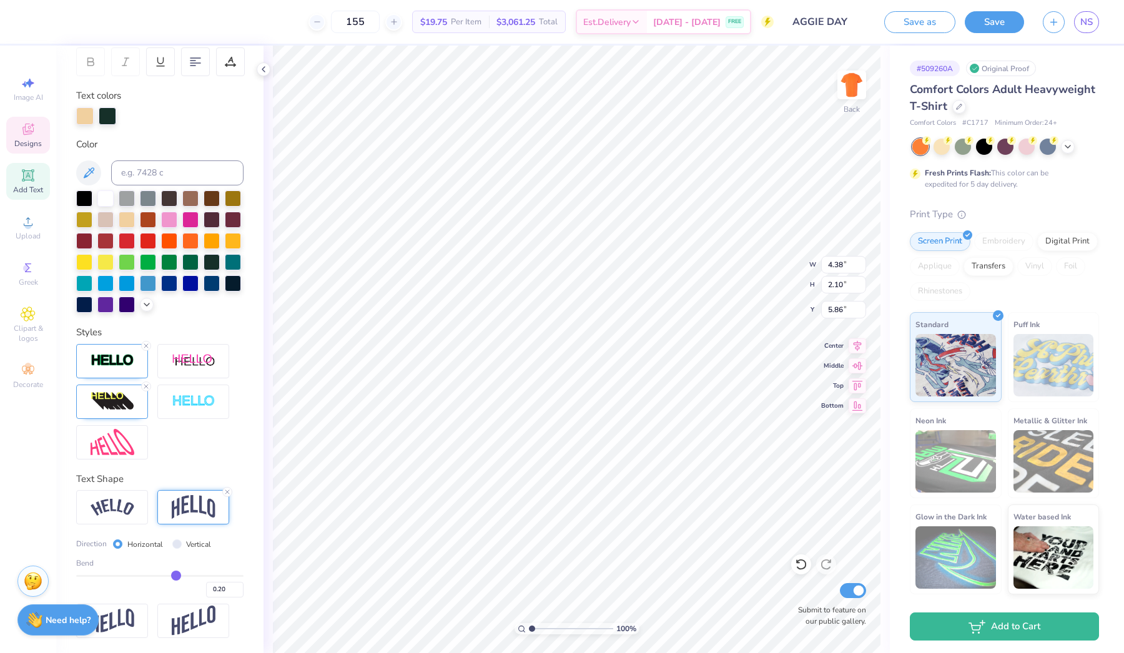
type input "0.21"
type input "0.22"
type input "0.23"
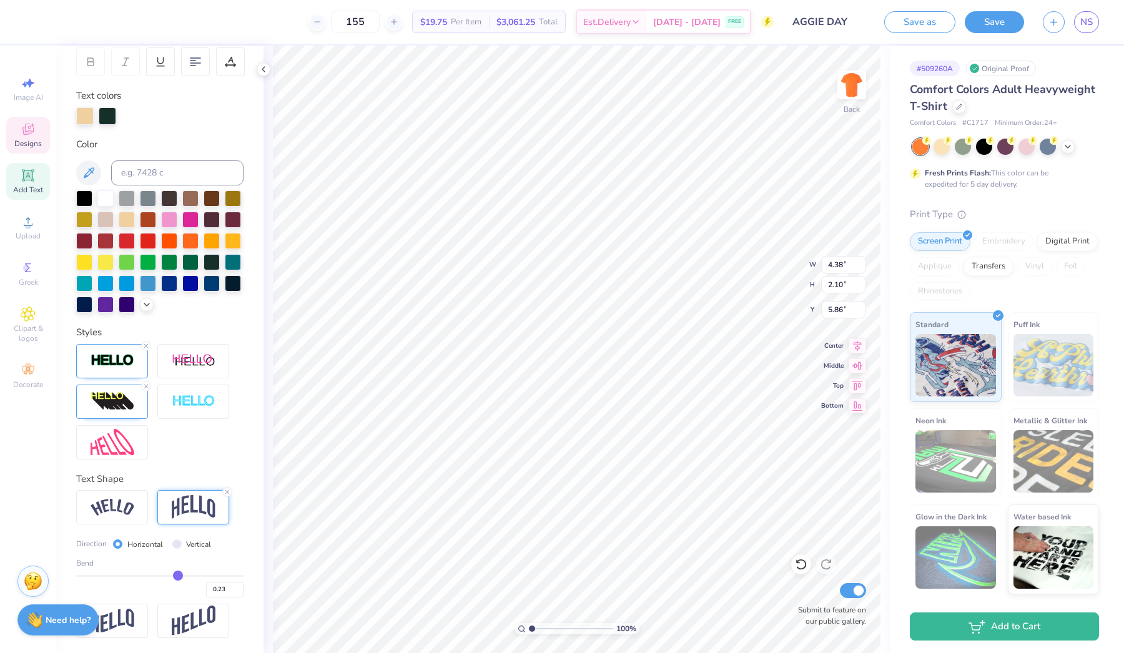
type input "0.24"
type input "0.25"
type input "0.24"
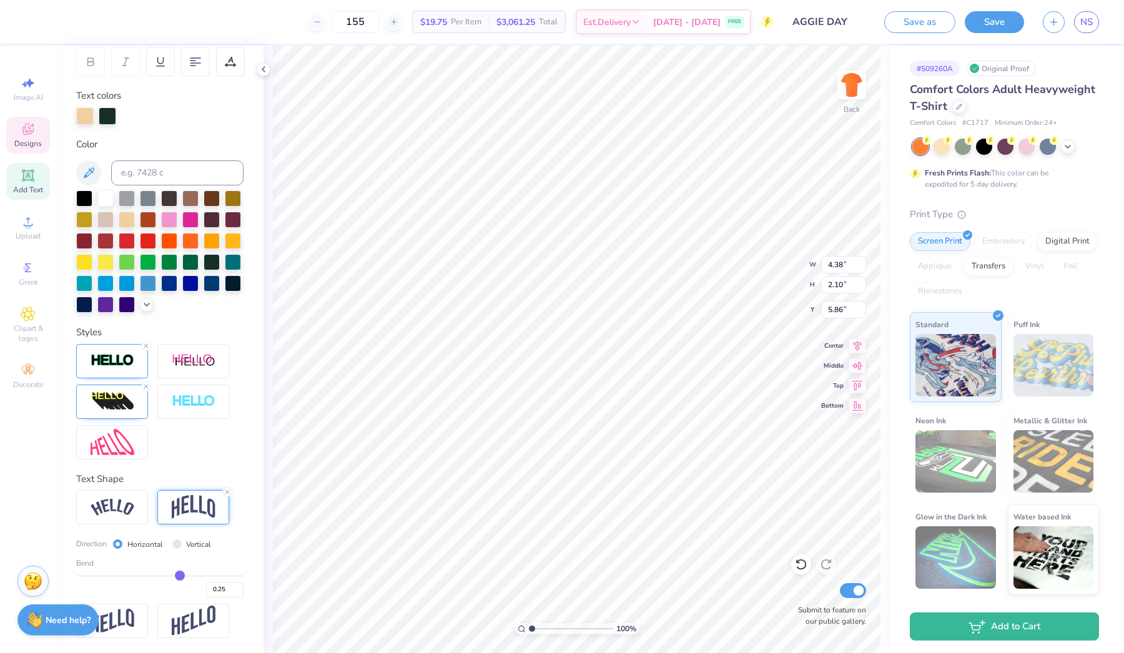
type input "0.24"
type input "0.23"
type input "0.22"
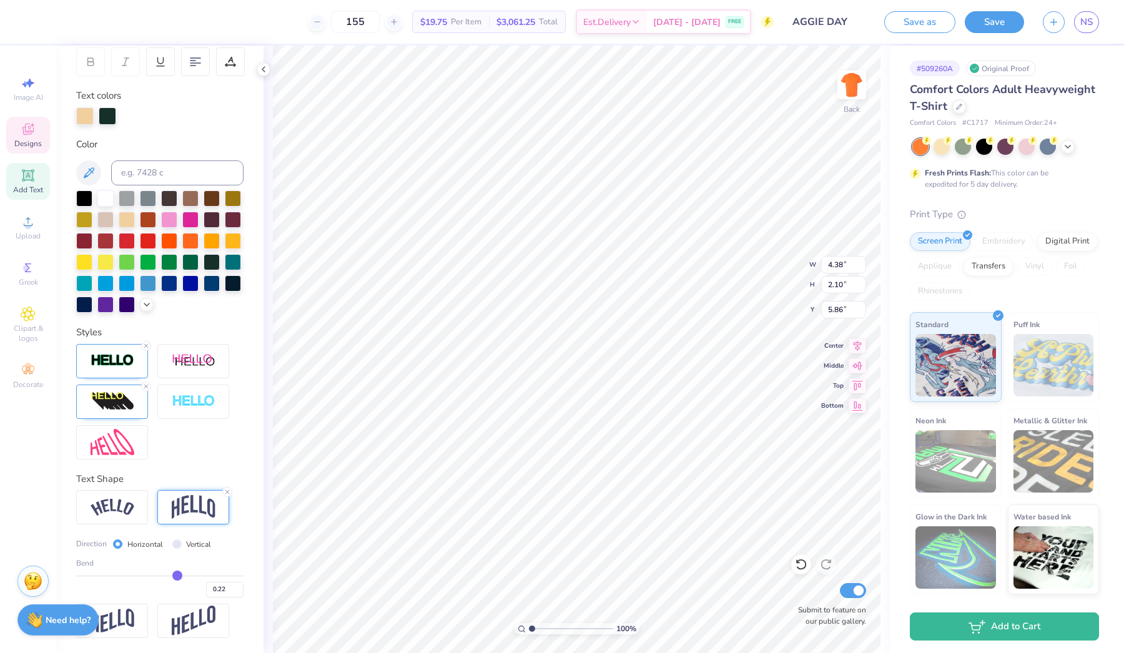
type input "0.21"
type input "0.2"
type input "0.20"
type input "0.19"
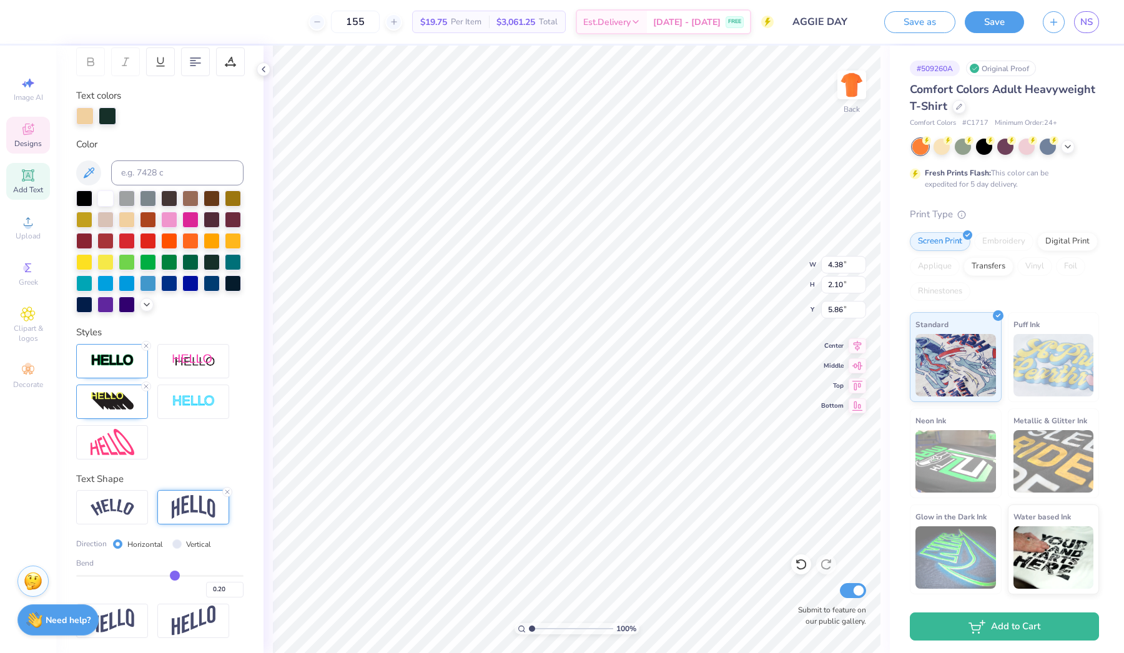
type input "0.19"
drag, startPoint x: 142, startPoint y: 575, endPoint x: 174, endPoint y: 575, distance: 32.5
type input "0.19"
click at [175, 575] on input "range" at bounding box center [159, 576] width 167 height 2
type input "2.13"
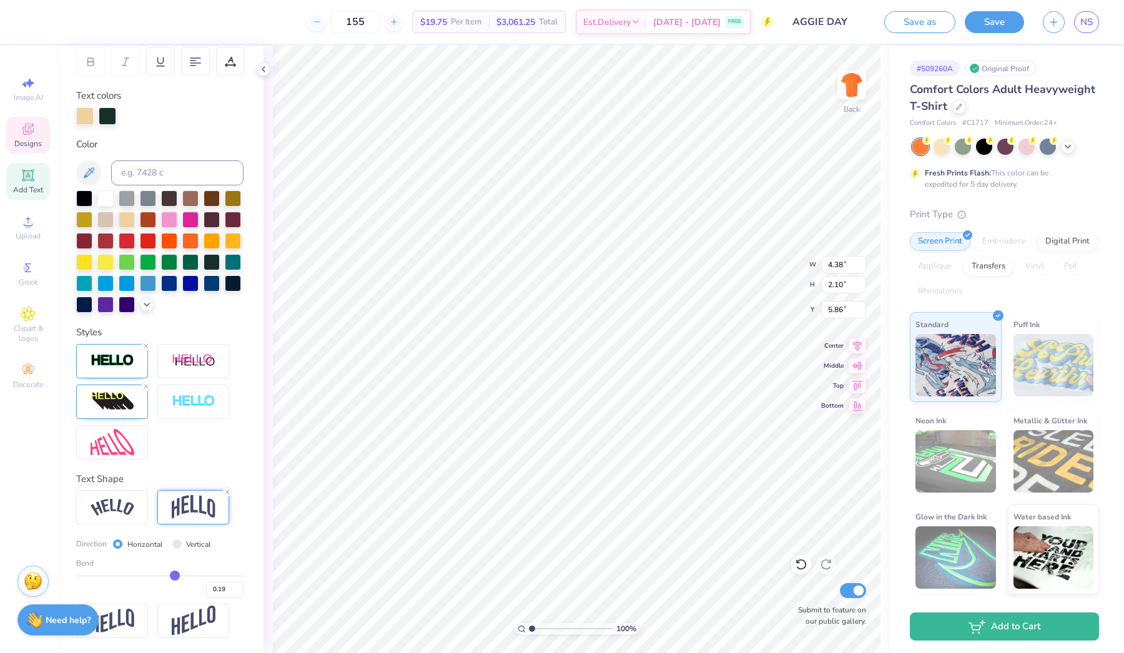
type input "5.85"
type input "0.23"
type input "0.24"
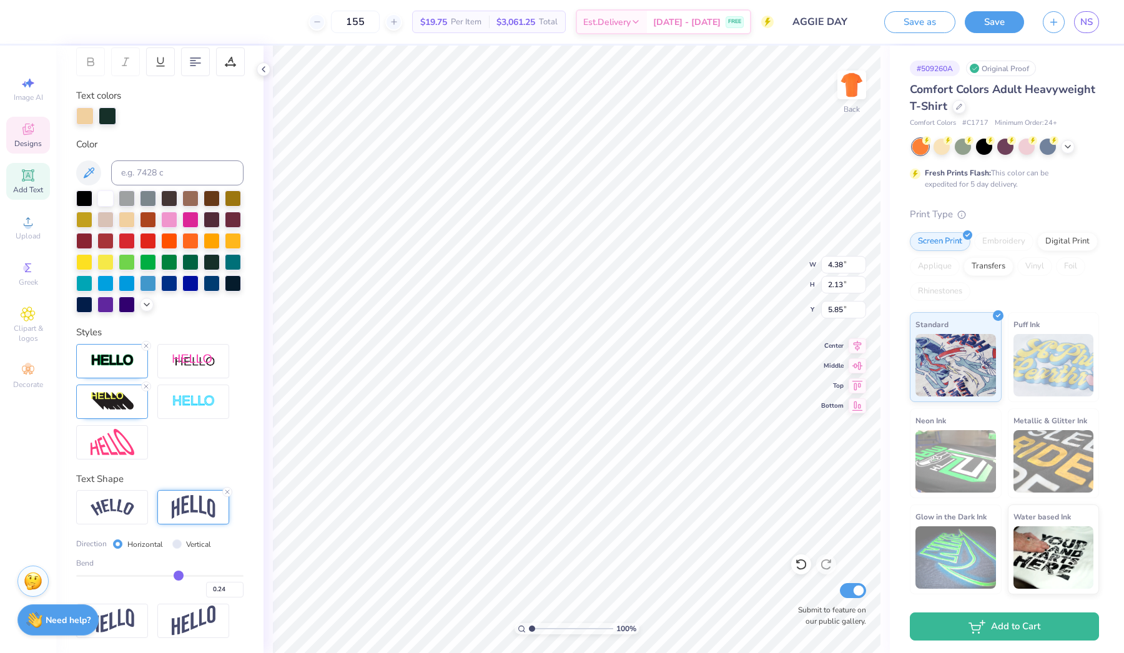
type input "0.24"
click at [179, 575] on input "range" at bounding box center [159, 576] width 167 height 2
type input "2.22"
type input "5.80"
type input "9.08"
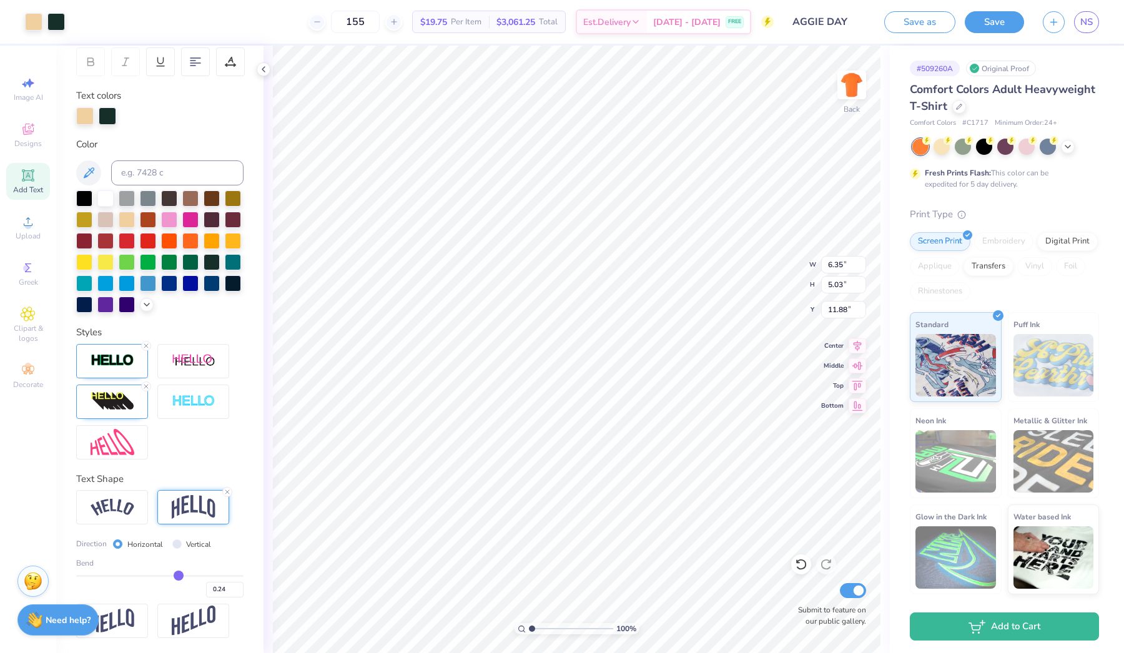
type input "9.62"
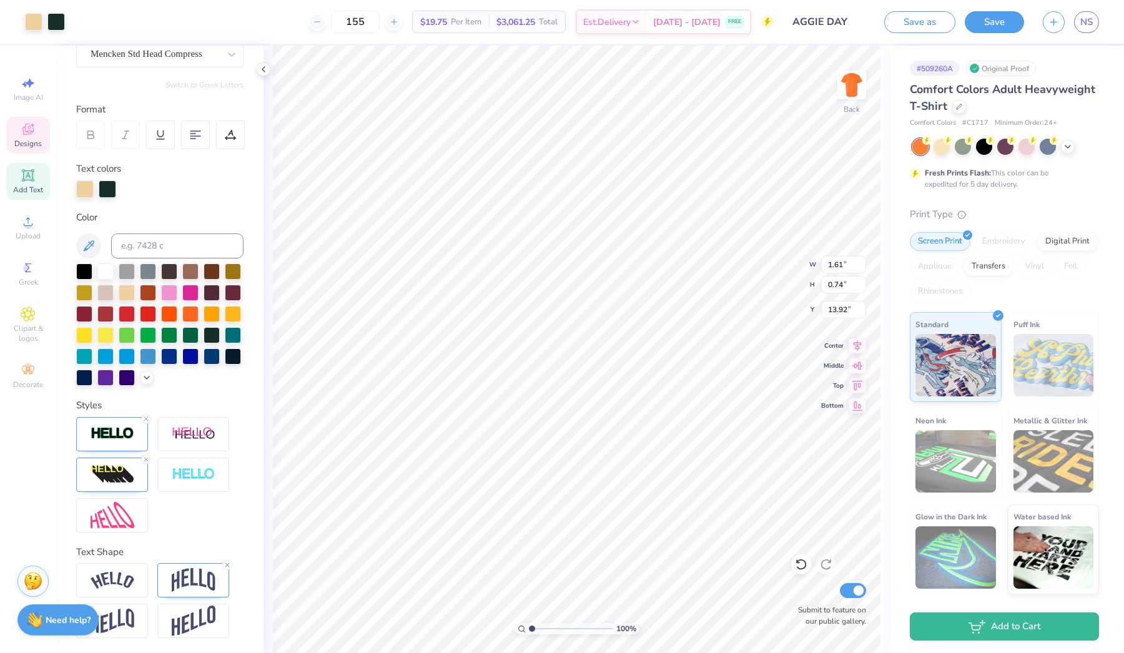
scroll to position [121, 0]
type input "12.89"
click at [57, 20] on div at bounding box center [55, 20] width 17 height 17
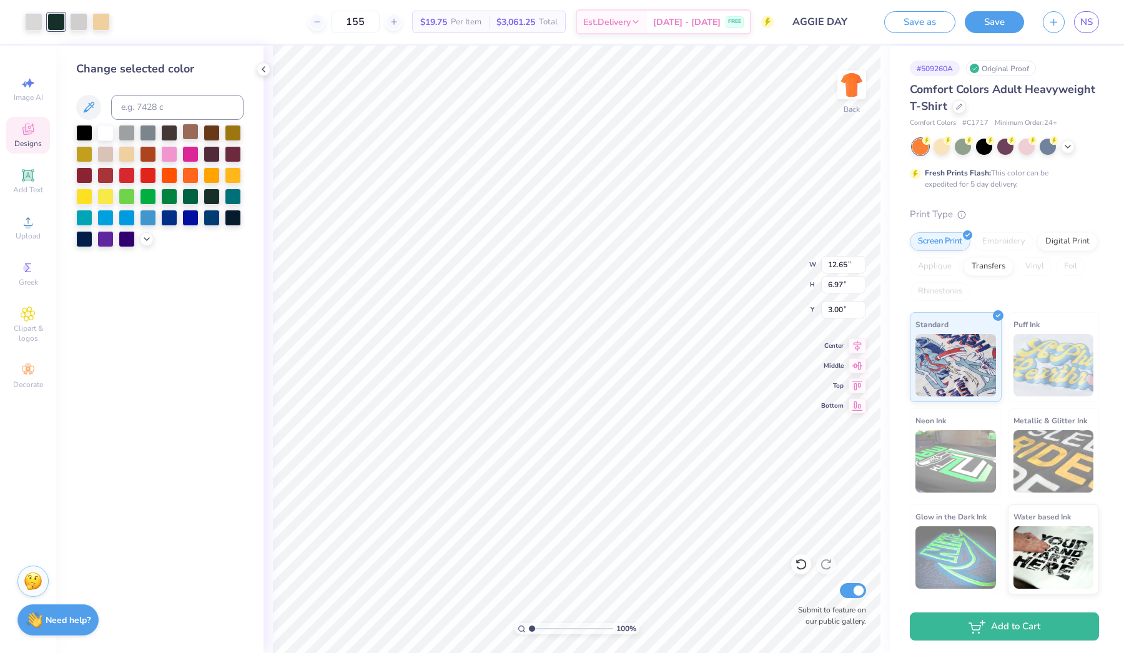
click at [185, 134] on div at bounding box center [190, 132] width 16 height 16
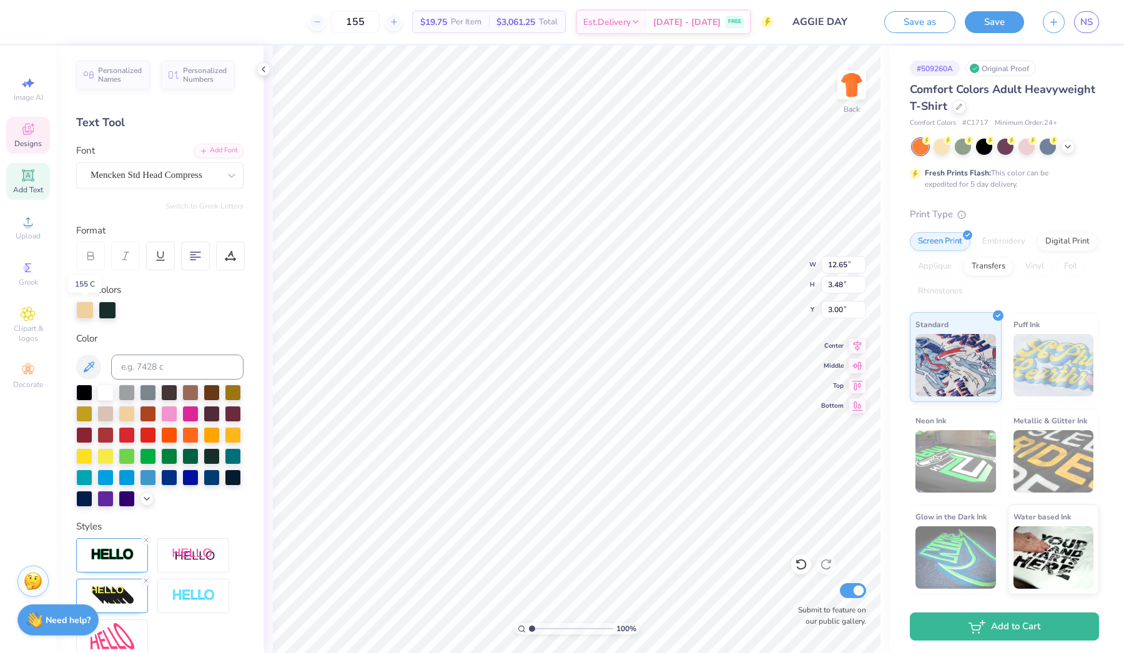
click at [86, 314] on div at bounding box center [84, 310] width 17 height 17
click at [105, 309] on div at bounding box center [107, 310] width 17 height 17
click at [109, 310] on div at bounding box center [107, 310] width 17 height 17
click at [169, 306] on div at bounding box center [159, 310] width 167 height 17
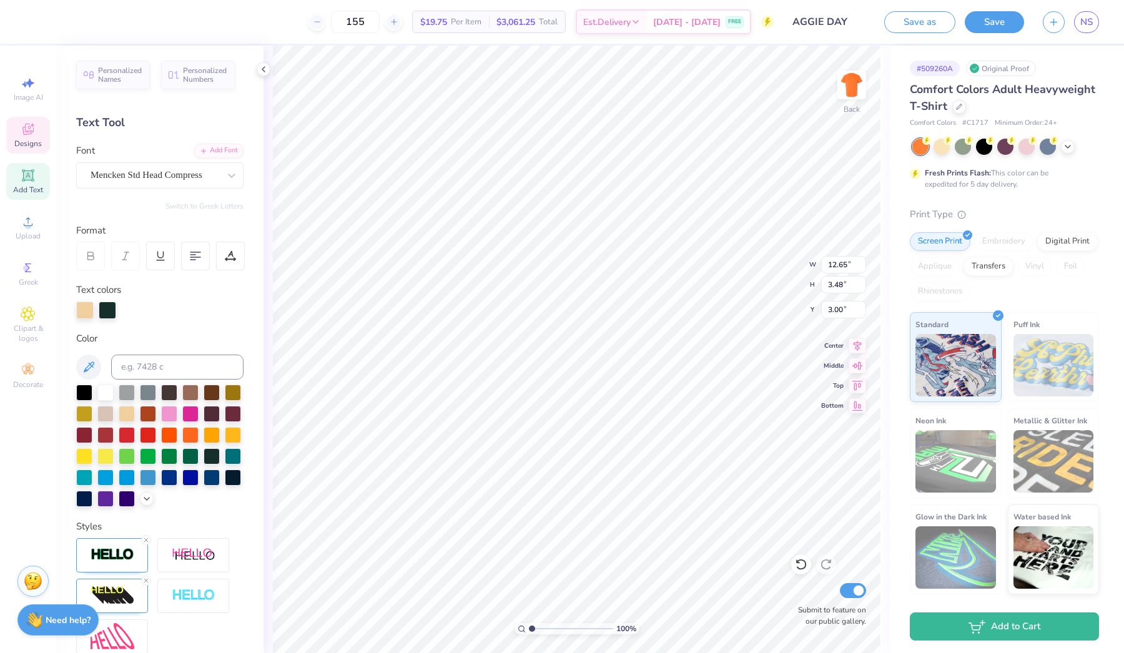
click at [110, 312] on div at bounding box center [107, 310] width 17 height 17
click at [103, 315] on div at bounding box center [107, 310] width 17 height 17
click at [107, 312] on div at bounding box center [107, 310] width 17 height 17
click at [193, 394] on div at bounding box center [190, 391] width 16 height 16
click at [107, 309] on div at bounding box center [107, 310] width 17 height 17
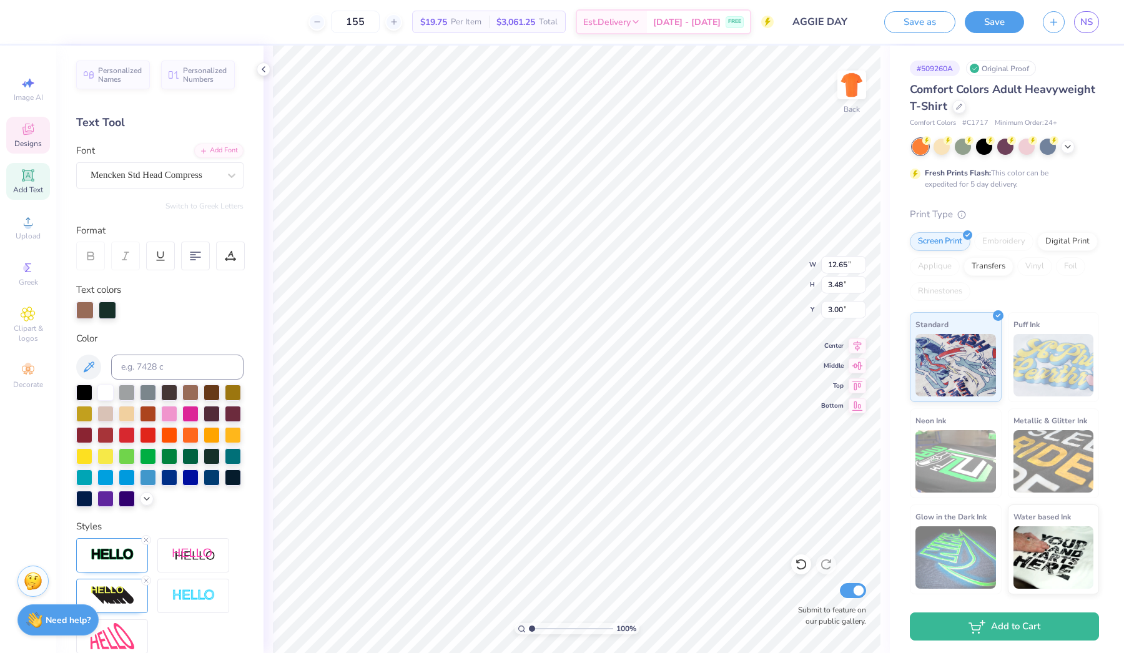
click at [82, 308] on div at bounding box center [84, 310] width 17 height 17
click at [87, 418] on div at bounding box center [84, 413] width 16 height 16
click at [128, 413] on div at bounding box center [127, 413] width 16 height 16
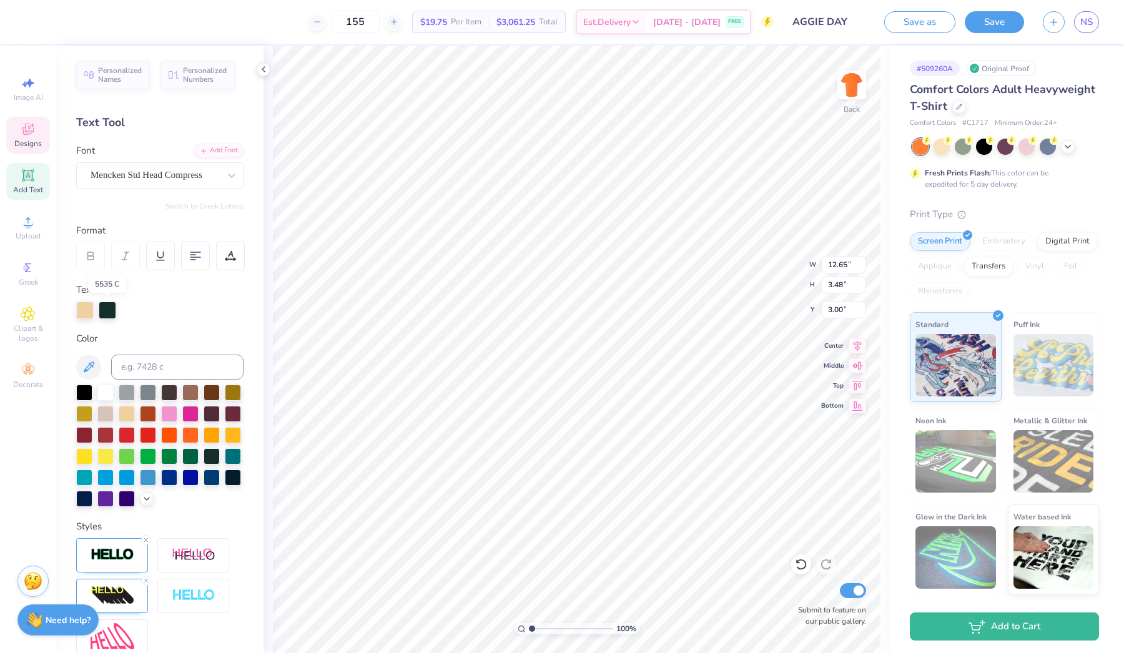
click at [107, 311] on div at bounding box center [107, 310] width 17 height 17
click at [127, 596] on img at bounding box center [113, 596] width 44 height 20
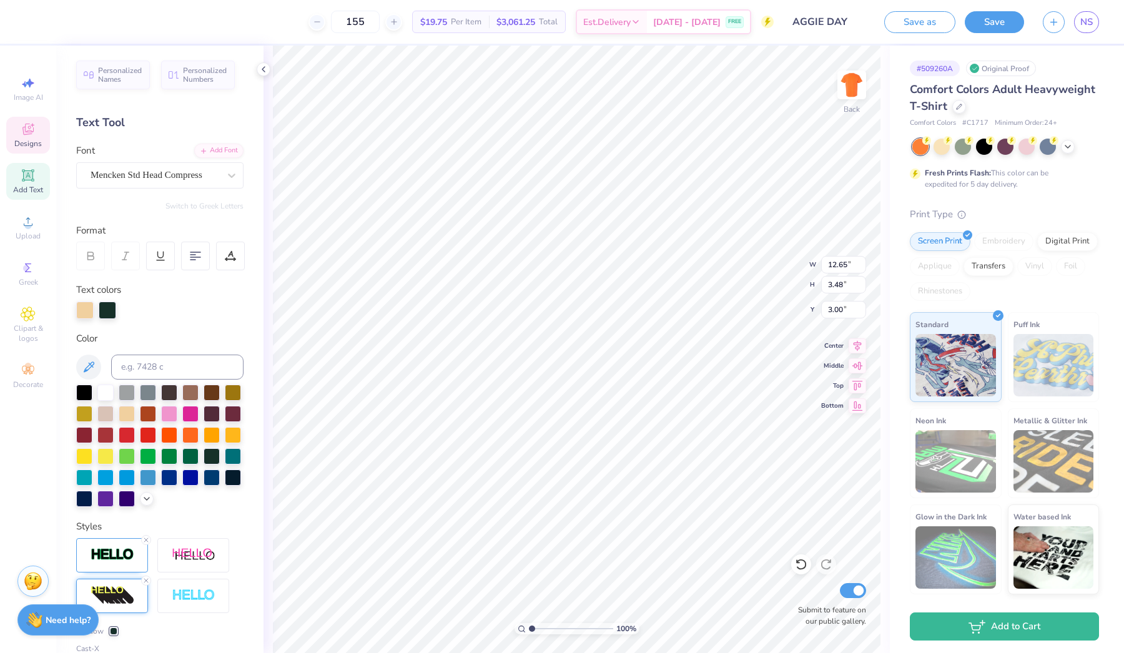
click at [114, 628] on div at bounding box center [113, 631] width 7 height 7
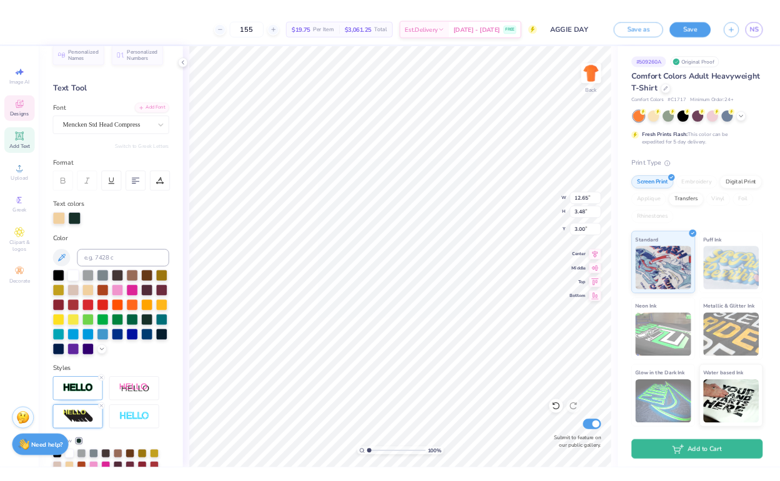
scroll to position [21, 0]
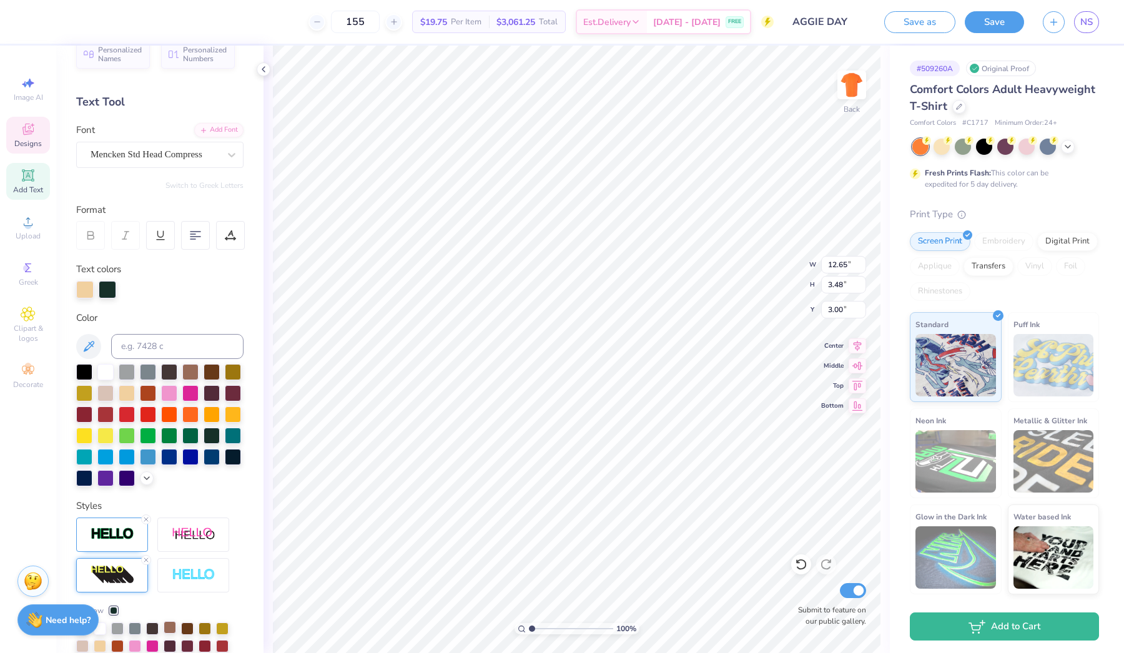
click at [167, 628] on div at bounding box center [170, 627] width 12 height 12
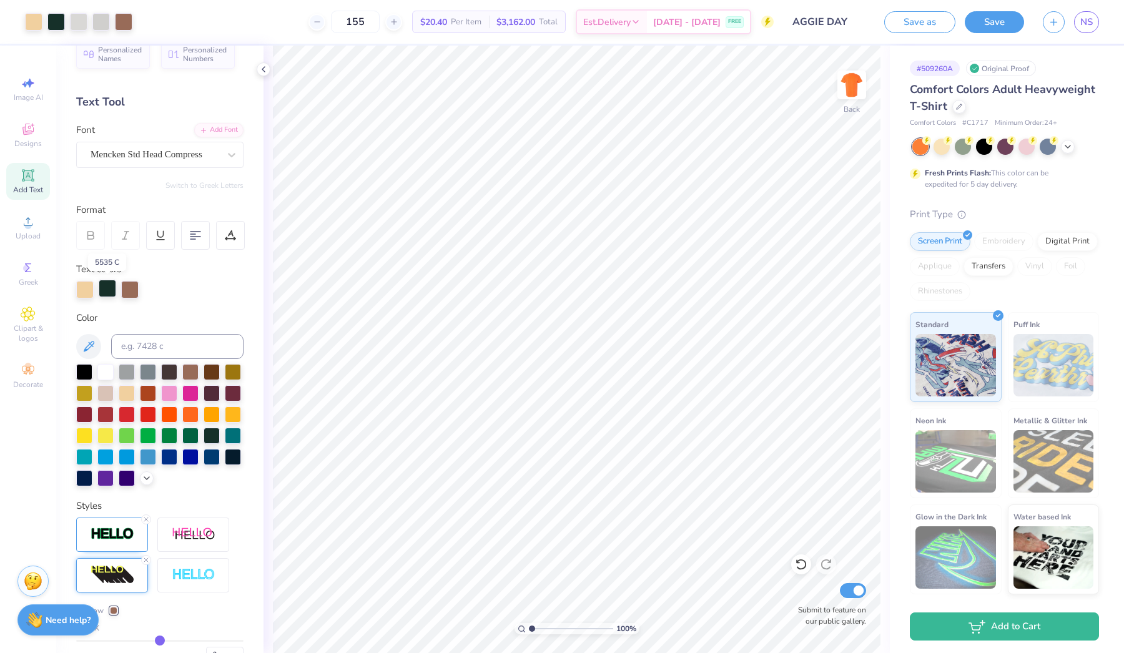
click at [109, 290] on div at bounding box center [107, 288] width 17 height 17
click at [187, 368] on div at bounding box center [190, 371] width 16 height 16
click at [35, 25] on div at bounding box center [33, 20] width 17 height 17
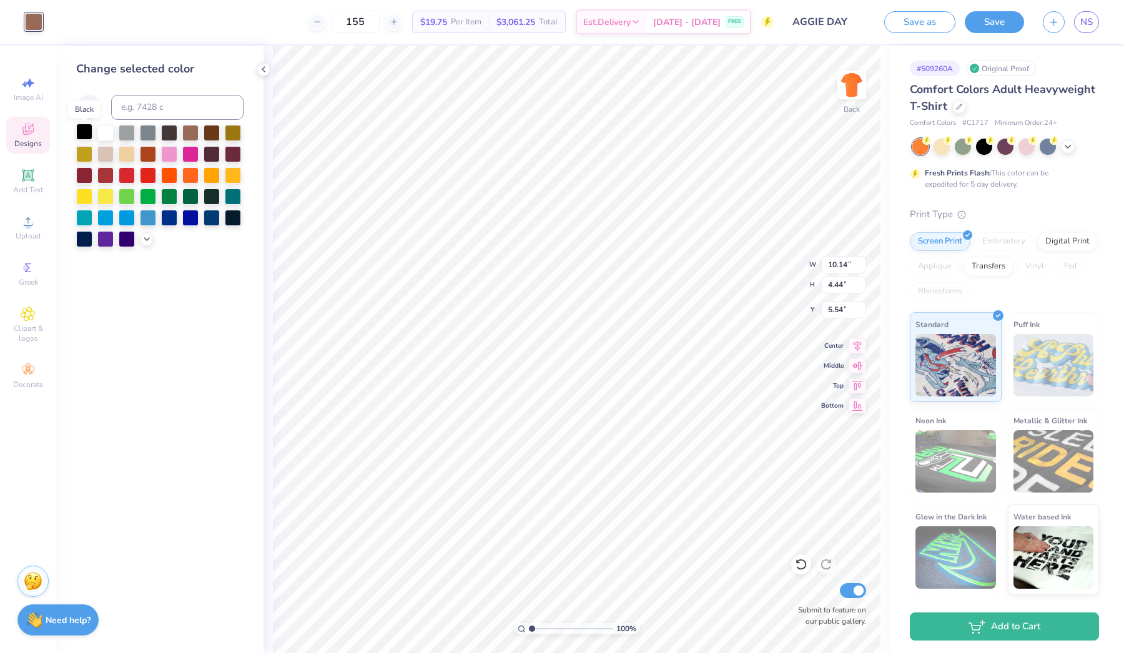
click at [81, 131] on div at bounding box center [84, 132] width 16 height 16
click at [210, 195] on div at bounding box center [212, 195] width 16 height 16
click at [193, 137] on div at bounding box center [190, 132] width 16 height 16
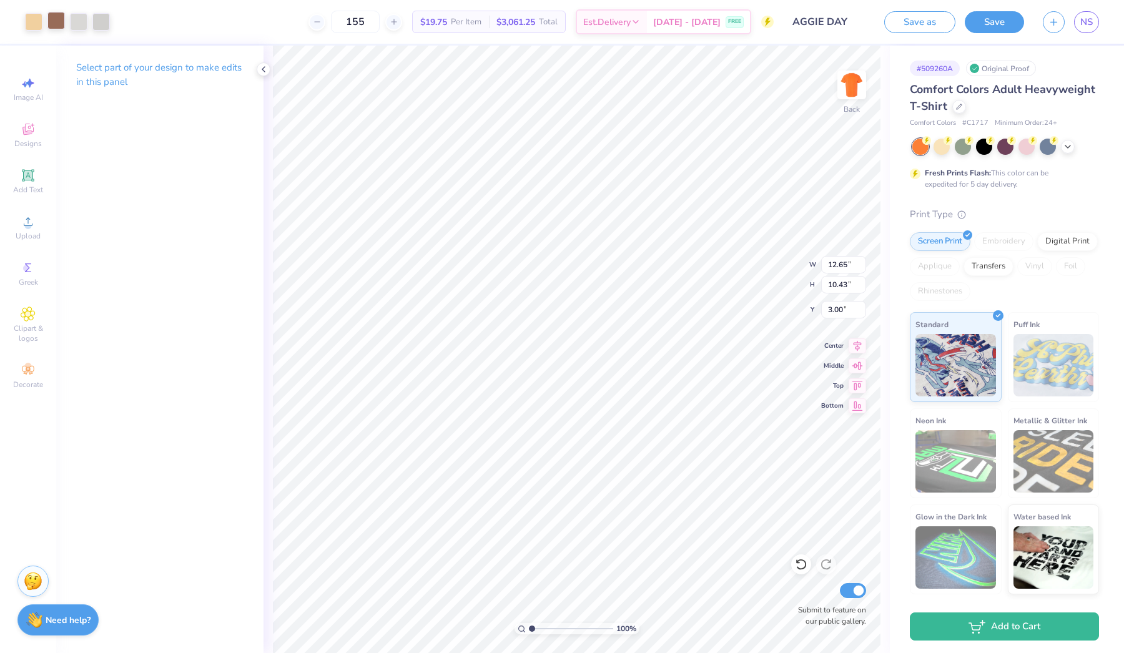
click at [62, 22] on div at bounding box center [55, 20] width 17 height 17
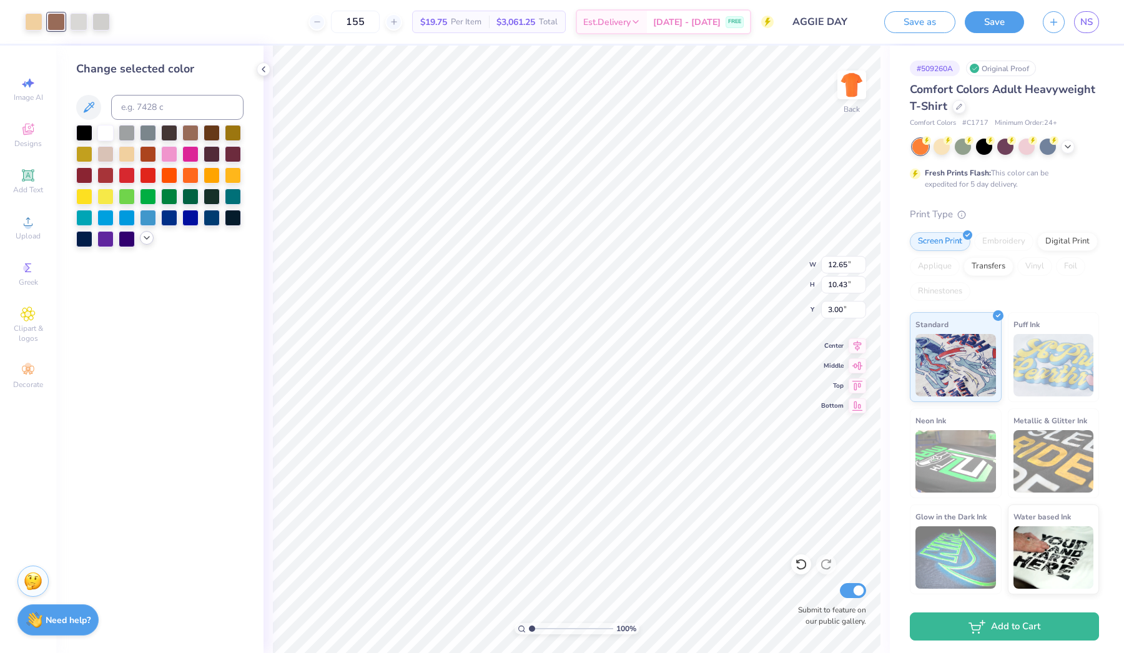
click at [147, 242] on icon at bounding box center [147, 238] width 10 height 10
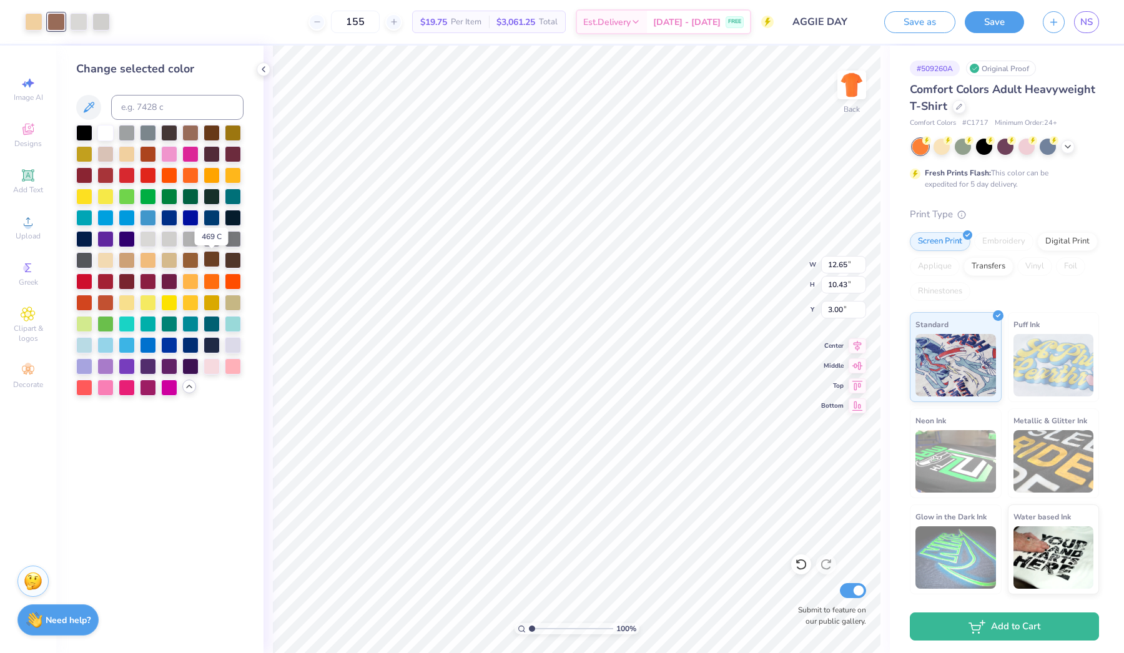
click at [217, 264] on div at bounding box center [212, 259] width 16 height 16
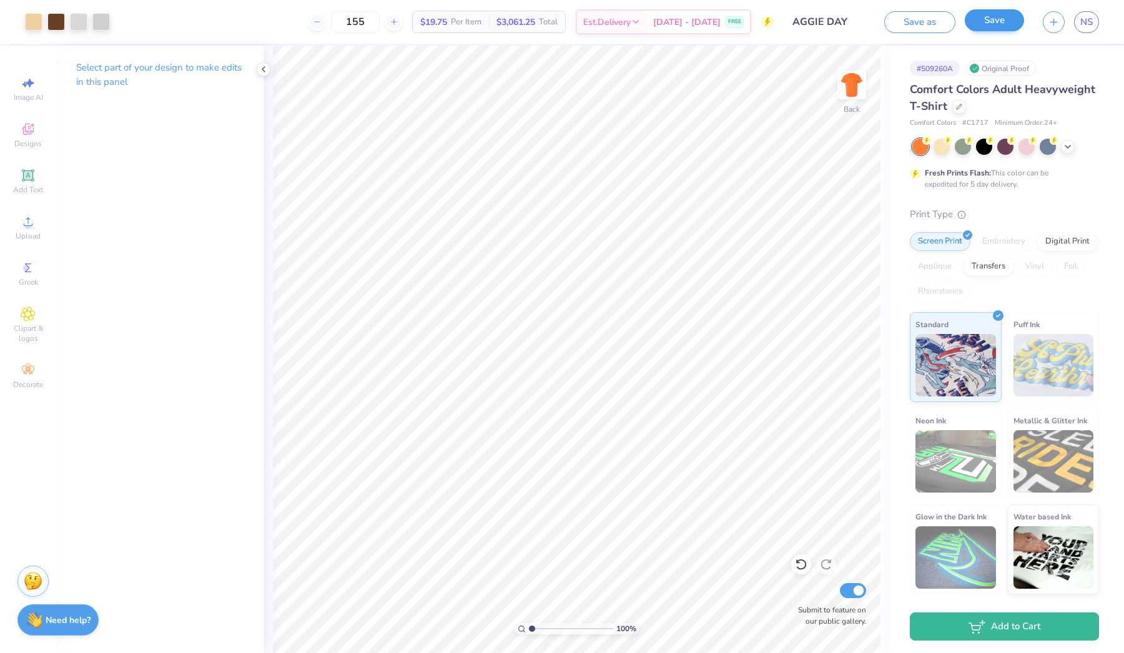
click at [1000, 13] on button "Save" at bounding box center [994, 20] width 59 height 22
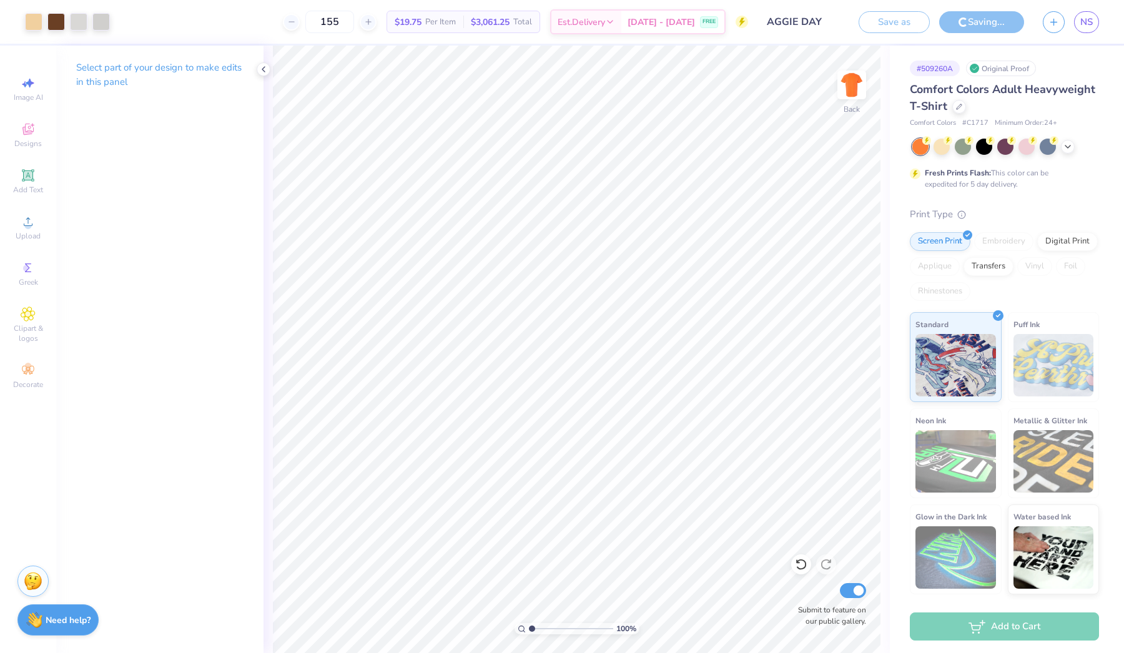
click at [975, 22] on div "Saving..." at bounding box center [981, 22] width 85 height 22
click at [974, 29] on div "Saving..." at bounding box center [981, 22] width 85 height 22
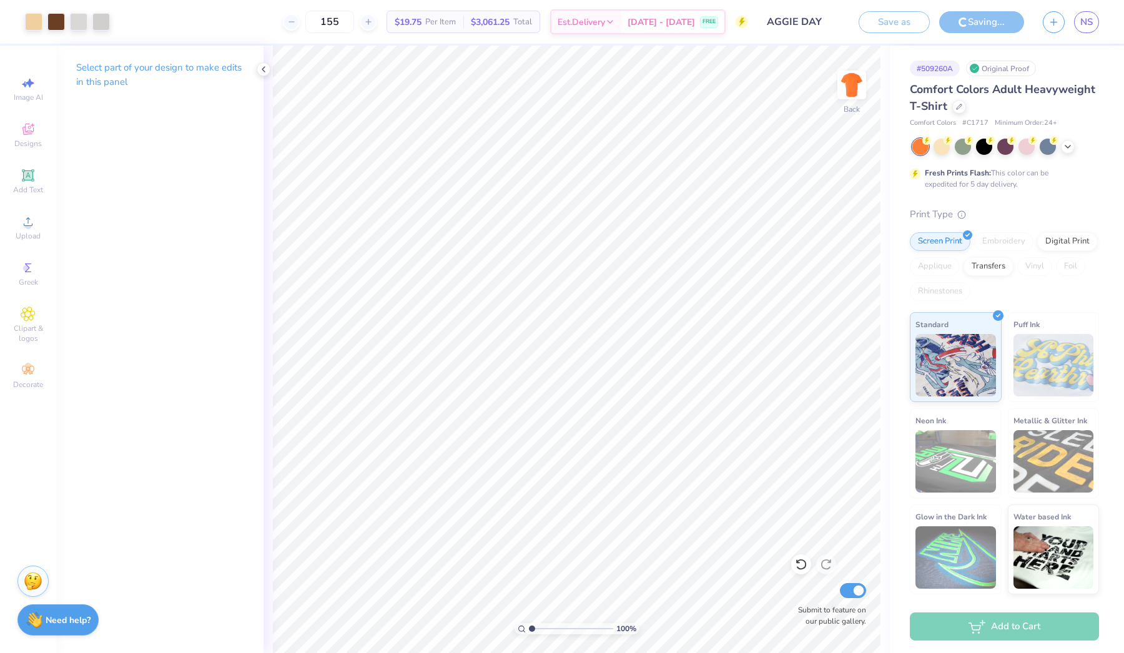
click at [974, 29] on div "Saving..." at bounding box center [981, 22] width 85 height 22
click at [998, 40] on div "Save as Saving... NS" at bounding box center [991, 22] width 265 height 44
click at [997, 5] on div "Save as Saving... NS" at bounding box center [991, 22] width 265 height 44
click at [264, 69] on icon at bounding box center [264, 69] width 10 height 10
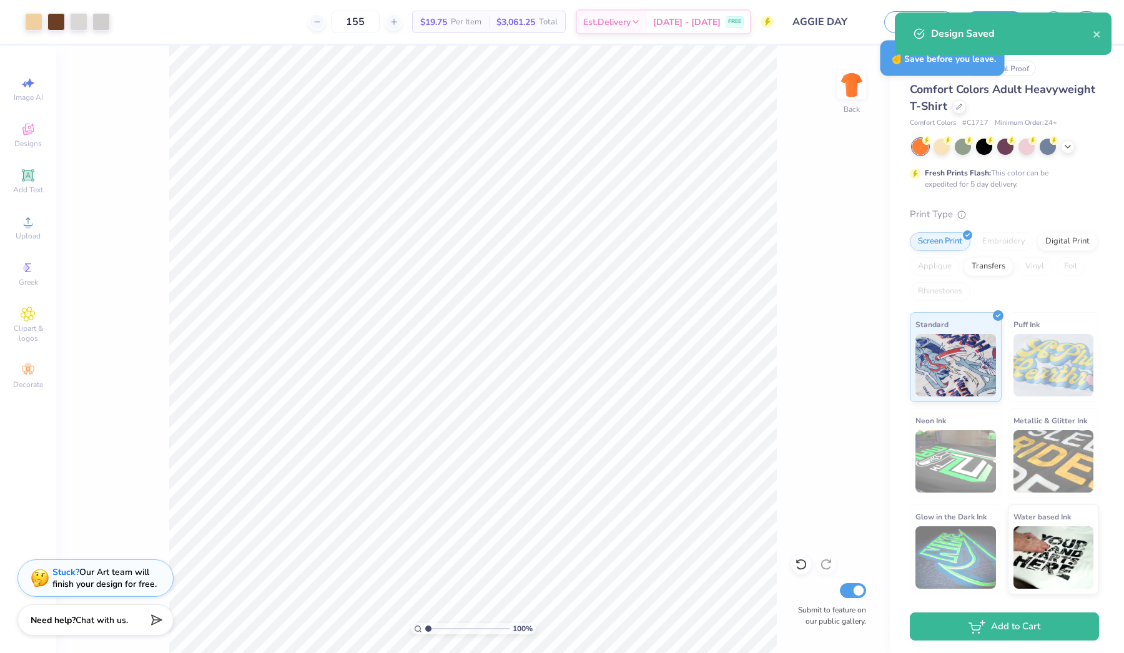
click at [797, 215] on div "100 % Back Submit to feature on our public gallery." at bounding box center [473, 350] width 834 height 608
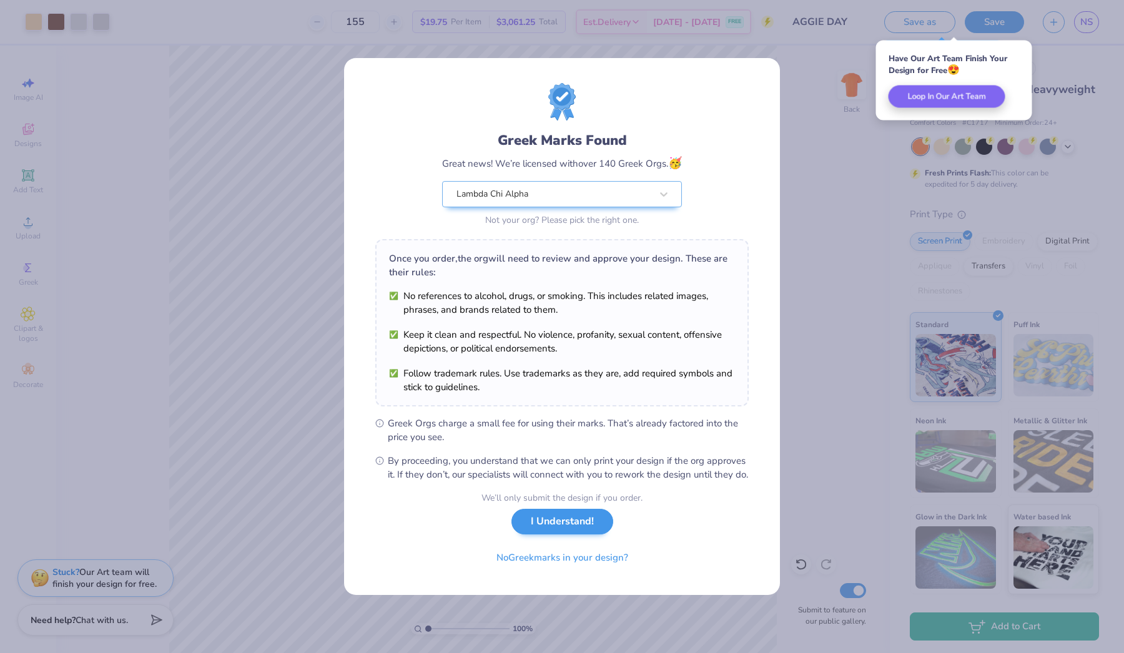
click at [570, 535] on button "I Understand!" at bounding box center [562, 522] width 102 height 26
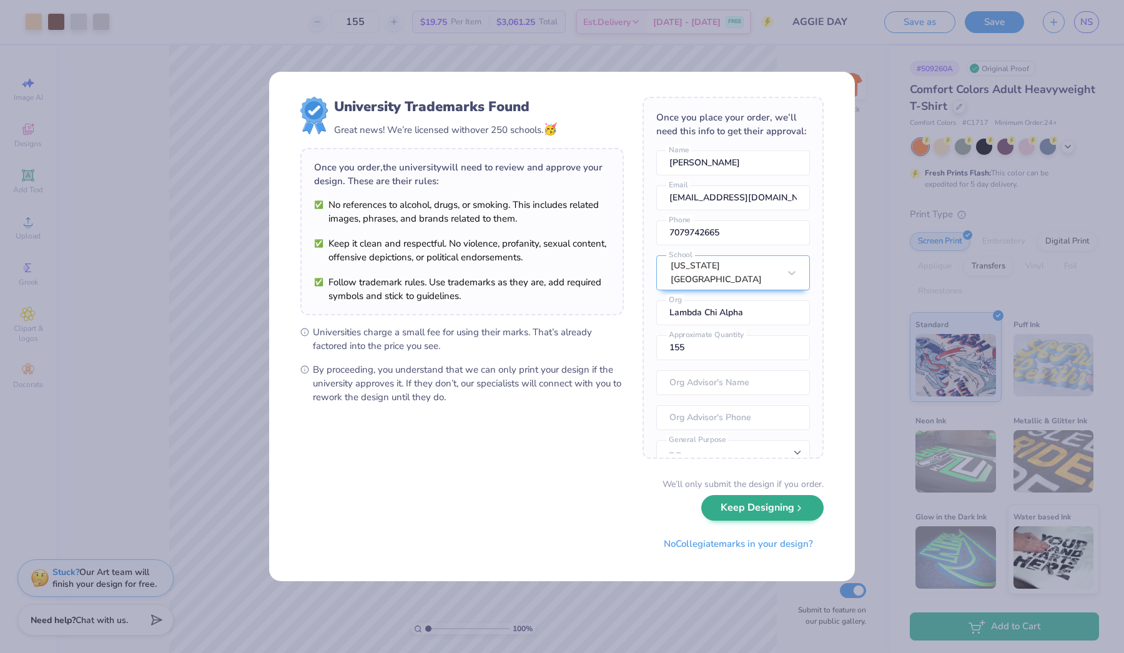
click at [766, 504] on button "Keep Designing" at bounding box center [762, 508] width 122 height 26
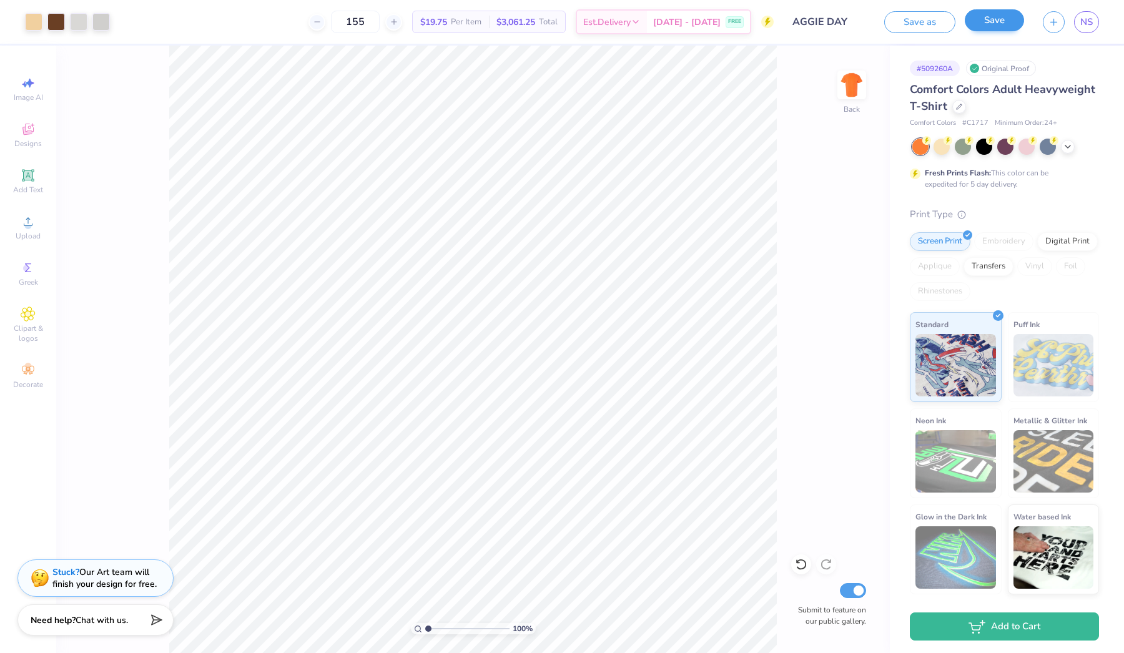
click at [987, 26] on button "Save" at bounding box center [994, 20] width 59 height 22
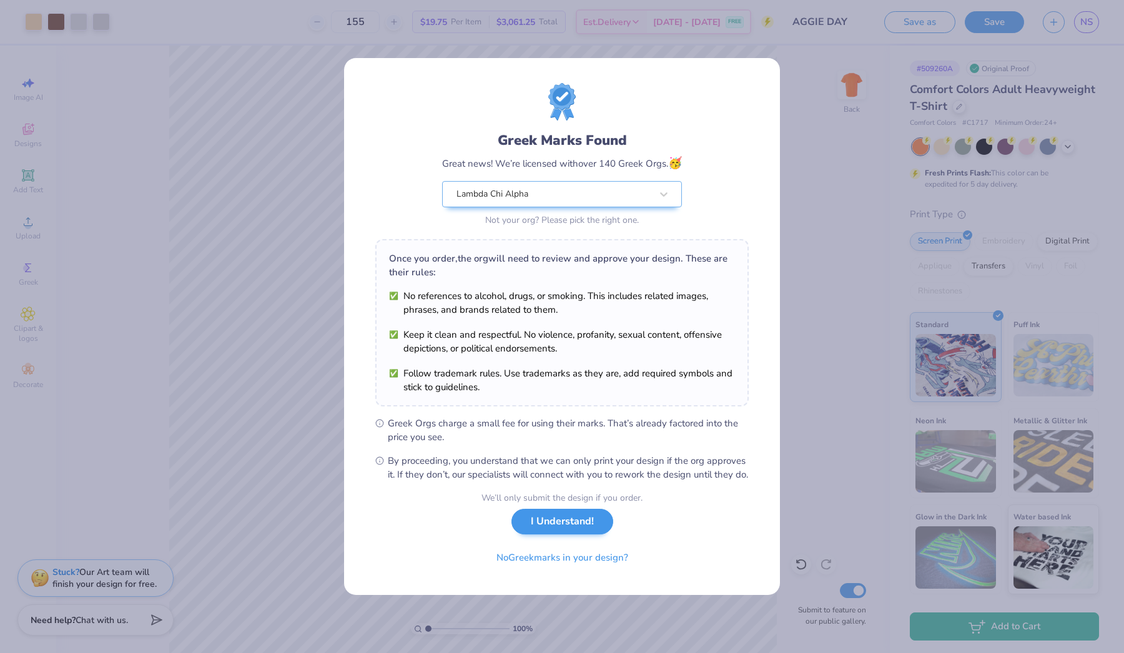
click at [569, 526] on button "I Understand!" at bounding box center [562, 522] width 102 height 26
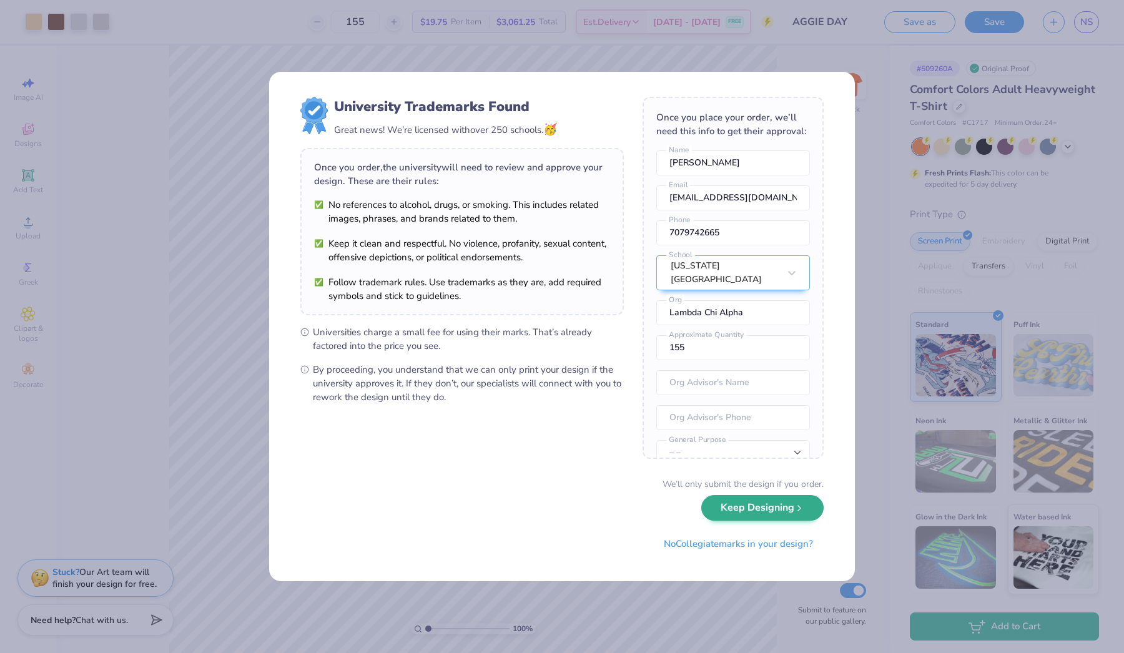
click at [755, 513] on button "Keep Designing" at bounding box center [762, 508] width 122 height 26
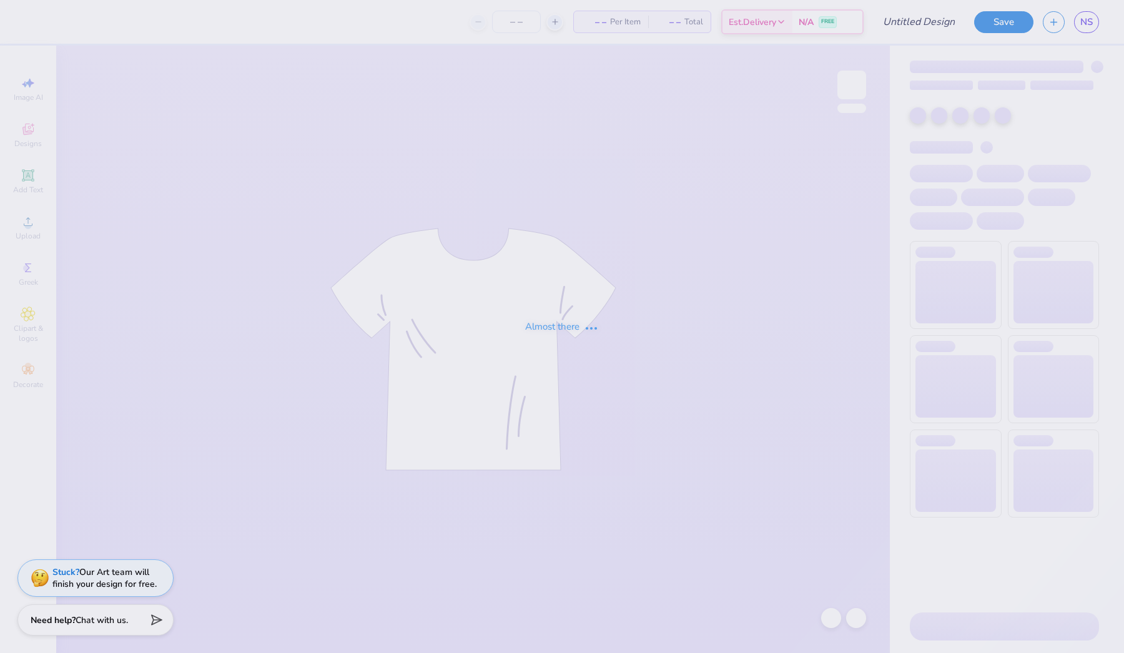
type input "CREWNECK"
type input "101"
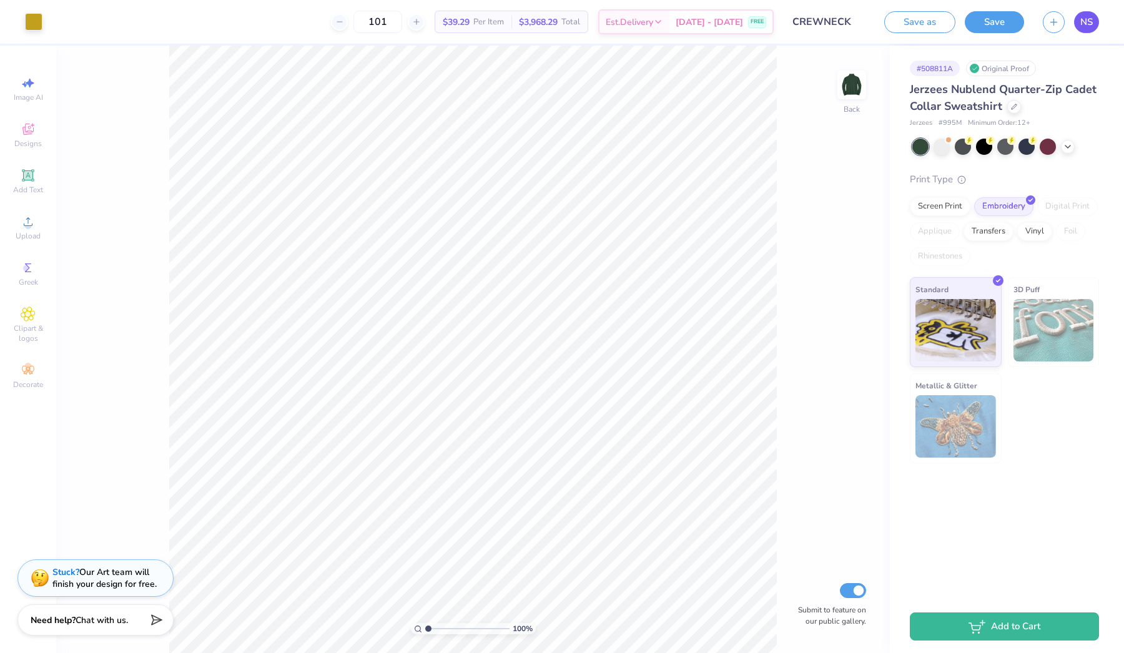
click at [1085, 18] on span "NS" at bounding box center [1086, 22] width 12 height 14
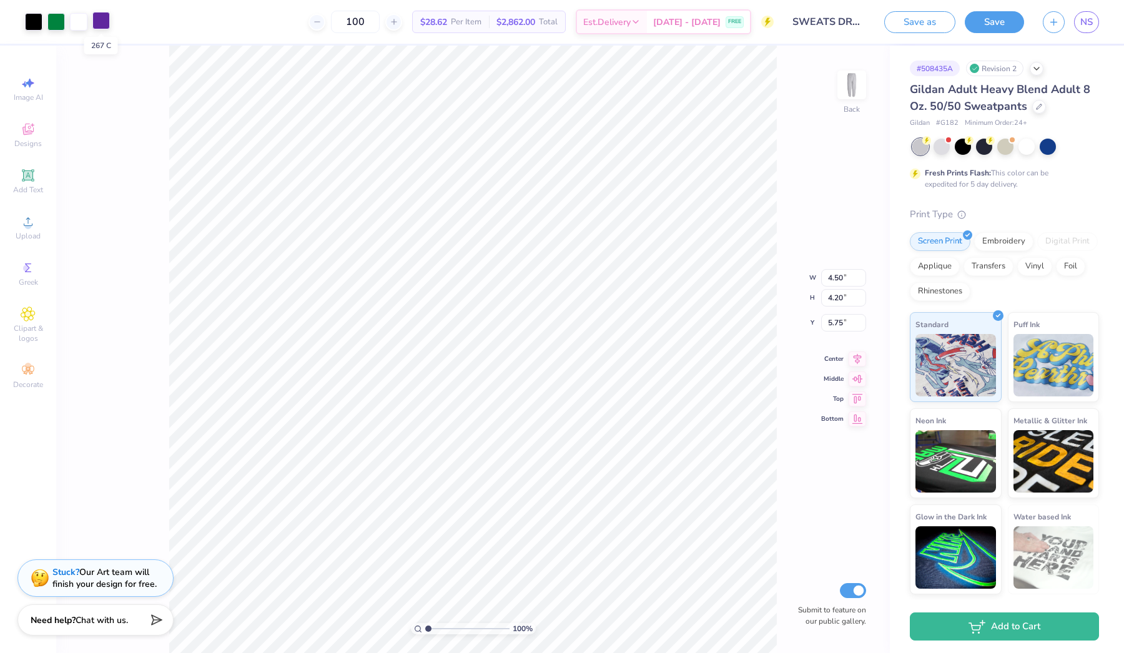
click at [99, 22] on div at bounding box center [100, 20] width 17 height 17
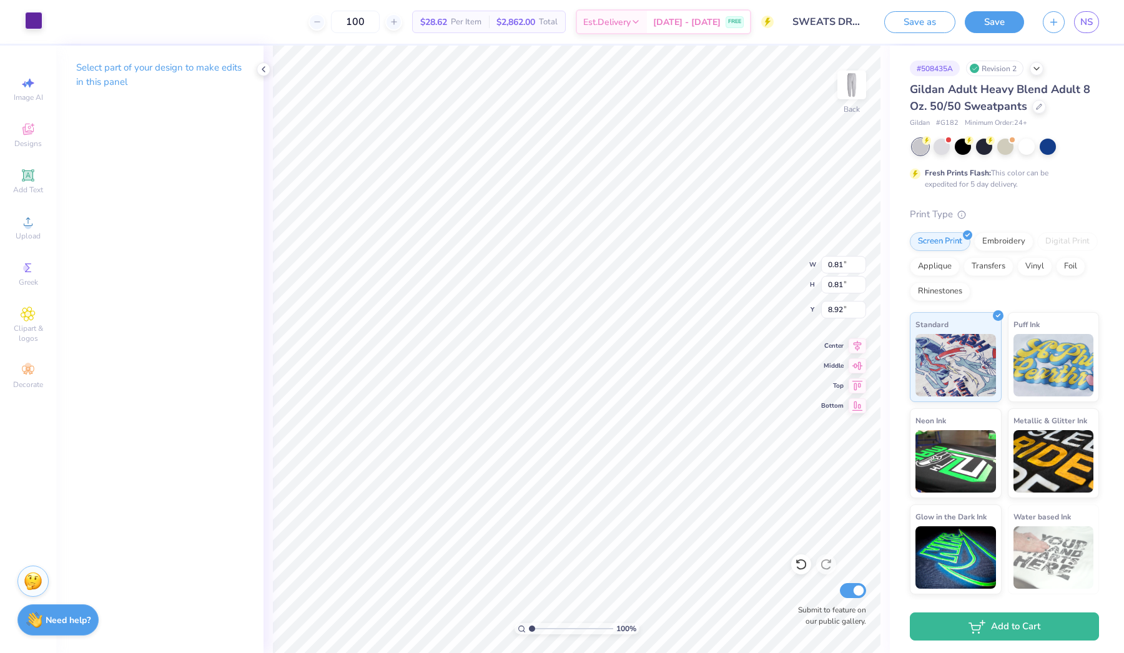
click at [34, 22] on div at bounding box center [33, 20] width 17 height 17
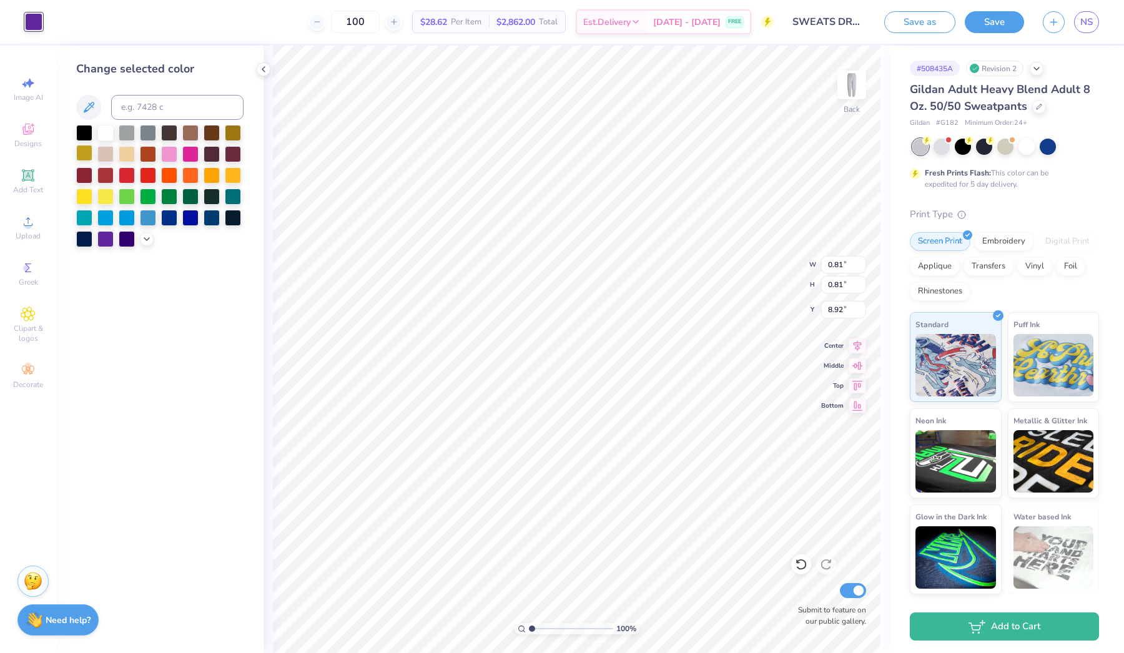
click at [84, 157] on div at bounding box center [84, 153] width 16 height 16
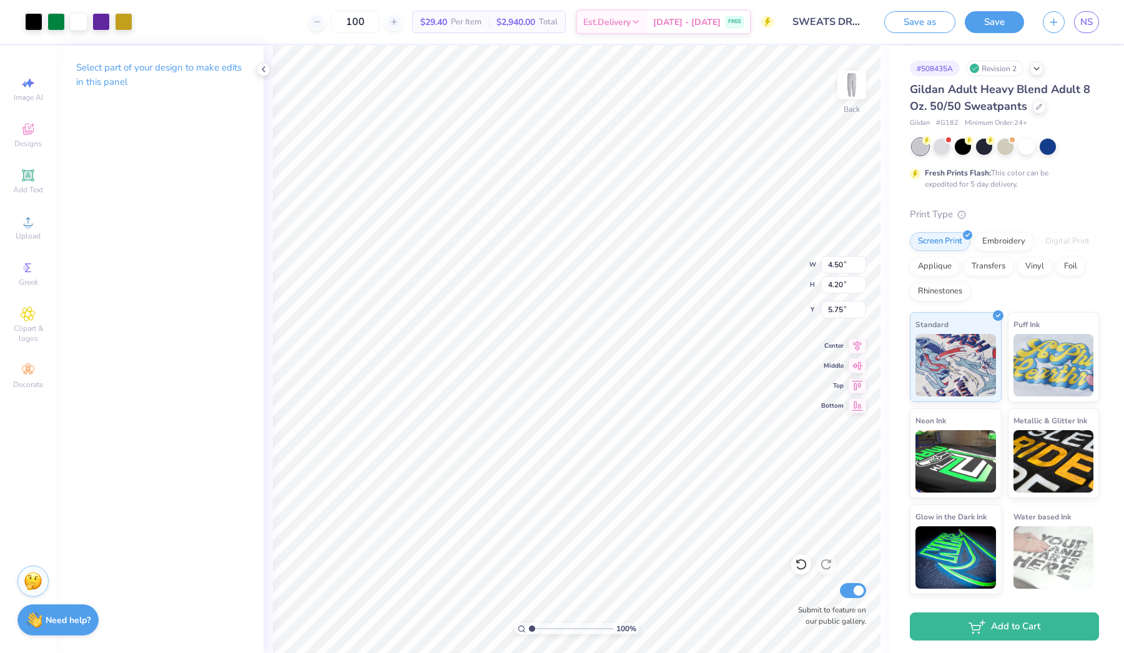
type input "6.04"
type input "3.87"
type input "3.62"
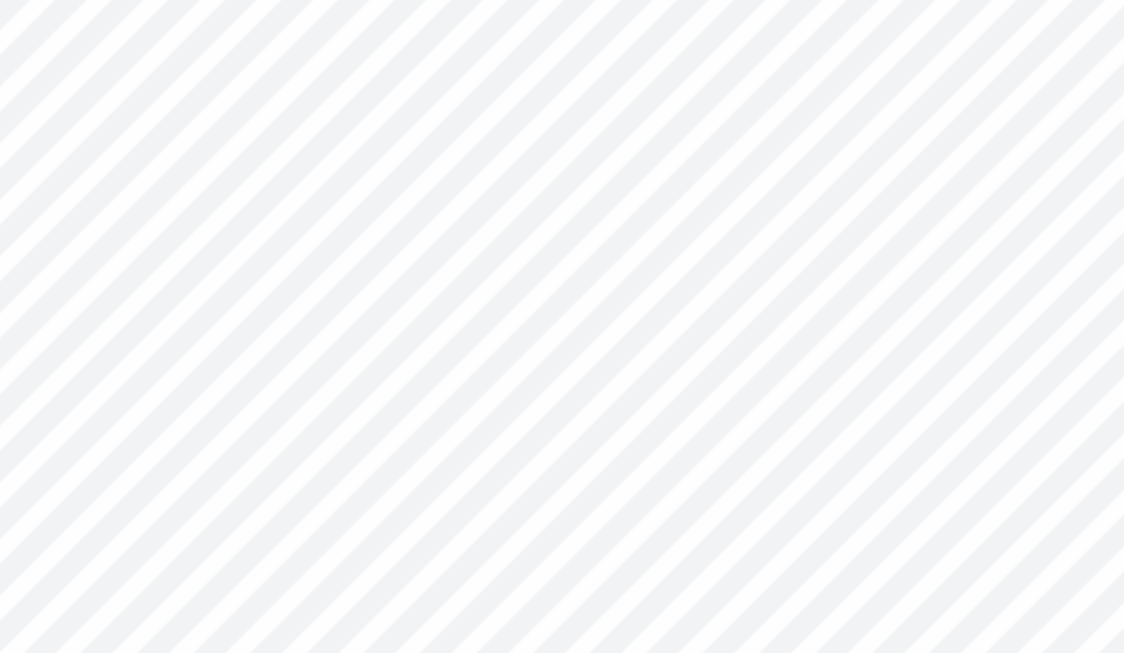
type input "0.98"
type input "0.60"
type input "8.83"
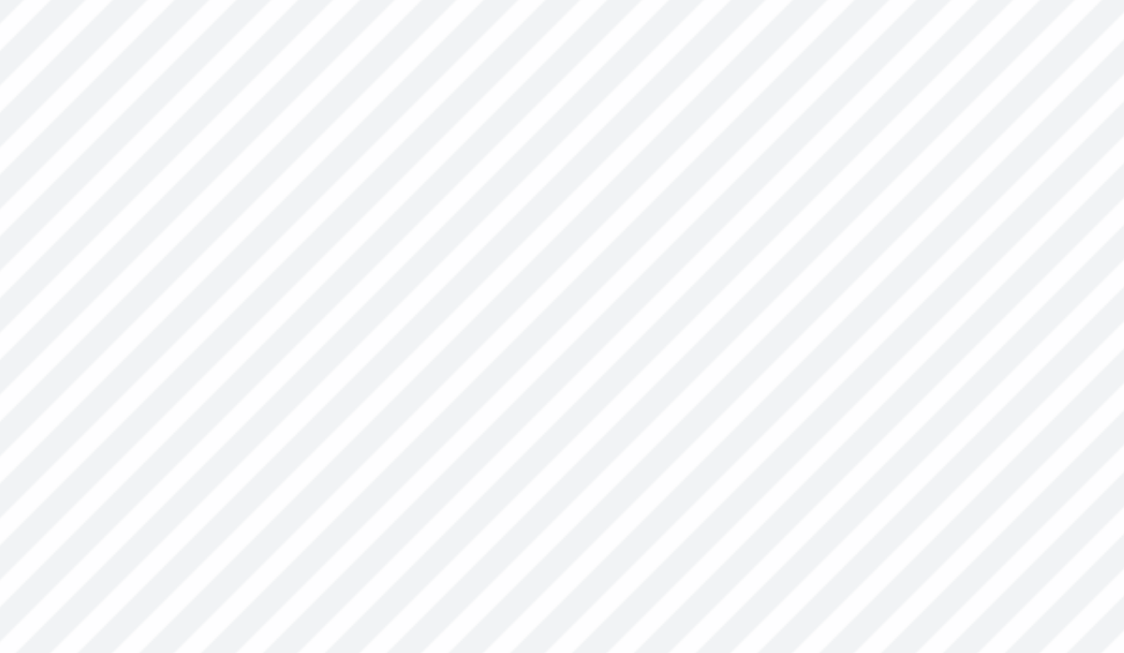
type input "0.62"
type input "0.66"
type input "8.78"
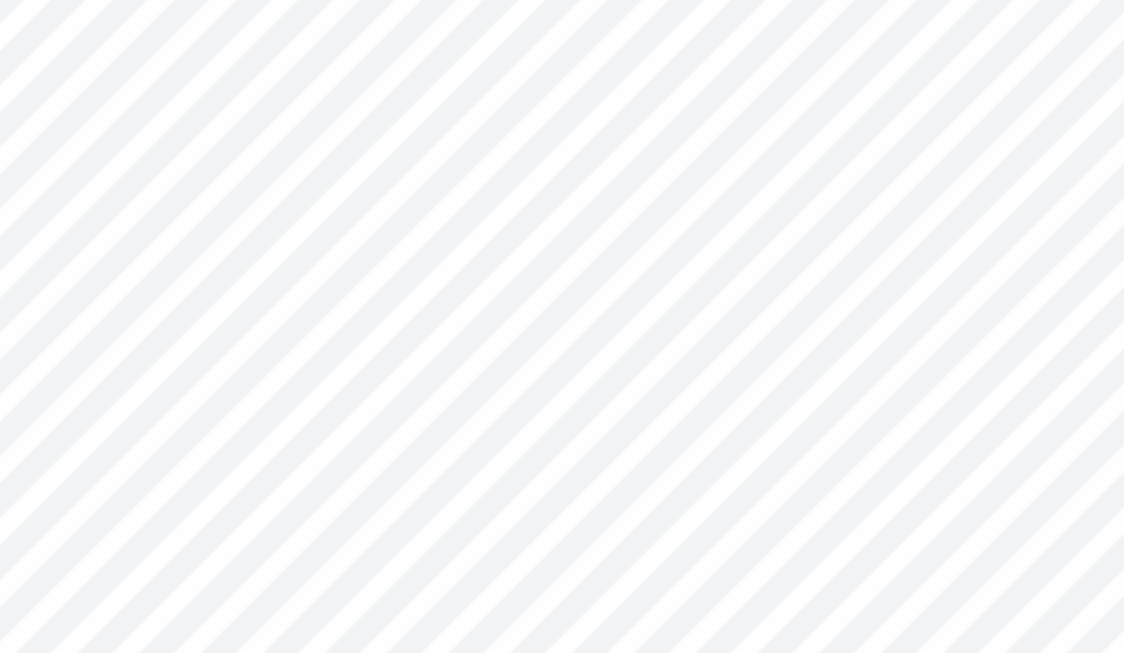
type input "8.81"
type input "0.69"
type input "8.78"
